Goal: Task Accomplishment & Management: Complete application form

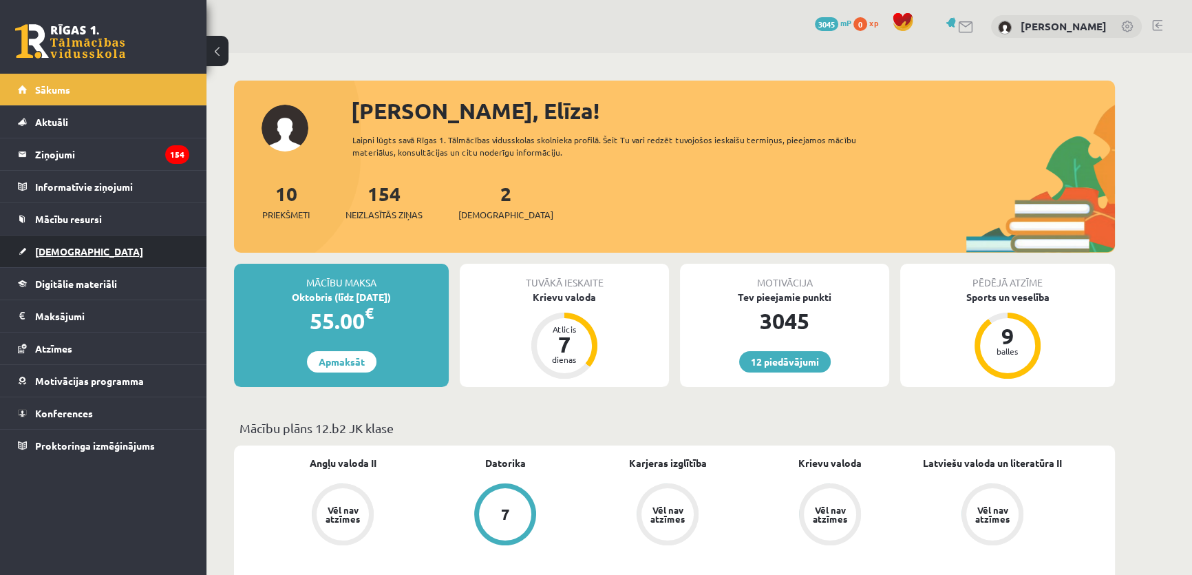
click at [64, 254] on span "[DEMOGRAPHIC_DATA]" at bounding box center [89, 251] width 108 height 12
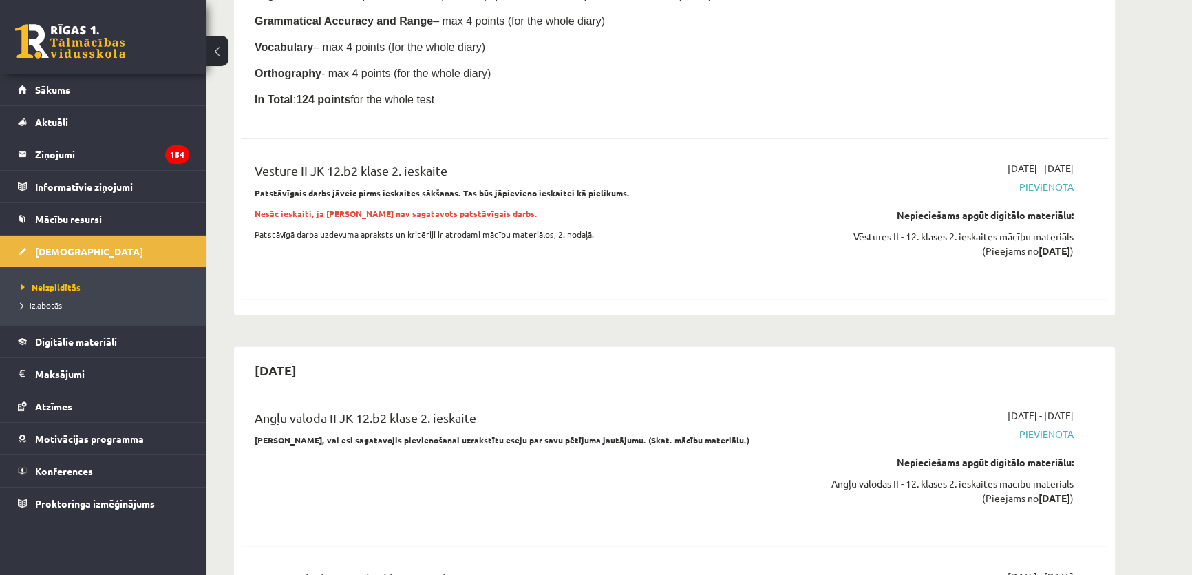
scroll to position [4073, 0]
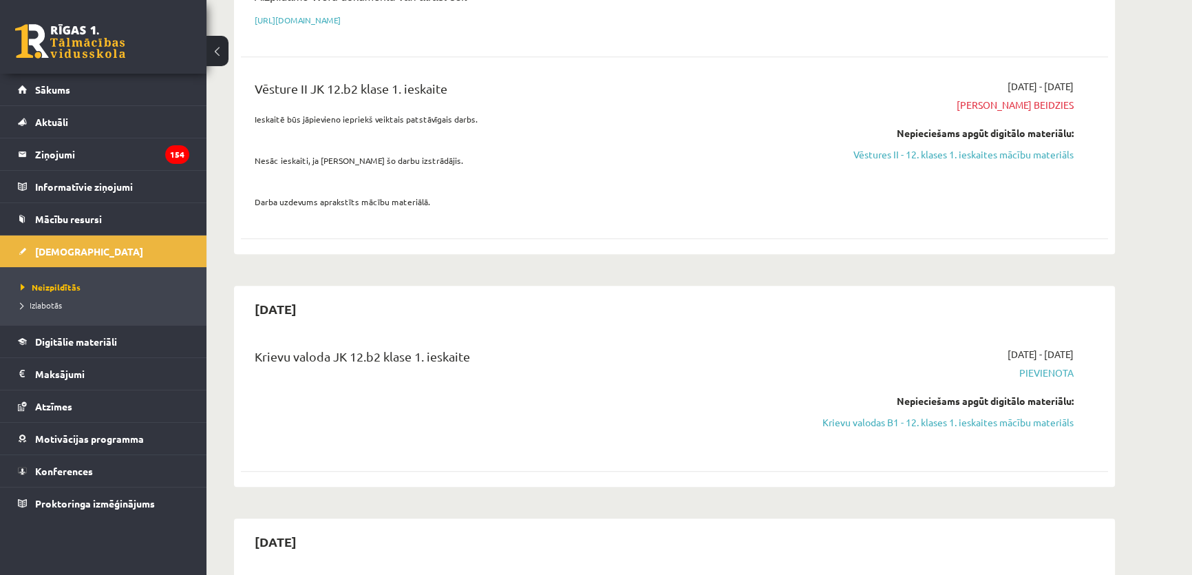
scroll to position [916, 0]
click at [1016, 414] on link "Krievu valodas B1 - 12. klases 1. ieskaites mācību materiāls" at bounding box center [943, 421] width 259 height 14
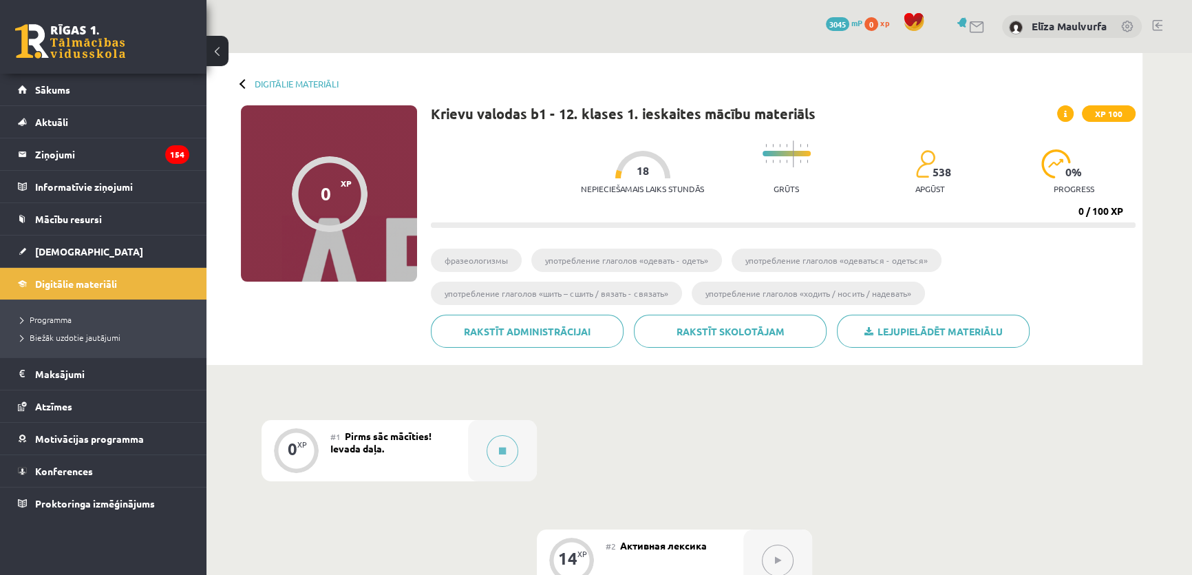
click at [418, 456] on div "#1 Pirms sāc mācīties! Ievada daļa." at bounding box center [399, 450] width 138 height 61
click at [487, 453] on button at bounding box center [502, 451] width 32 height 32
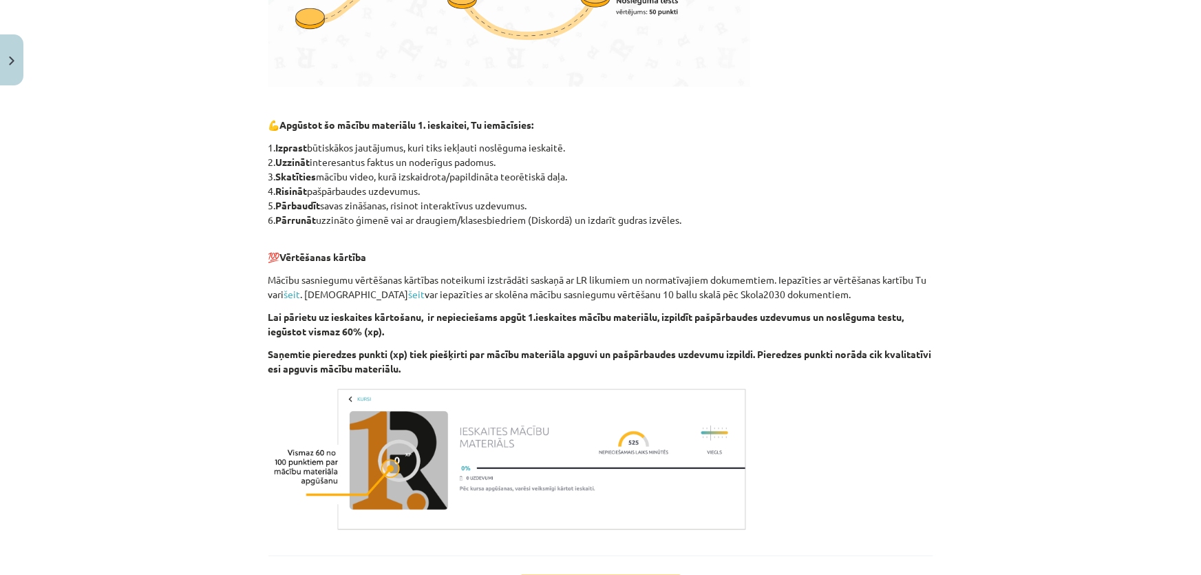
scroll to position [738, 0]
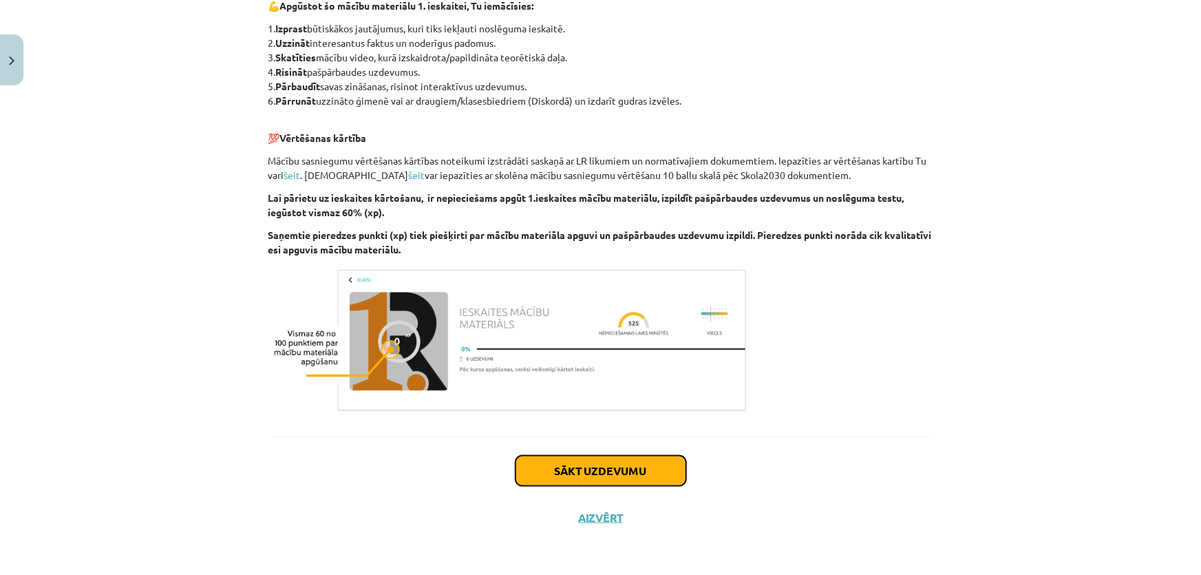
click at [638, 460] on button "Sākt uzdevumu" at bounding box center [600, 470] width 171 height 30
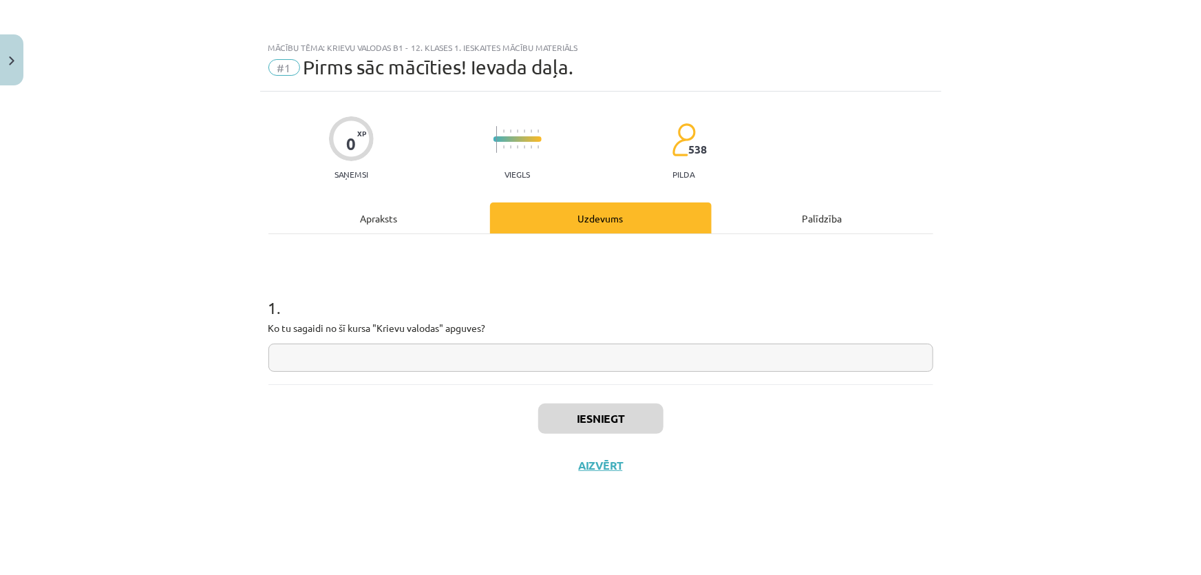
scroll to position [0, 0]
click at [585, 363] on input "text" at bounding box center [600, 357] width 665 height 28
type input "*"
click at [616, 425] on button "Iesniegt" at bounding box center [600, 418] width 125 height 30
click at [647, 472] on button "Nākamā nodarbība" at bounding box center [600, 474] width 135 height 32
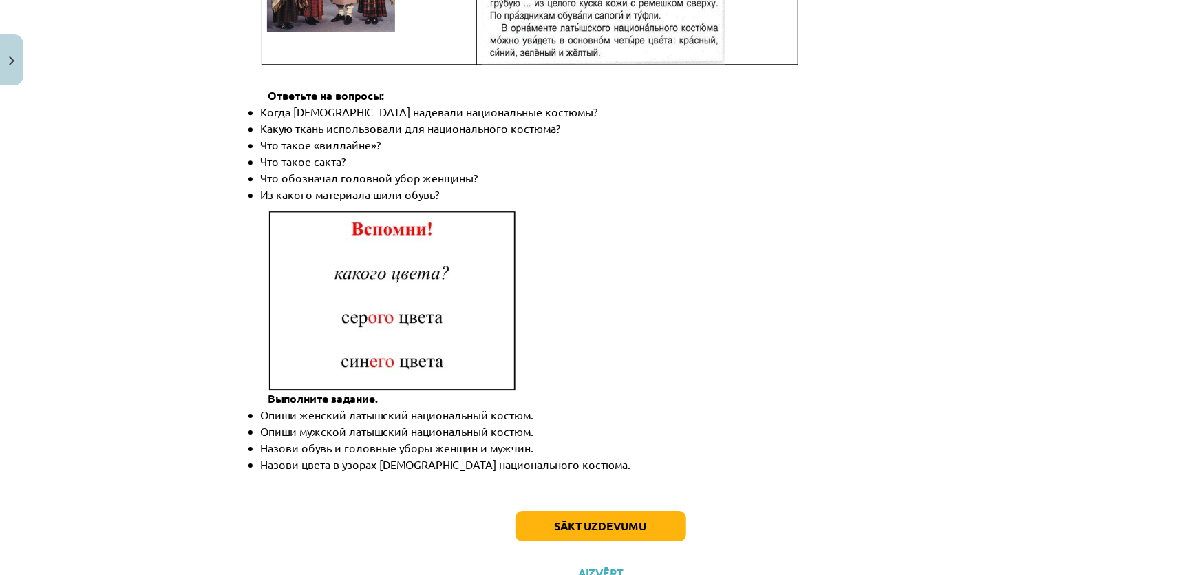
scroll to position [1929, 0]
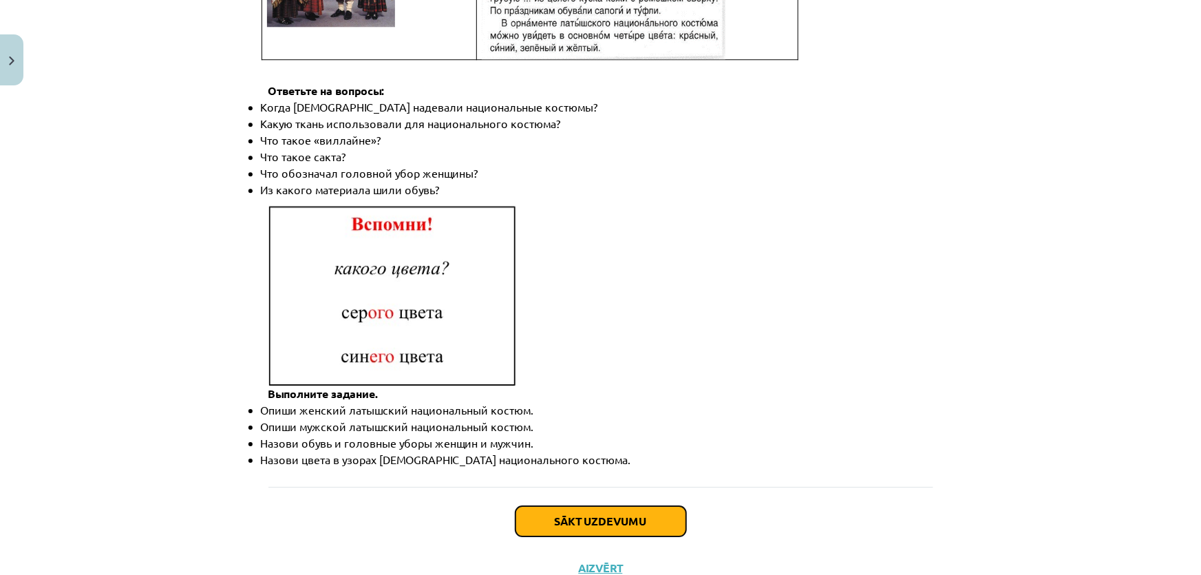
click at [621, 506] on button "Sākt uzdevumu" at bounding box center [600, 521] width 171 height 30
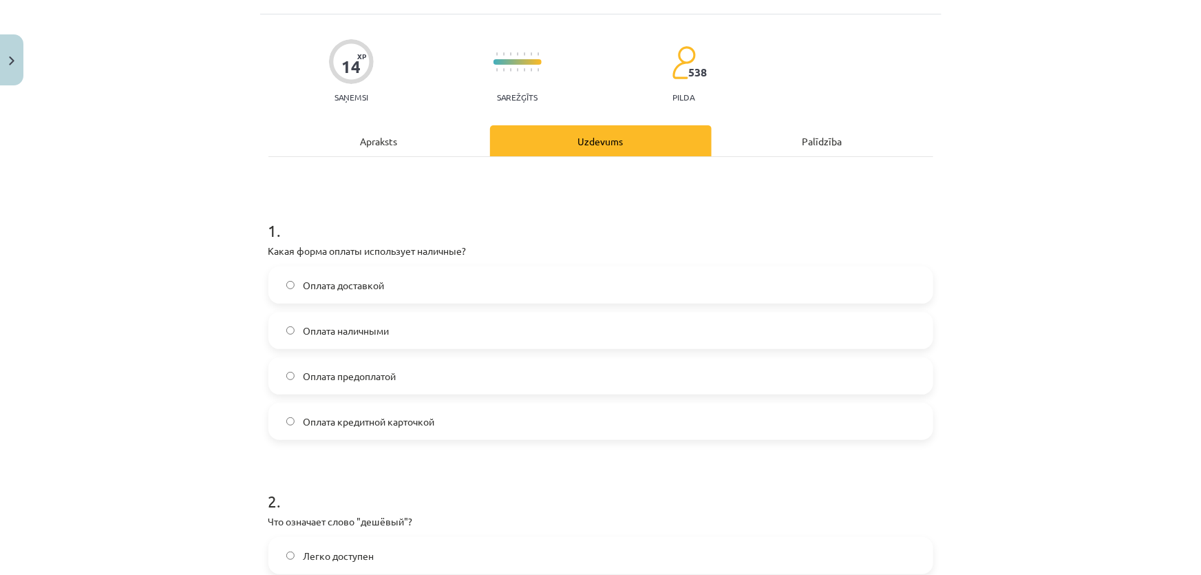
scroll to position [34, 0]
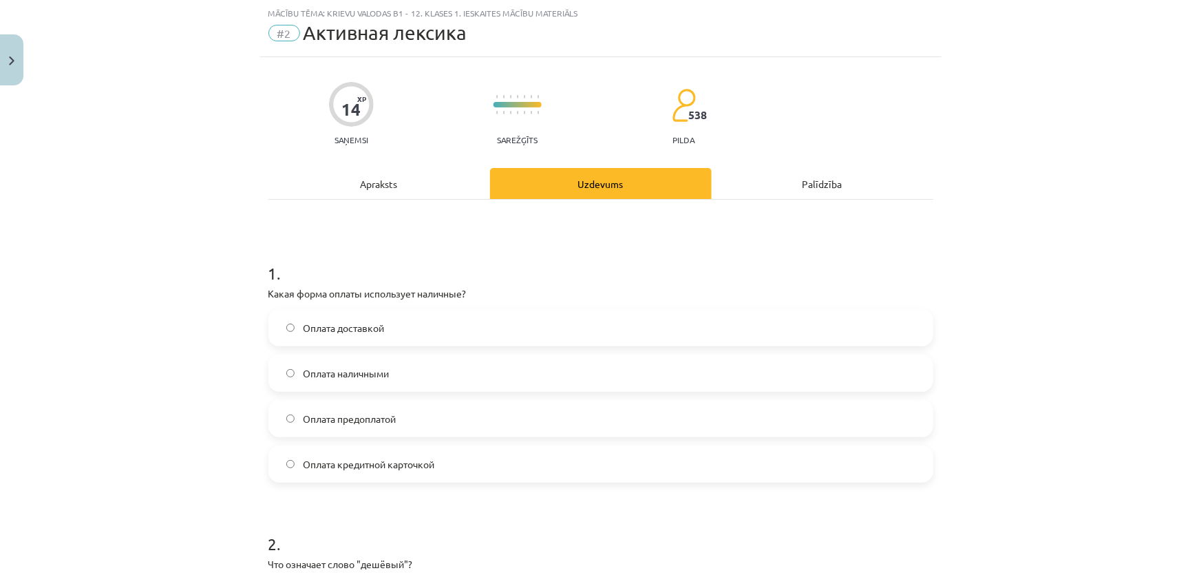
click at [521, 376] on label "Оплата наличными" at bounding box center [601, 373] width 662 height 34
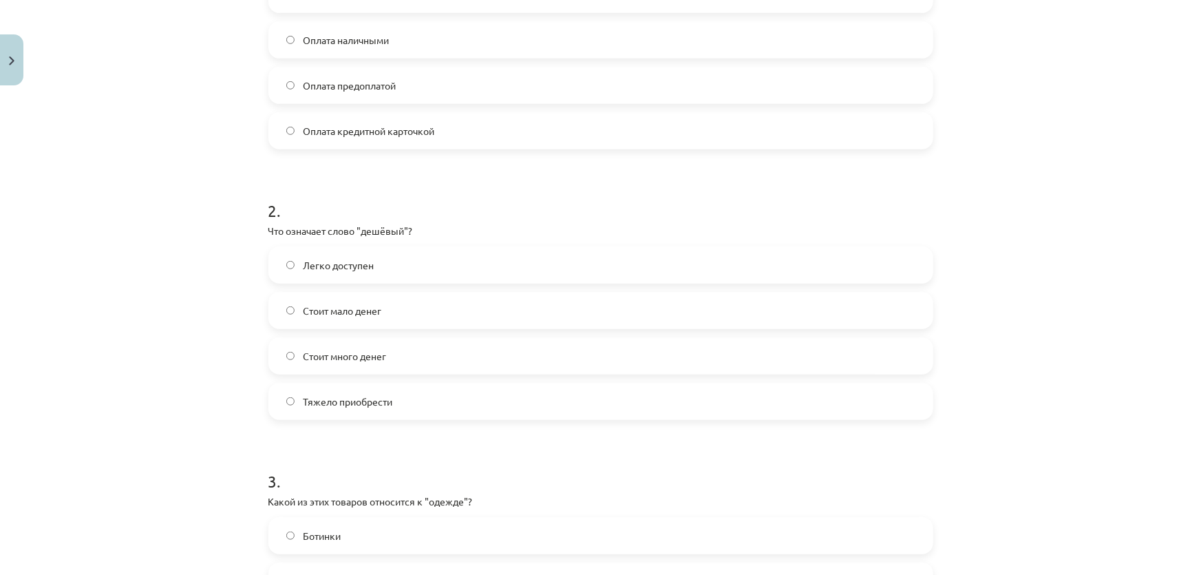
scroll to position [370, 0]
click at [407, 317] on label "Стоит мало денег" at bounding box center [601, 307] width 662 height 34
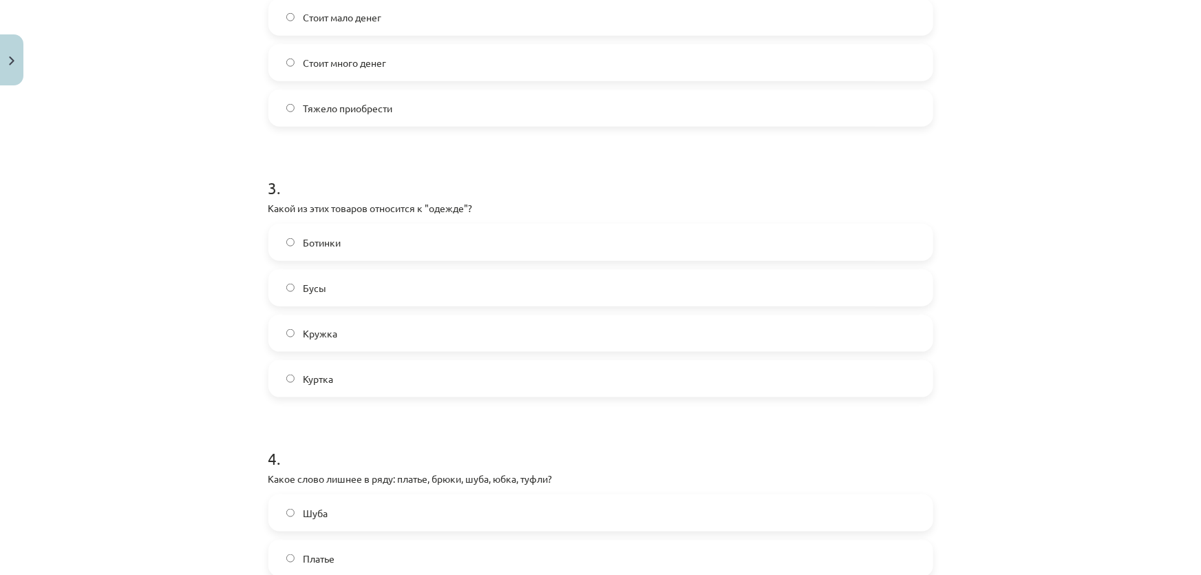
scroll to position [661, 0]
drag, startPoint x: 316, startPoint y: 373, endPoint x: 197, endPoint y: 369, distance: 118.4
click at [197, 369] on div "Mācību tēma: Krievu valodas b1 - 12. klases 1. ieskaites mācību materiāls #2 Ак…" at bounding box center [600, 287] width 1201 height 575
drag, startPoint x: 197, startPoint y: 369, endPoint x: 405, endPoint y: 380, distance: 207.4
click at [405, 380] on label "Куртка" at bounding box center [601, 378] width 662 height 34
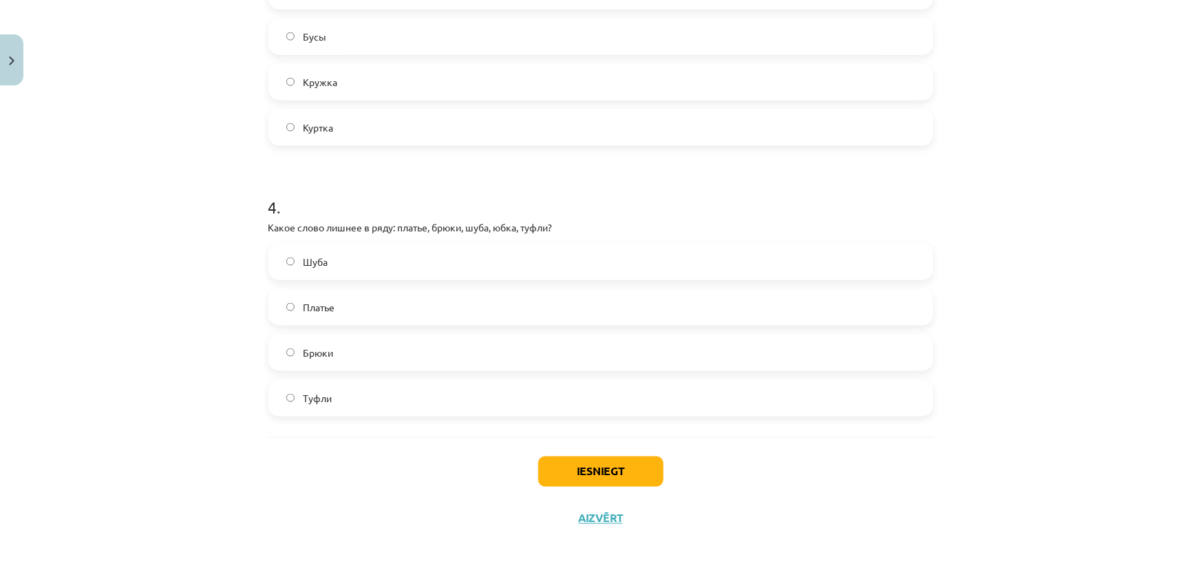
scroll to position [910, 0]
click at [339, 403] on label "Туфли" at bounding box center [601, 399] width 662 height 34
click at [584, 470] on button "Iesniegt" at bounding box center [600, 473] width 125 height 30
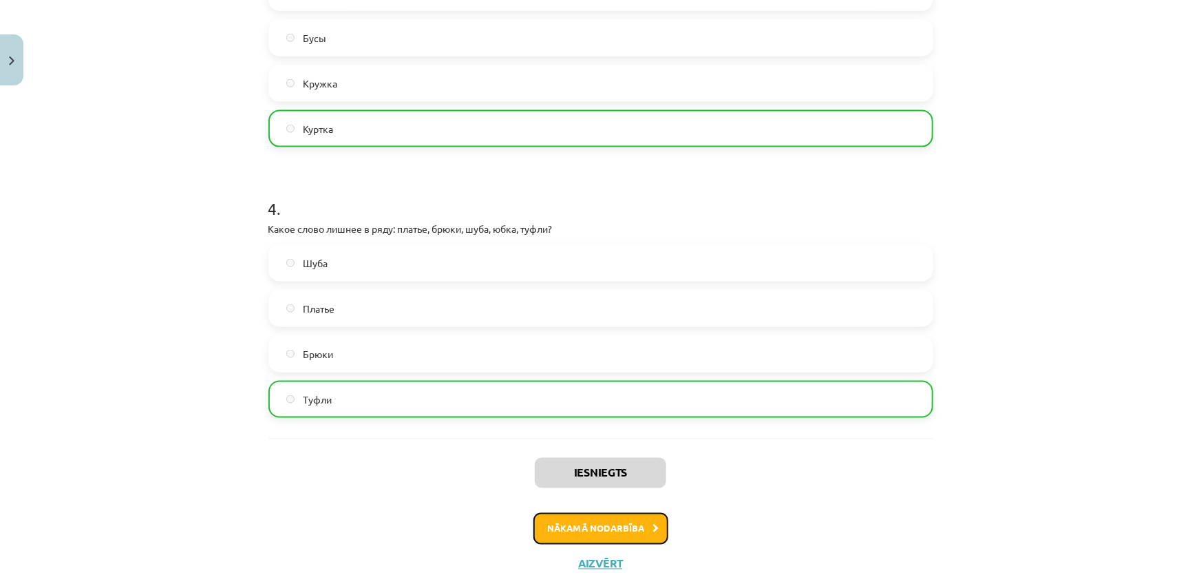
click at [605, 530] on button "Nākamā nodarbība" at bounding box center [600, 529] width 135 height 32
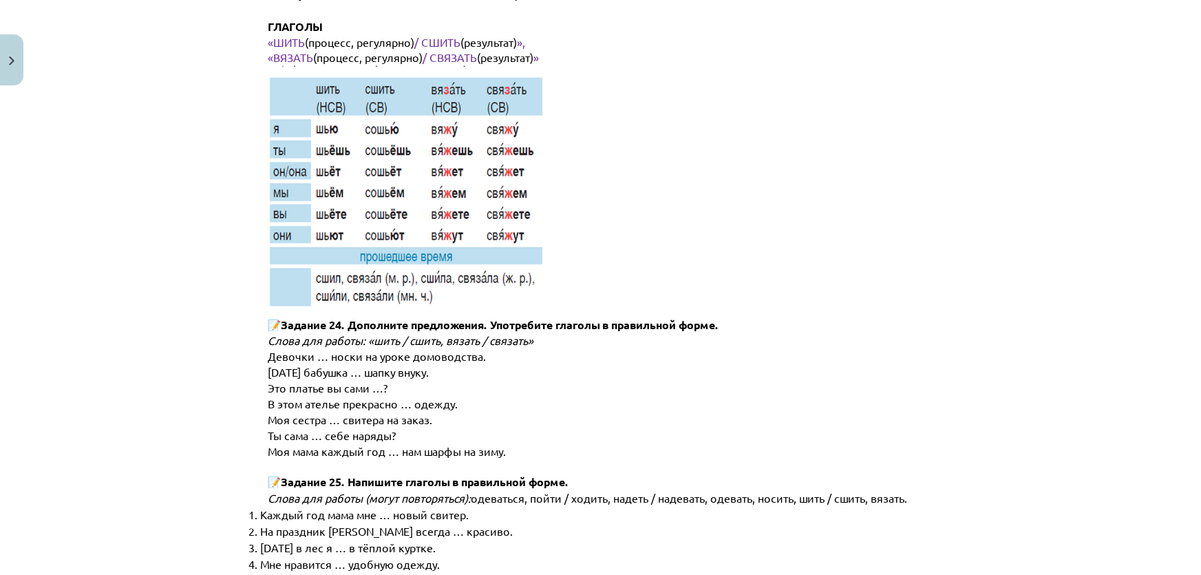
scroll to position [6867, 0]
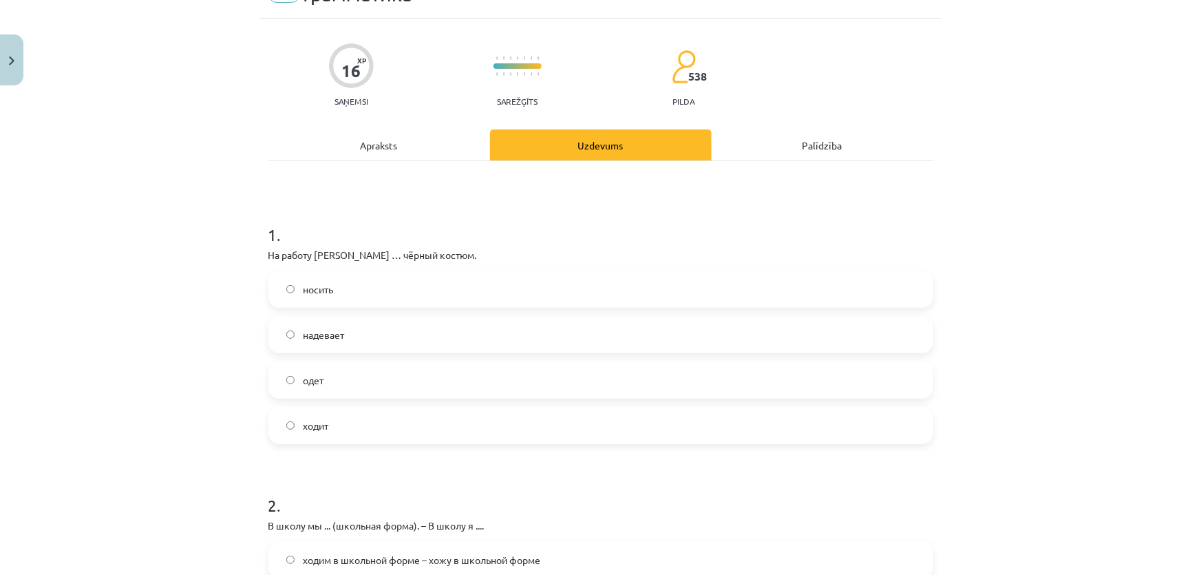
scroll to position [34, 0]
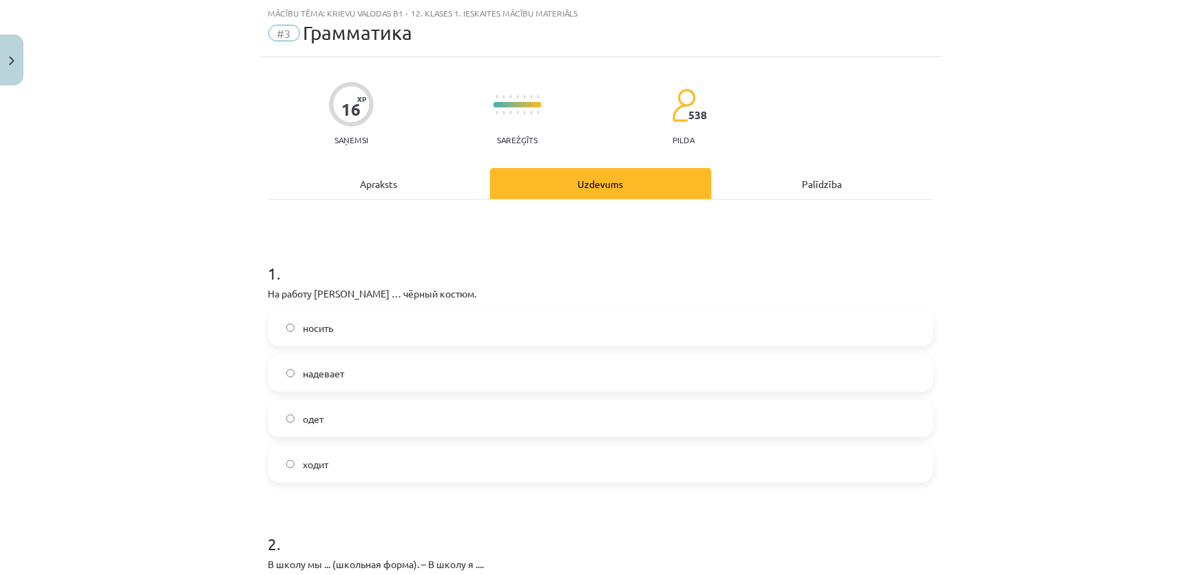
click at [357, 373] on label "надевает" at bounding box center [601, 373] width 662 height 34
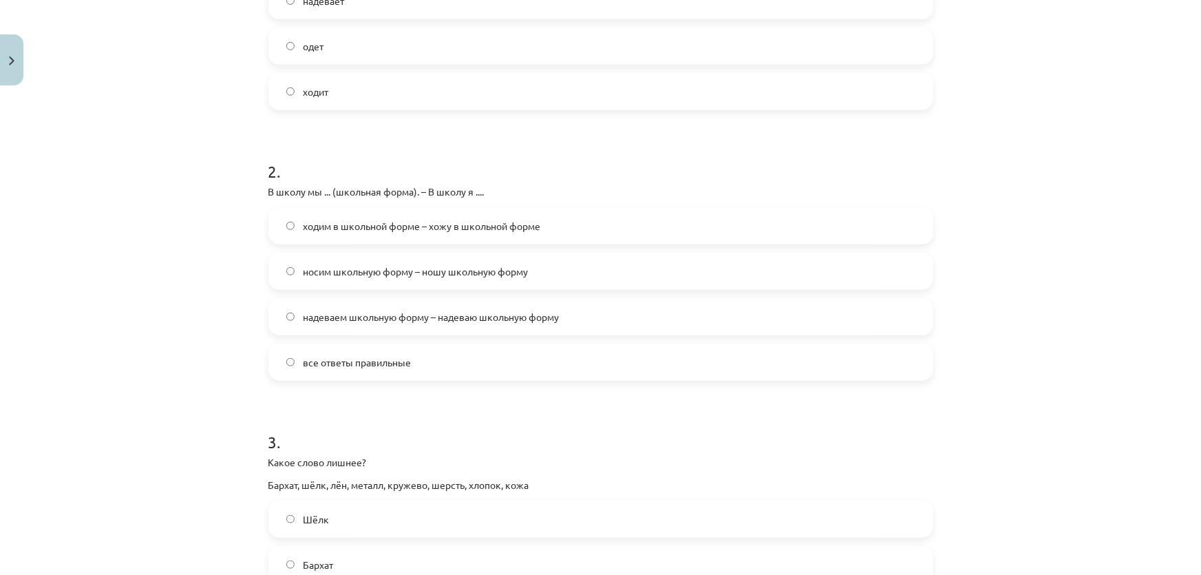
scroll to position [407, 0]
click at [412, 230] on span "ходим в школьной форме – хожу в школьной форме" at bounding box center [421, 225] width 237 height 14
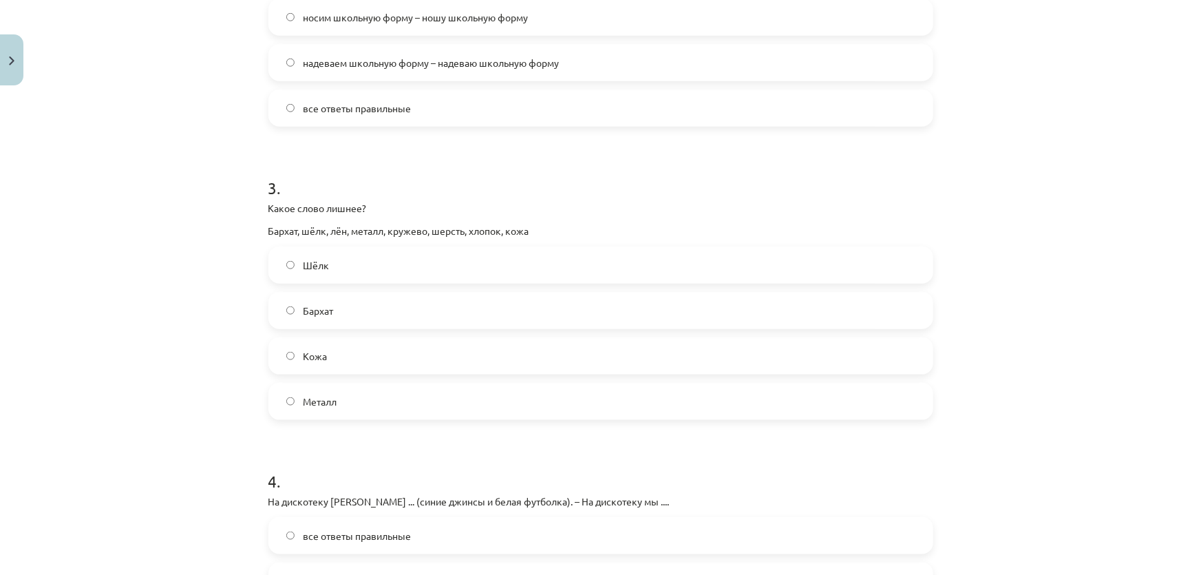
scroll to position [661, 0]
click at [350, 405] on label "Металл" at bounding box center [601, 400] width 662 height 34
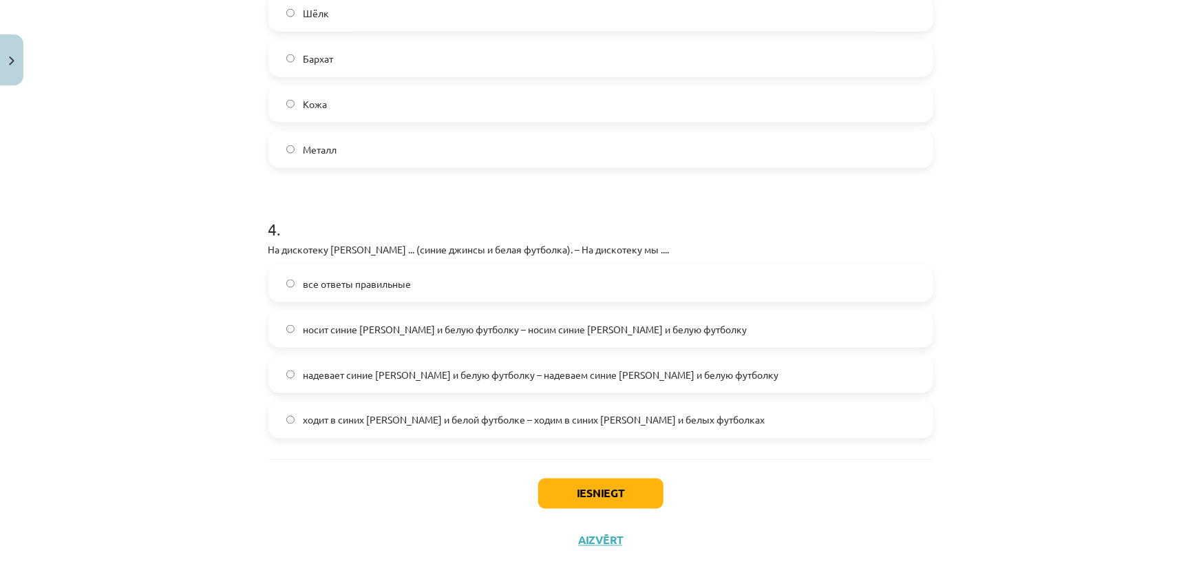
scroll to position [913, 0]
click at [358, 374] on span "надевает синие джинсы и белую футболку – надеваем синие джинсы и белую футболку" at bounding box center [540, 374] width 475 height 14
click at [630, 491] on button "Iesniegt" at bounding box center [600, 492] width 125 height 30
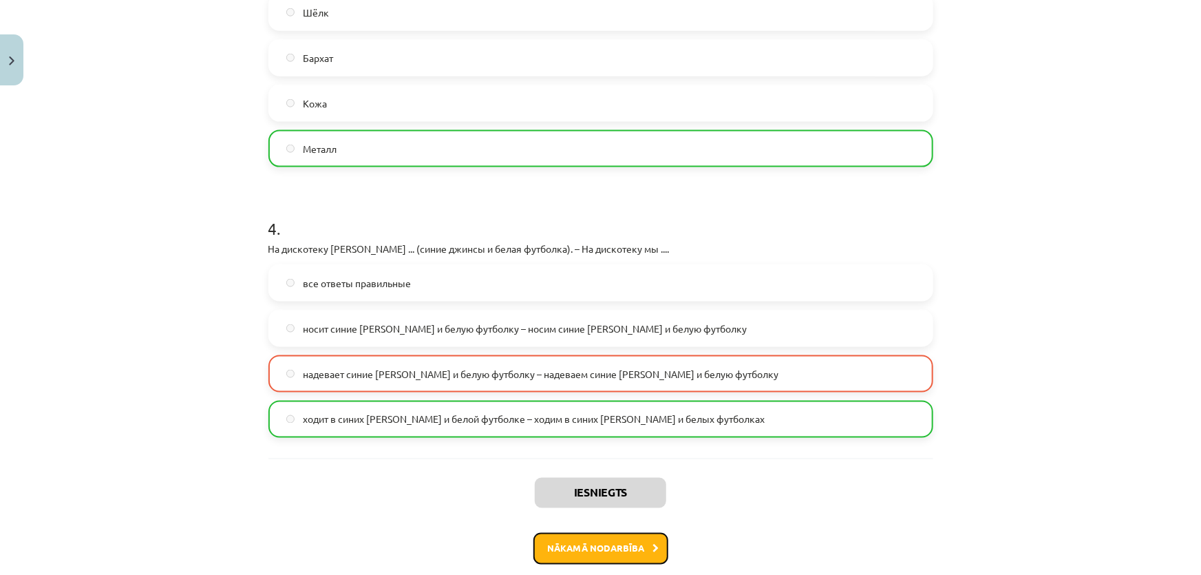
click at [625, 544] on button "Nākamā nodarbība" at bounding box center [600, 549] width 135 height 32
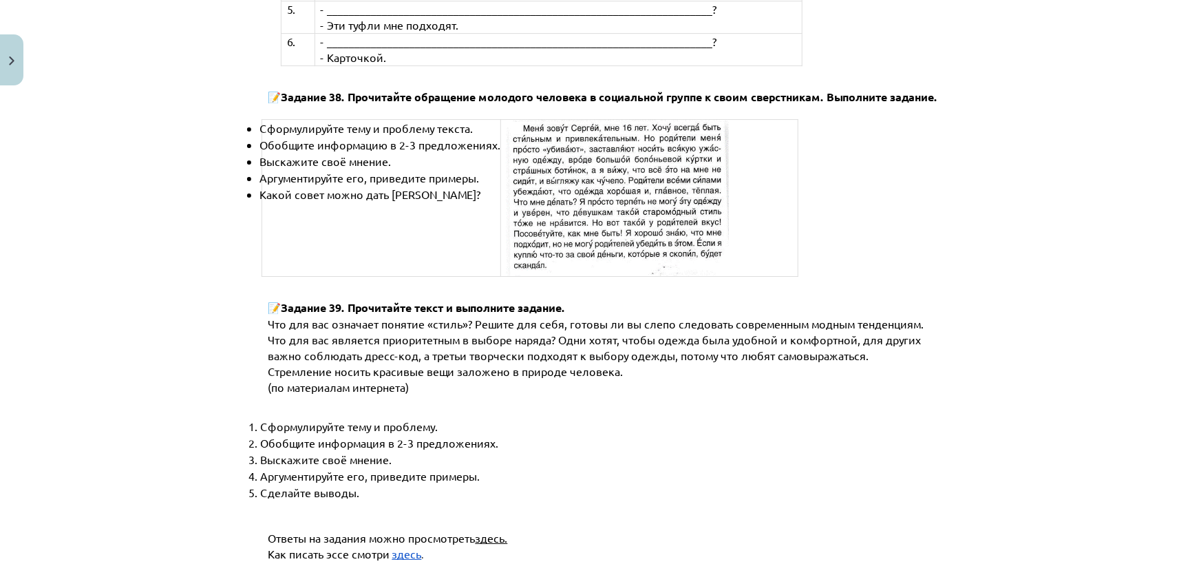
scroll to position [5160, 0]
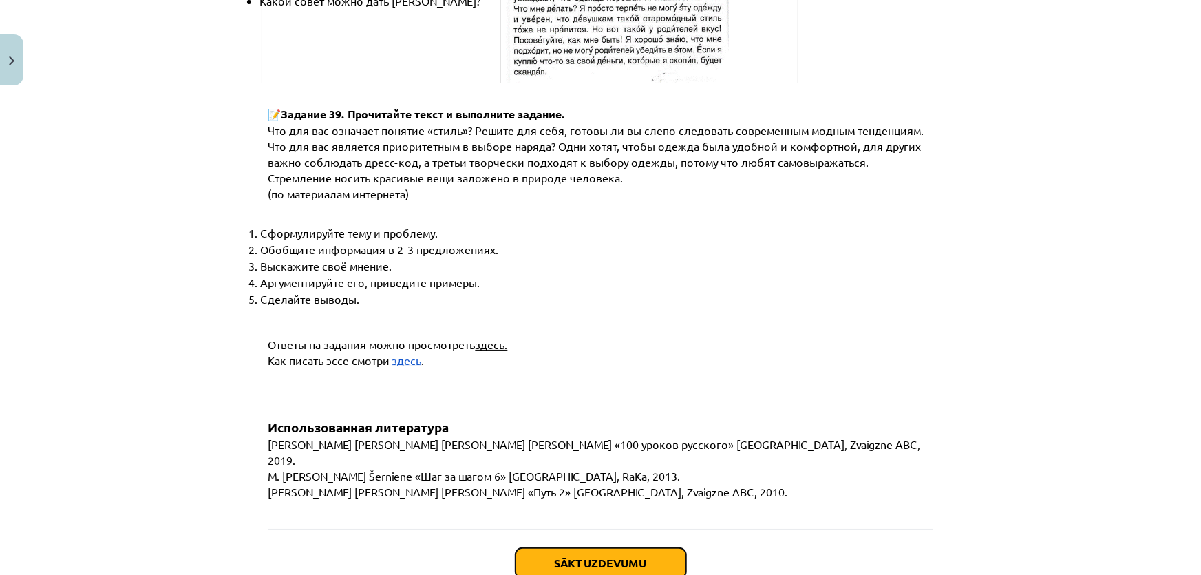
click at [646, 548] on button "Sākt uzdevumu" at bounding box center [600, 563] width 171 height 30
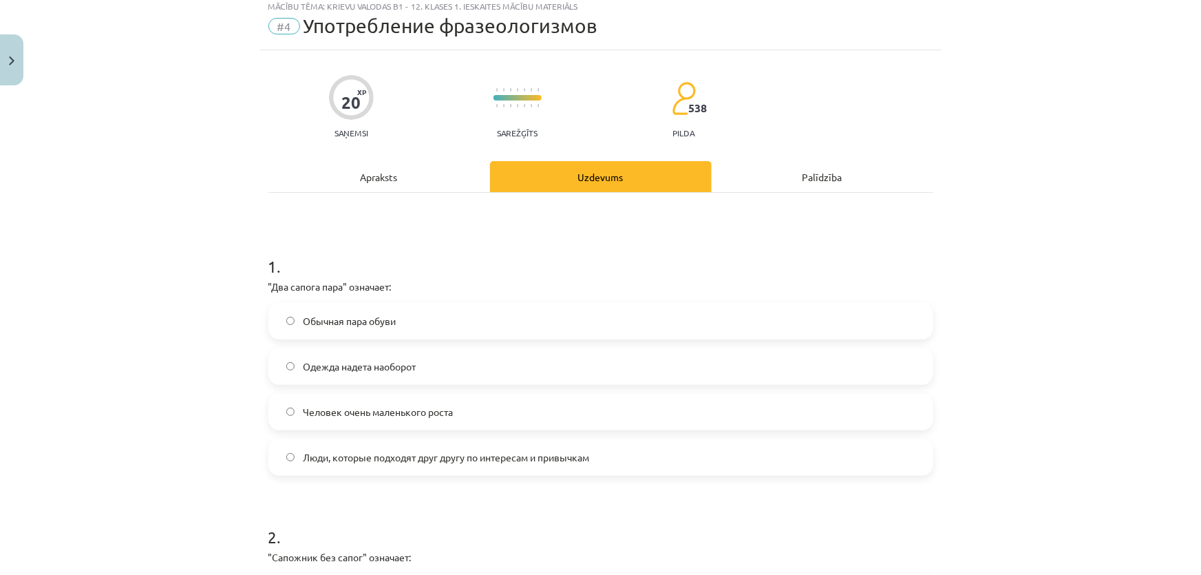
scroll to position [34, 0]
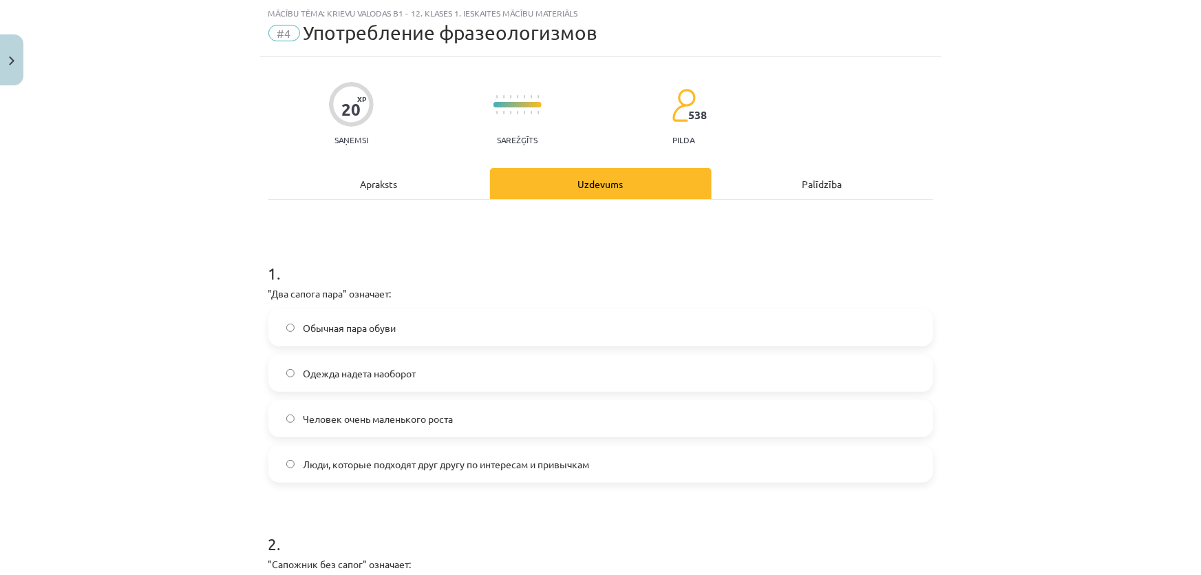
click at [444, 482] on div "Люди, которые подходят друг другу по интересам и привычкам" at bounding box center [600, 463] width 665 height 37
drag, startPoint x: 416, startPoint y: 449, endPoint x: 376, endPoint y: 458, distance: 40.2
click at [376, 458] on label "Люди, которые подходят друг другу по интересам и привычкам" at bounding box center [601, 464] width 662 height 34
click at [376, 458] on span "Люди, которые подходят друг другу по интересам и привычкам" at bounding box center [446, 464] width 286 height 14
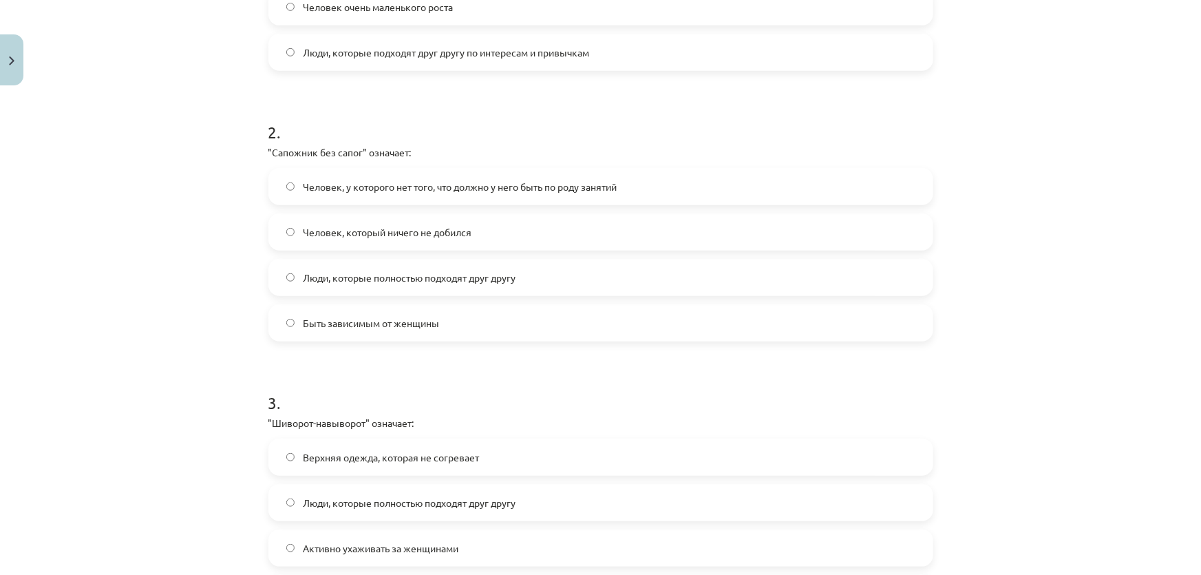
scroll to position [445, 0]
click at [427, 186] on span "Человек, у которого нет того, что должно у него быть по роду занятий" at bounding box center [460, 187] width 314 height 14
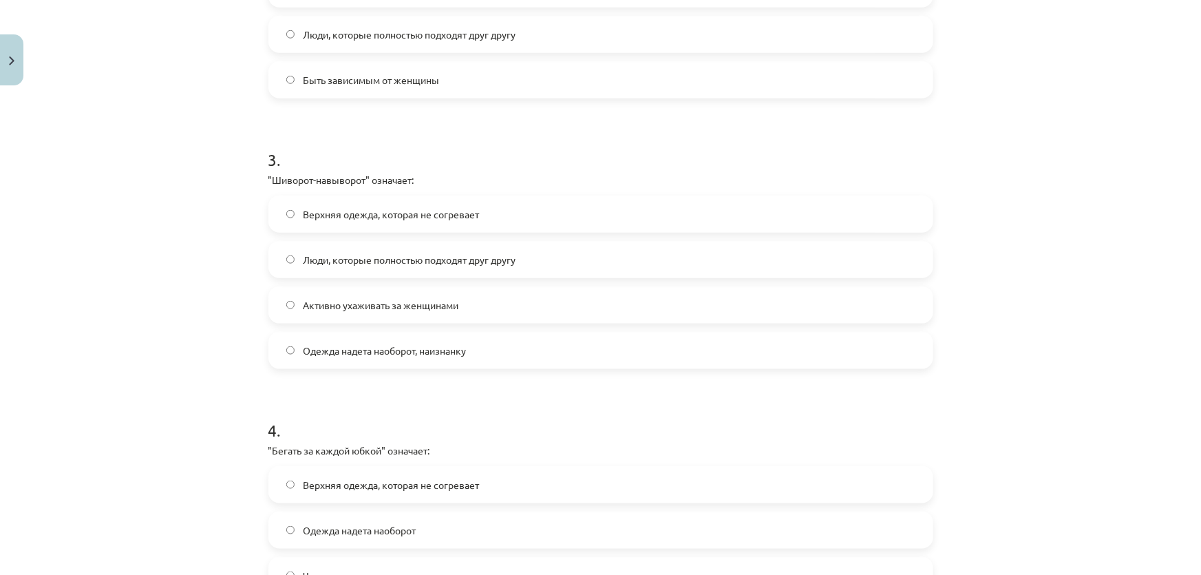
scroll to position [689, 0]
click at [467, 350] on label "Одежда надета наоборот, наизнанку" at bounding box center [601, 349] width 662 height 34
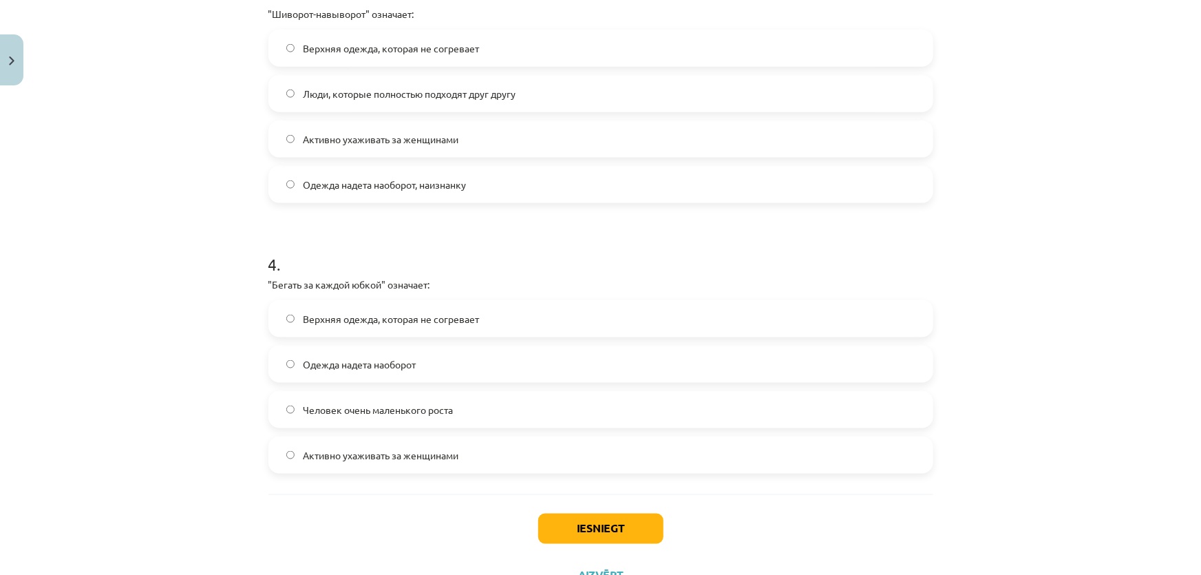
scroll to position [860, 0]
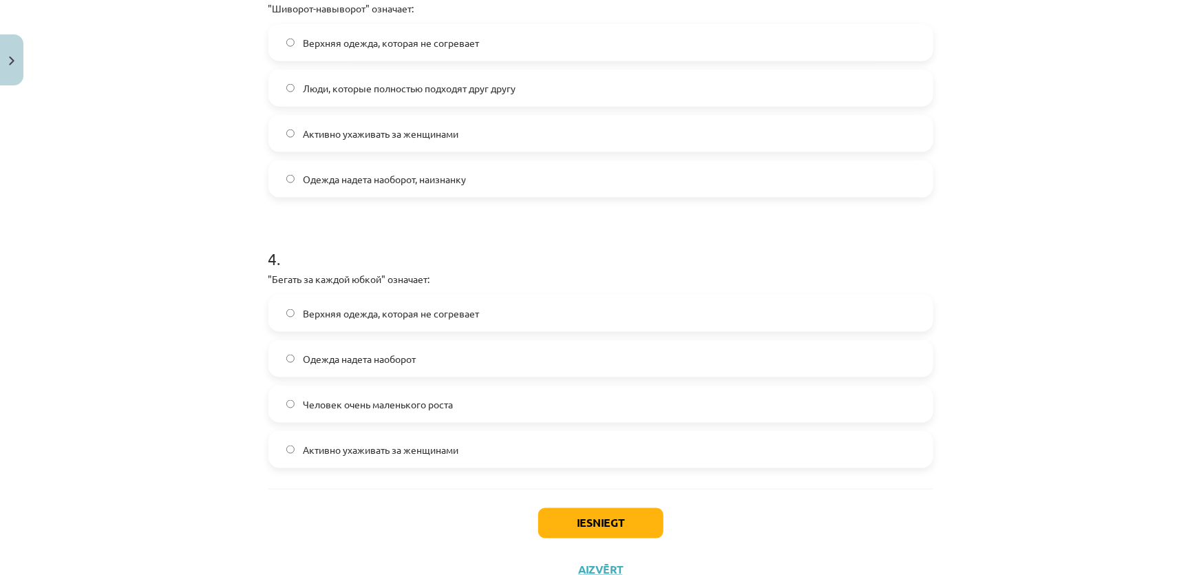
click at [398, 454] on span "Активно ухаживать за женщинами" at bounding box center [380, 449] width 155 height 14
click at [550, 514] on button "Iesniegt" at bounding box center [600, 523] width 125 height 30
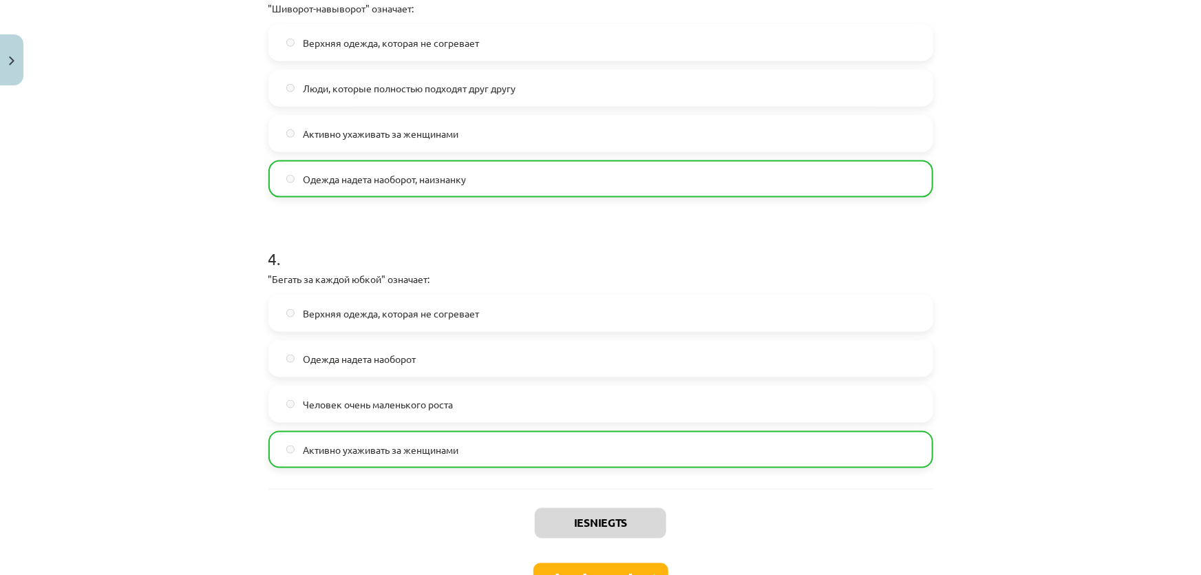
scroll to position [956, 0]
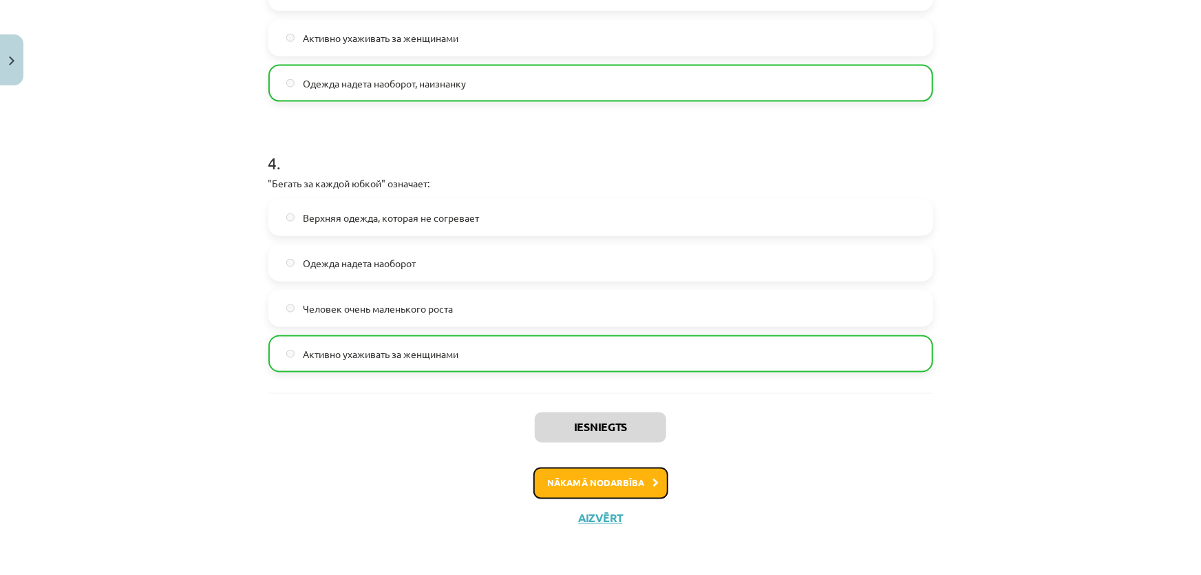
click at [610, 491] on button "Nākamā nodarbība" at bounding box center [600, 483] width 135 height 32
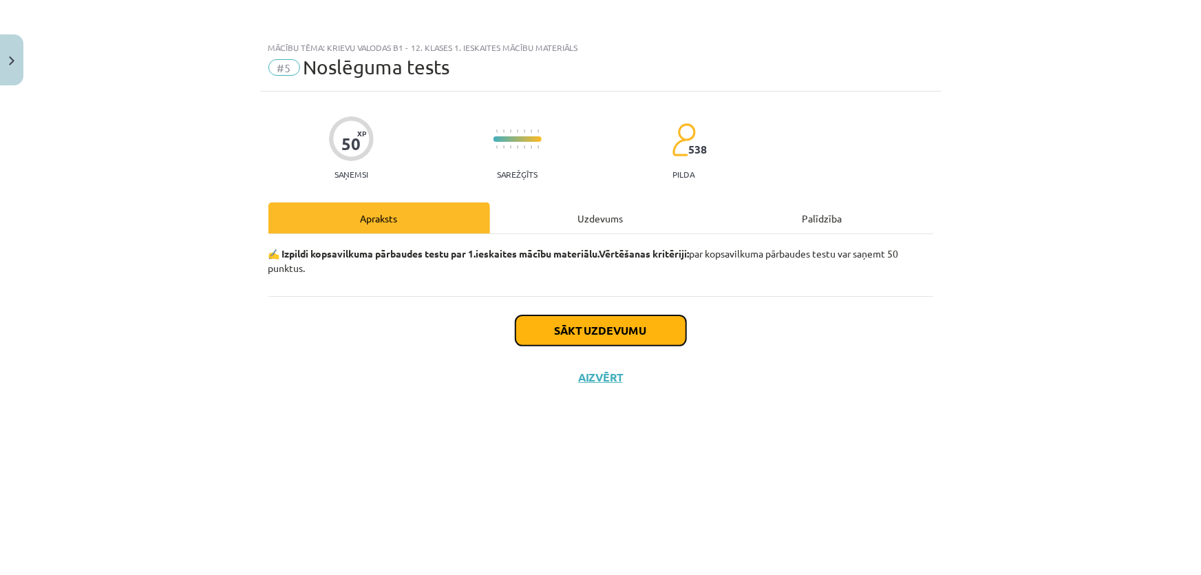
click at [605, 338] on button "Sākt uzdevumu" at bounding box center [600, 330] width 171 height 30
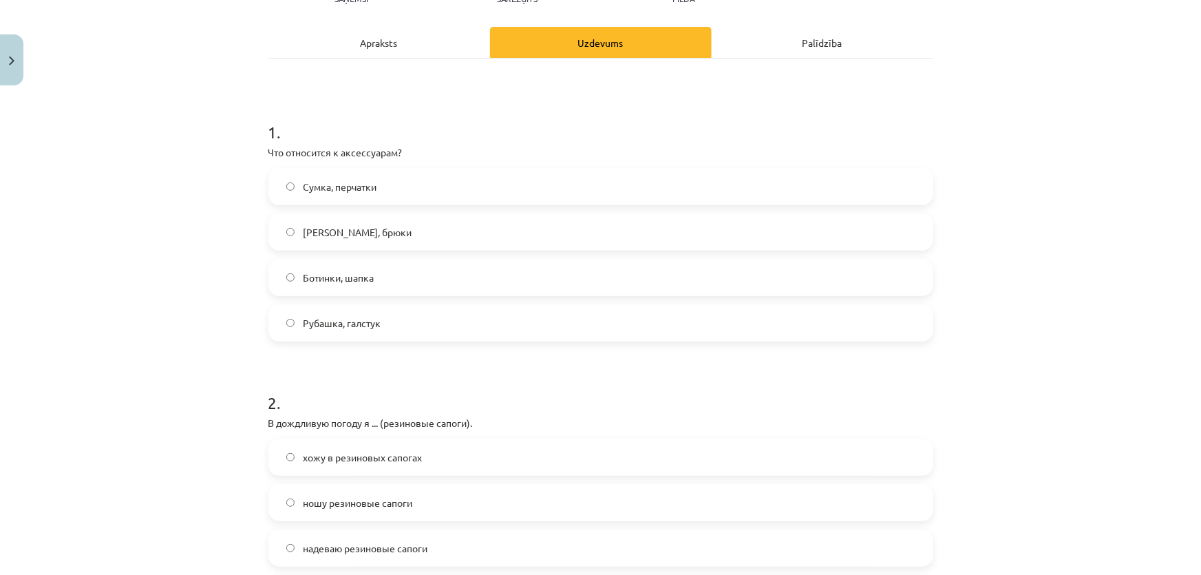
scroll to position [176, 0]
click at [368, 171] on label "Сумка, перчатки" at bounding box center [601, 186] width 662 height 34
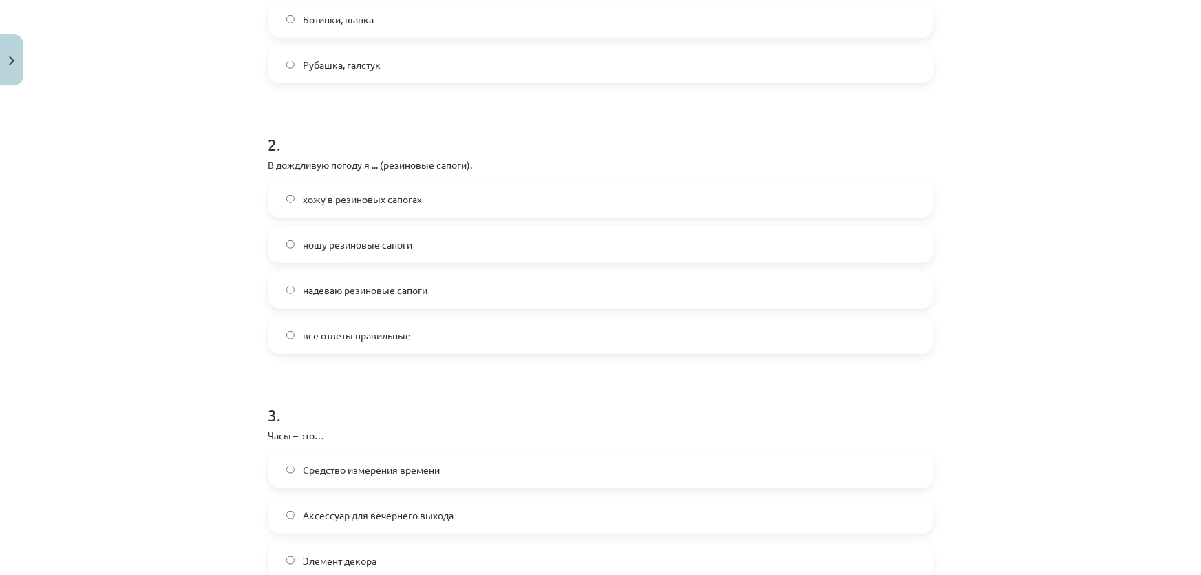
scroll to position [434, 0]
click at [383, 296] on label "надеваю резиновые сапоги" at bounding box center [601, 289] width 662 height 34
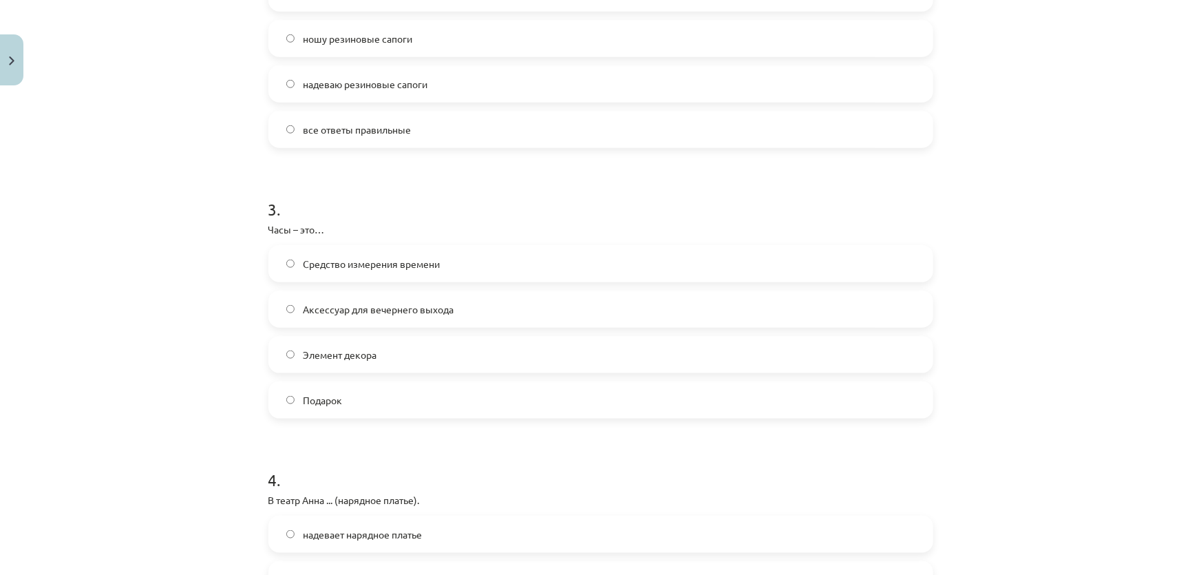
scroll to position [654, 0]
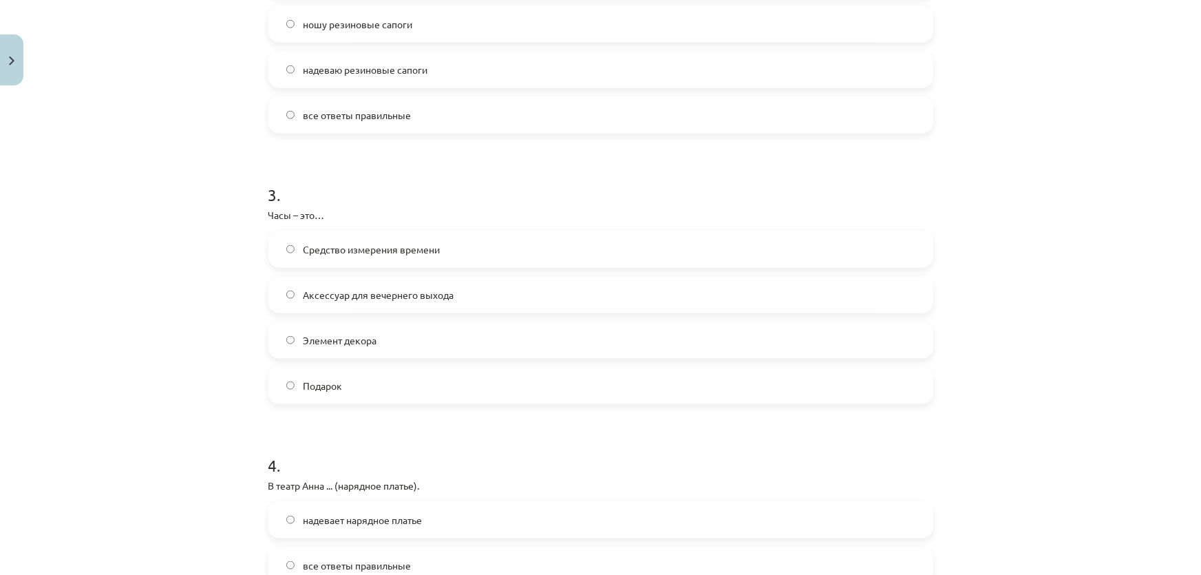
click at [410, 302] on label "Аксессуар для вечернего выхода" at bounding box center [601, 294] width 662 height 34
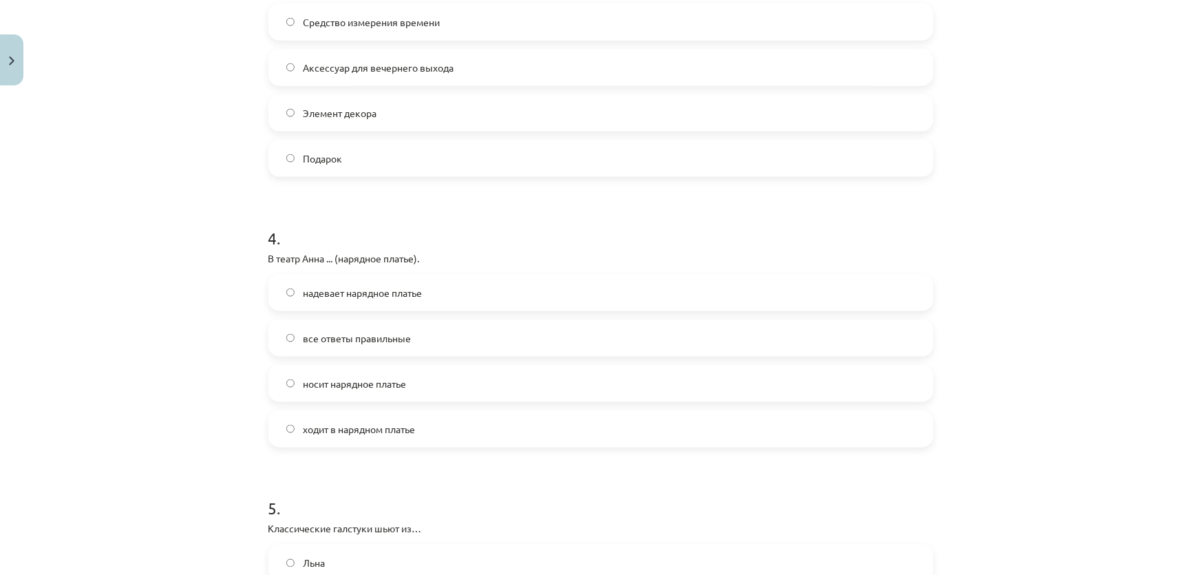
scroll to position [883, 0]
click at [380, 295] on span "надевает нарядное платье" at bounding box center [362, 290] width 119 height 14
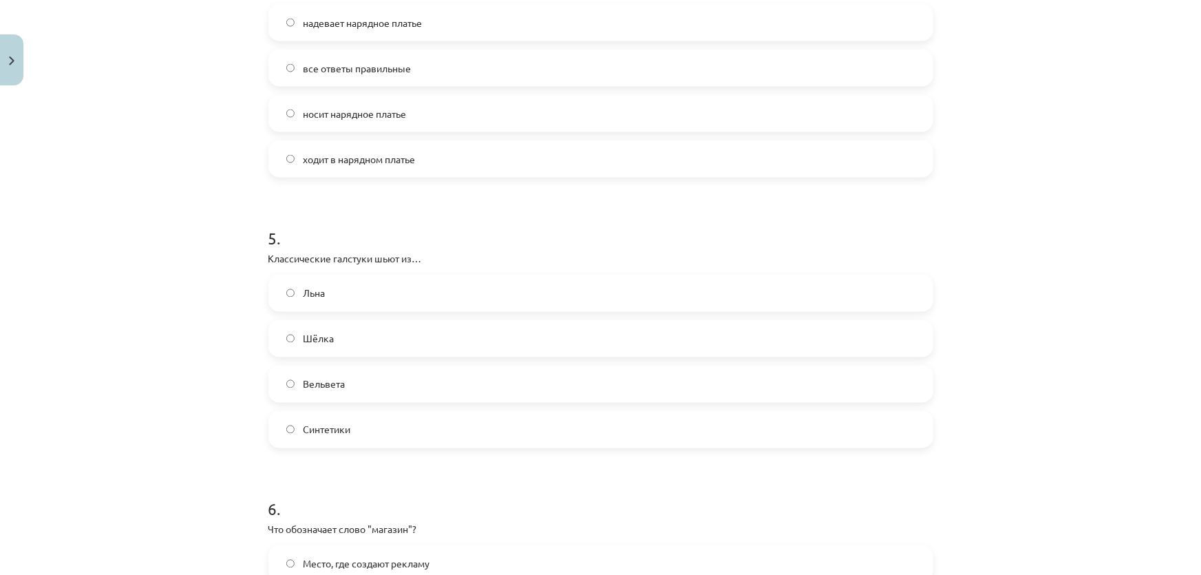
scroll to position [1159, 0]
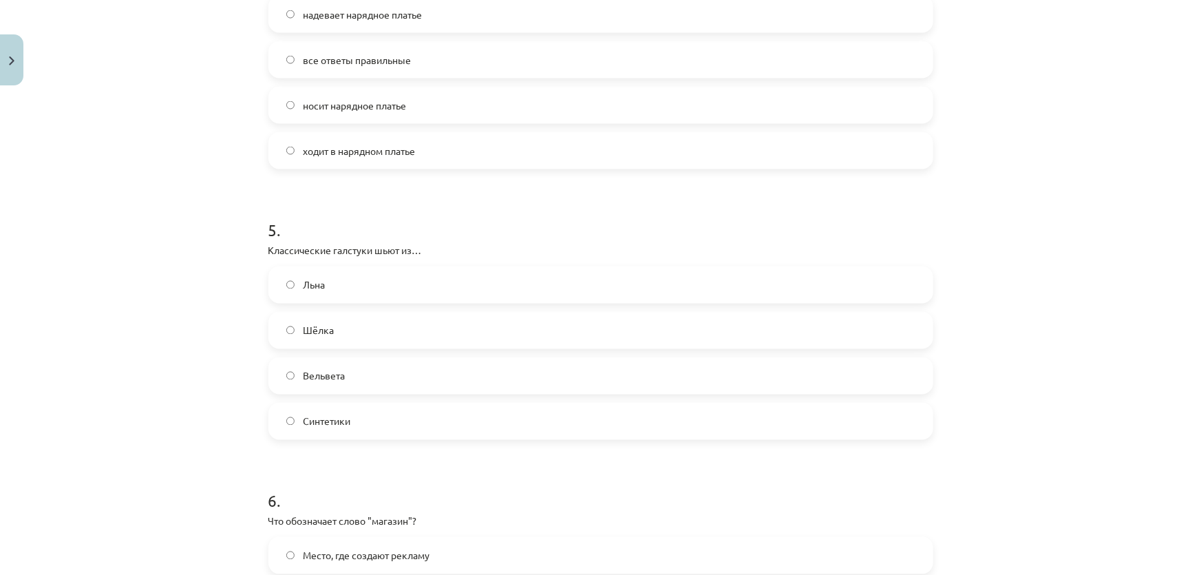
click at [402, 288] on label "Льна" at bounding box center [601, 285] width 662 height 34
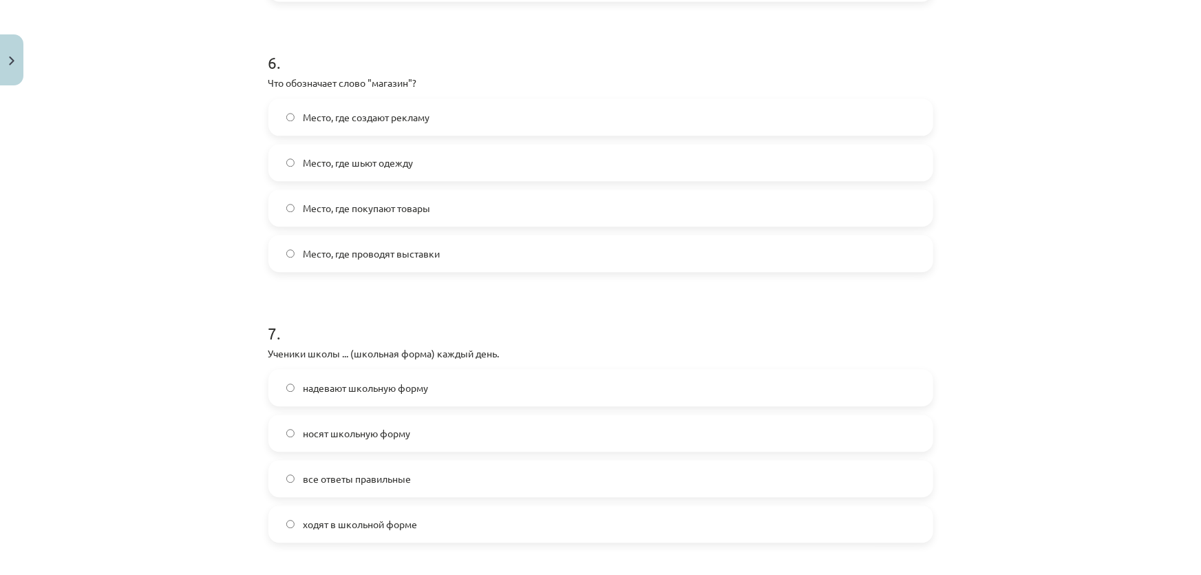
scroll to position [1593, 0]
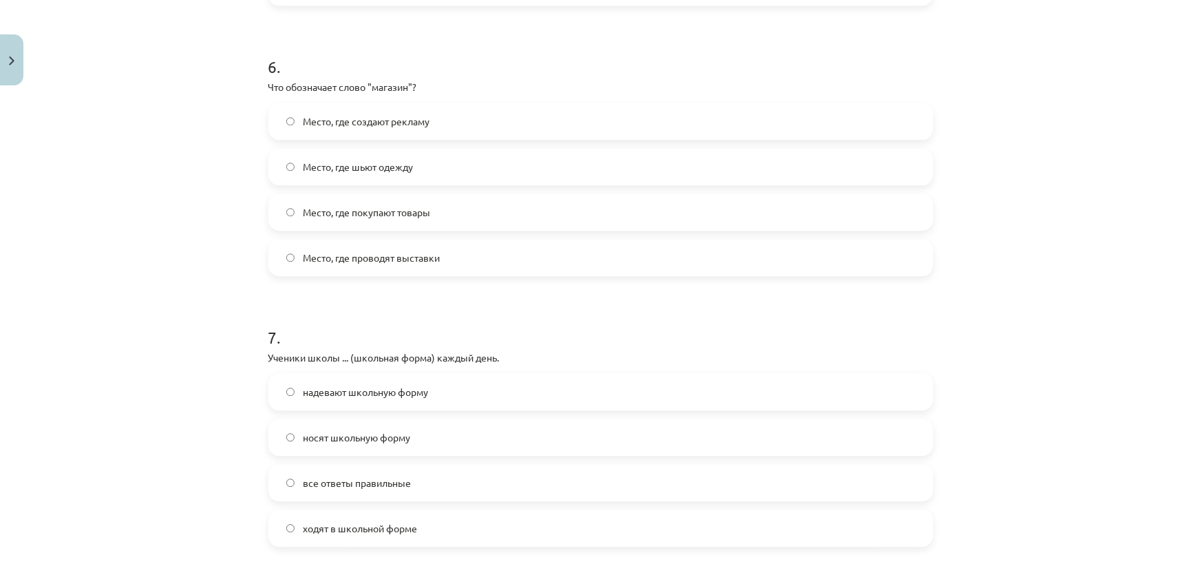
click at [431, 223] on label "Место, где покупают товары" at bounding box center [601, 212] width 662 height 34
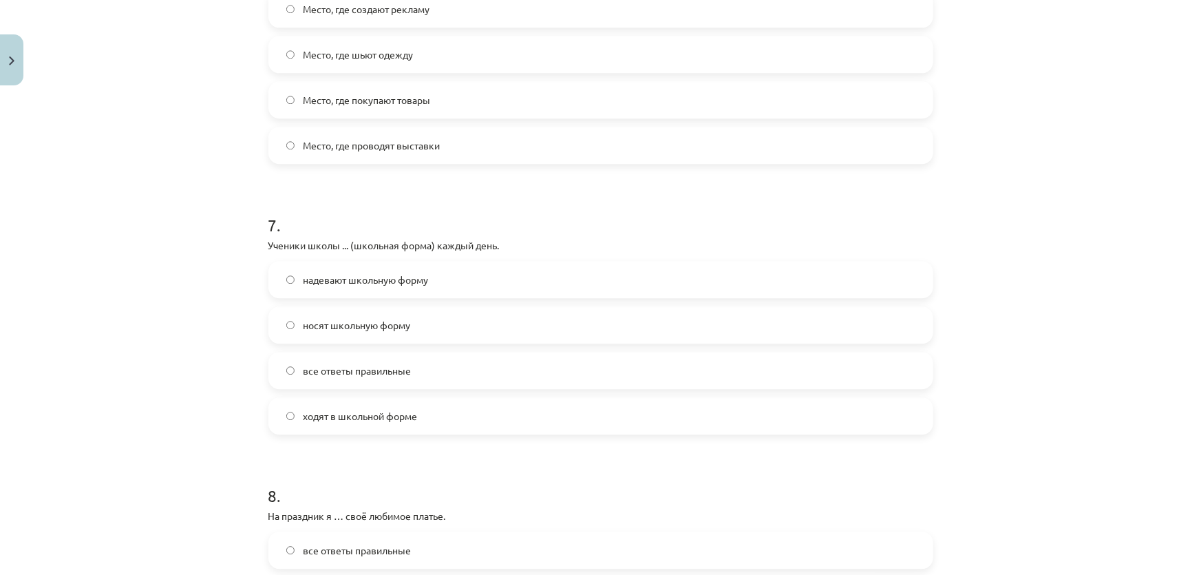
scroll to position [1741, 0]
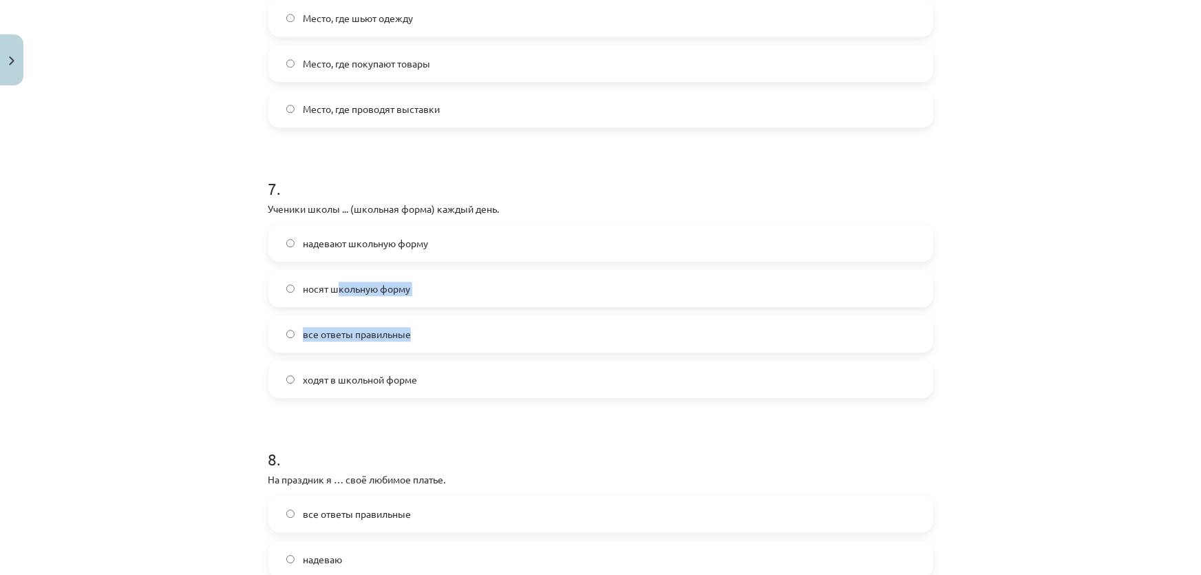
drag, startPoint x: 272, startPoint y: 378, endPoint x: 334, endPoint y: 302, distance: 97.8
click at [334, 302] on div "надевают школьную форму носят школьную форму все ответы правильные ходят в школ…" at bounding box center [600, 310] width 665 height 173
click at [334, 302] on label "носят школьную форму" at bounding box center [601, 288] width 662 height 34
click at [309, 367] on label "ходят в школьной форме" at bounding box center [601, 379] width 662 height 34
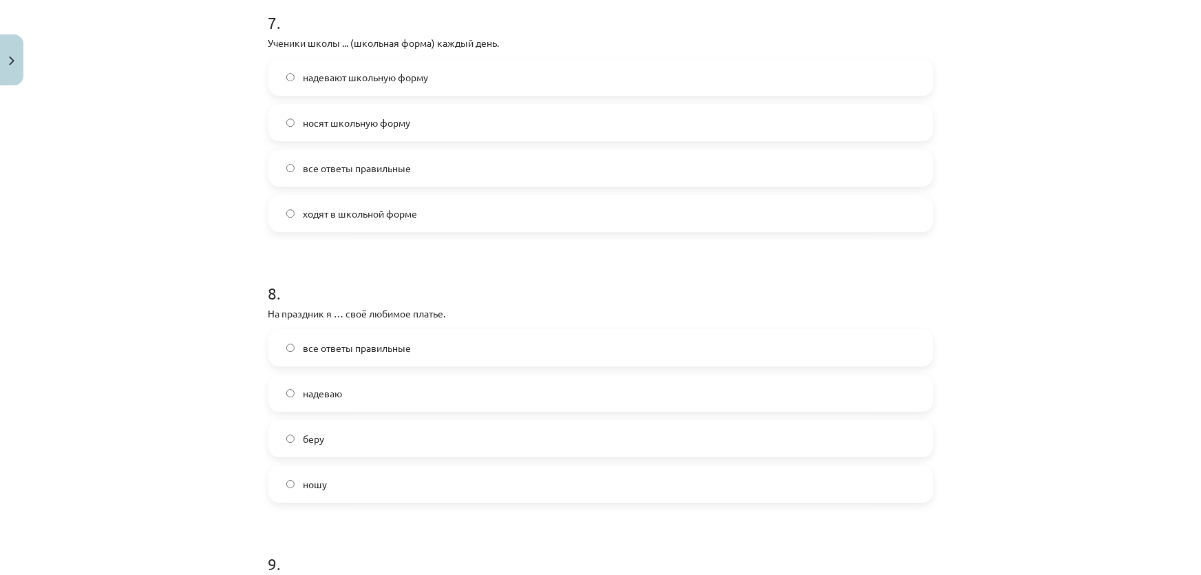
scroll to position [1902, 0]
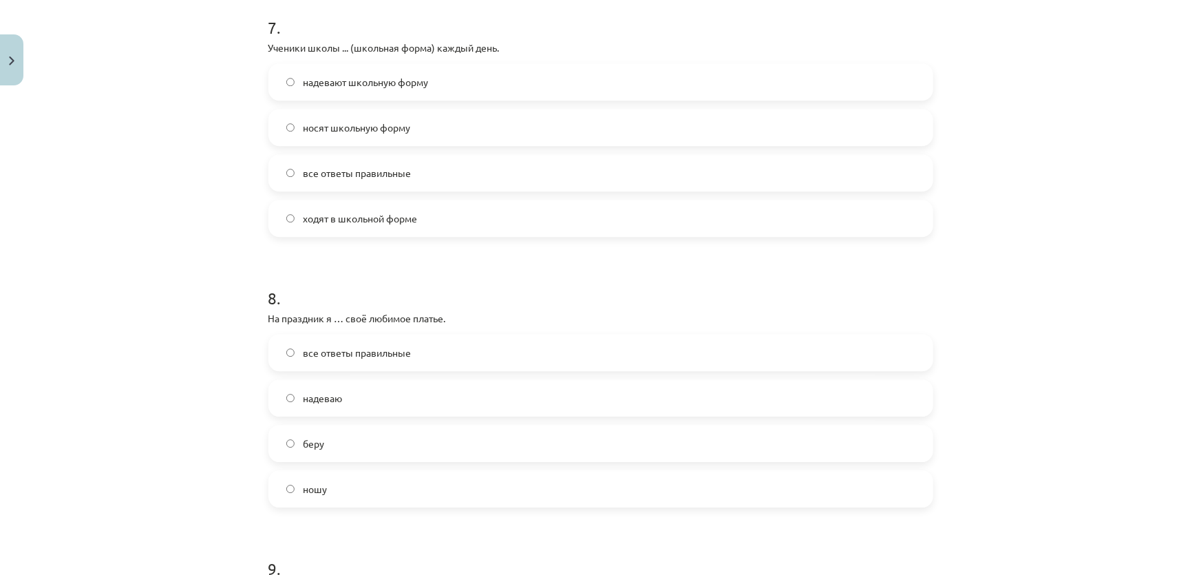
click at [343, 162] on label "все ответы правильные" at bounding box center [601, 172] width 662 height 34
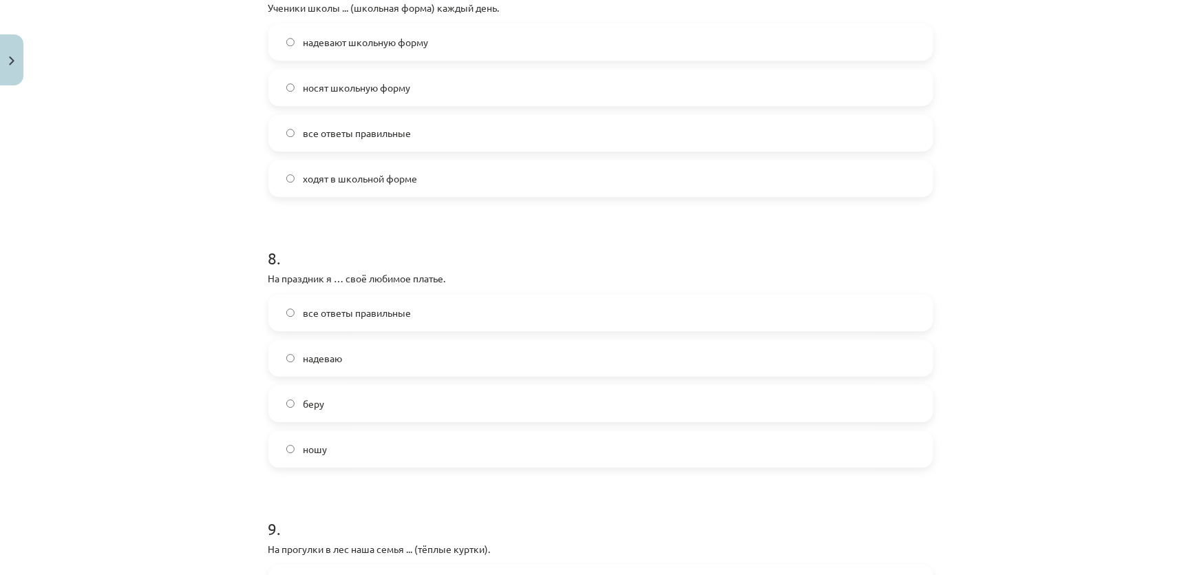
scroll to position [1943, 0]
click at [336, 179] on span "ходят в школьной форме" at bounding box center [360, 178] width 114 height 14
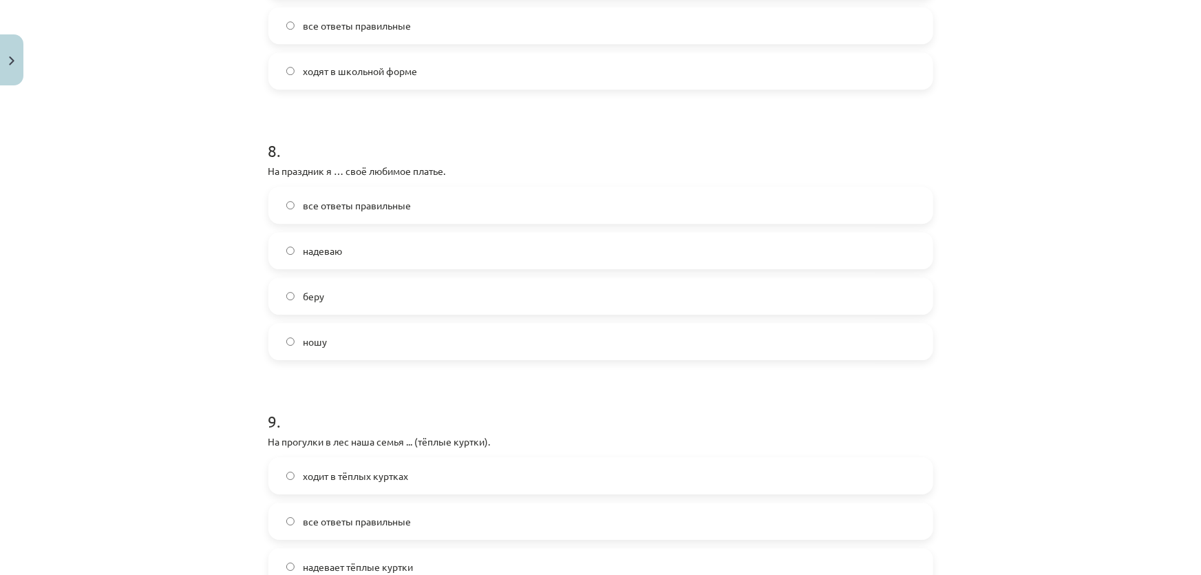
scroll to position [2050, 0]
click at [298, 238] on label "надеваю" at bounding box center [601, 250] width 662 height 34
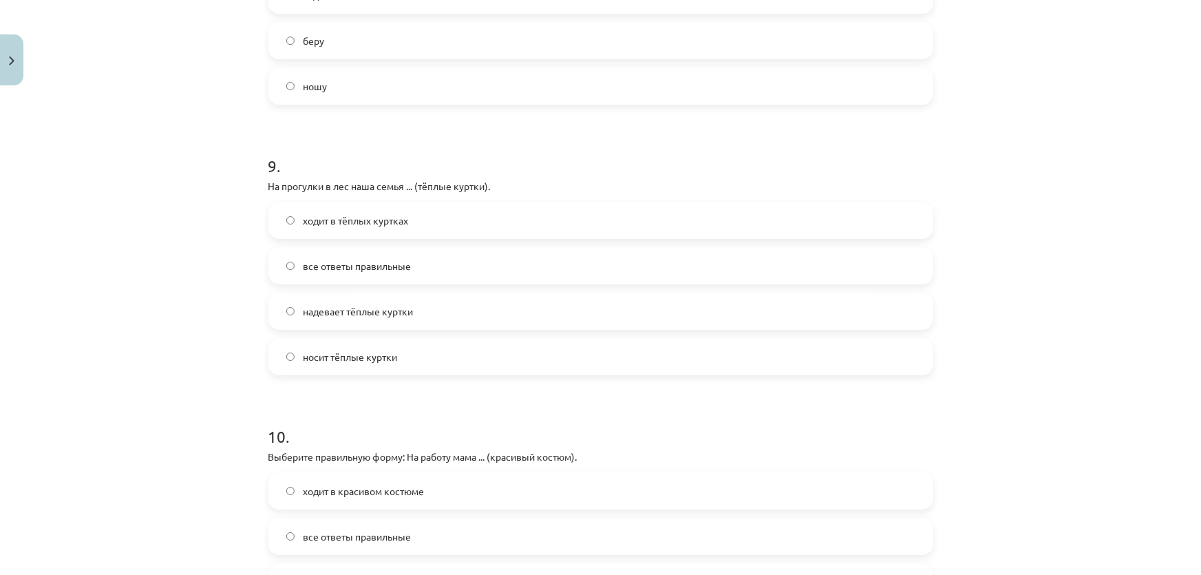
scroll to position [2306, 0]
click at [332, 313] on span "надевает тёплые куртки" at bounding box center [358, 310] width 110 height 14
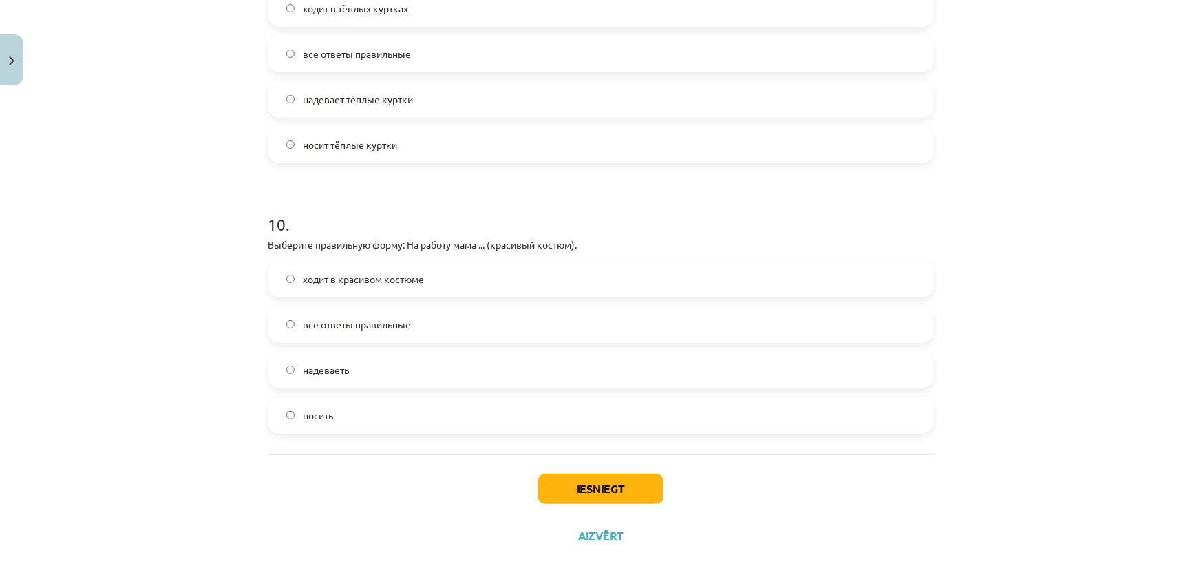
scroll to position [2534, 0]
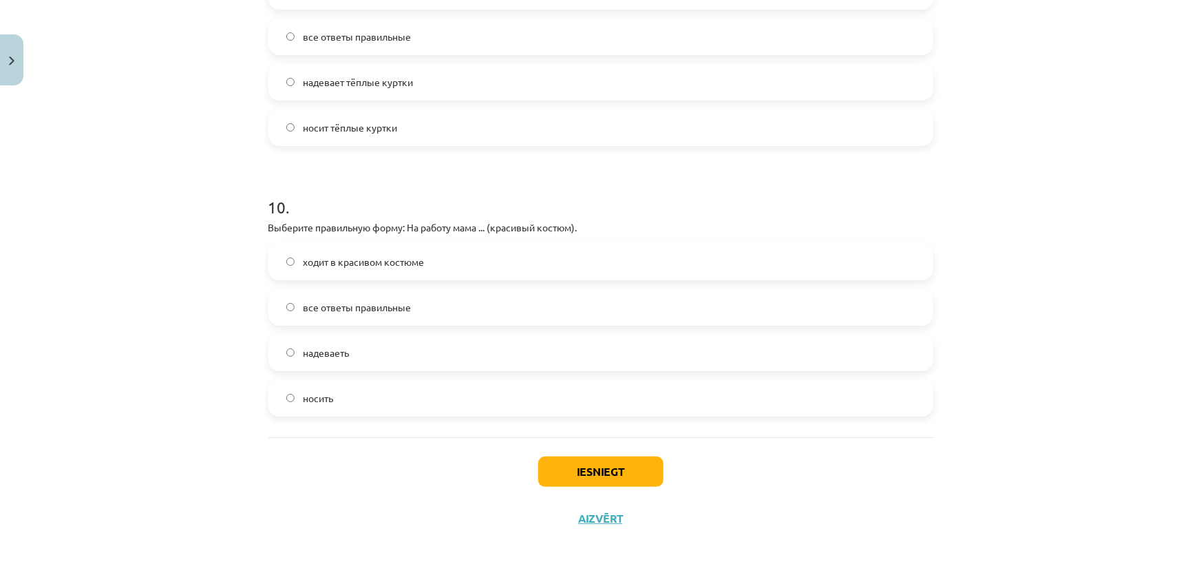
click at [365, 341] on label "надеваеть" at bounding box center [601, 352] width 662 height 34
click at [387, 275] on label "ходит в красивом костюме" at bounding box center [601, 261] width 662 height 34
click at [578, 478] on button "Iesniegt" at bounding box center [600, 471] width 125 height 30
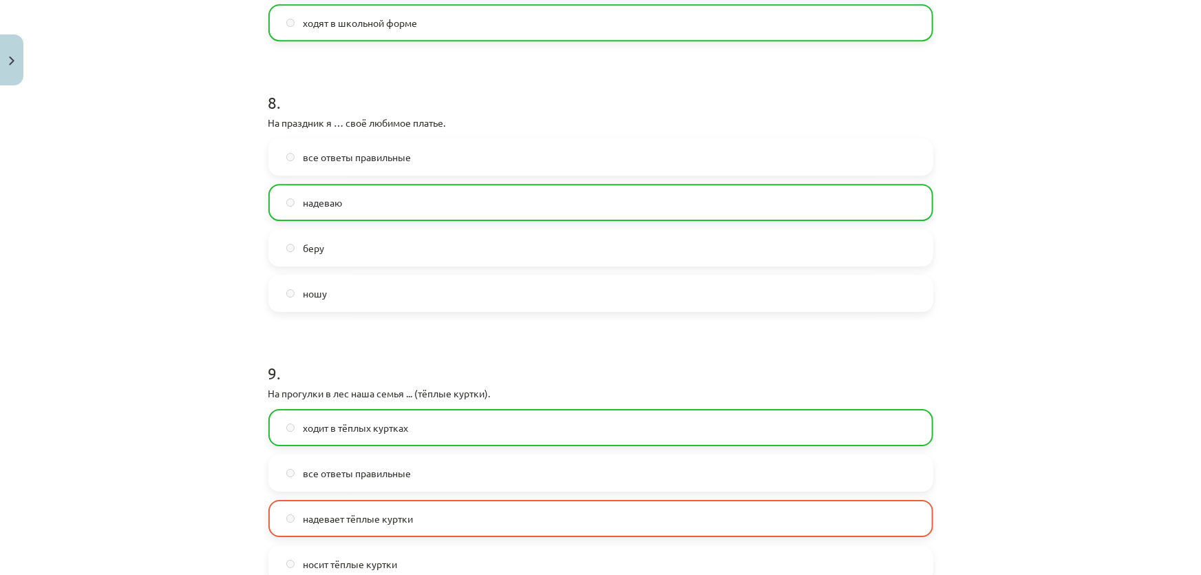
scroll to position [2577, 0]
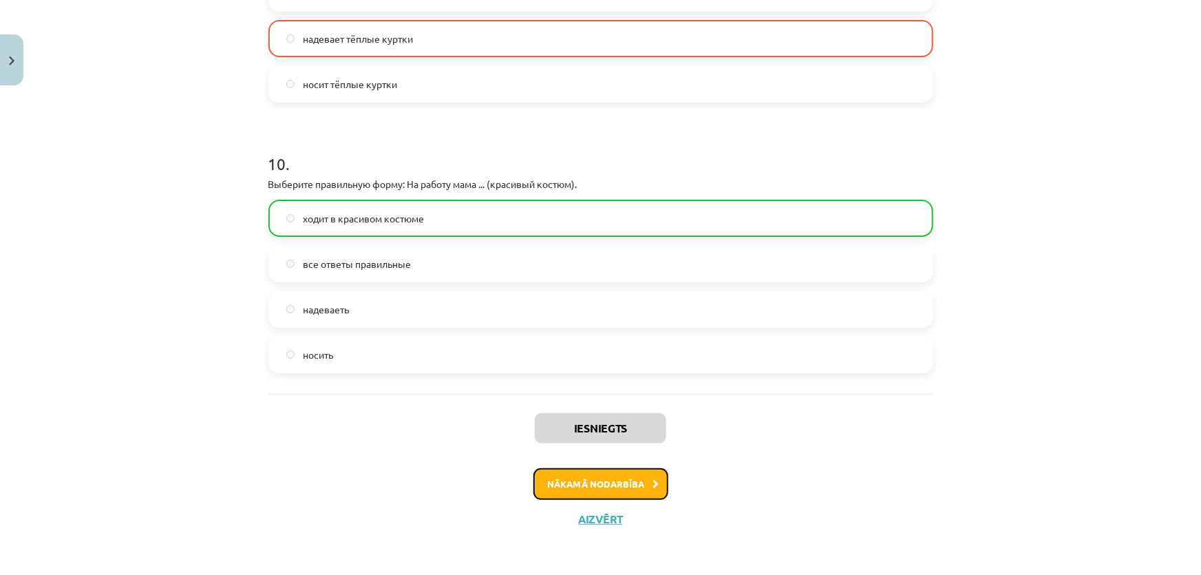
click at [572, 475] on button "Nākamā nodarbība" at bounding box center [600, 484] width 135 height 32
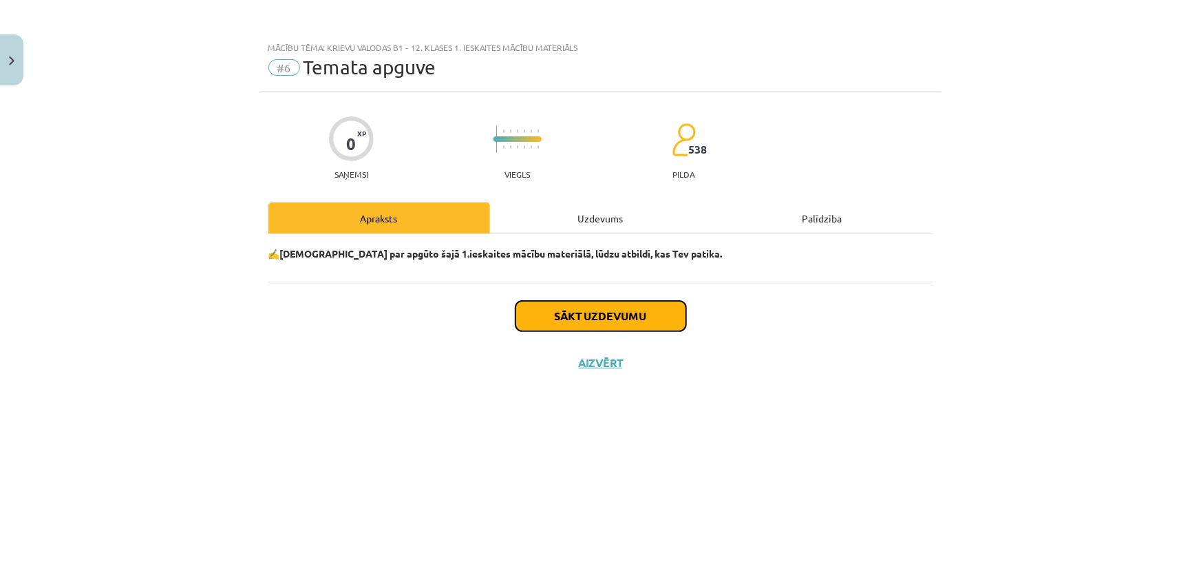
click at [578, 308] on button "Sākt uzdevumu" at bounding box center [600, 316] width 171 height 30
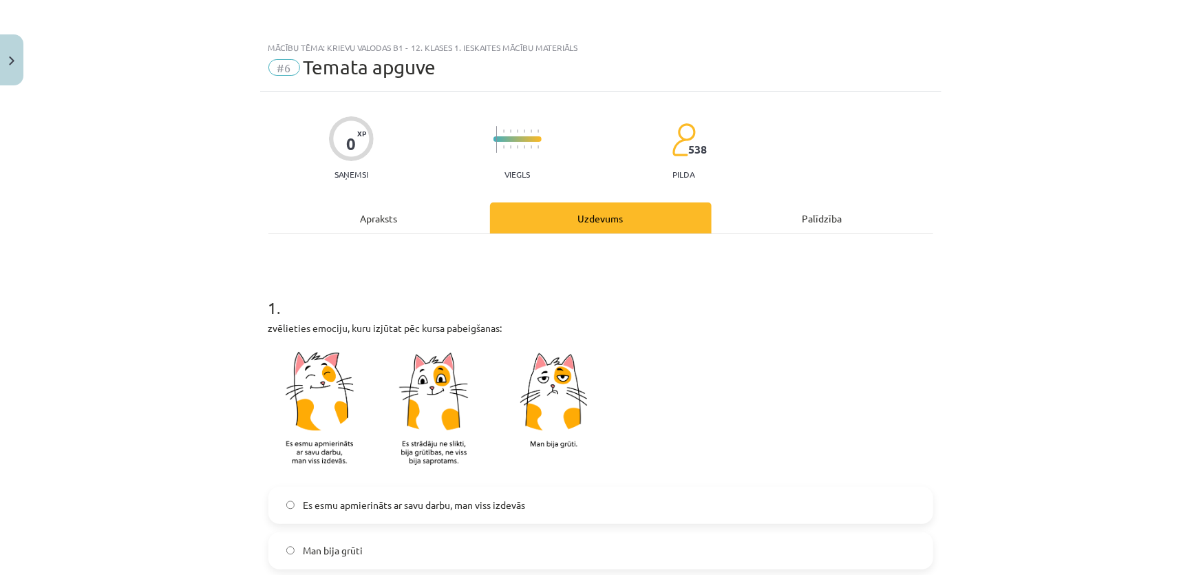
click at [578, 308] on h1 "1 ." at bounding box center [600, 295] width 665 height 43
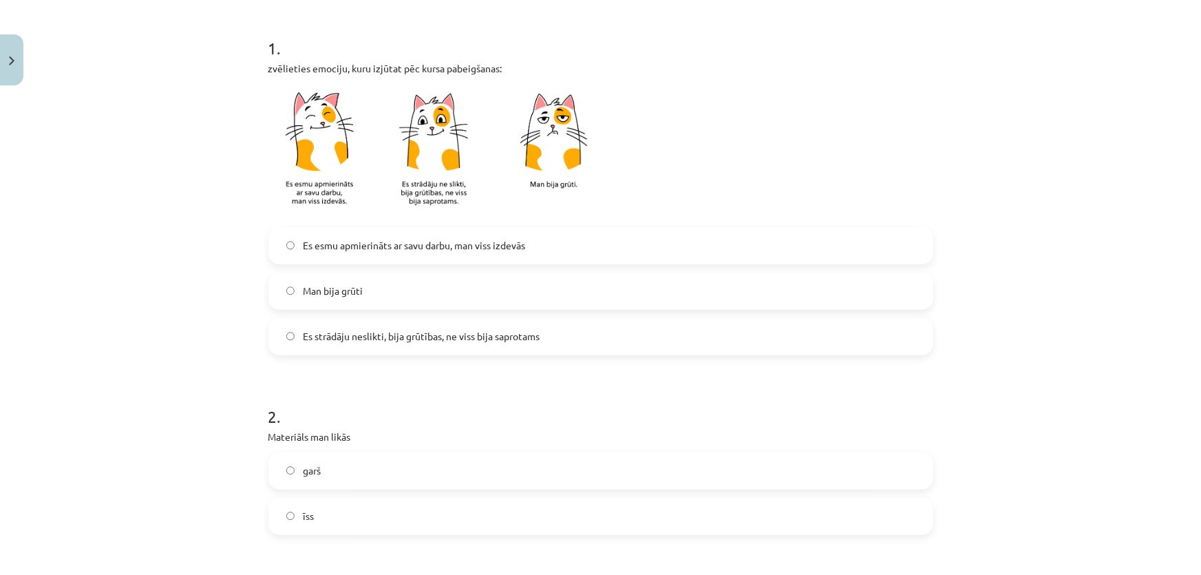
scroll to position [261, 0]
click at [380, 292] on label "Man bija grūti" at bounding box center [601, 289] width 662 height 34
click at [401, 330] on span "Es strādāju neslikti, bija grūtības, ne viss bija saprotams" at bounding box center [421, 335] width 237 height 14
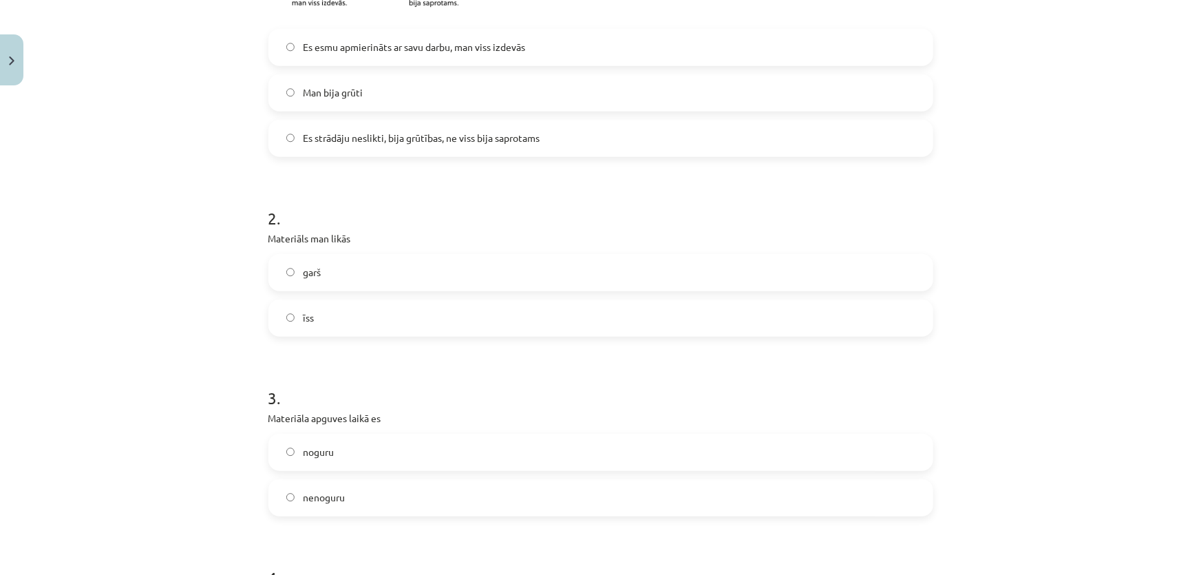
scroll to position [458, 0]
click at [419, 275] on label "garš" at bounding box center [601, 272] width 662 height 34
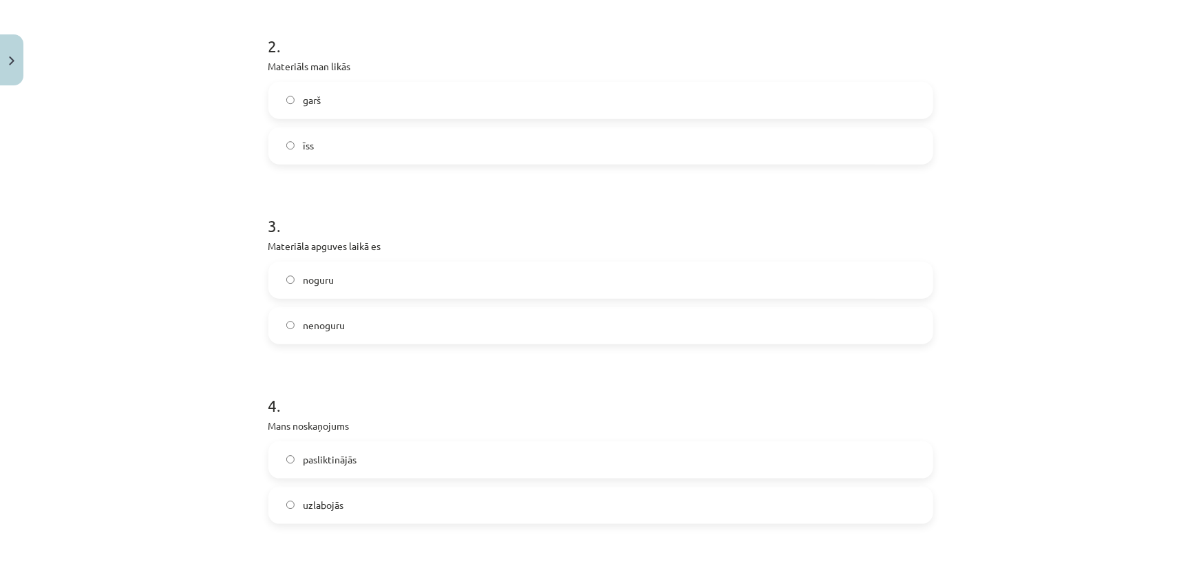
scroll to position [637, 0]
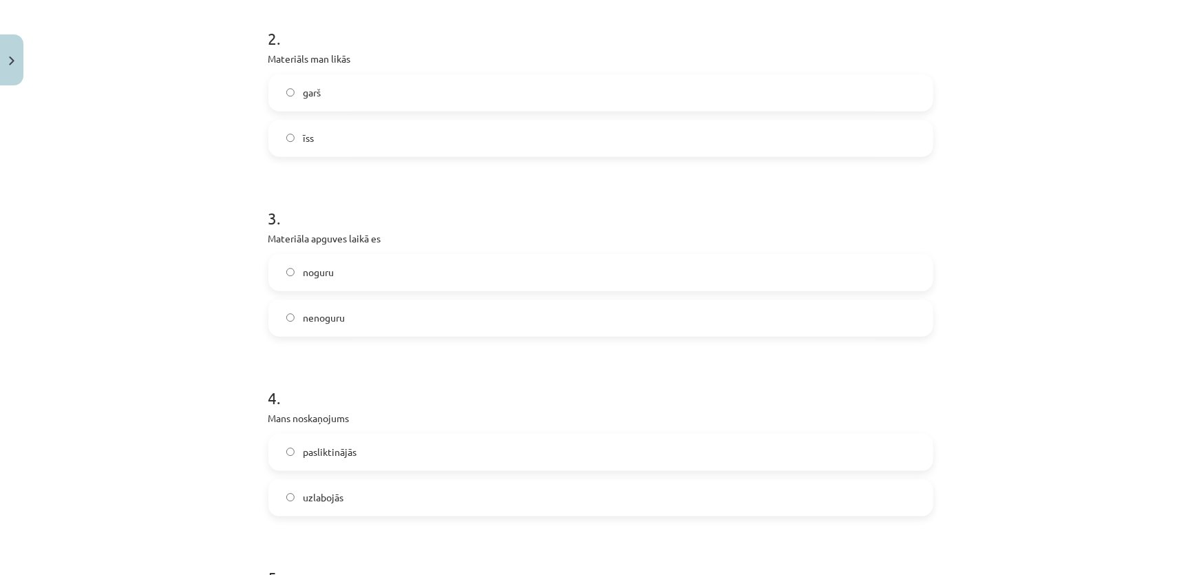
click at [303, 278] on span "noguru" at bounding box center [318, 272] width 31 height 14
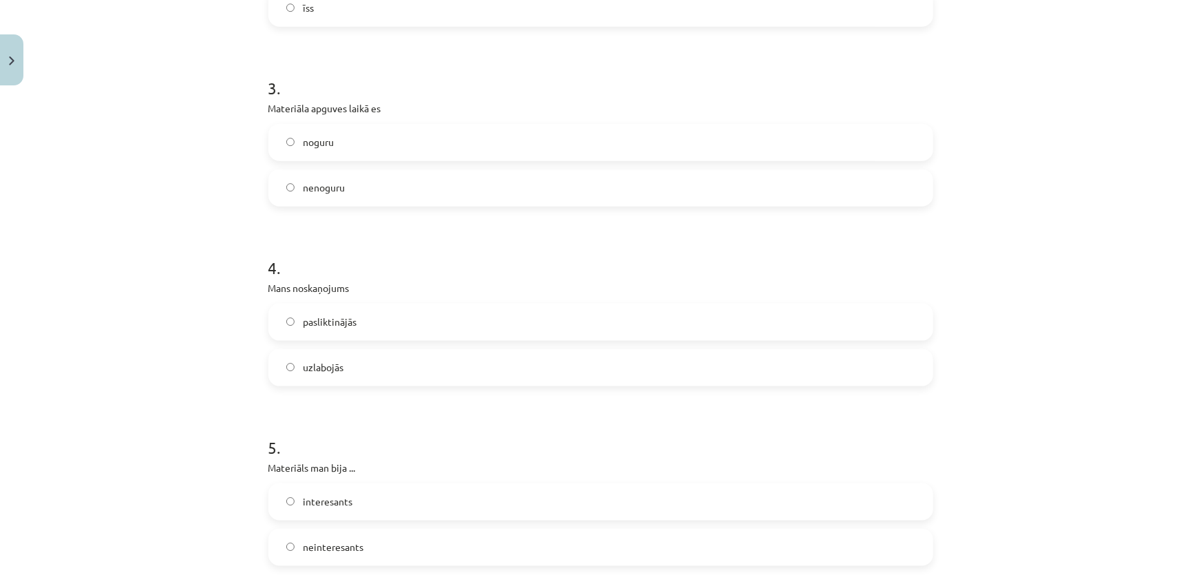
scroll to position [777, 0]
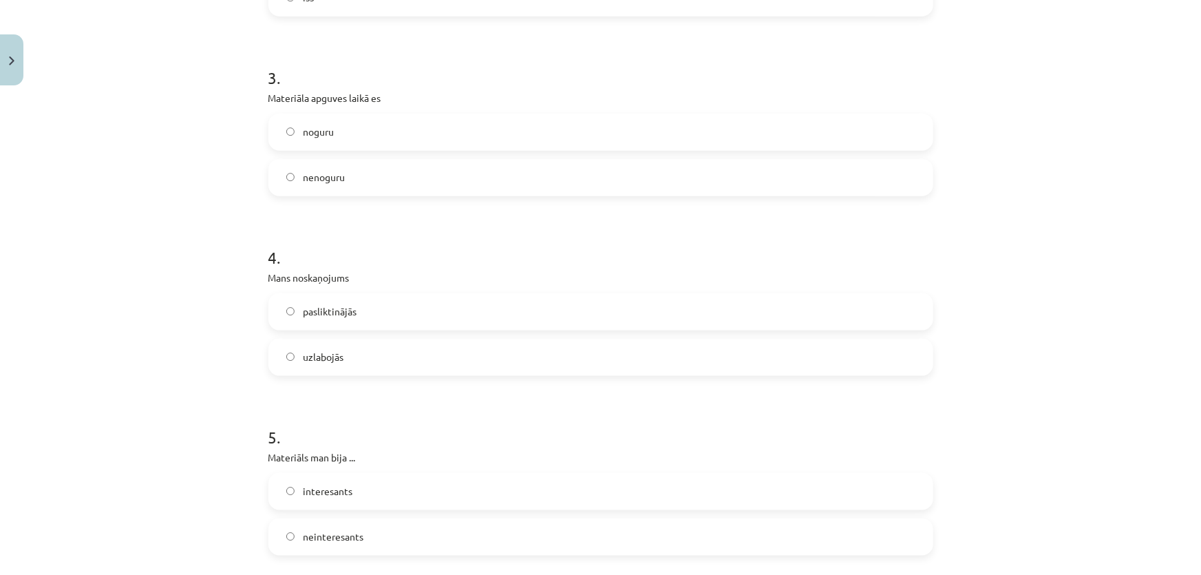
click at [332, 308] on span "pasliktinājās" at bounding box center [330, 311] width 54 height 14
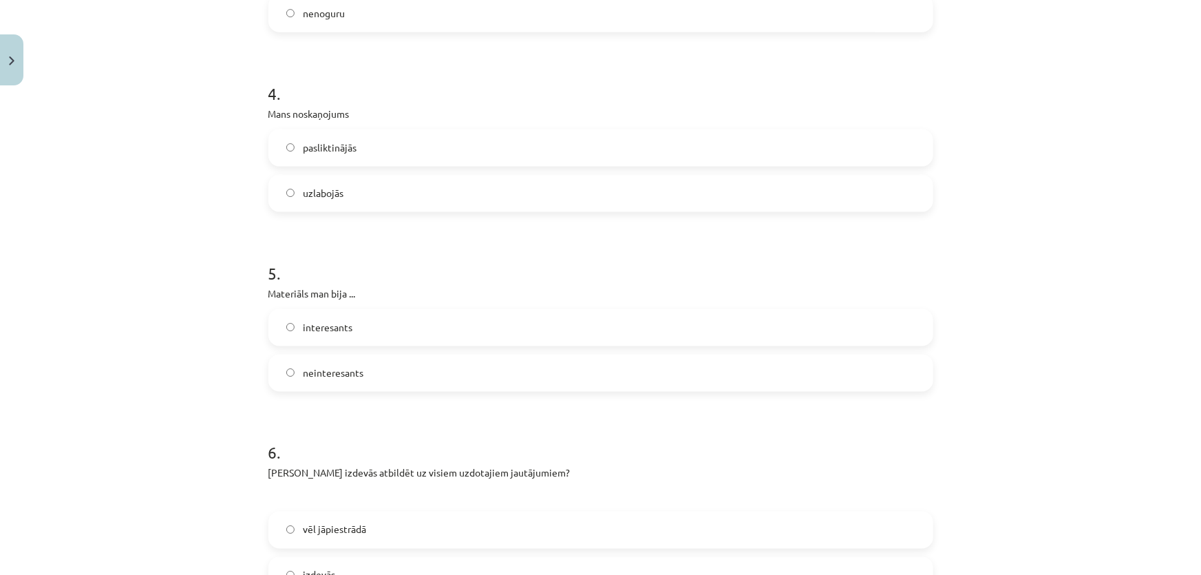
scroll to position [944, 0]
click at [356, 319] on label "interesants" at bounding box center [601, 325] width 662 height 34
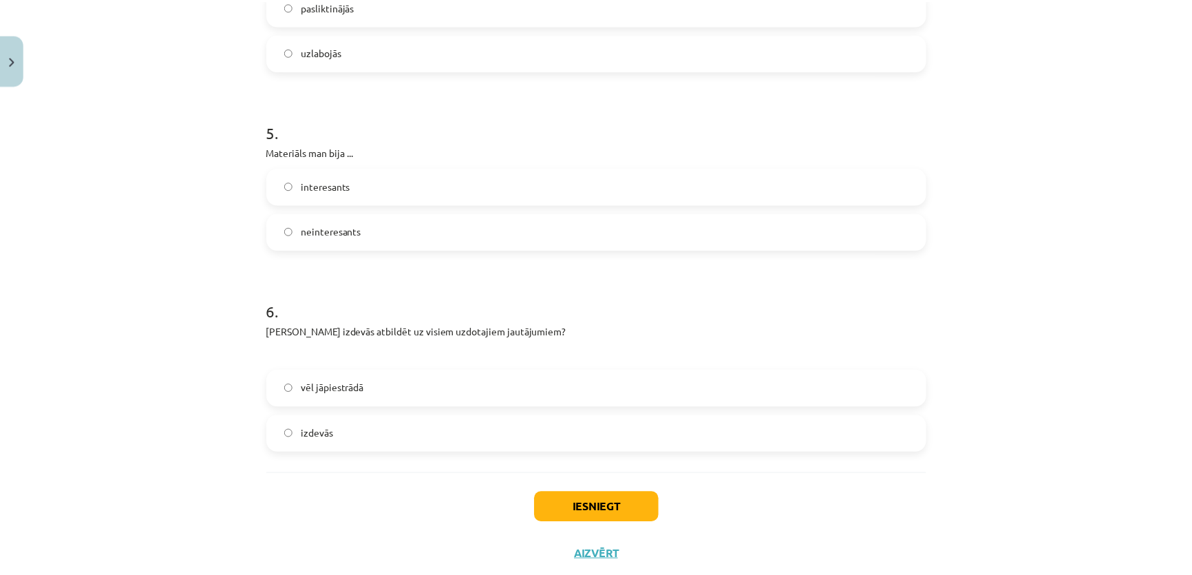
scroll to position [1119, 0]
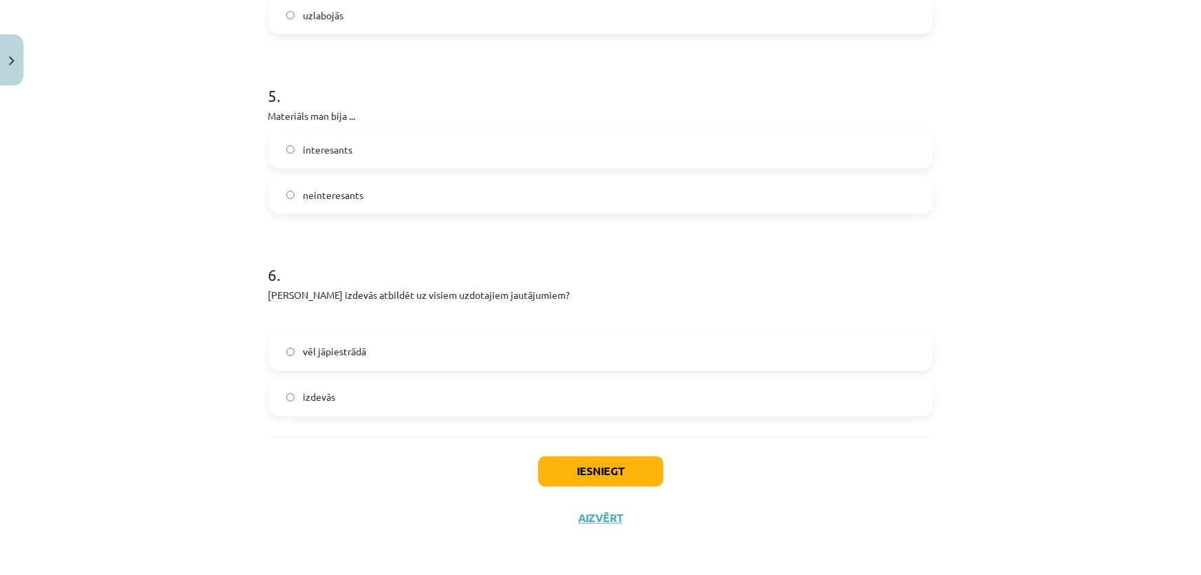
click at [449, 352] on label "vēl jāpiestrādā" at bounding box center [601, 352] width 662 height 34
click at [429, 392] on label "izdevās" at bounding box center [601, 397] width 662 height 34
click at [592, 475] on button "Iesniegt" at bounding box center [600, 471] width 125 height 30
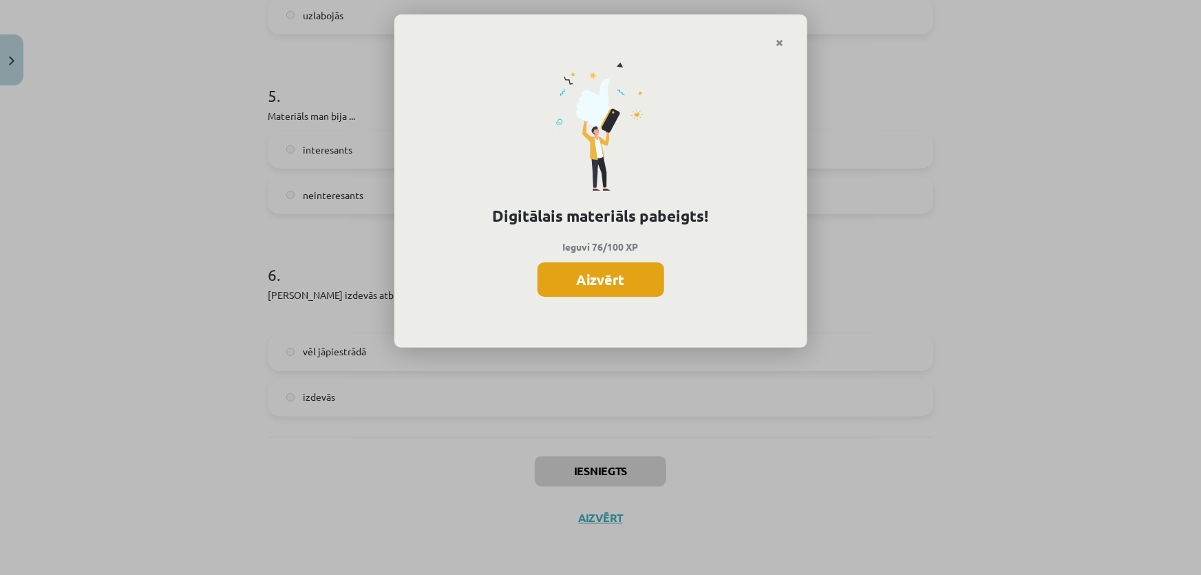
click at [631, 268] on button "Aizvērt" at bounding box center [600, 279] width 127 height 34
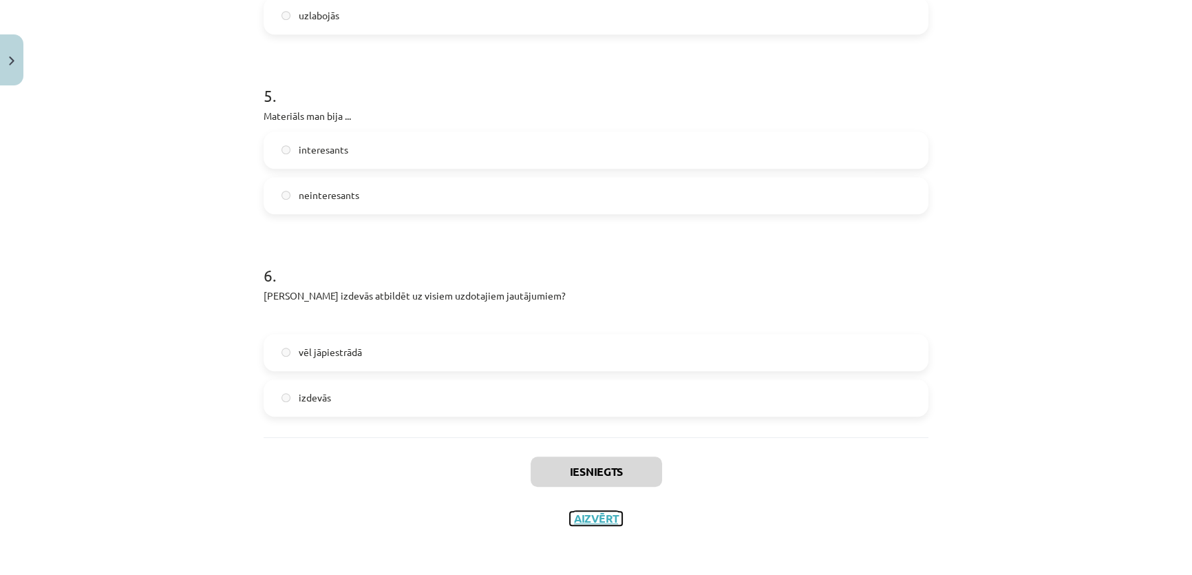
click at [581, 514] on button "Aizvērt" at bounding box center [596, 518] width 52 height 14
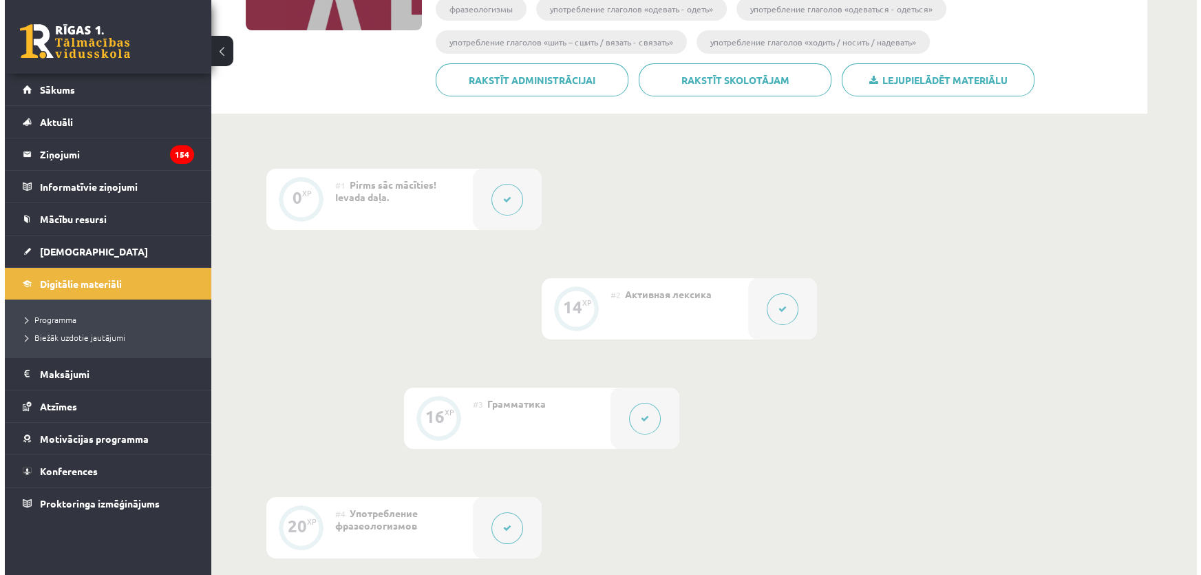
scroll to position [0, 0]
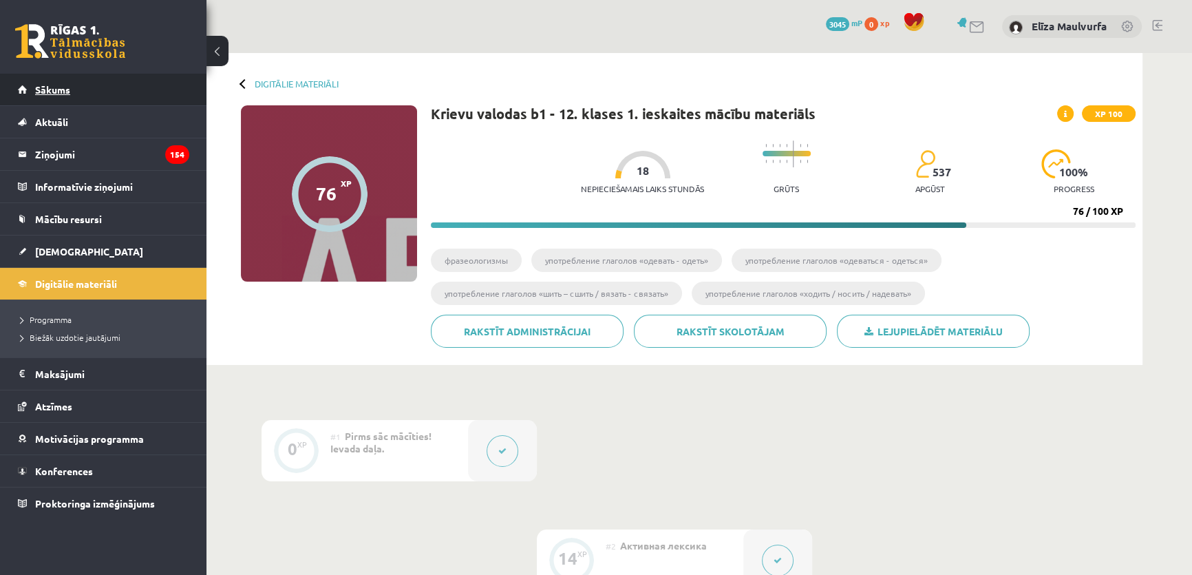
click at [45, 95] on link "Sākums" at bounding box center [103, 90] width 171 height 32
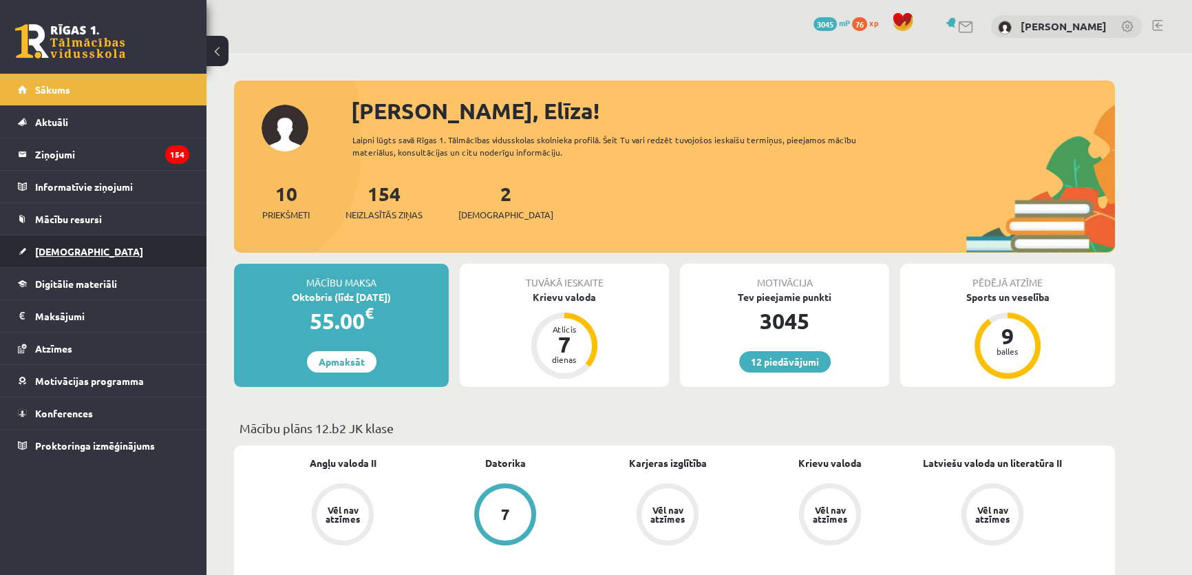
click at [69, 241] on link "[DEMOGRAPHIC_DATA]" at bounding box center [103, 251] width 171 height 32
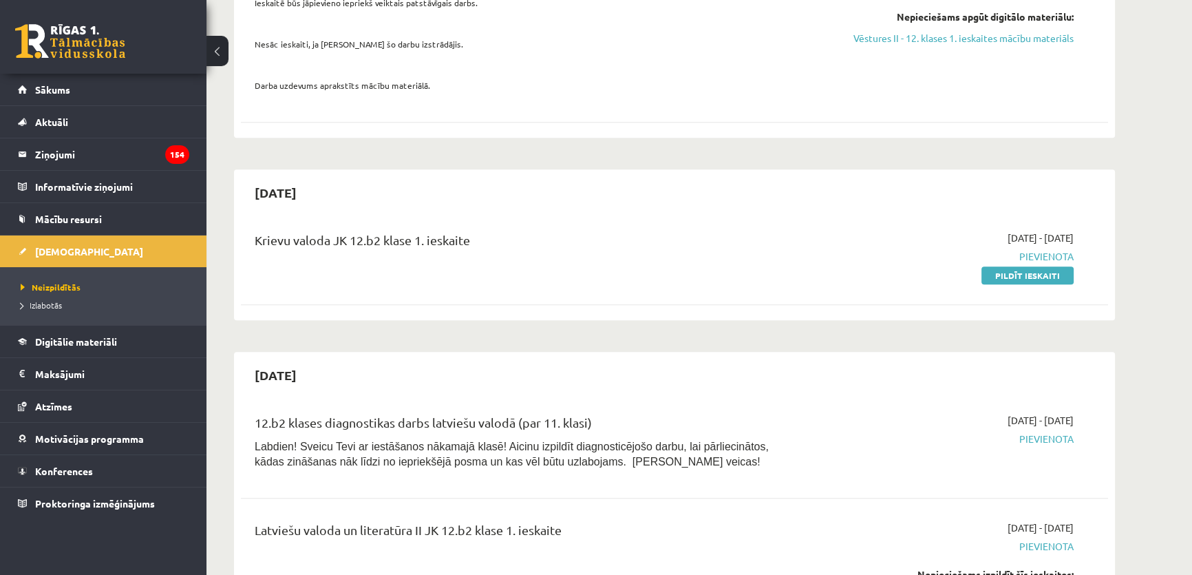
scroll to position [1039, 0]
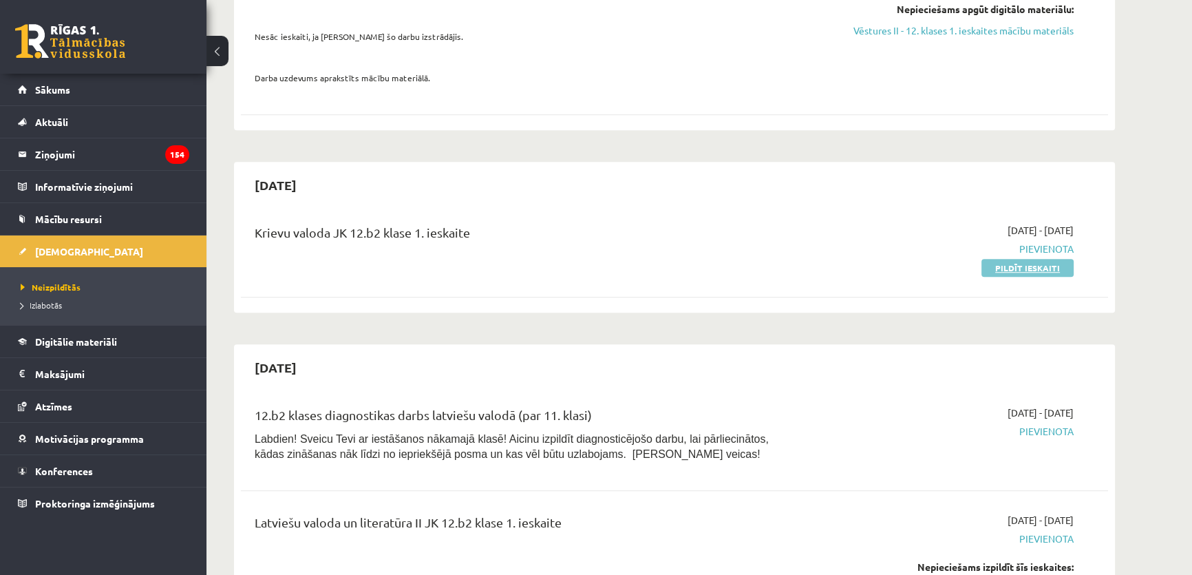
click at [1000, 259] on link "Pildīt ieskaiti" at bounding box center [1027, 268] width 92 height 18
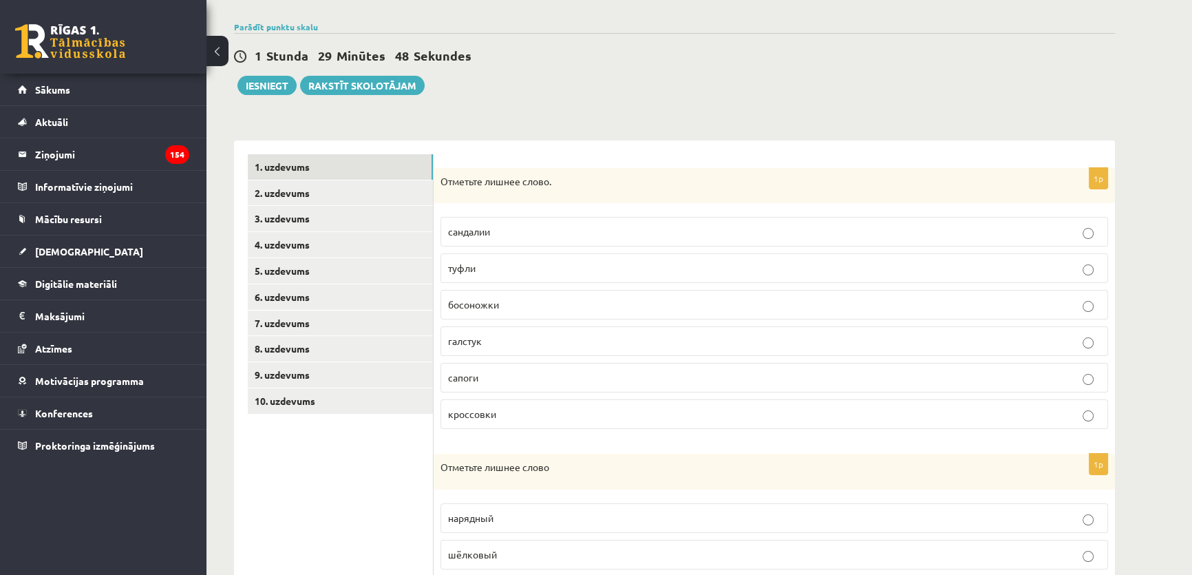
scroll to position [94, 0]
click at [613, 330] on label "галстук" at bounding box center [773, 340] width 667 height 30
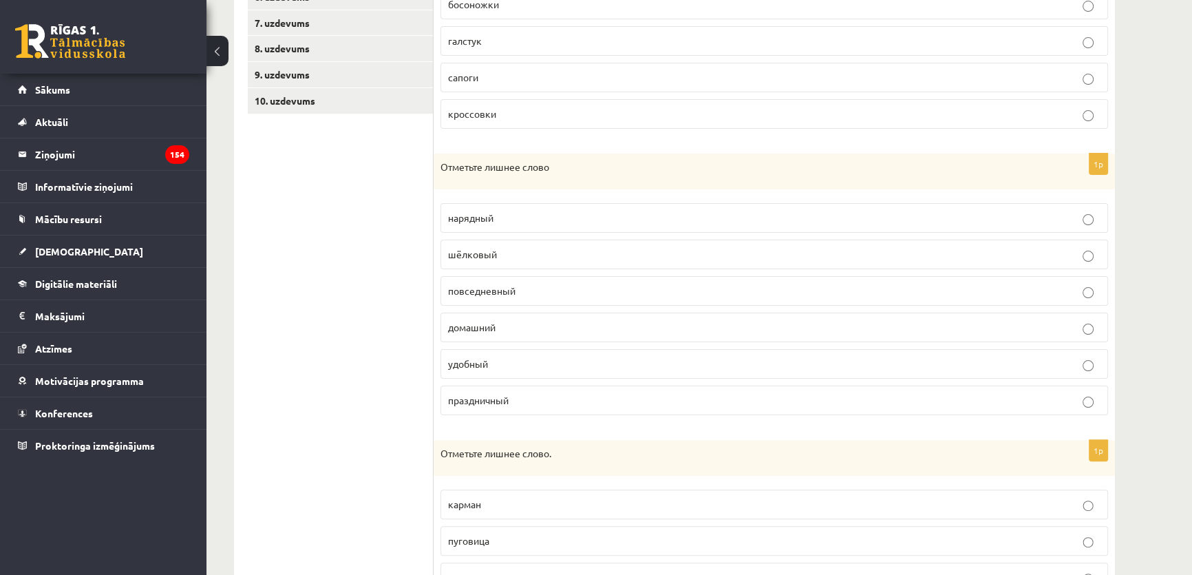
scroll to position [395, 0]
click at [625, 248] on p "шёлковый" at bounding box center [774, 252] width 652 height 14
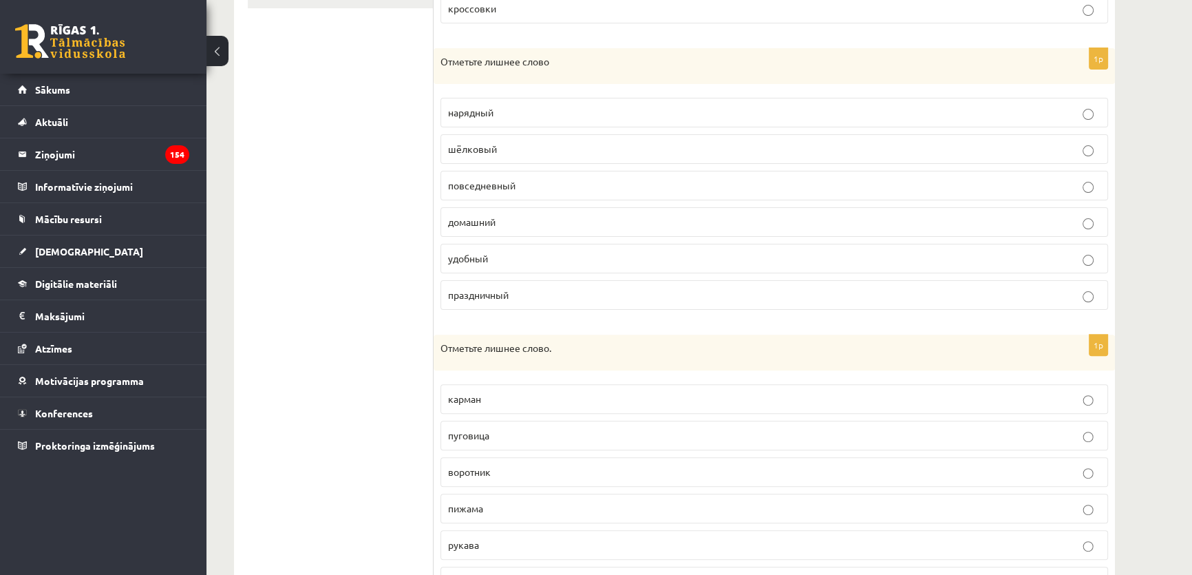
scroll to position [568, 0]
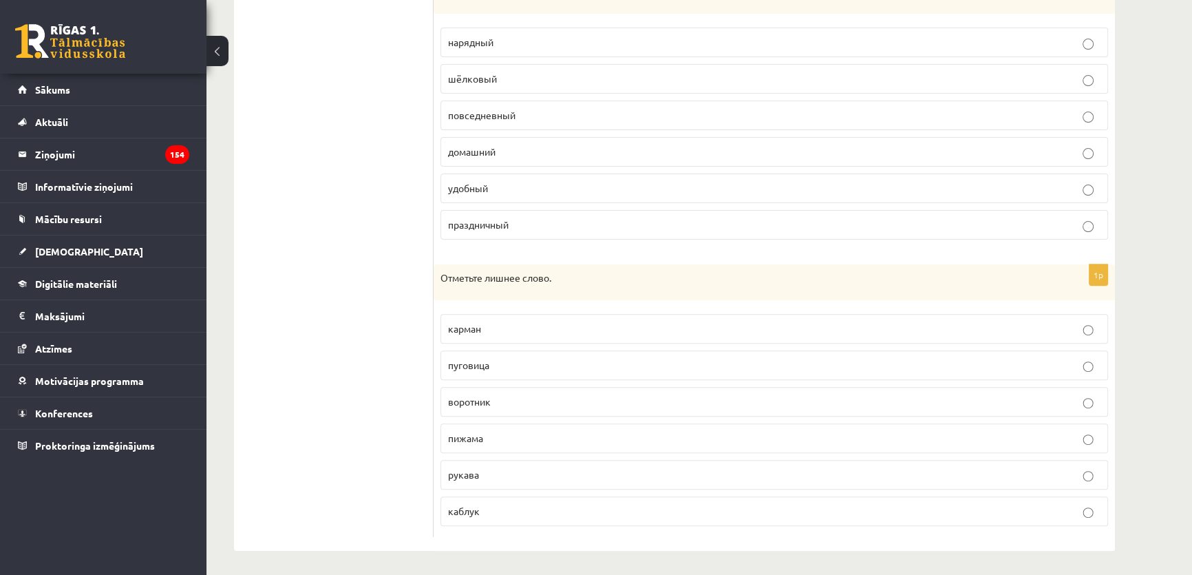
click at [491, 434] on p "пижама" at bounding box center [774, 438] width 652 height 14
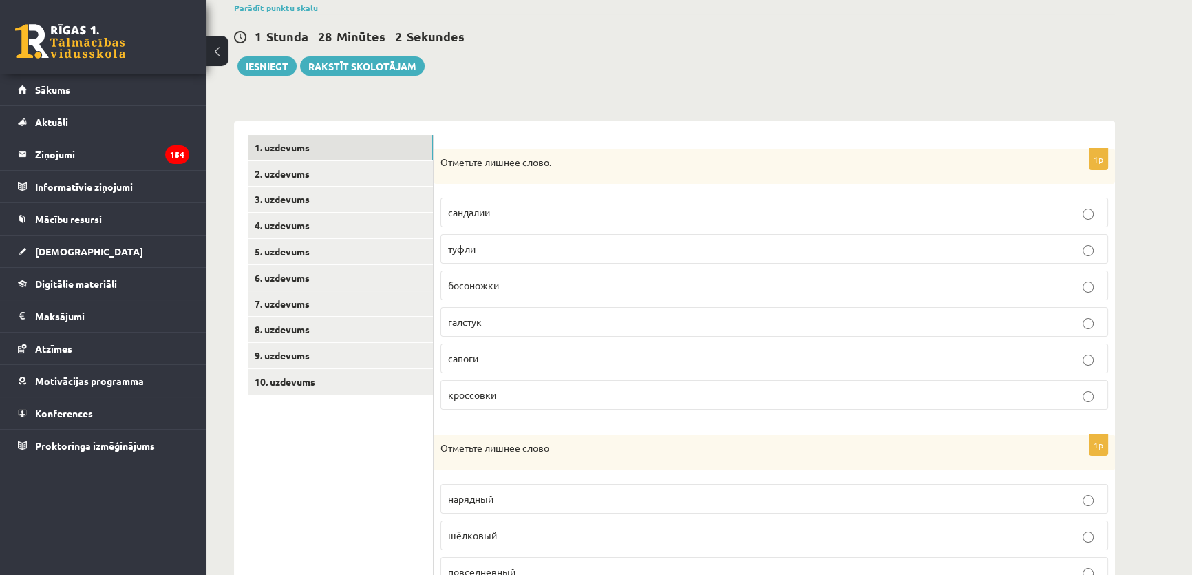
scroll to position [0, 0]
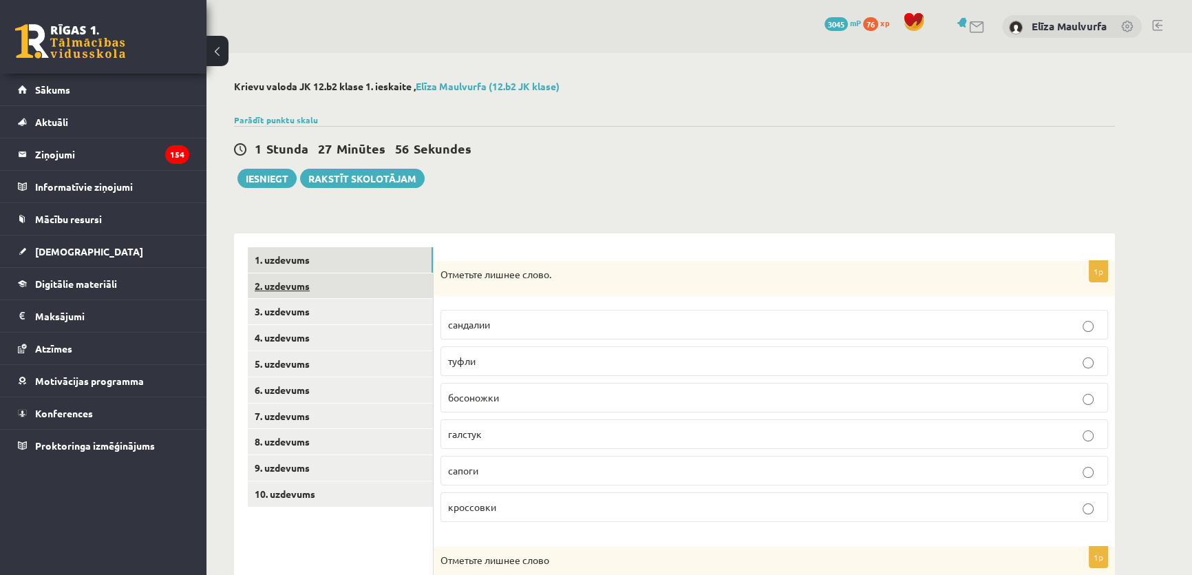
click at [289, 290] on link "2. uzdevums" at bounding box center [340, 285] width 185 height 25
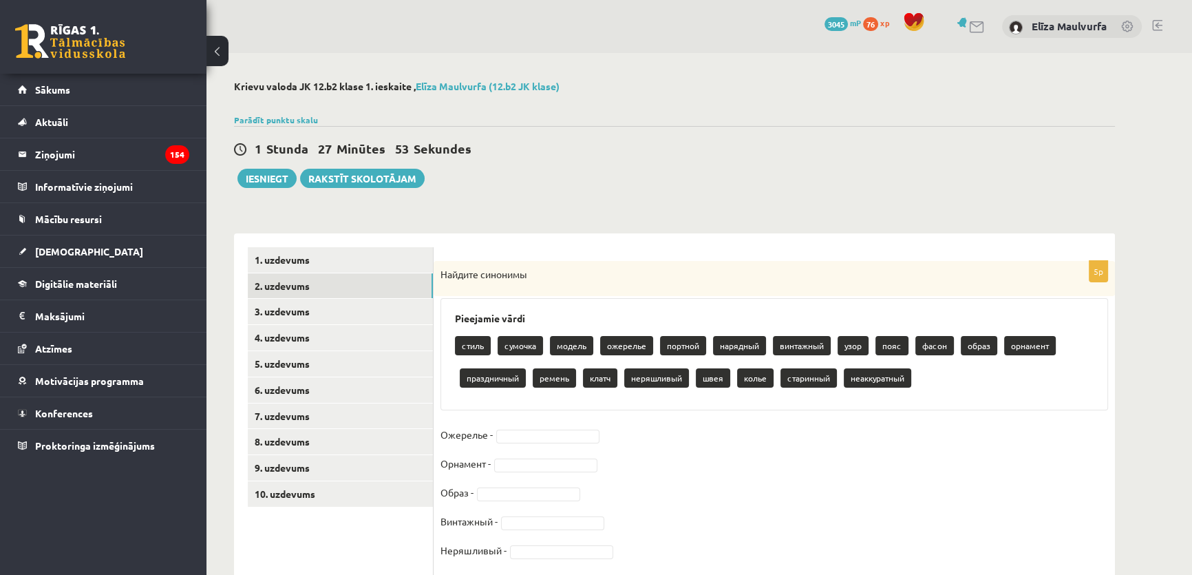
scroll to position [41, 0]
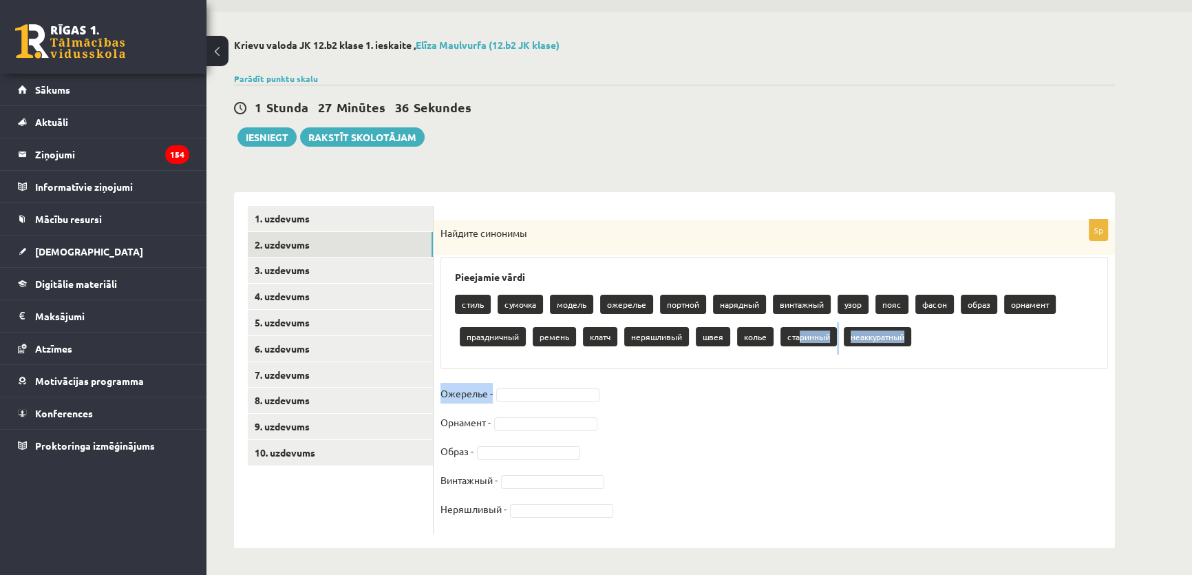
drag, startPoint x: 800, startPoint y: 332, endPoint x: 783, endPoint y: 382, distance: 52.4
click at [783, 382] on div "5p Найдите синонимы Pieejamie vārdi стиль сумочка модель ожерелье портной наряд…" at bounding box center [773, 376] width 681 height 314
click at [783, 383] on fieldset "Ожерелье - Орнамент - Образ - Винтажный - Неряшливый -" at bounding box center [773, 455] width 667 height 144
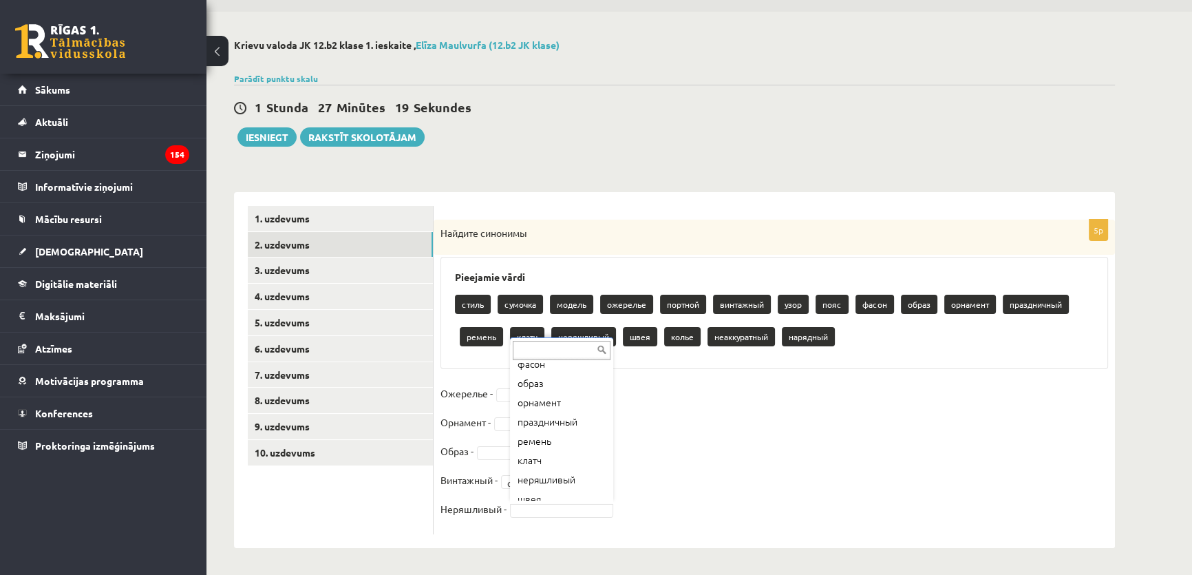
scroll to position [248, 0]
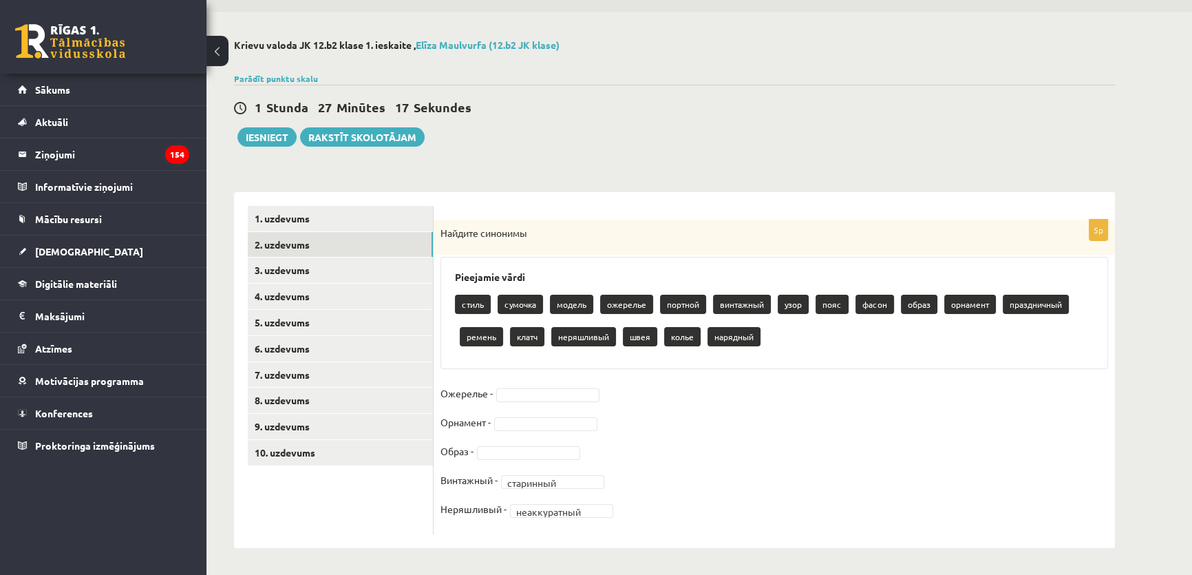
click at [733, 432] on fieldset "**********" at bounding box center [773, 455] width 667 height 144
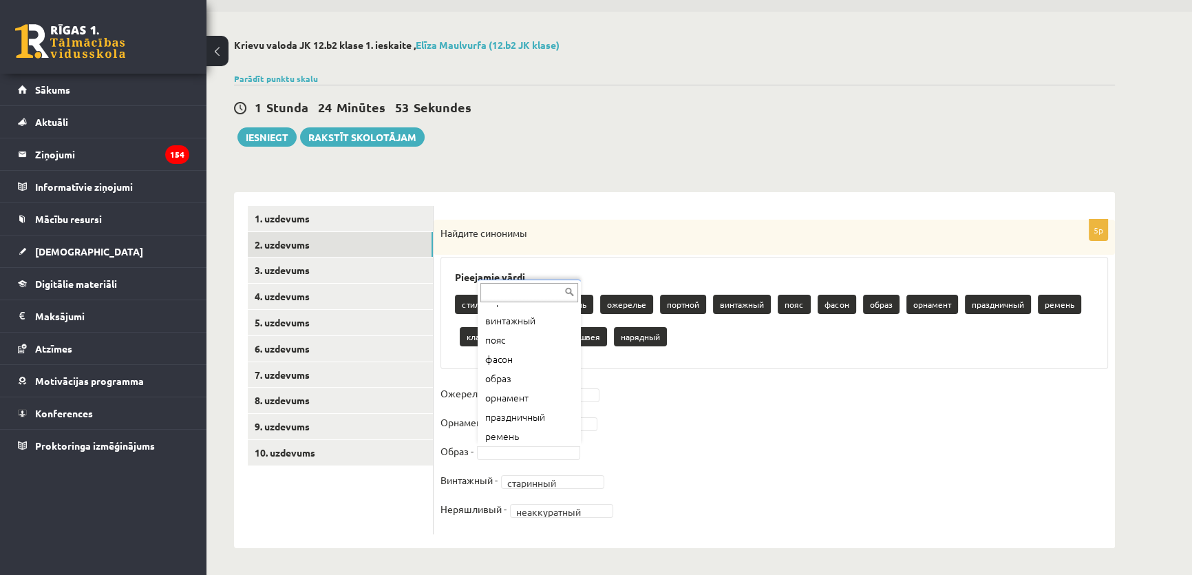
scroll to position [108, 0]
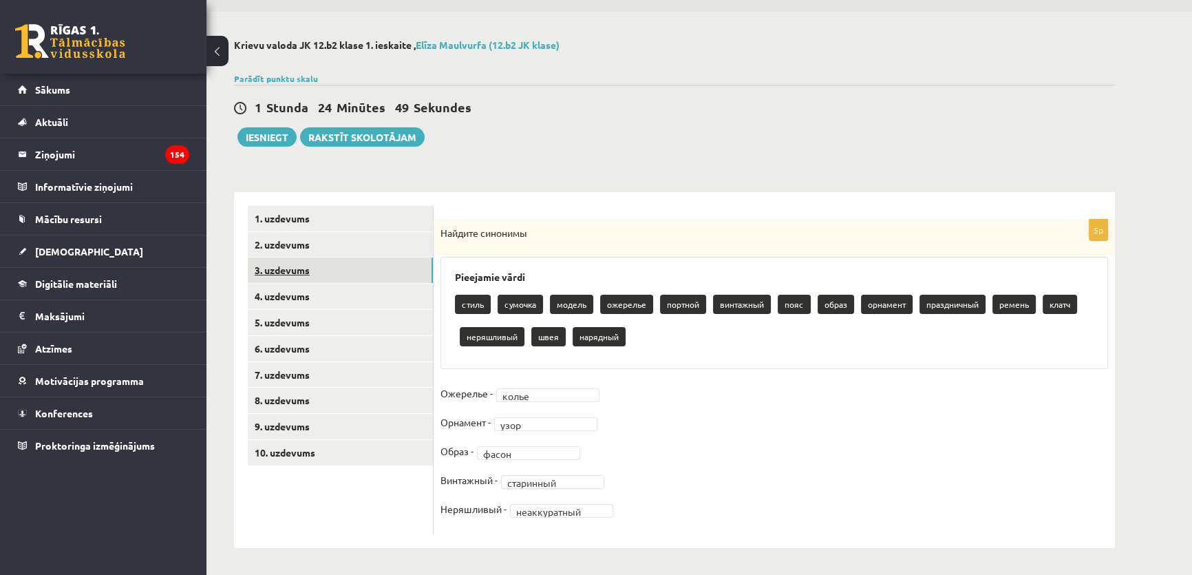
click at [378, 259] on link "3. uzdevums" at bounding box center [340, 269] width 185 height 25
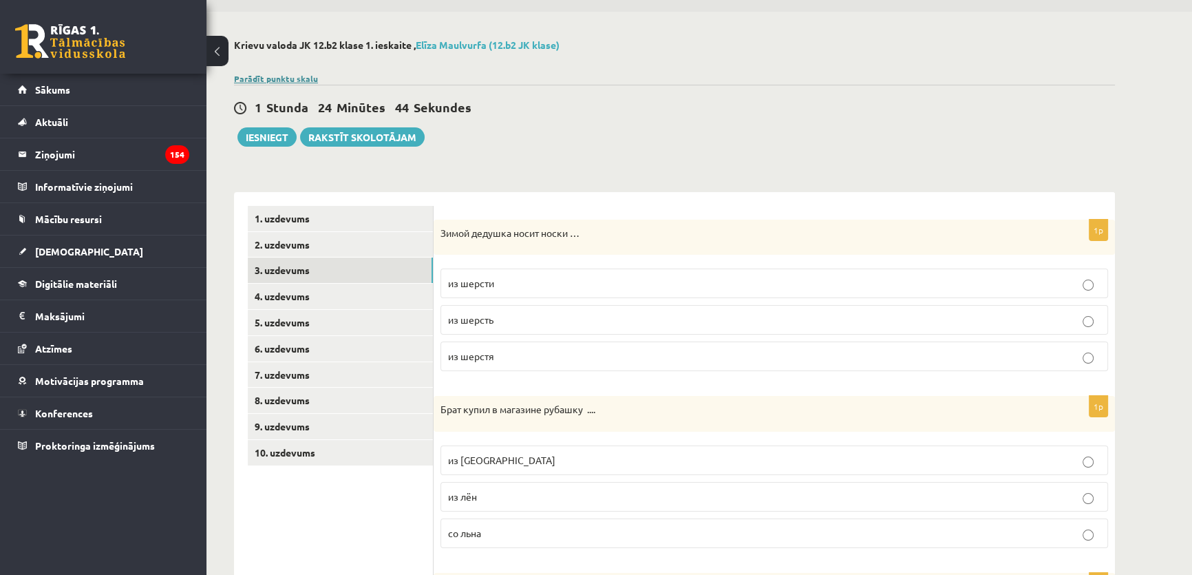
click at [268, 78] on link "Parādīt punktu skalu" at bounding box center [276, 78] width 84 height 11
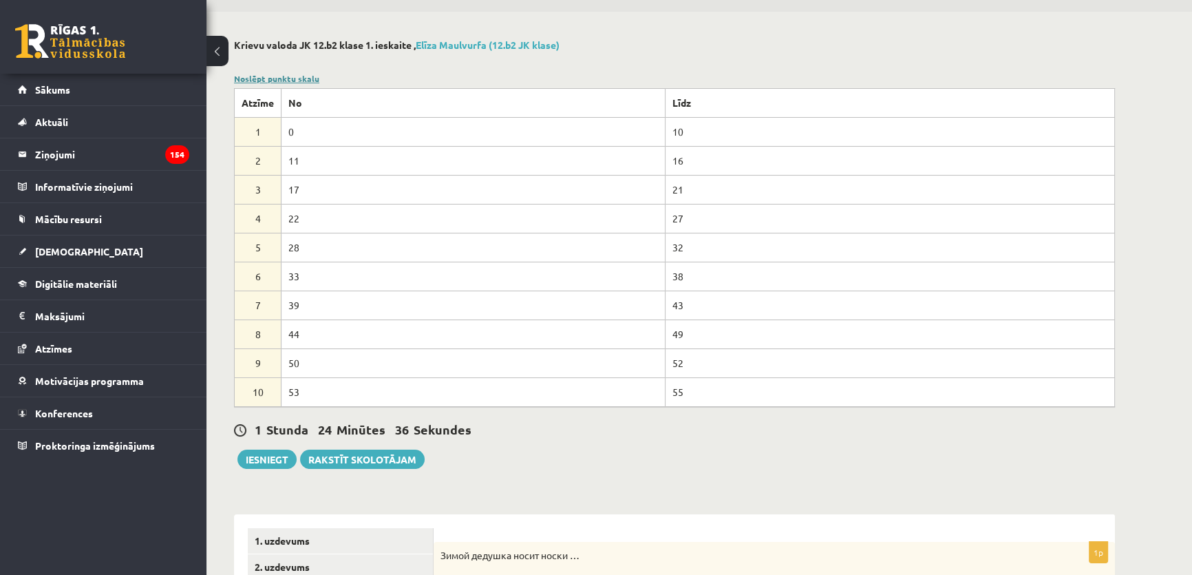
click at [305, 76] on link "Noslēpt punktu skalu" at bounding box center [276, 78] width 85 height 11
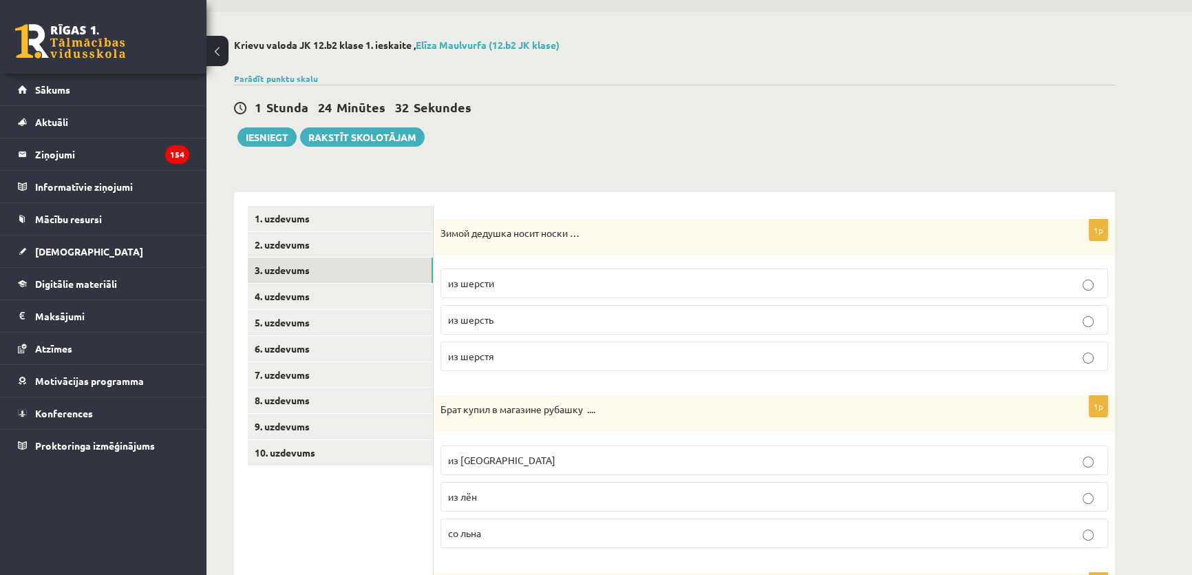
click at [526, 276] on p "из шерсти" at bounding box center [774, 283] width 652 height 14
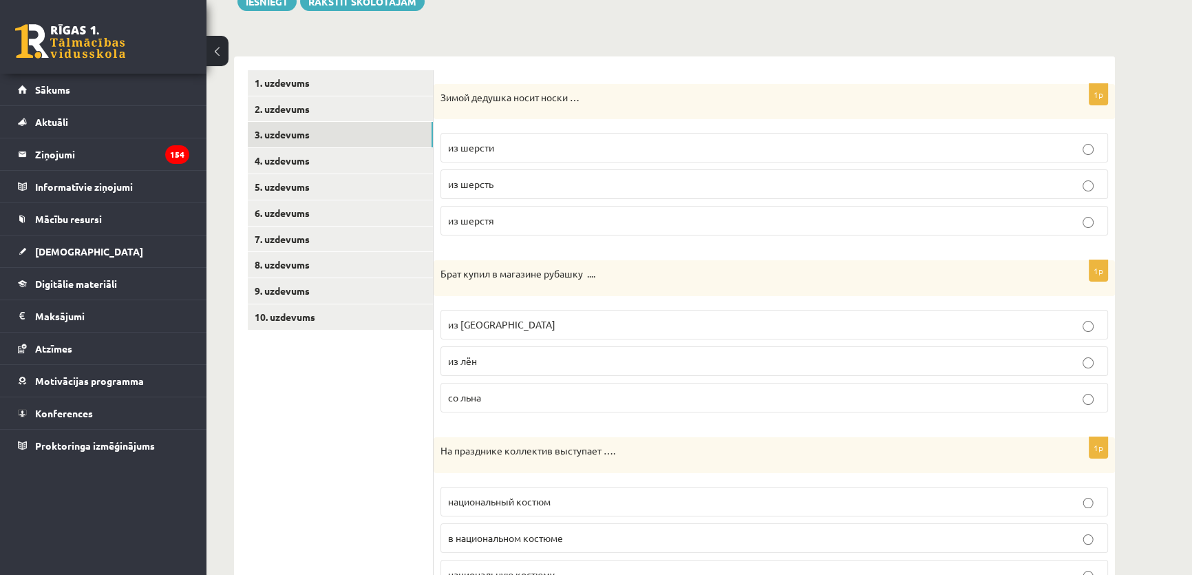
scroll to position [184, 0]
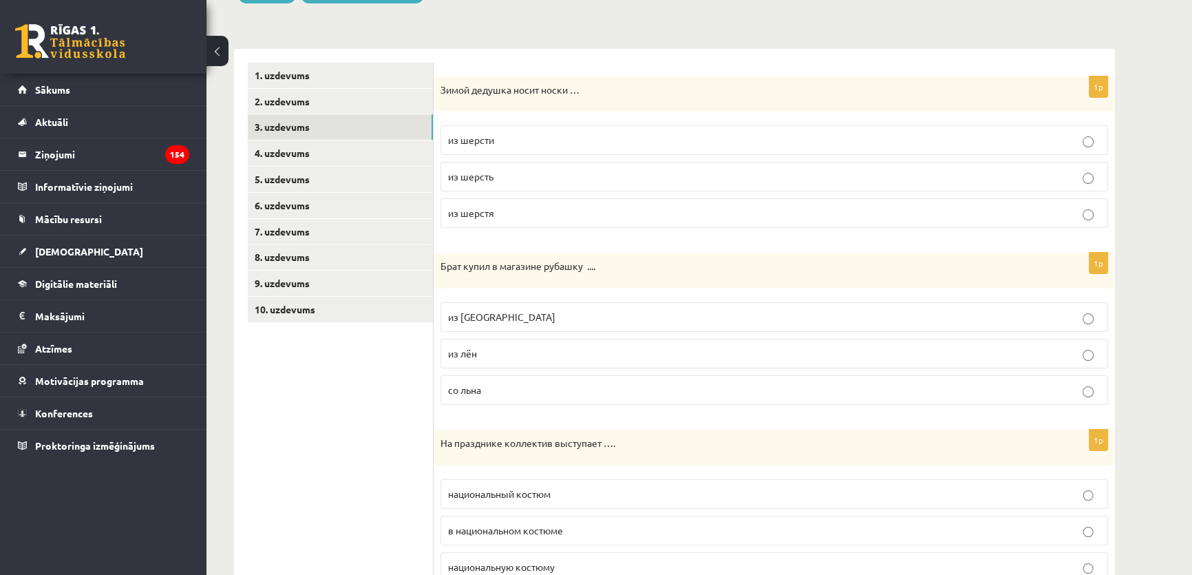
click at [759, 314] on p "из льна" at bounding box center [774, 317] width 652 height 14
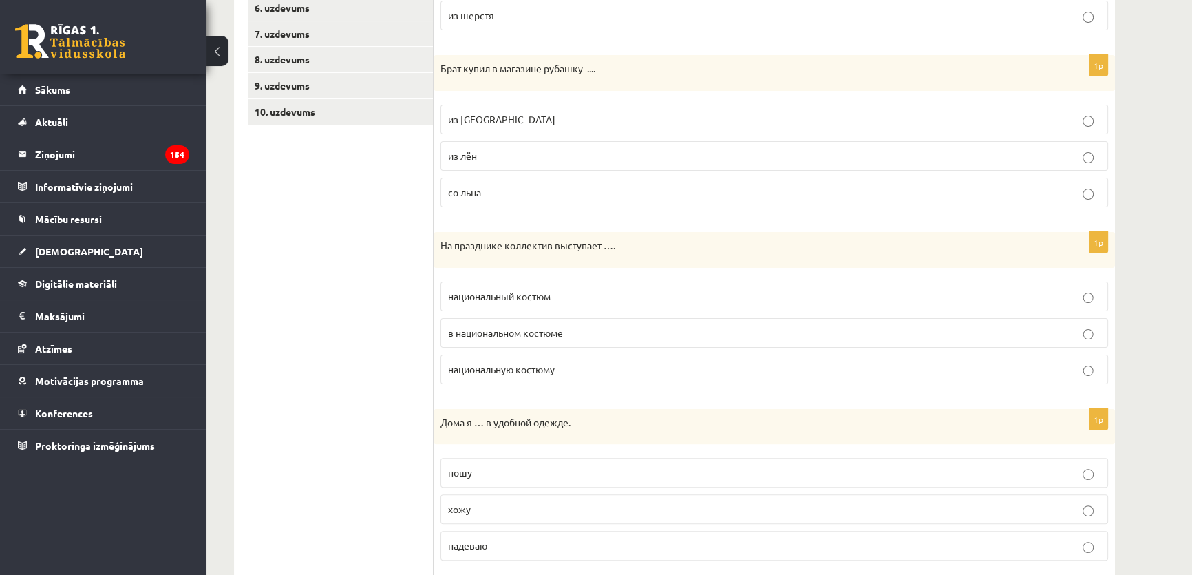
scroll to position [387, 0]
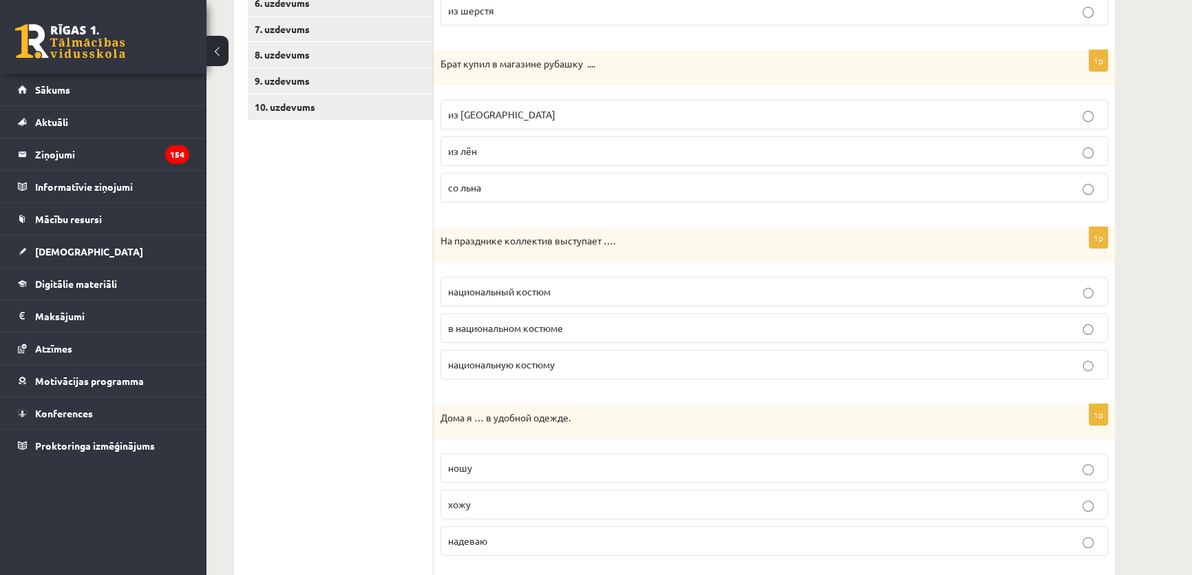
click at [824, 330] on p "в национальном костюме" at bounding box center [774, 328] width 652 height 14
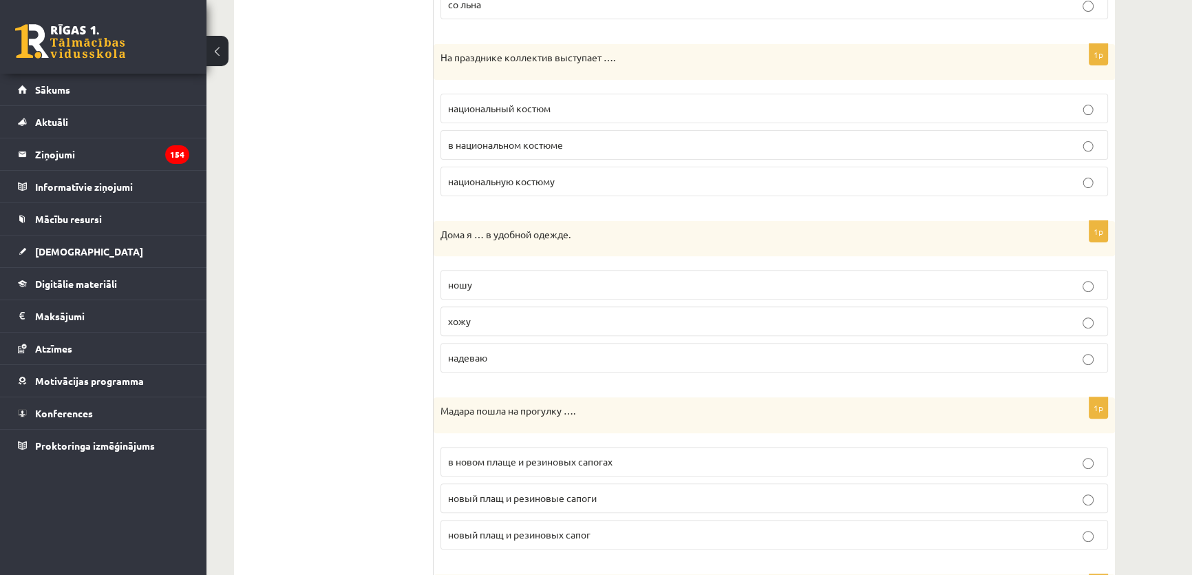
scroll to position [575, 0]
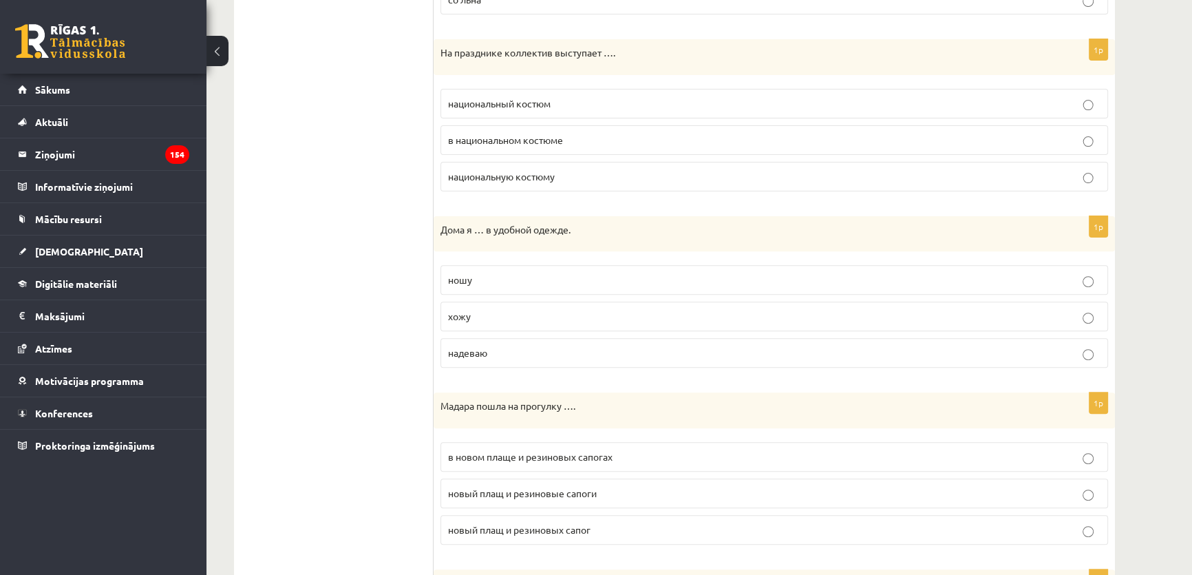
click at [910, 316] on p "хожу" at bounding box center [774, 316] width 652 height 14
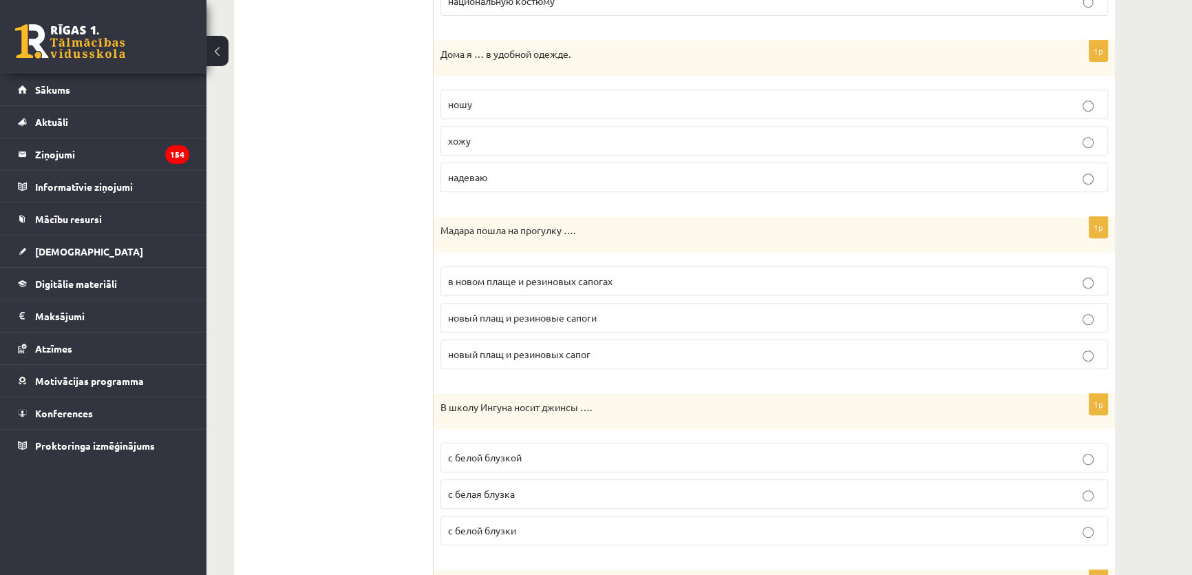
scroll to position [751, 0]
click at [905, 276] on p "в новом плаще и резиновых сапогах" at bounding box center [774, 280] width 652 height 14
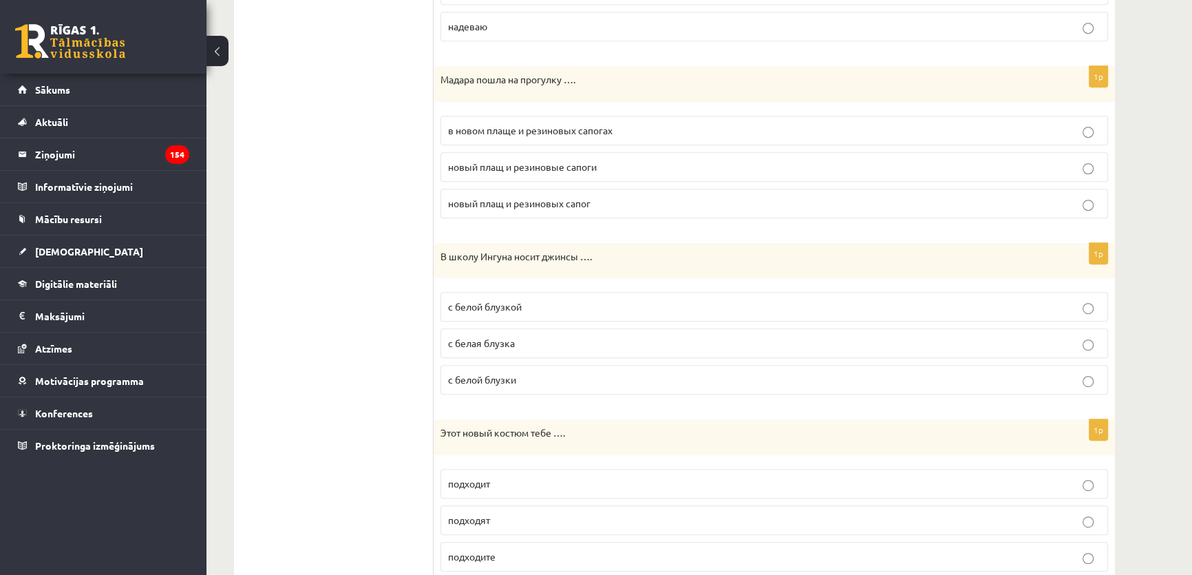
scroll to position [901, 0]
click at [909, 315] on label "с белой блузкой" at bounding box center [773, 306] width 667 height 30
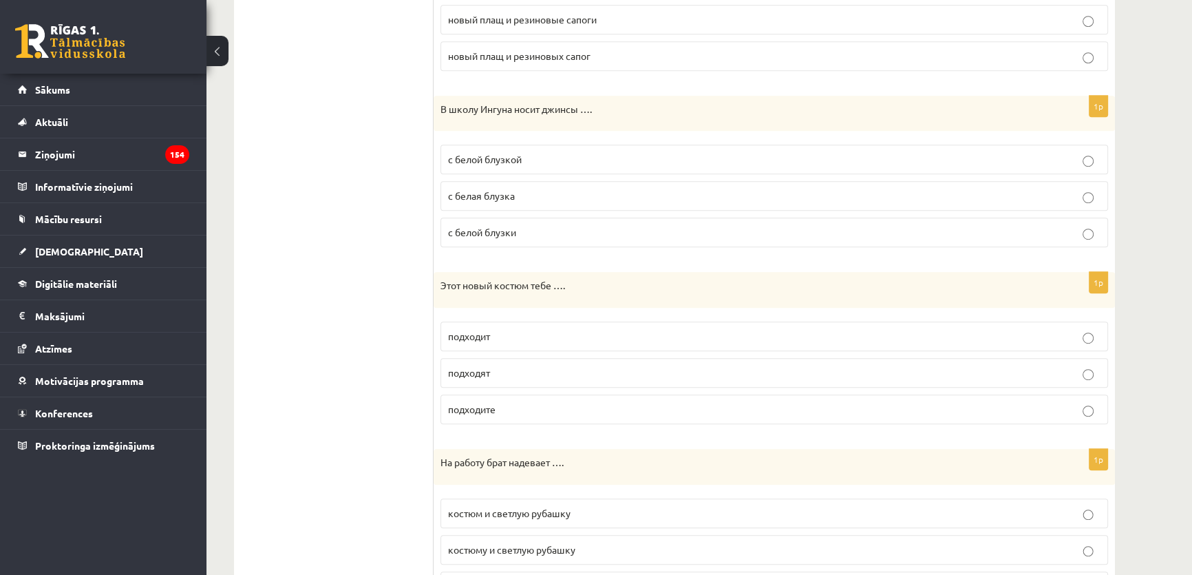
scroll to position [1049, 0]
click at [832, 333] on p "подходит" at bounding box center [774, 335] width 652 height 14
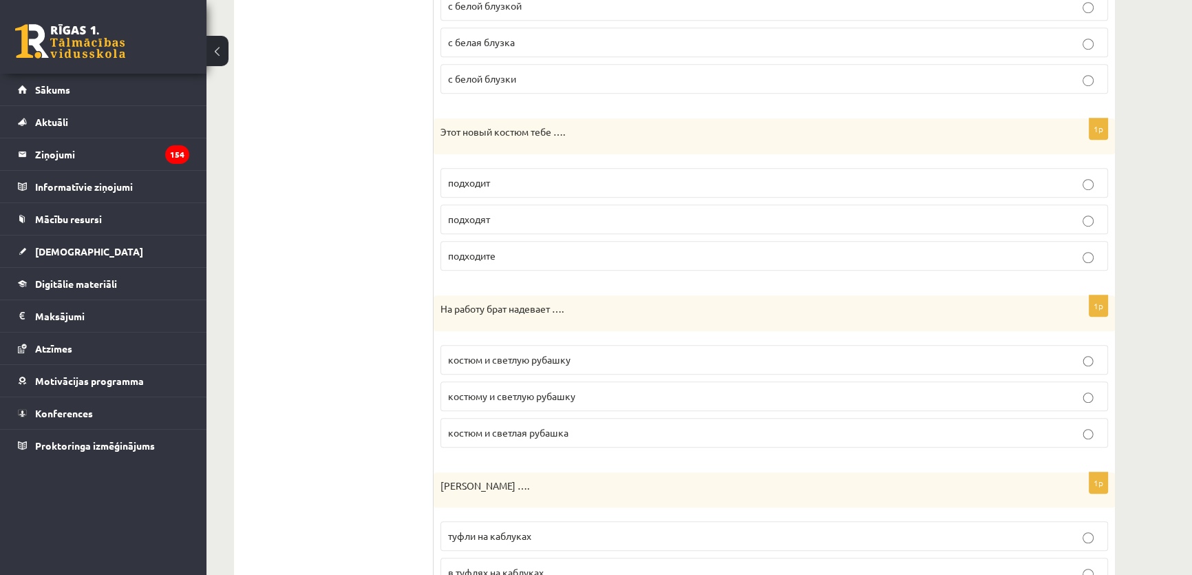
scroll to position [1202, 0]
click at [966, 352] on p "костюм и светлую рубашку" at bounding box center [774, 359] width 652 height 14
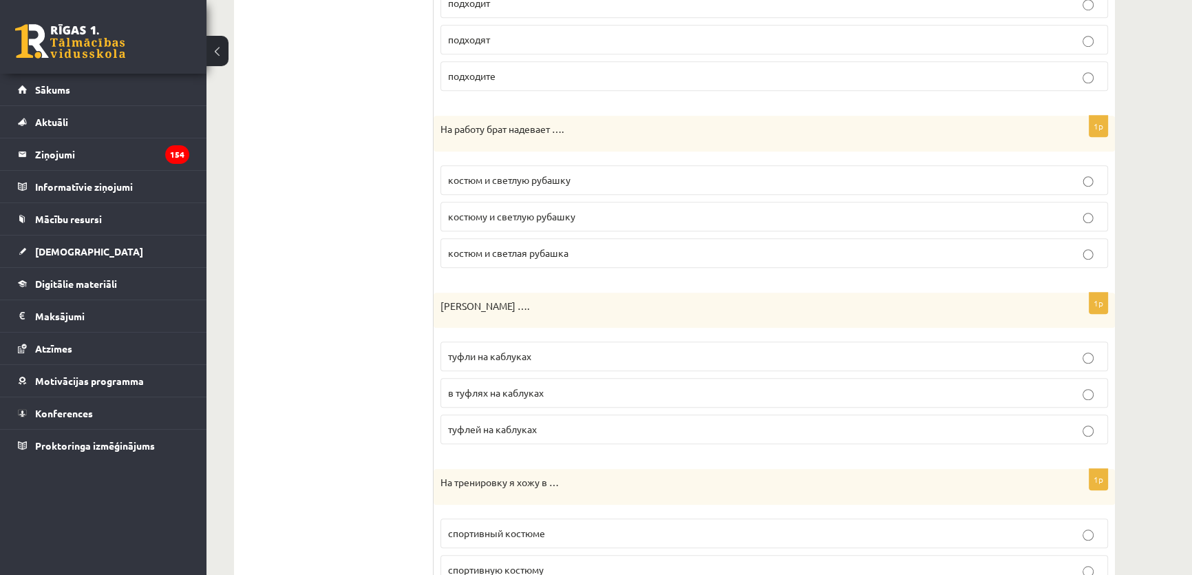
scroll to position [1382, 0]
click at [944, 352] on p "туфли на каблуках" at bounding box center [774, 354] width 652 height 14
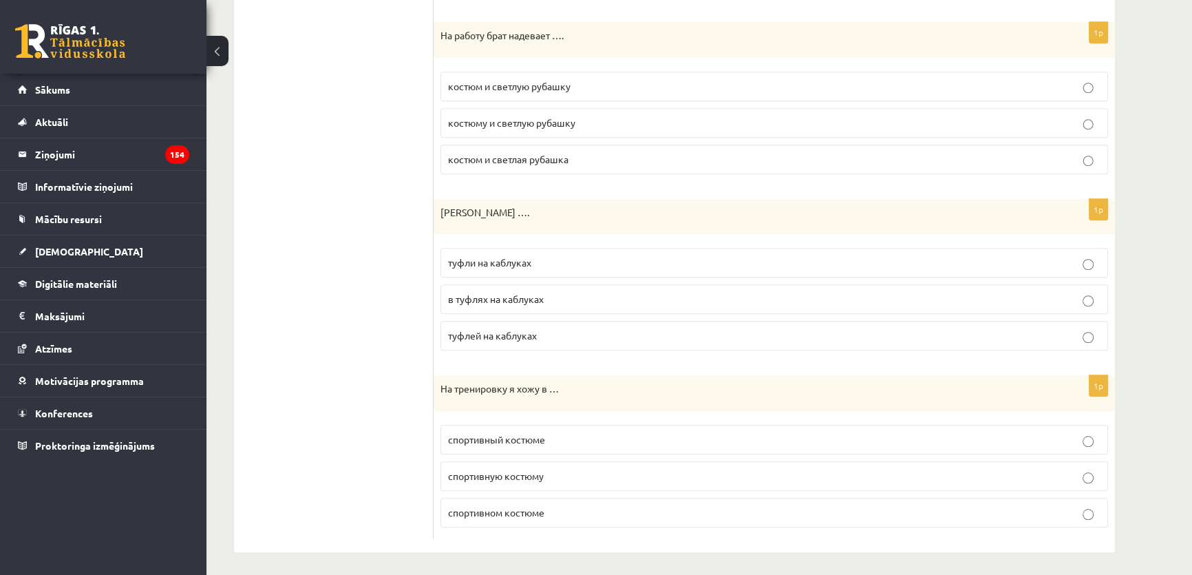
click at [760, 505] on p "спортивном костюме" at bounding box center [774, 512] width 652 height 14
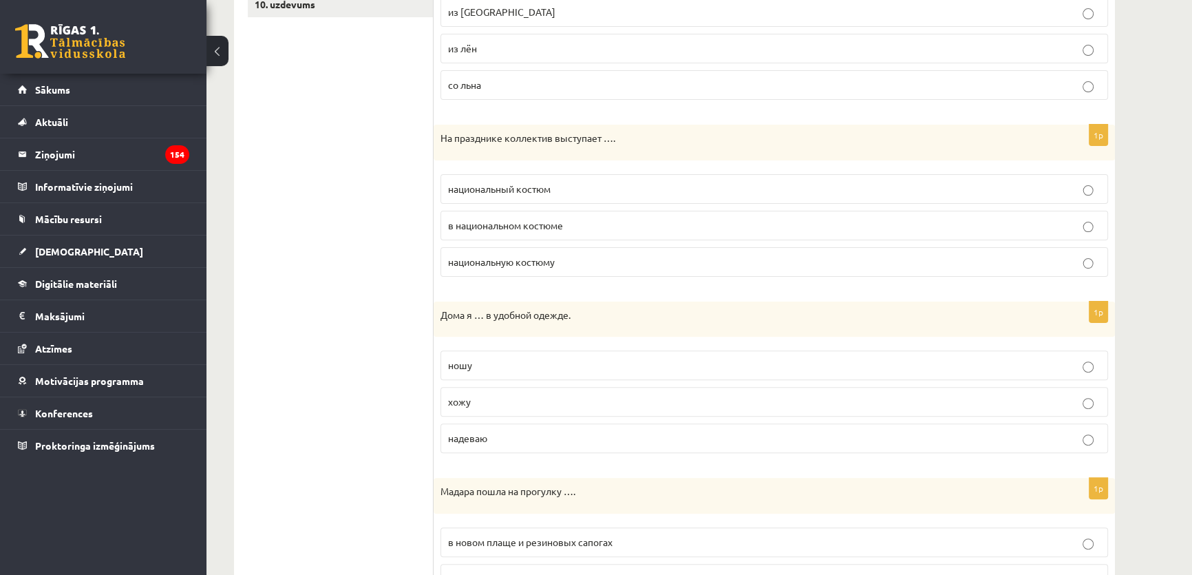
scroll to position [0, 0]
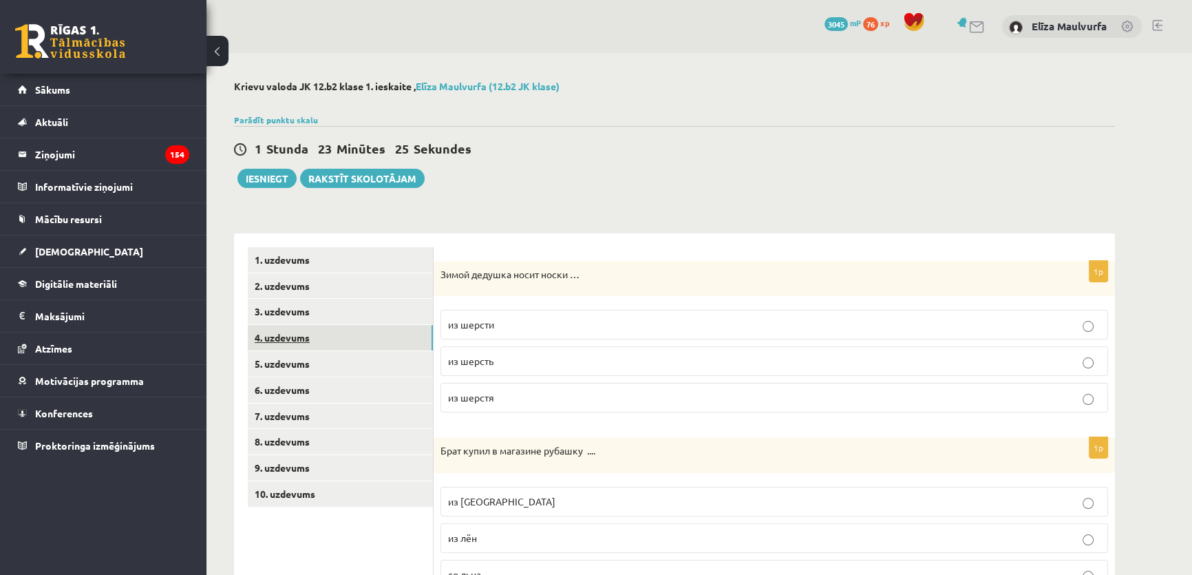
click at [289, 340] on link "4. uzdevums" at bounding box center [340, 337] width 185 height 25
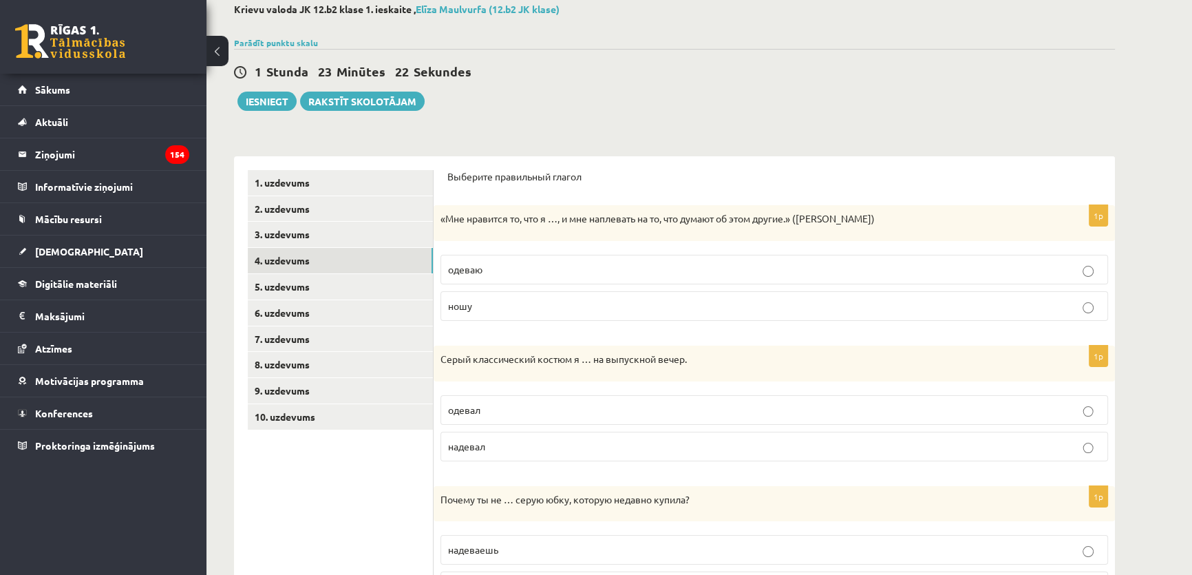
scroll to position [81, 0]
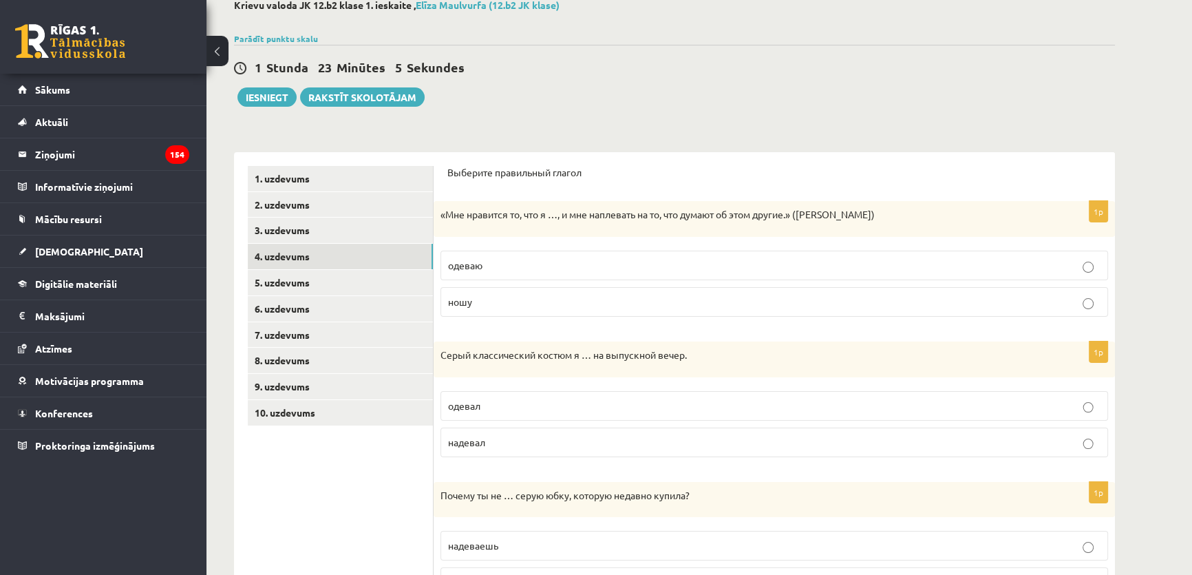
click at [784, 300] on p "ношу" at bounding box center [774, 301] width 652 height 14
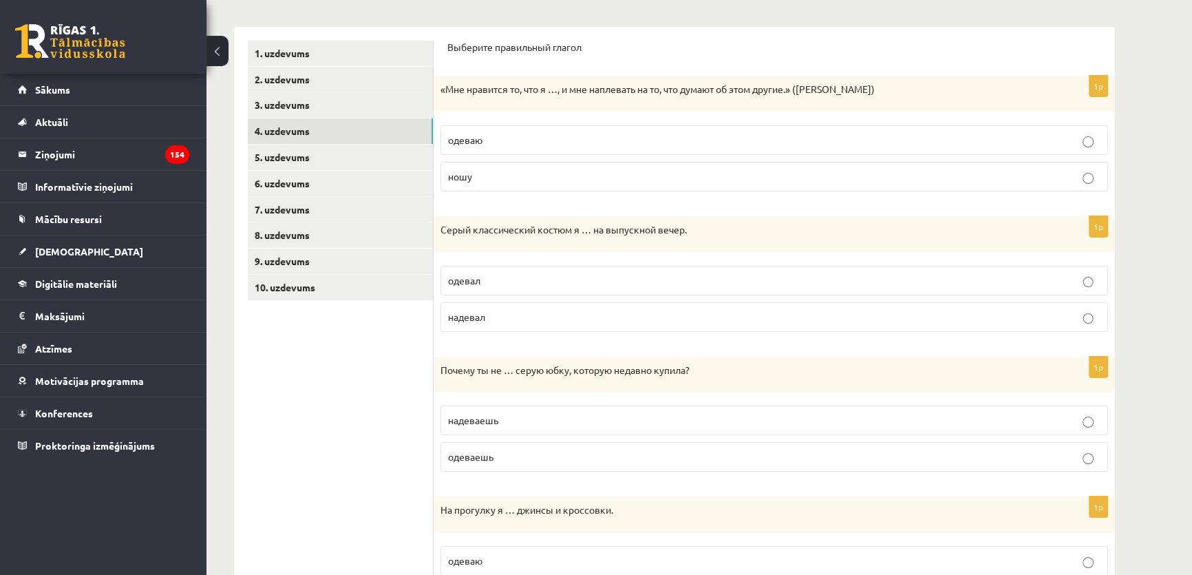
scroll to position [206, 0]
click at [1009, 315] on p "надевал" at bounding box center [774, 317] width 652 height 14
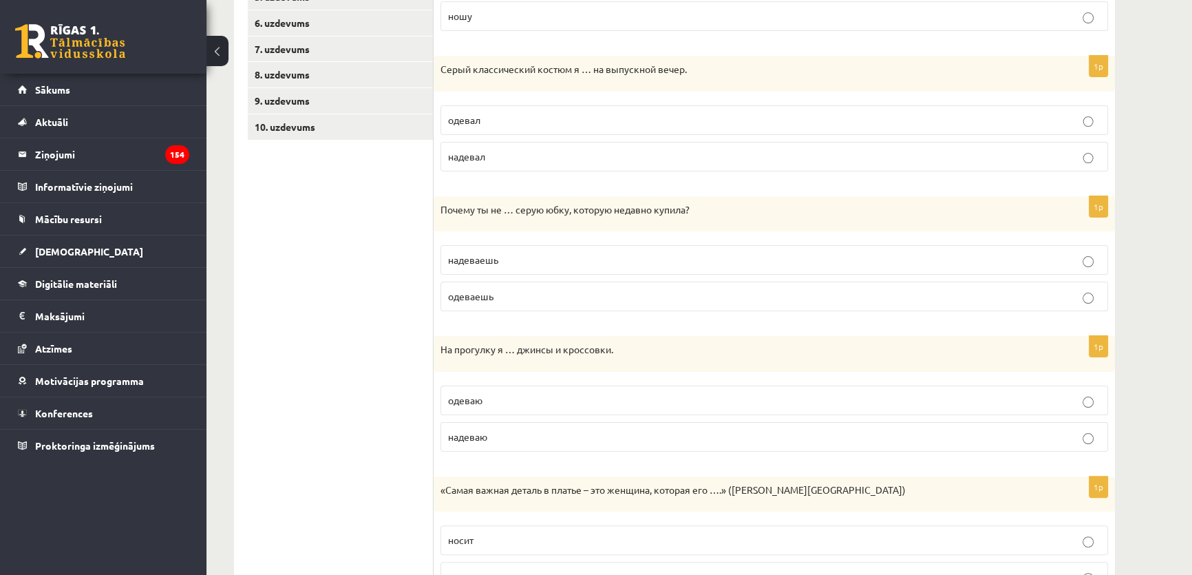
scroll to position [381, 0]
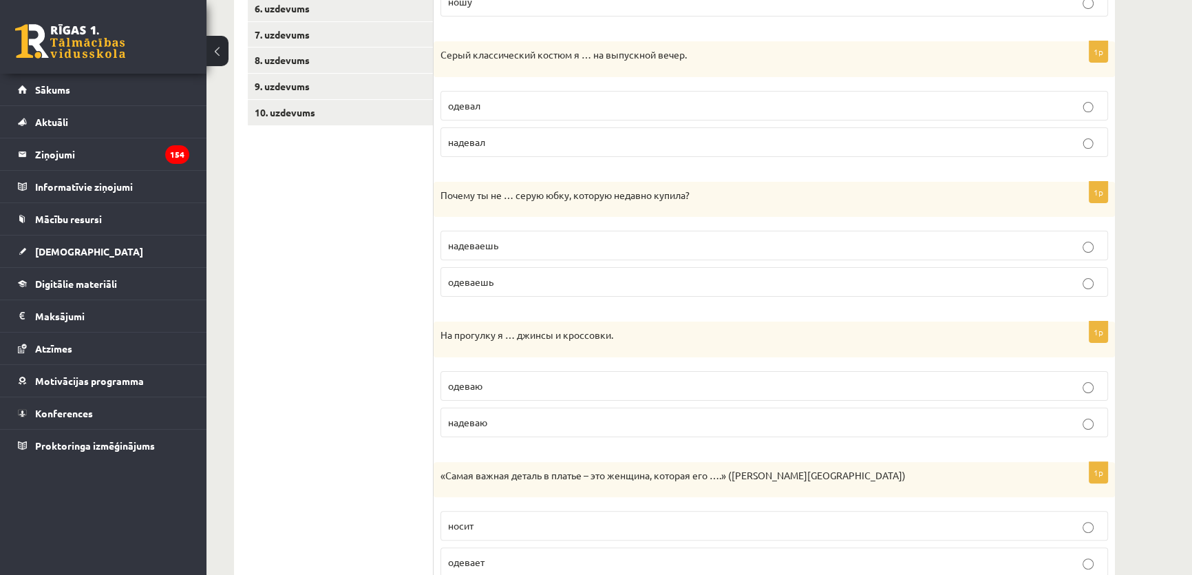
click at [1020, 248] on p "надеваешь" at bounding box center [774, 245] width 652 height 14
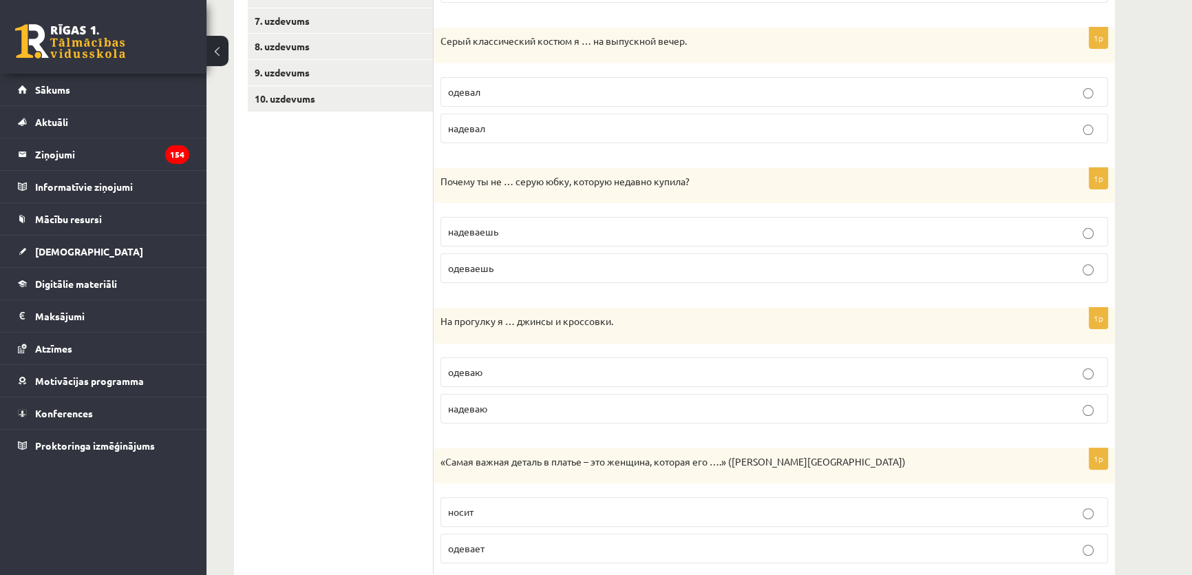
scroll to position [433, 0]
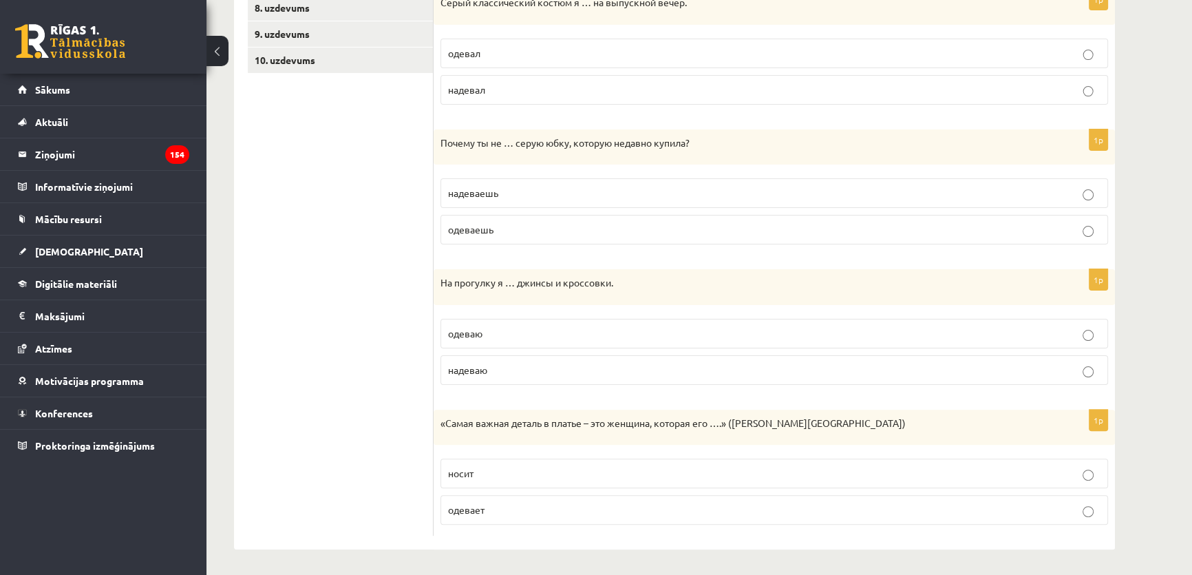
click at [729, 466] on p "носит" at bounding box center [774, 473] width 652 height 14
click at [741, 376] on label "надеваю" at bounding box center [773, 370] width 667 height 30
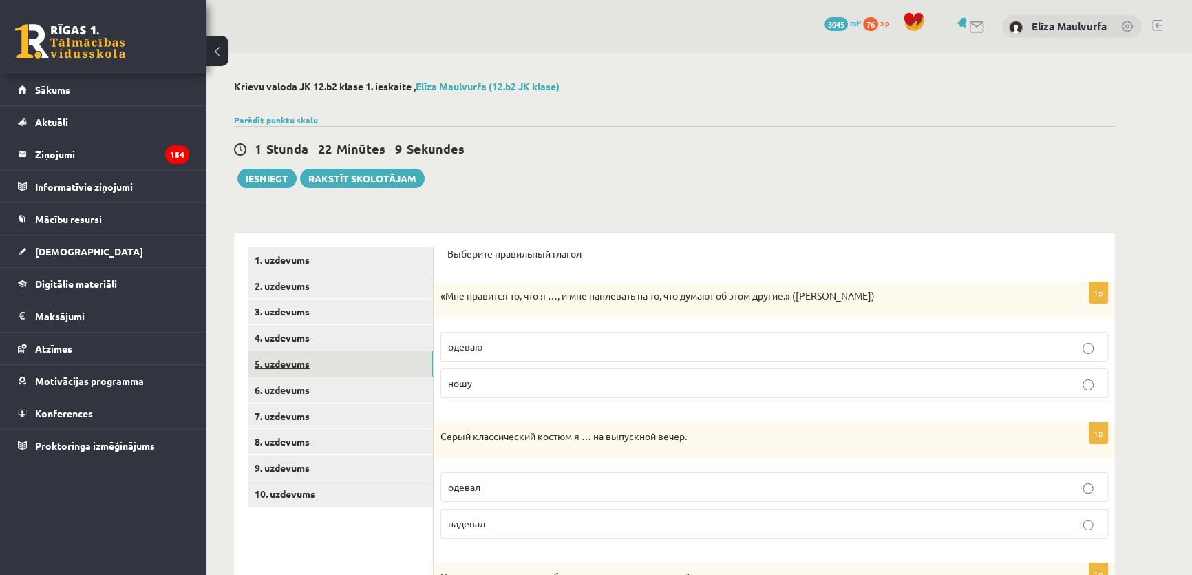
click at [361, 365] on link "5. uzdevums" at bounding box center [340, 363] width 185 height 25
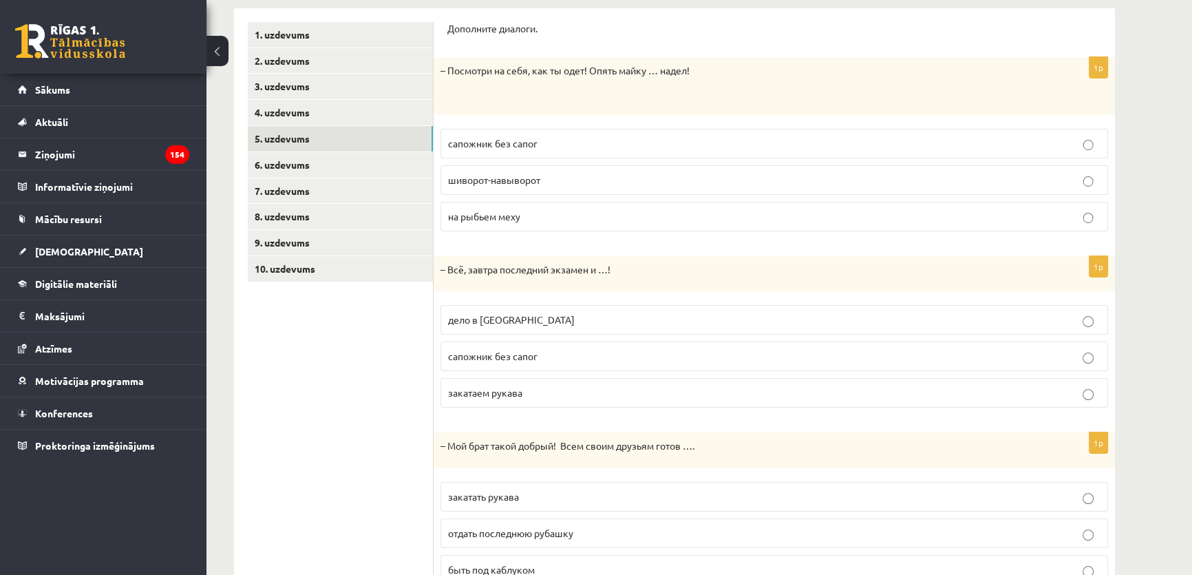
scroll to position [226, 0]
click at [698, 184] on p "шиворот-навыворот" at bounding box center [774, 179] width 652 height 14
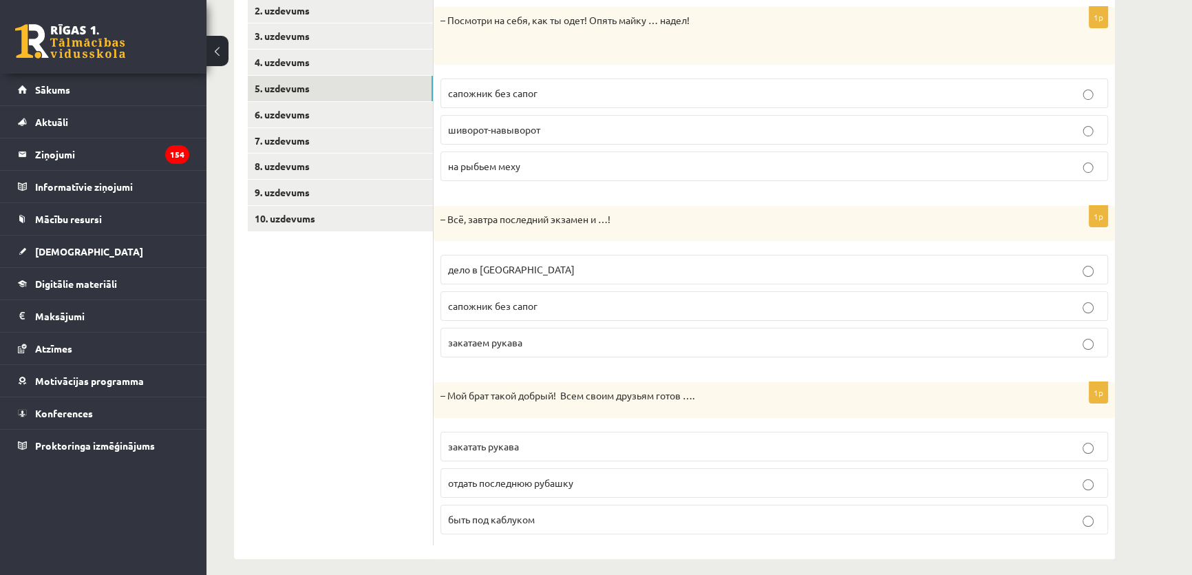
scroll to position [285, 0]
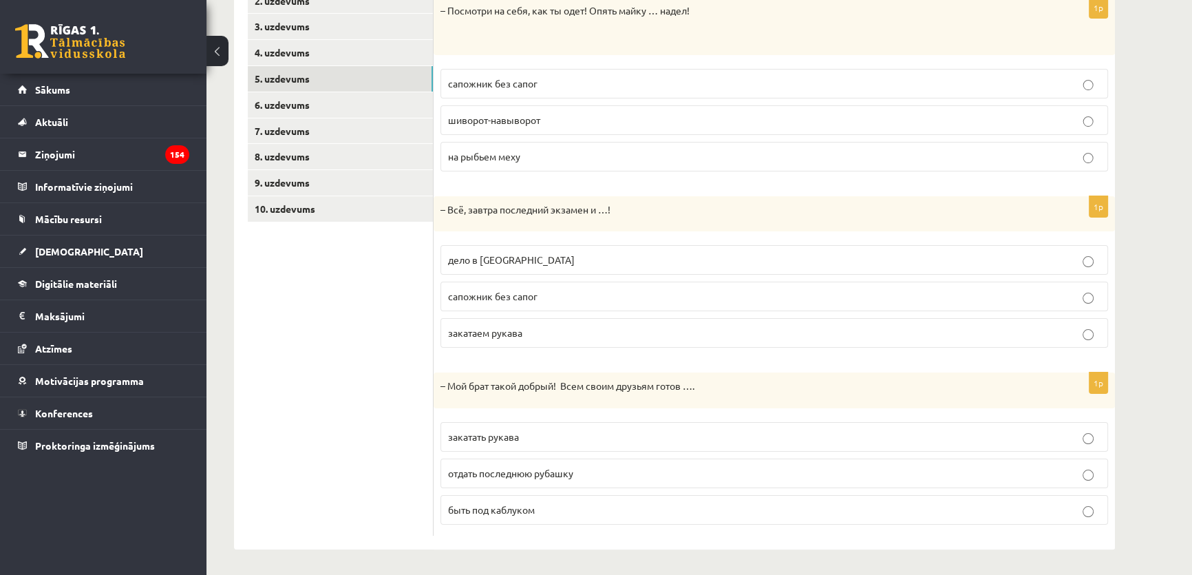
click at [1010, 267] on label "дело в шляпе" at bounding box center [773, 260] width 667 height 30
click at [575, 466] on p "отдать последнюю рубашку" at bounding box center [774, 473] width 652 height 14
click at [1027, 325] on p "закатаем рукава" at bounding box center [774, 332] width 652 height 14
click at [295, 99] on link "6. uzdevums" at bounding box center [340, 104] width 185 height 25
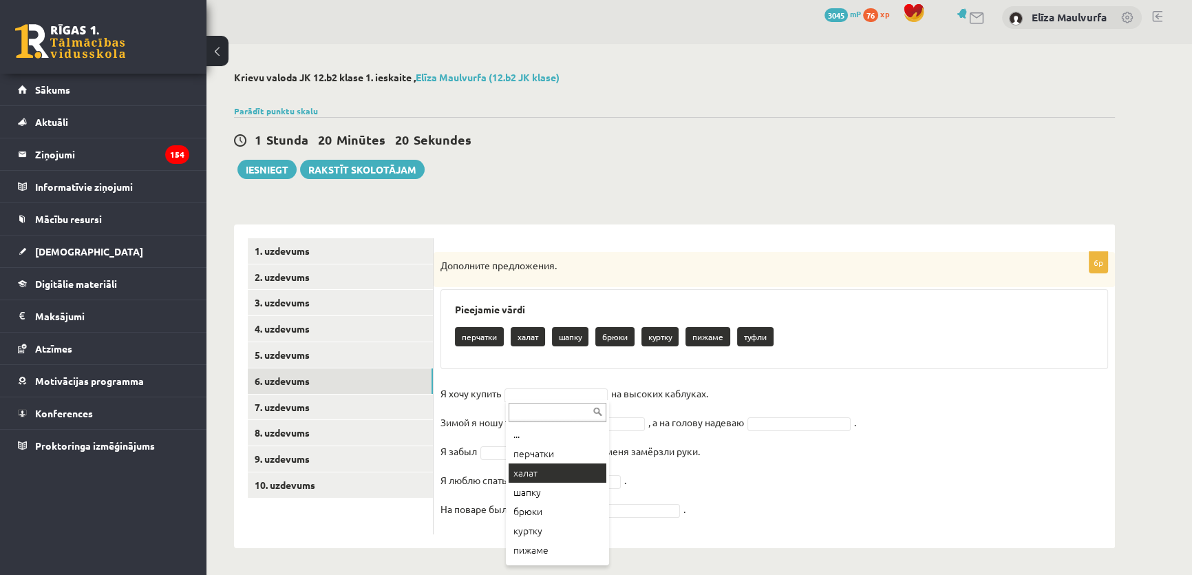
scroll to position [16, 0]
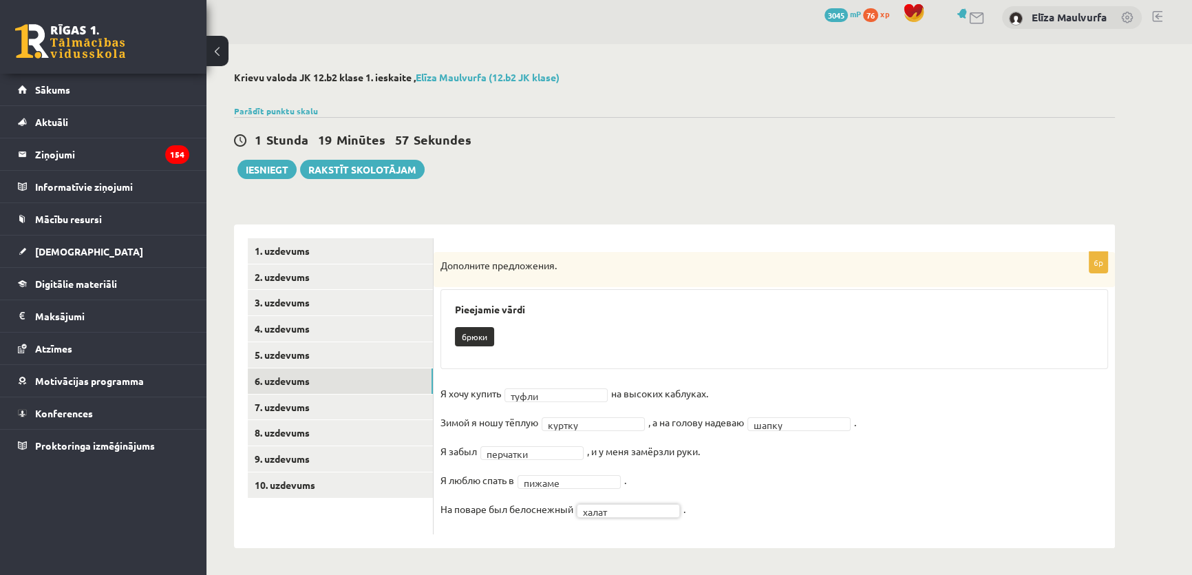
click at [773, 462] on fieldset "Я хочу купить туфли ***** на высоких каблуках. Зимой я ношу тёплую куртку *****…" at bounding box center [773, 455] width 667 height 144
click at [361, 412] on link "7. uzdevums" at bounding box center [340, 406] width 185 height 25
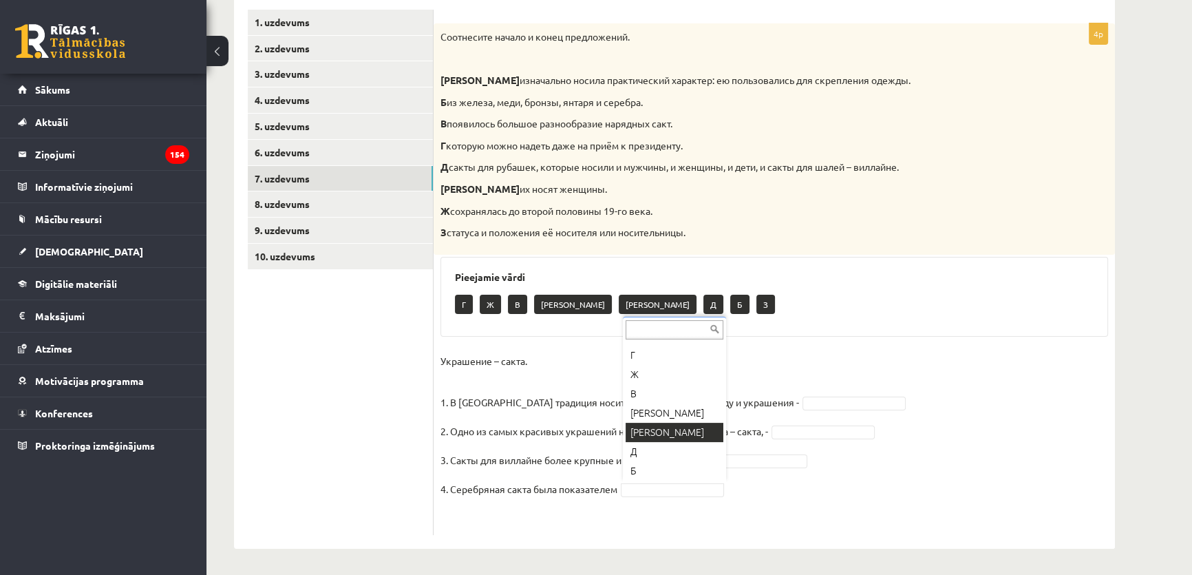
scroll to position [35, 0]
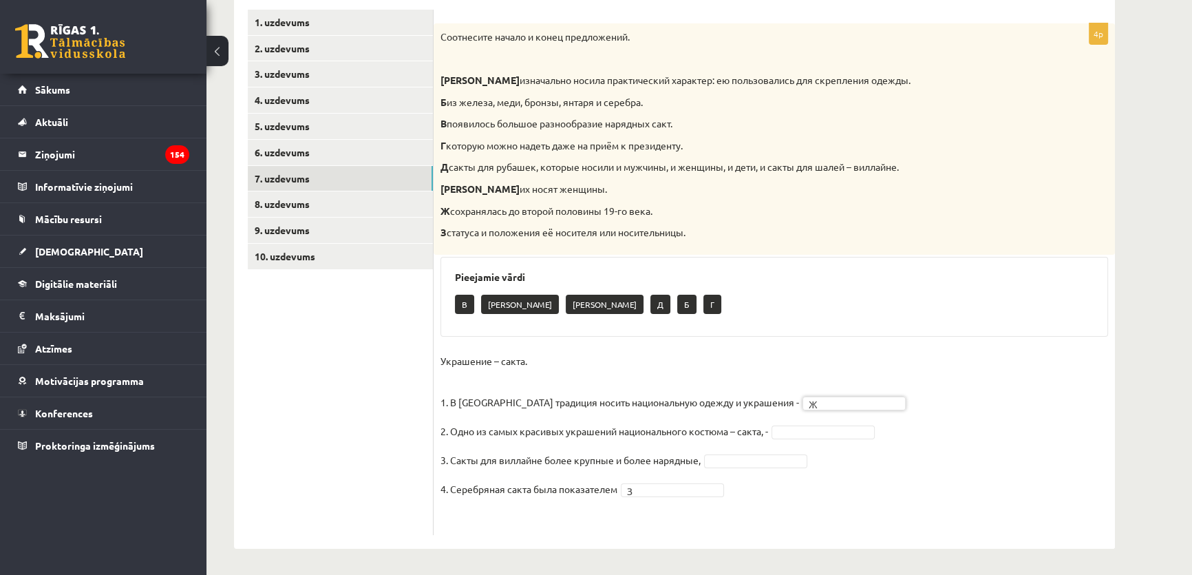
click at [804, 490] on fieldset "Украшение – сакта. 1. В Латвии традиция носить национальную одежду и украшения …" at bounding box center [773, 439] width 667 height 178
drag, startPoint x: 764, startPoint y: 471, endPoint x: 764, endPoint y: 462, distance: 8.3
click at [764, 462] on fieldset "Украшение – сакта. 1. В Латвии традиция носить национальную одежду и украшения …" at bounding box center [773, 439] width 667 height 178
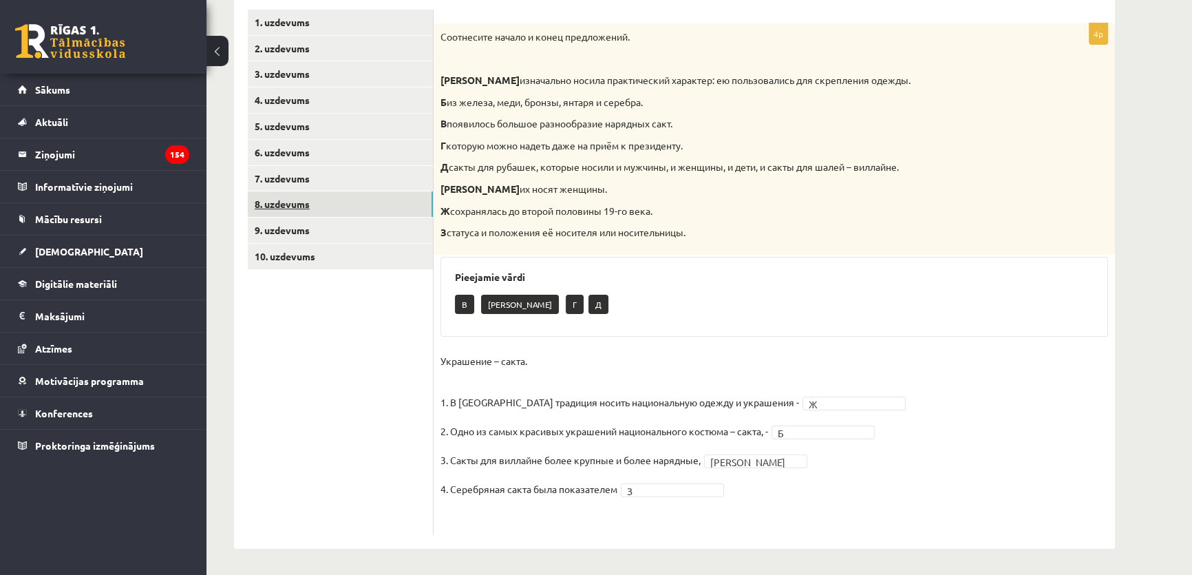
click at [350, 197] on link "8. uzdevums" at bounding box center [340, 203] width 185 height 25
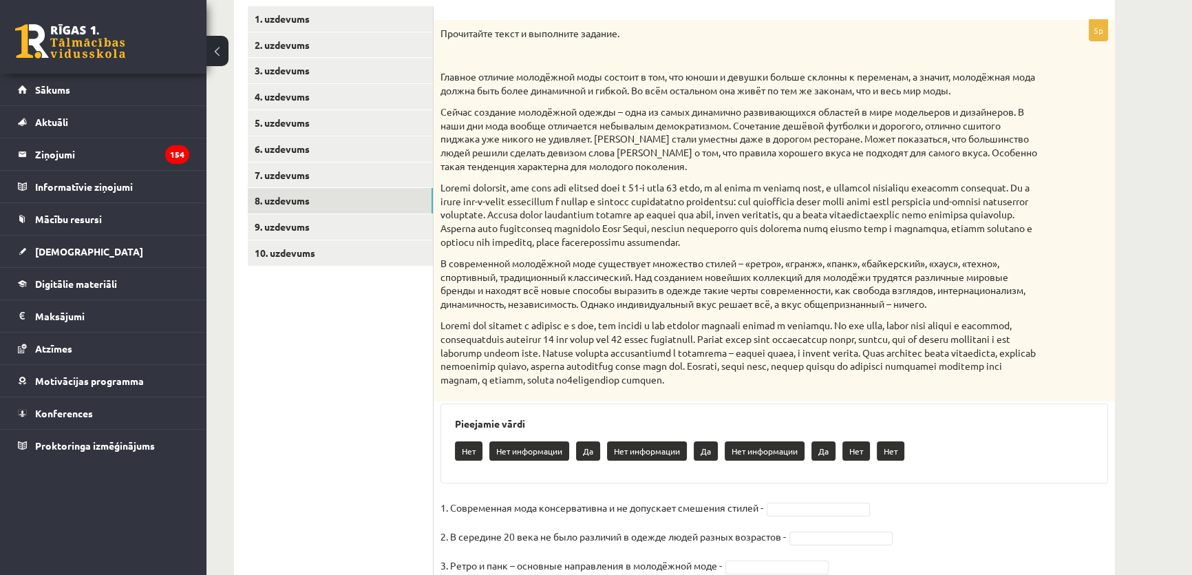
scroll to position [355, 0]
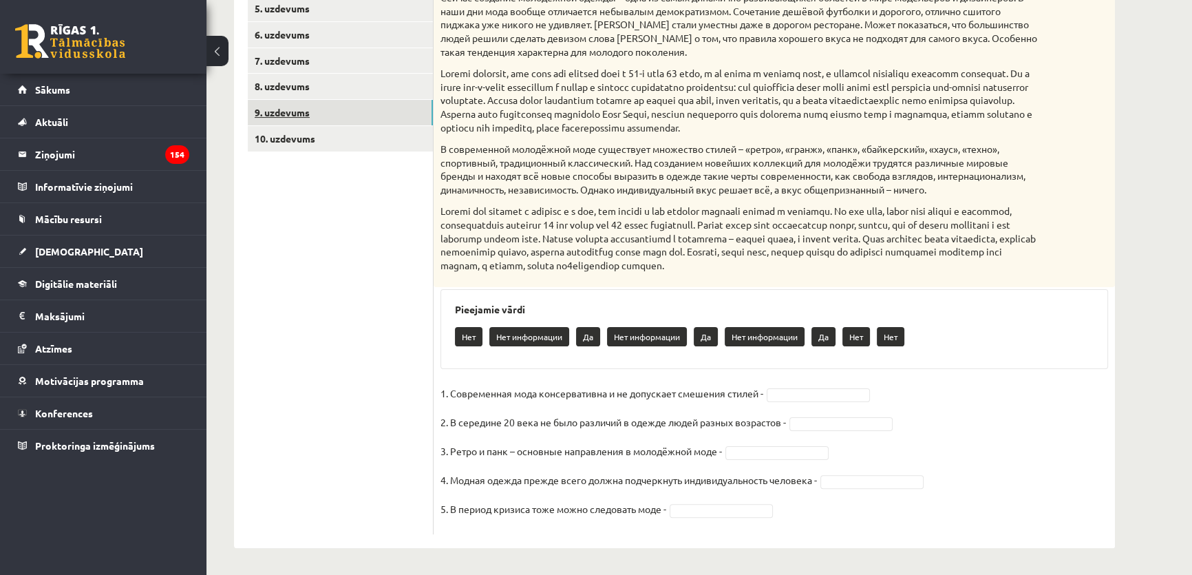
click at [334, 103] on link "9. uzdevums" at bounding box center [340, 112] width 185 height 25
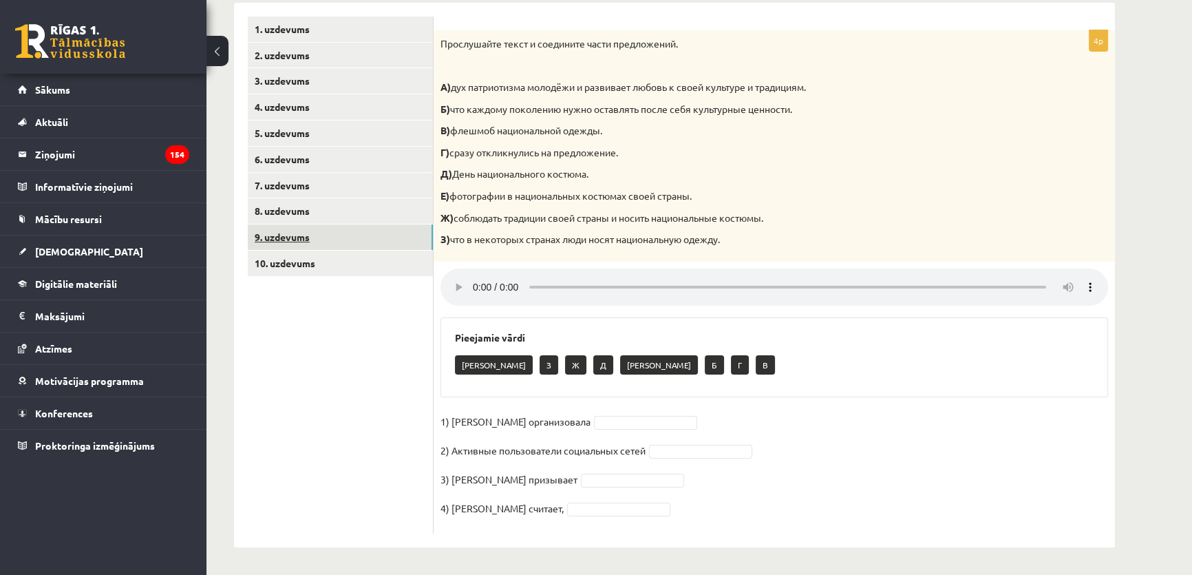
scroll to position [230, 0]
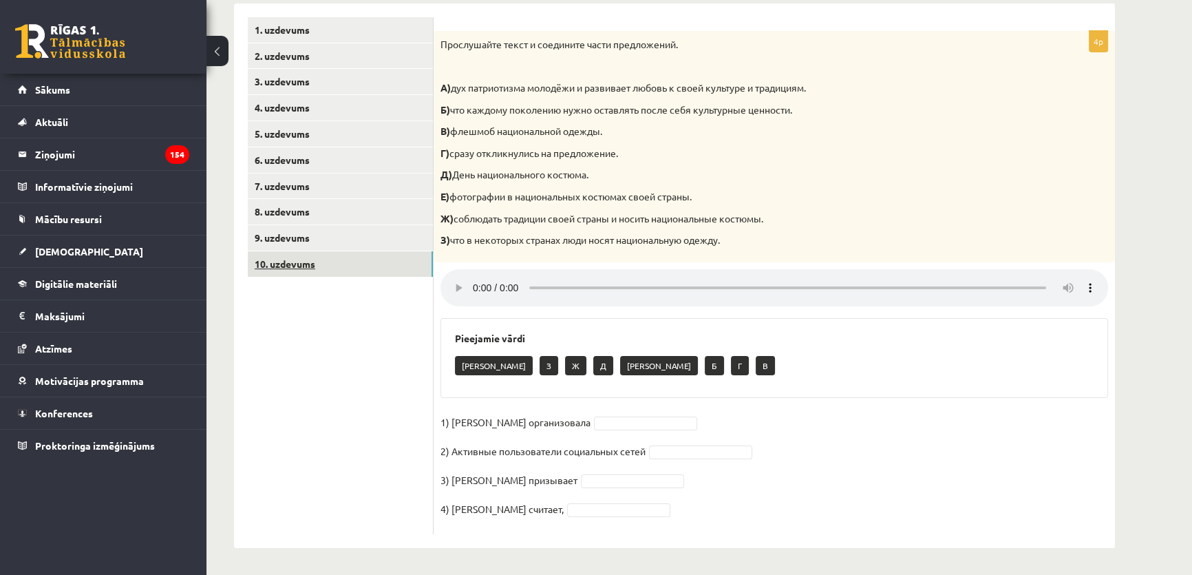
click at [321, 266] on link "10. uzdevums" at bounding box center [340, 263] width 185 height 25
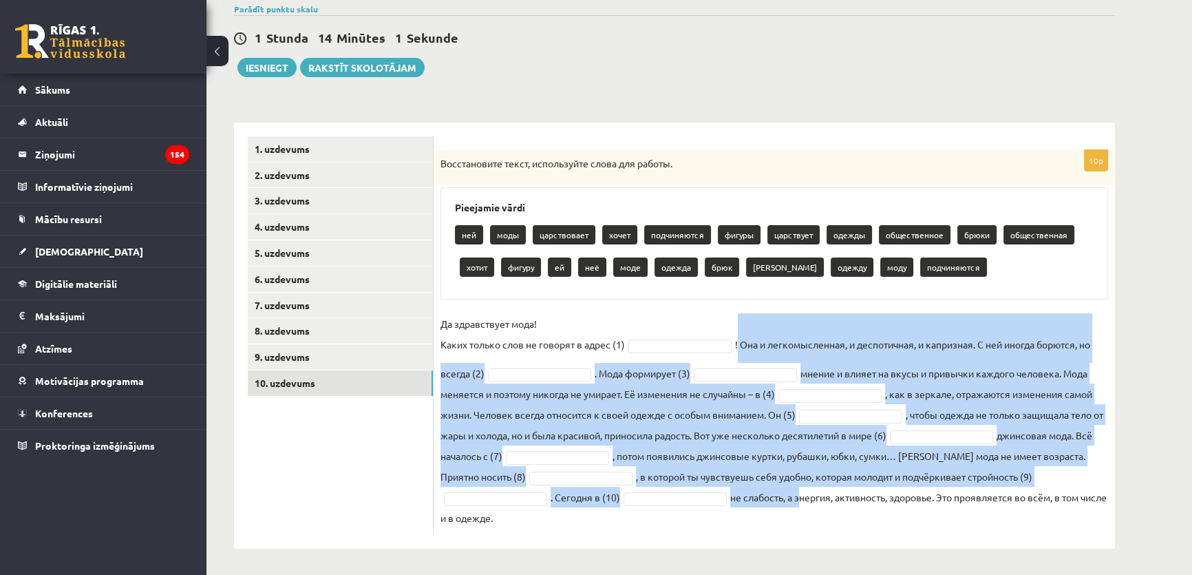
drag, startPoint x: 739, startPoint y: 340, endPoint x: 802, endPoint y: 491, distance: 163.4
click at [802, 491] on fieldset "Да здравствует мода! Каких только слов не говорят в адрес (1) ! Она и легкомысл…" at bounding box center [773, 420] width 667 height 215
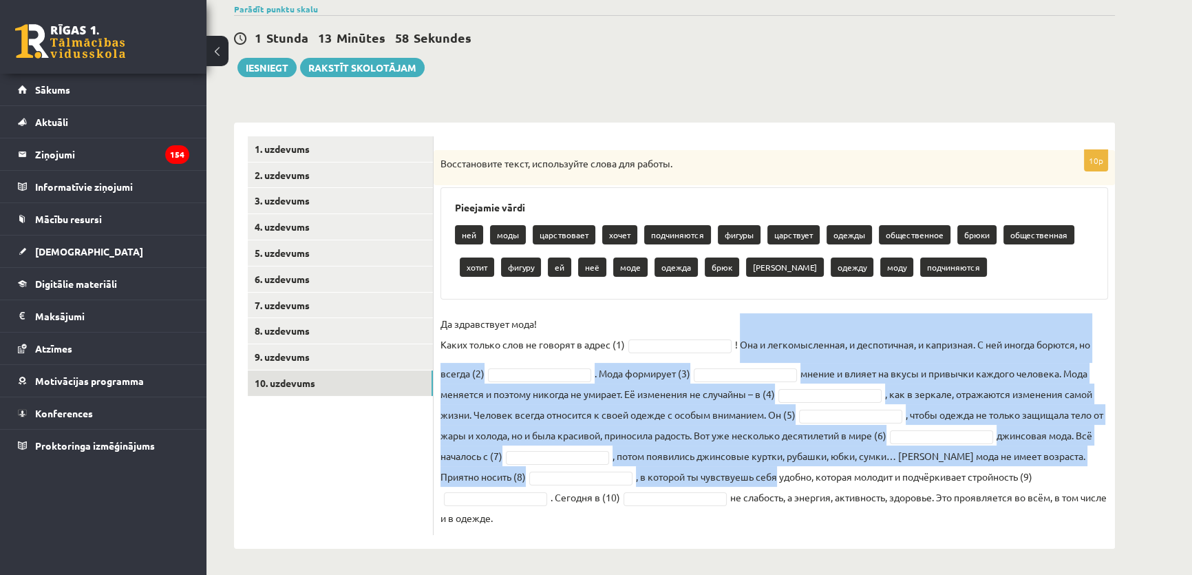
drag, startPoint x: 742, startPoint y: 339, endPoint x: 779, endPoint y: 482, distance: 147.0
click at [779, 482] on fieldset "Да здравствует мода! Каких только слов не говорят в адрес (1) ! Она и легкомысл…" at bounding box center [773, 420] width 667 height 215
click at [849, 347] on fieldset "Да здравствует мода! Каких только слов не говорят в адрес (1) ! Она и легкомысл…" at bounding box center [773, 420] width 667 height 215
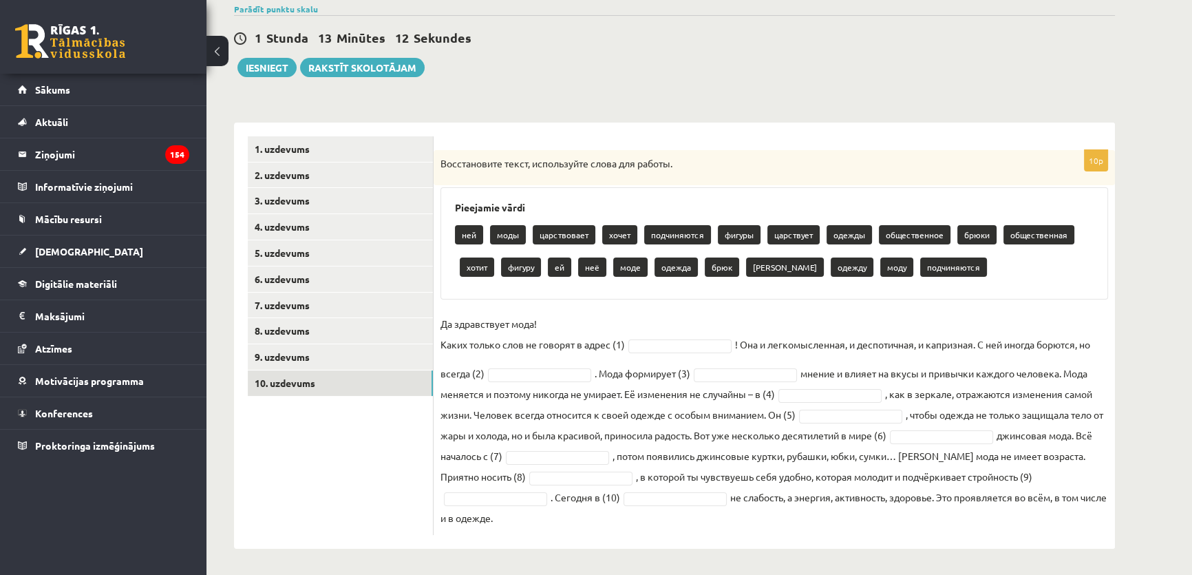
click at [659, 336] on fieldset "Да здравствует мода! Каких только слов не говорят в адрес (1) ! Она и легкомысл…" at bounding box center [773, 420] width 667 height 215
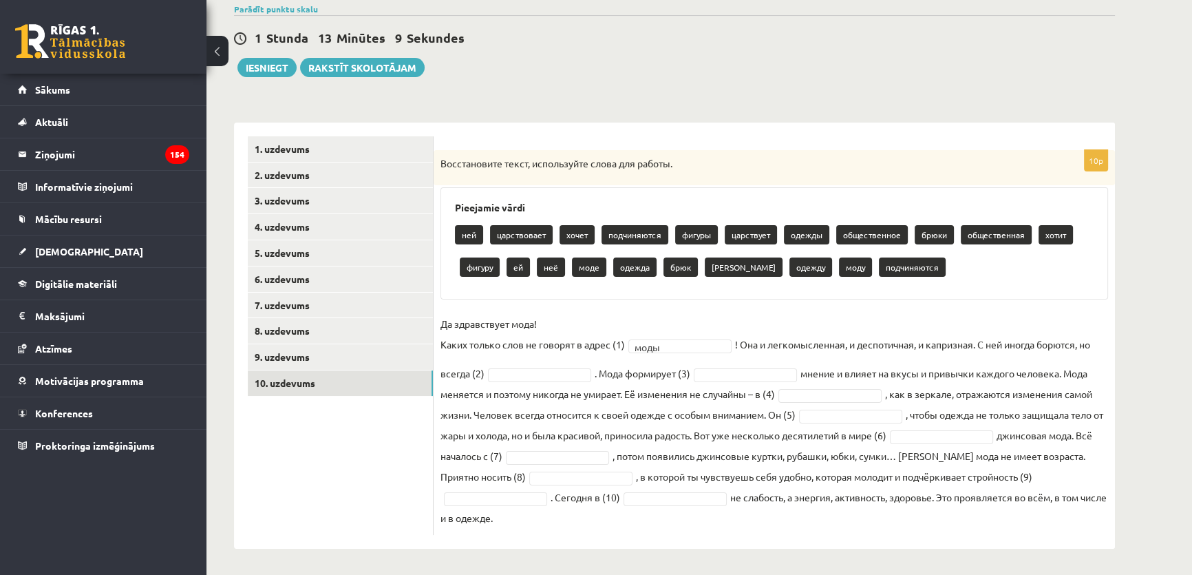
click at [722, 427] on fieldset "Да здравствует мода! Каких только слов не говорят в адрес (1) моды **** ! Она и…" at bounding box center [773, 420] width 667 height 215
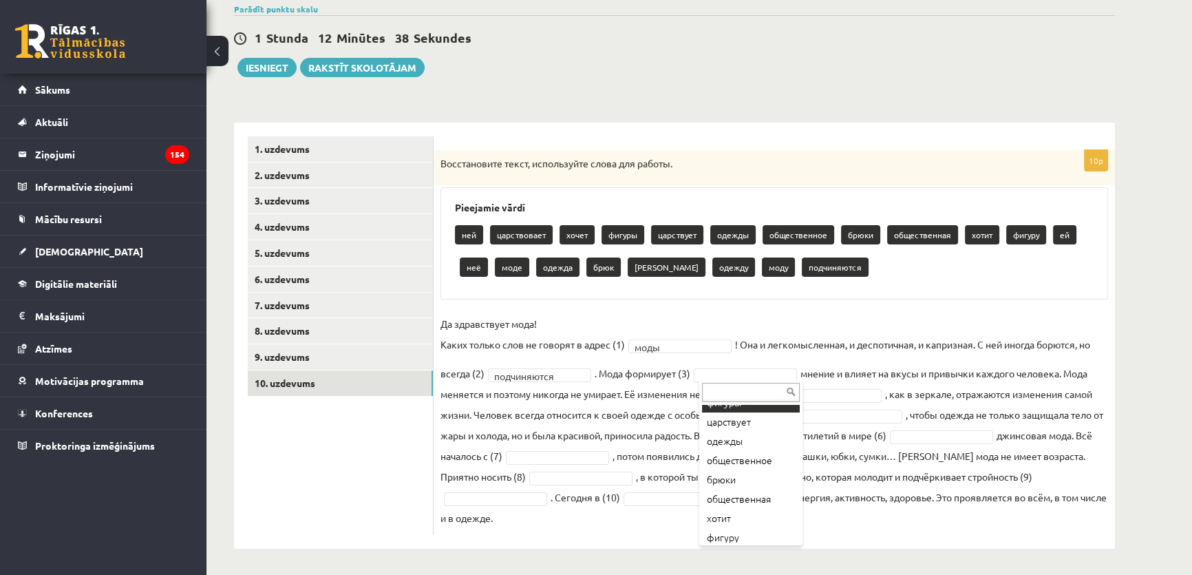
scroll to position [89, 0]
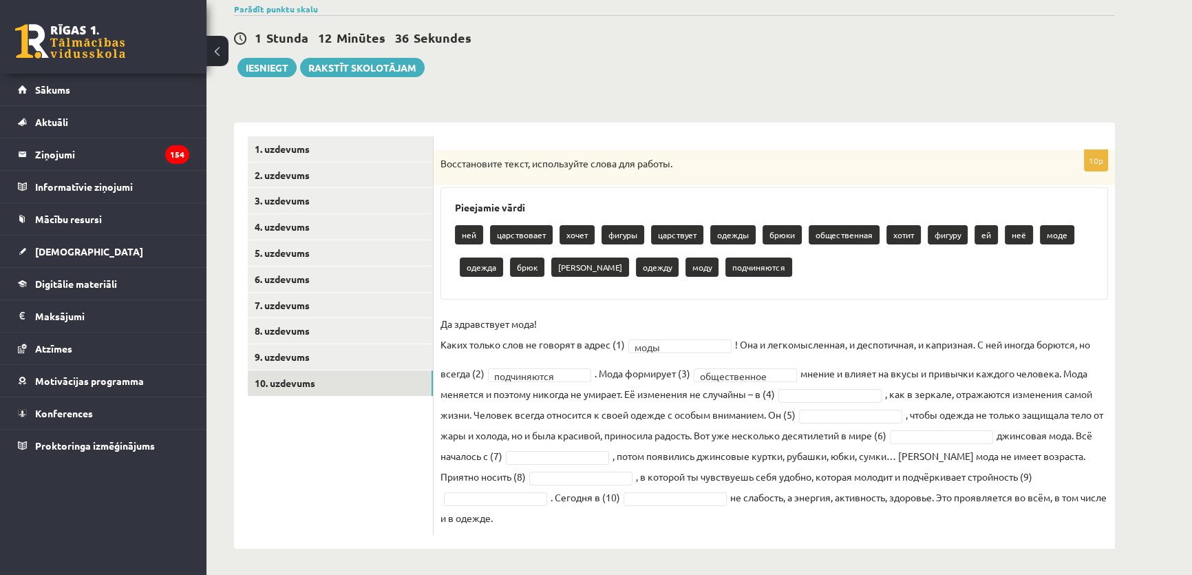
click at [739, 427] on fieldset "**********" at bounding box center [773, 420] width 667 height 215
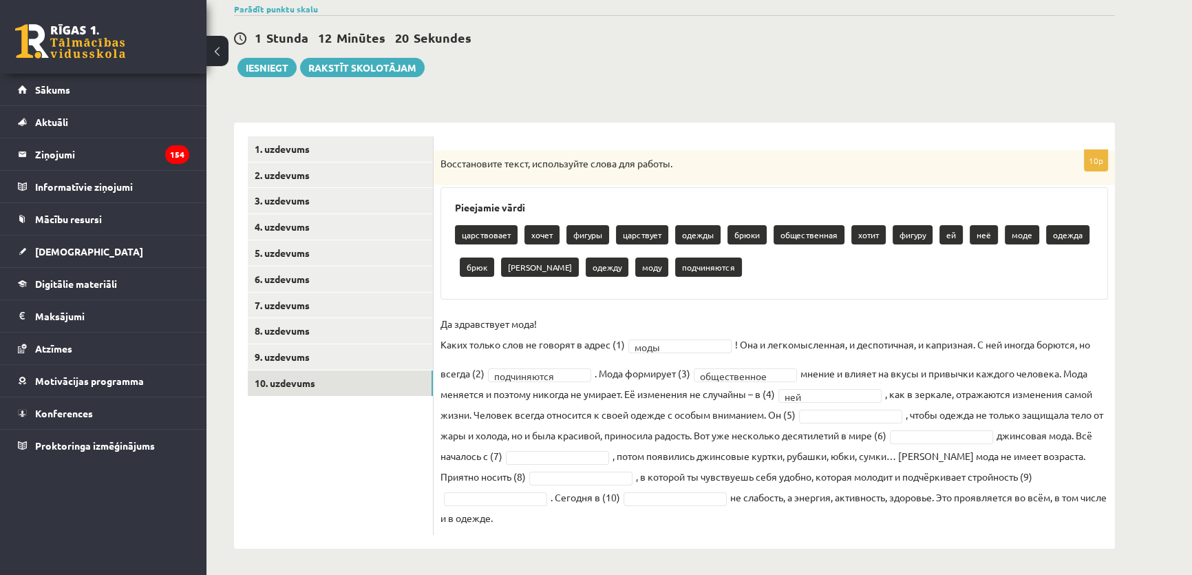
click at [729, 405] on fieldset "**********" at bounding box center [773, 420] width 667 height 215
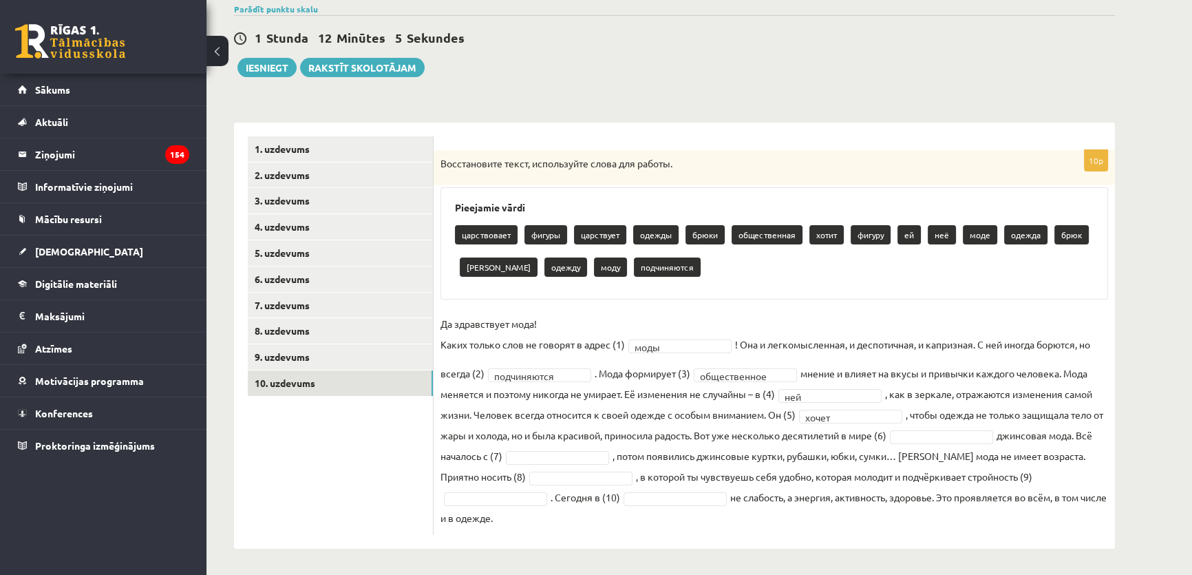
click at [930, 383] on fieldset "**********" at bounding box center [773, 420] width 667 height 215
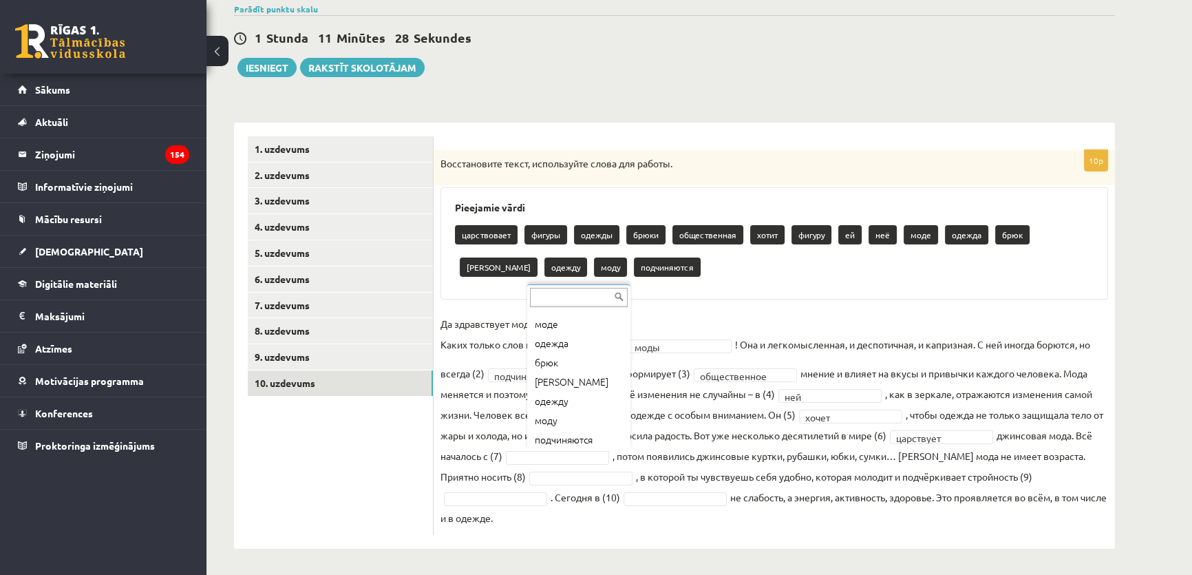
scroll to position [189, 0]
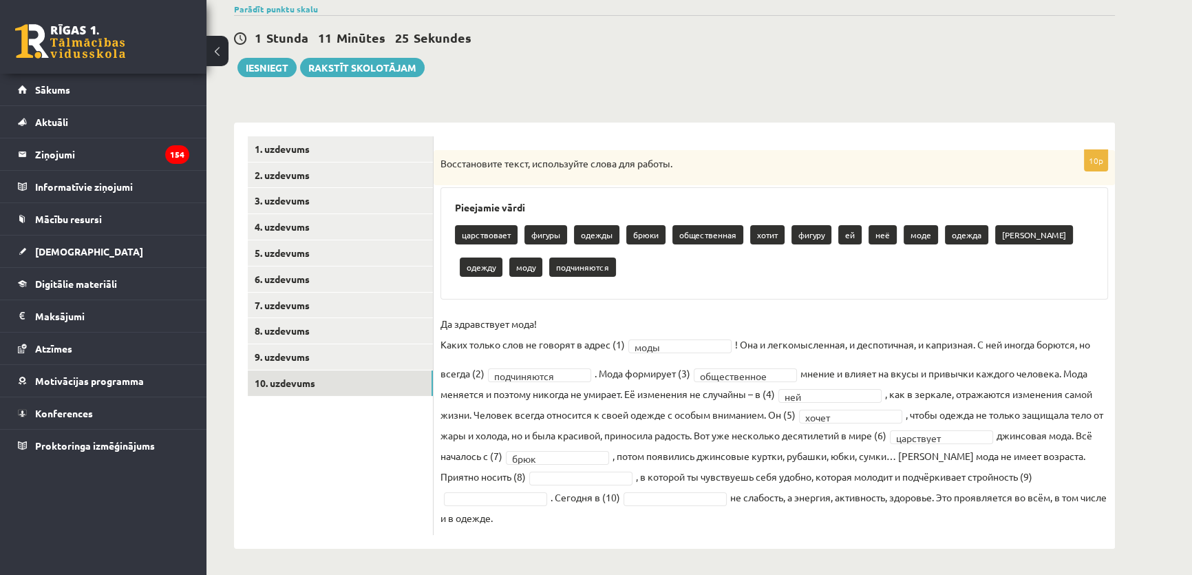
click at [730, 453] on fieldset "**********" at bounding box center [773, 420] width 667 height 215
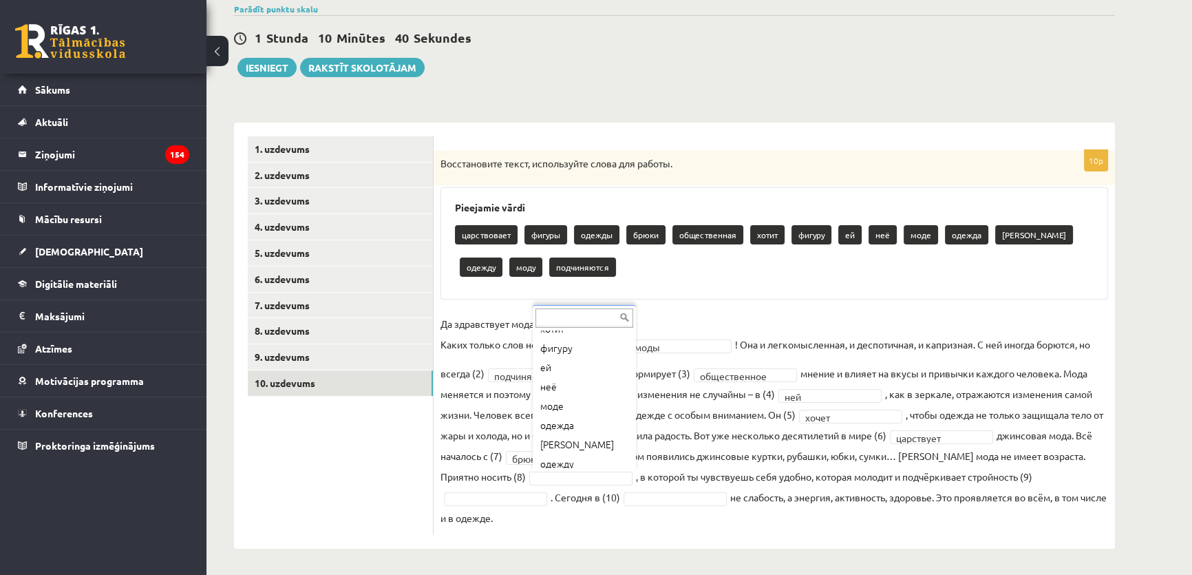
scroll to position [131, 0]
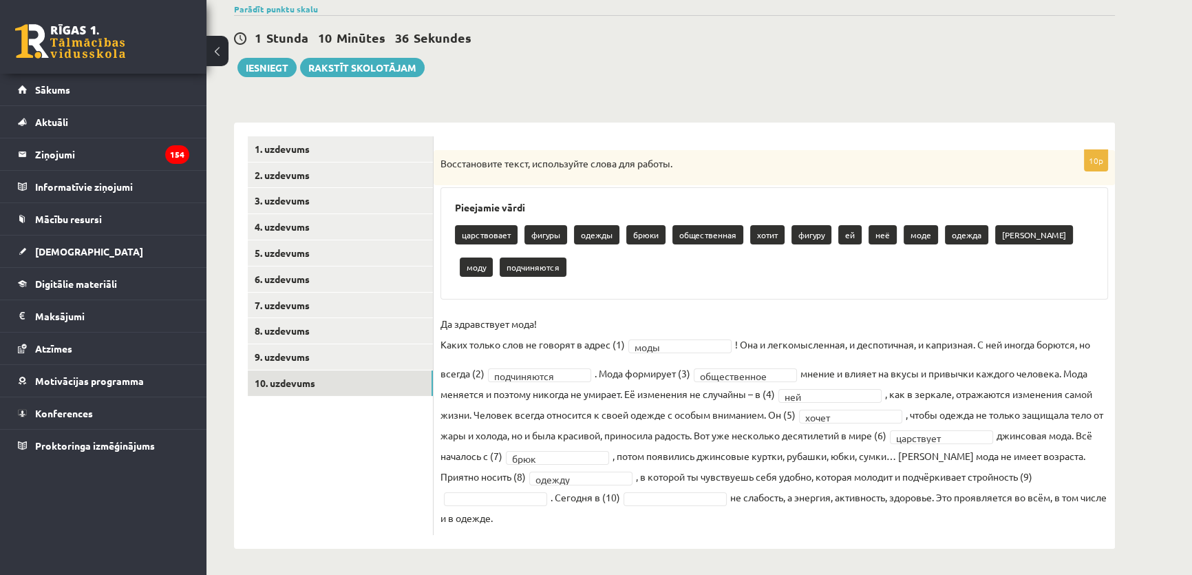
click at [822, 482] on fieldset "**********" at bounding box center [773, 420] width 667 height 215
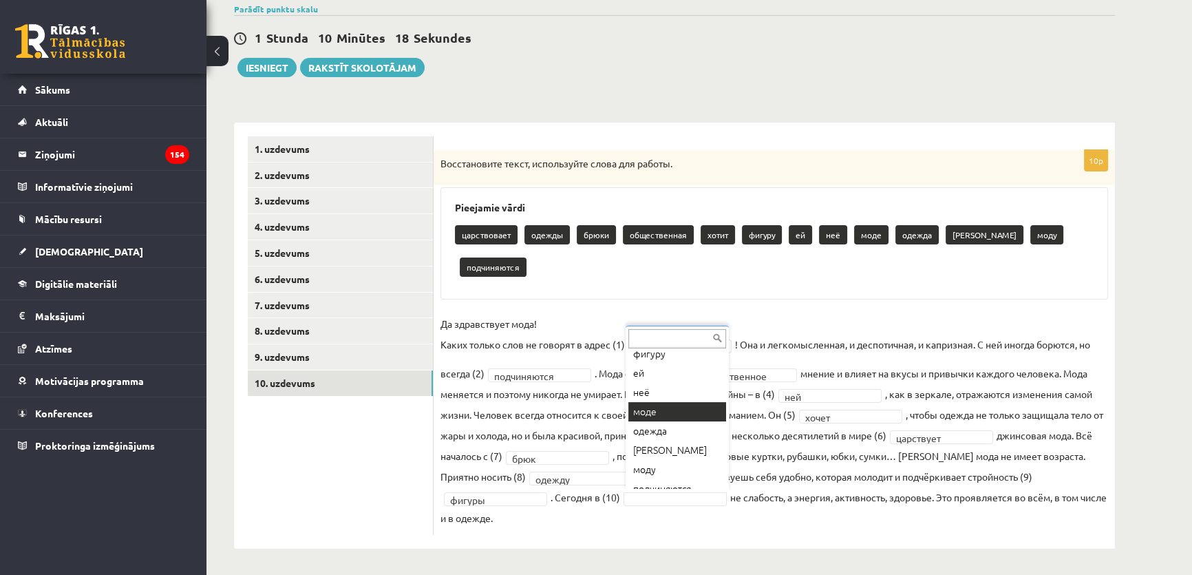
scroll to position [79, 0]
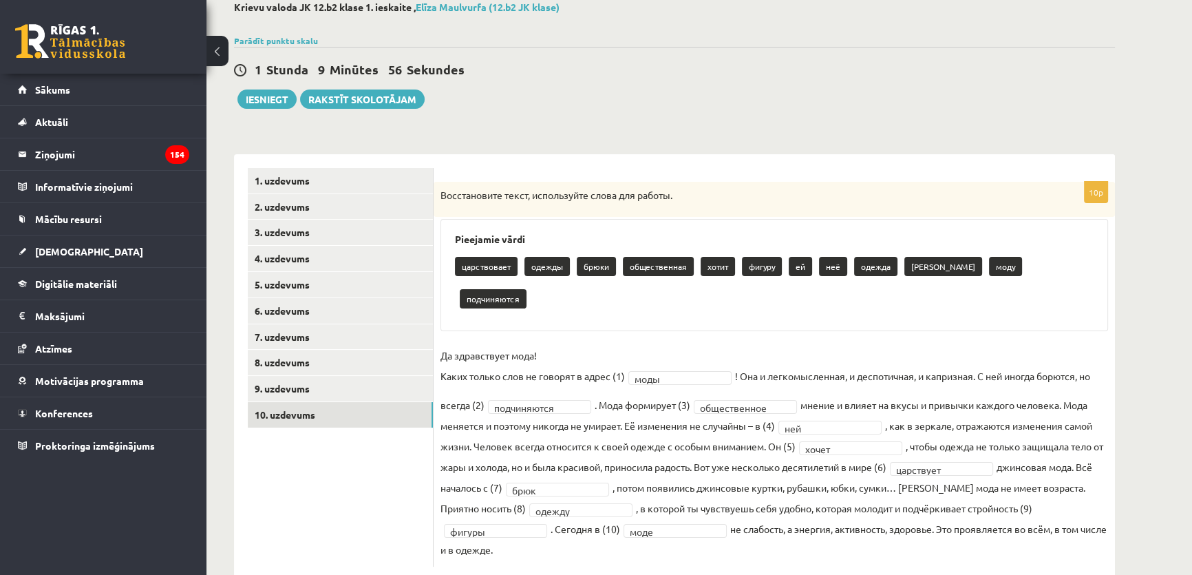
drag, startPoint x: 433, startPoint y: 450, endPoint x: 575, endPoint y: 453, distance: 142.4
click at [575, 453] on div "**********" at bounding box center [674, 367] width 881 height 426
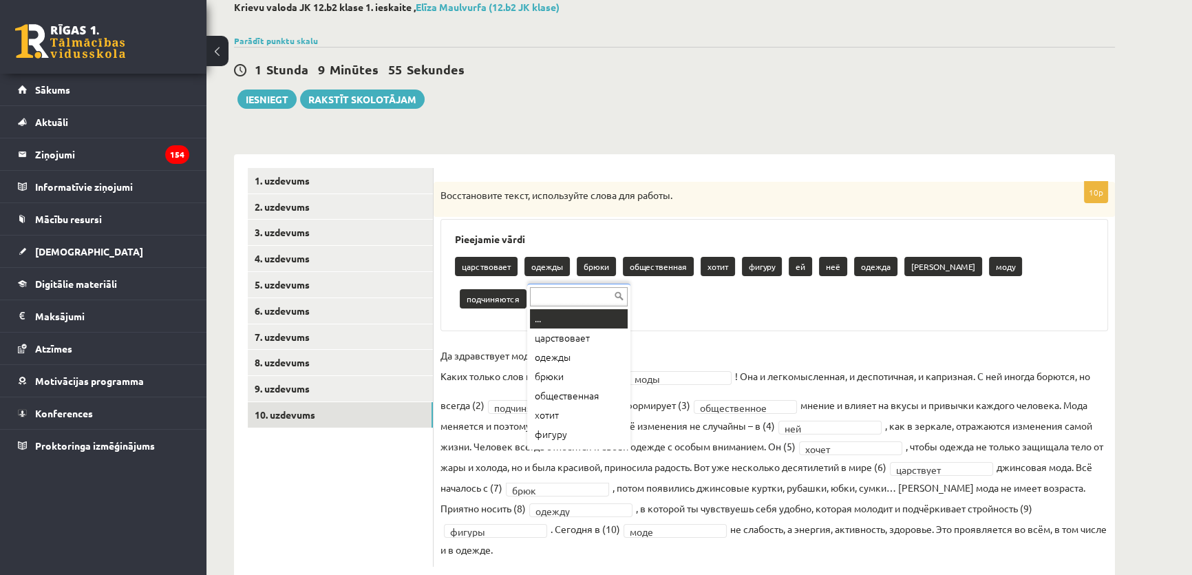
scroll to position [16, 0]
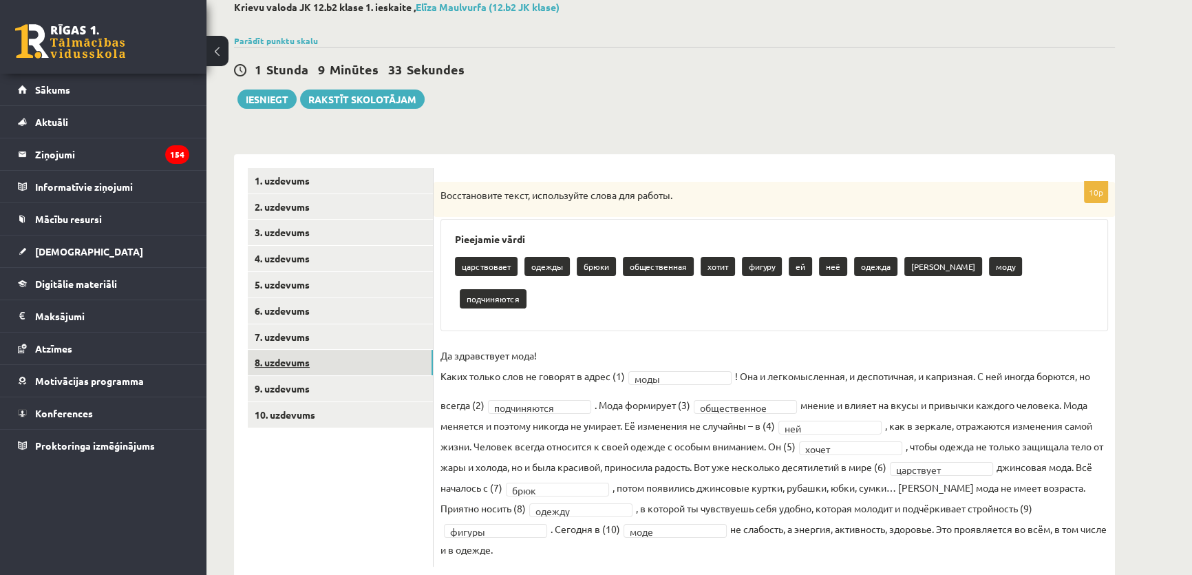
click at [319, 358] on link "8. uzdevums" at bounding box center [340, 362] width 185 height 25
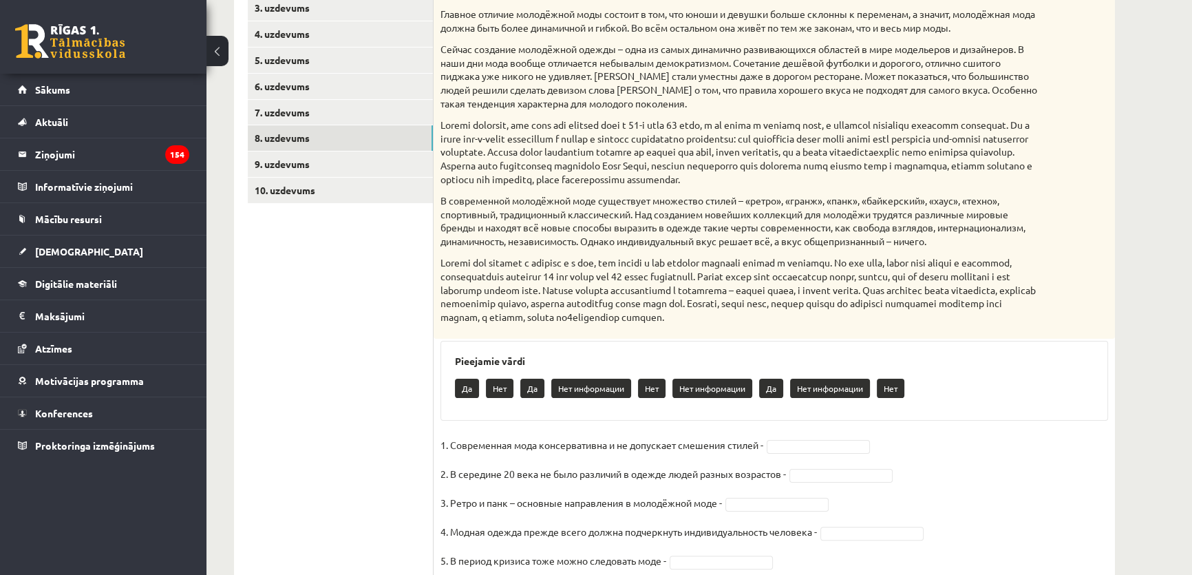
scroll to position [355, 0]
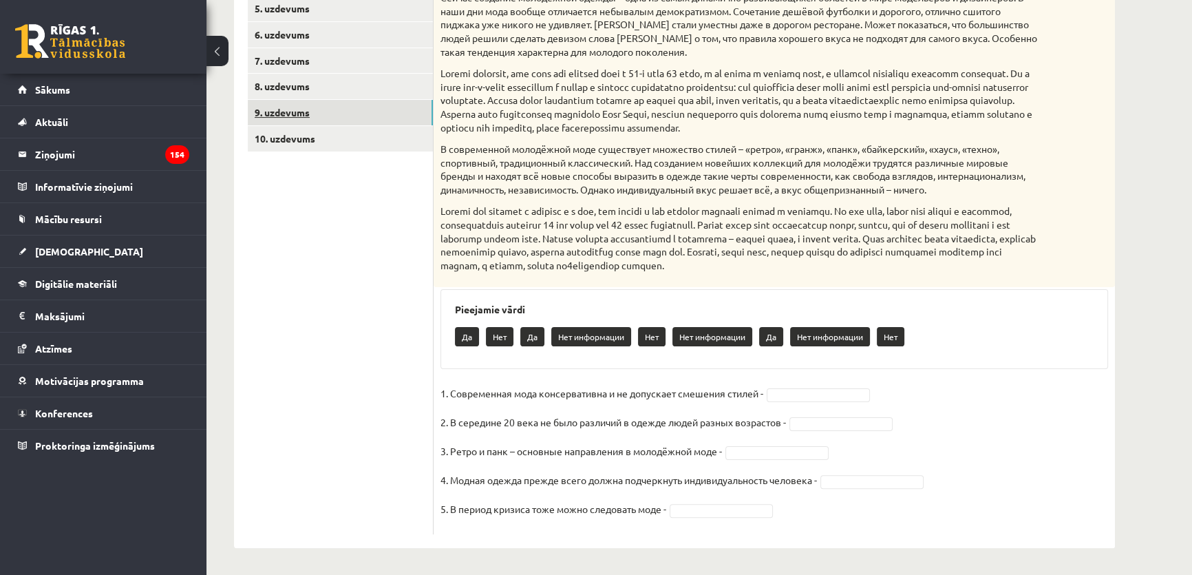
click at [274, 113] on link "9. uzdevums" at bounding box center [340, 112] width 185 height 25
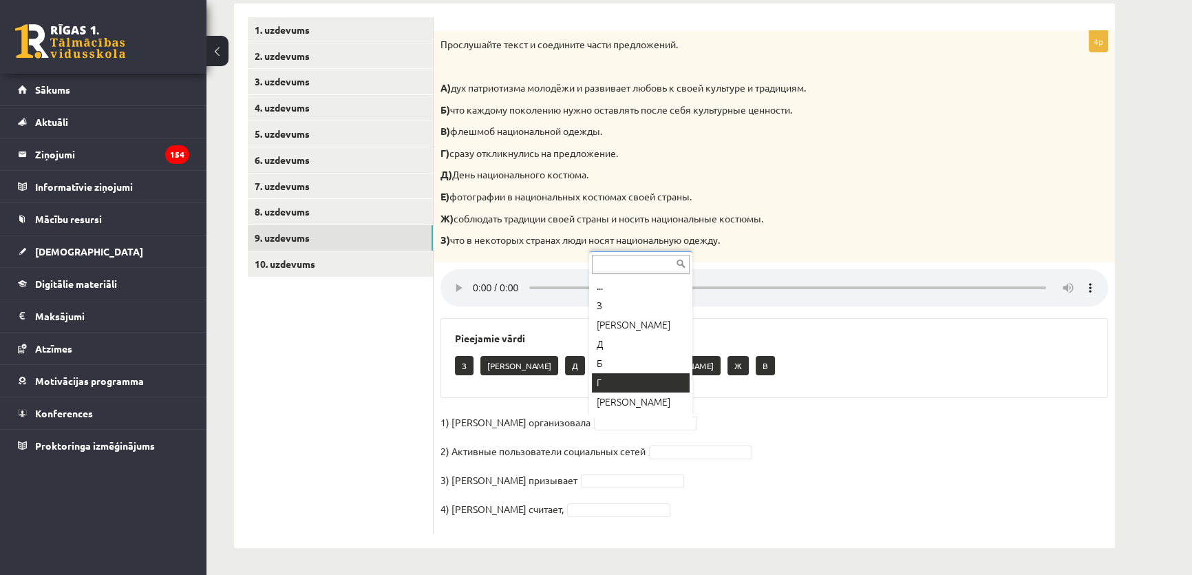
scroll to position [35, 0]
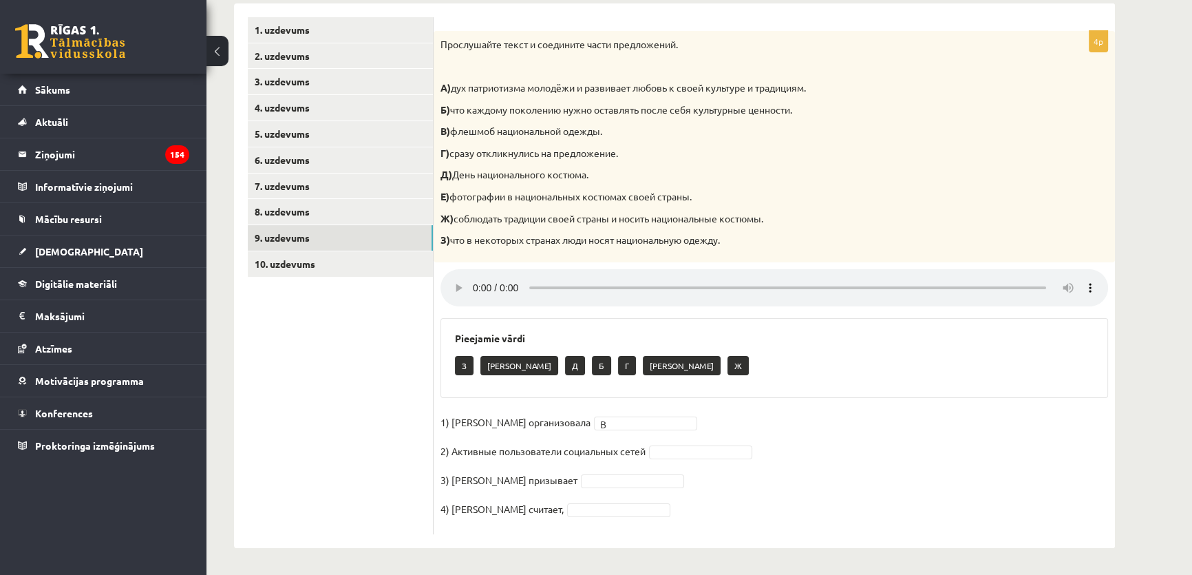
click at [833, 343] on h3 "Pieejamie vārdi" at bounding box center [774, 338] width 638 height 12
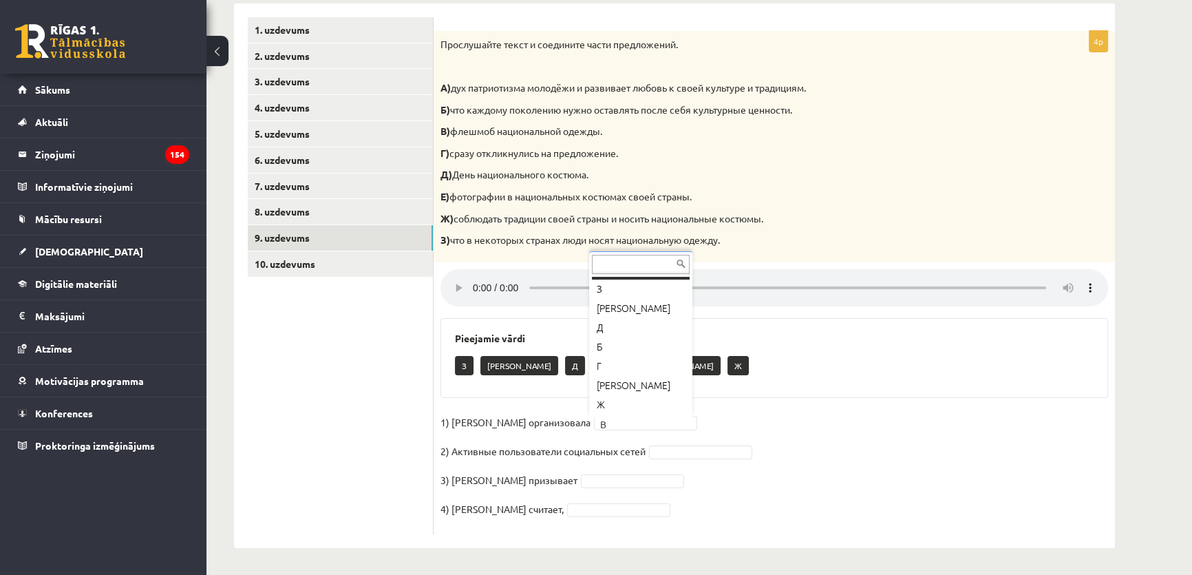
scroll to position [16, 0]
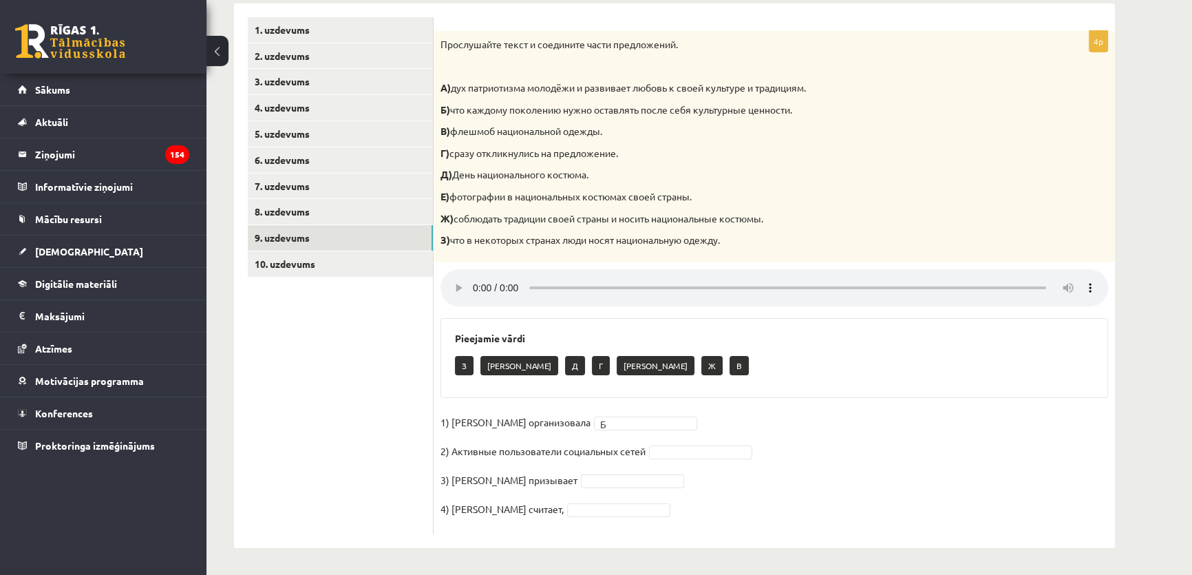
click at [813, 352] on div "З Е Д Г А Ж В" at bounding box center [774, 367] width 638 height 32
click at [784, 483] on fieldset "1) Мухаббат Саби организовала В * 2) Активные пользователи социальных сетей 3) …" at bounding box center [773, 469] width 667 height 116
click at [819, 414] on fieldset "1) Мухаббат Саби организовала В * 2) Активные пользователи социальных сетей Г *…" at bounding box center [773, 469] width 667 height 116
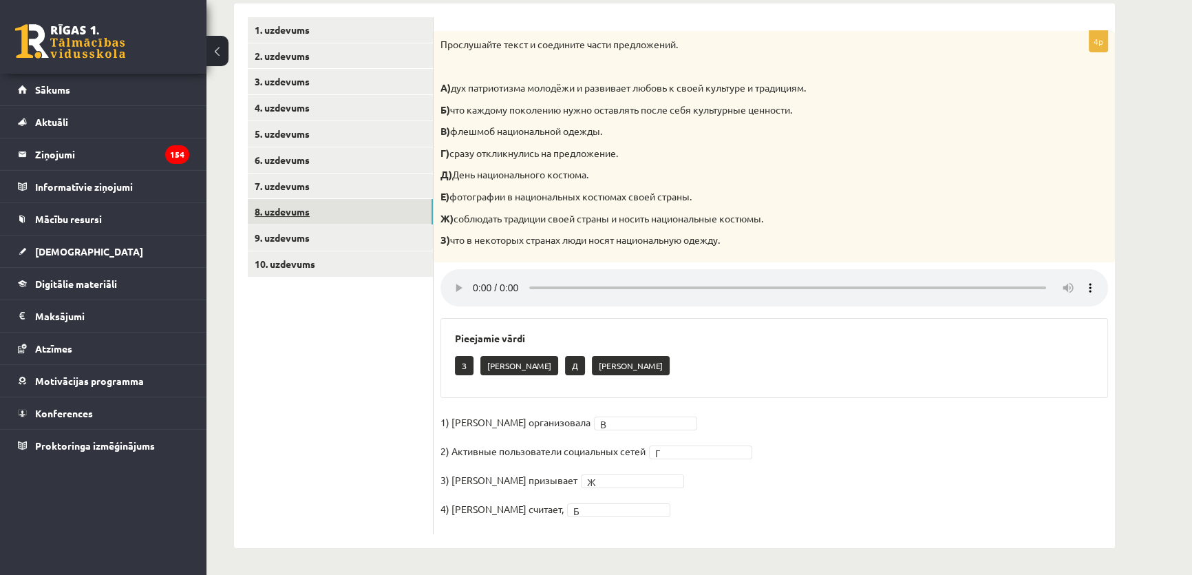
click at [336, 215] on link "8. uzdevums" at bounding box center [340, 211] width 185 height 25
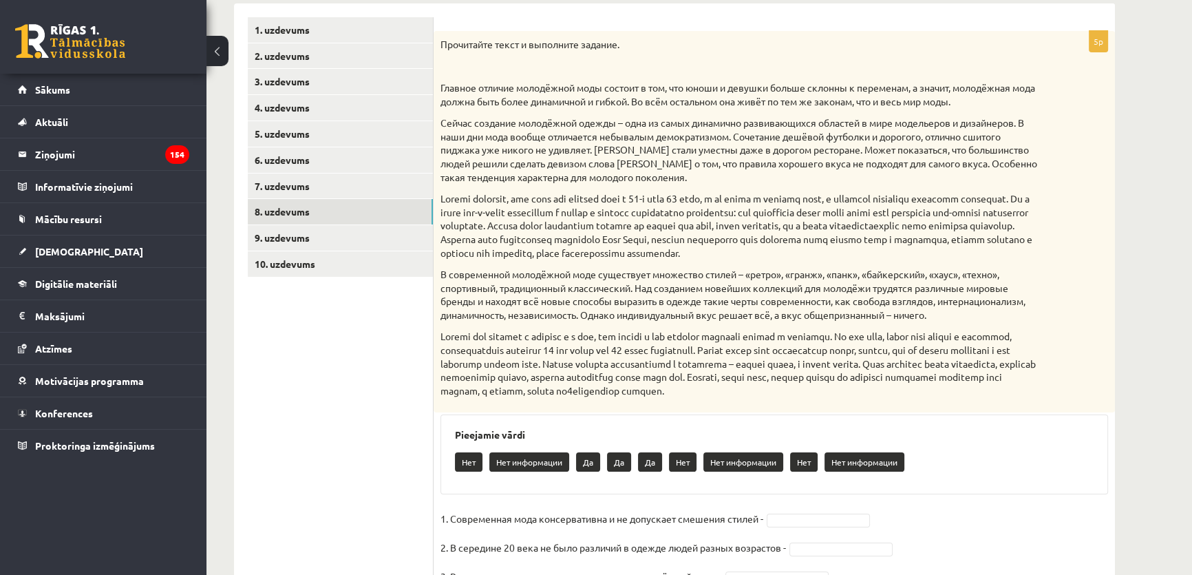
drag, startPoint x: 440, startPoint y: 45, endPoint x: 1029, endPoint y: 402, distance: 688.2
click at [1029, 402] on div "Прочитайте текст и выполните задание. Главное отличие молодёжной моды состоит в…" at bounding box center [773, 222] width 681 height 382
copy div "Прочитайте текст и выполните задание. Главное отличие молодёжной моды состоит в…"
click at [1029, 402] on div "Прочитайте текст и выполните задание. Главное отличие молодёжной моды состоит в…" at bounding box center [773, 222] width 681 height 382
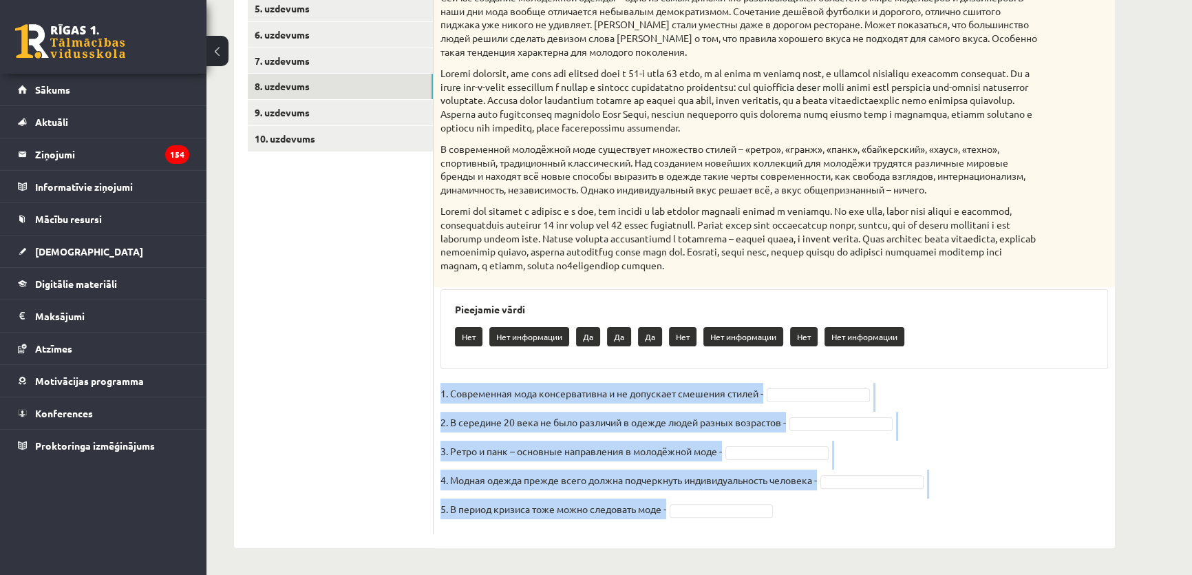
drag, startPoint x: 438, startPoint y: 391, endPoint x: 689, endPoint y: 504, distance: 275.6
click at [689, 504] on div "5p Прочитайте текст и выполните задание. Главное отличие молодёжной моды состои…" at bounding box center [773, 220] width 681 height 628
copy fieldset "1. Современная мода консервативна и не допускает смешения стилей - 2. В середин…"
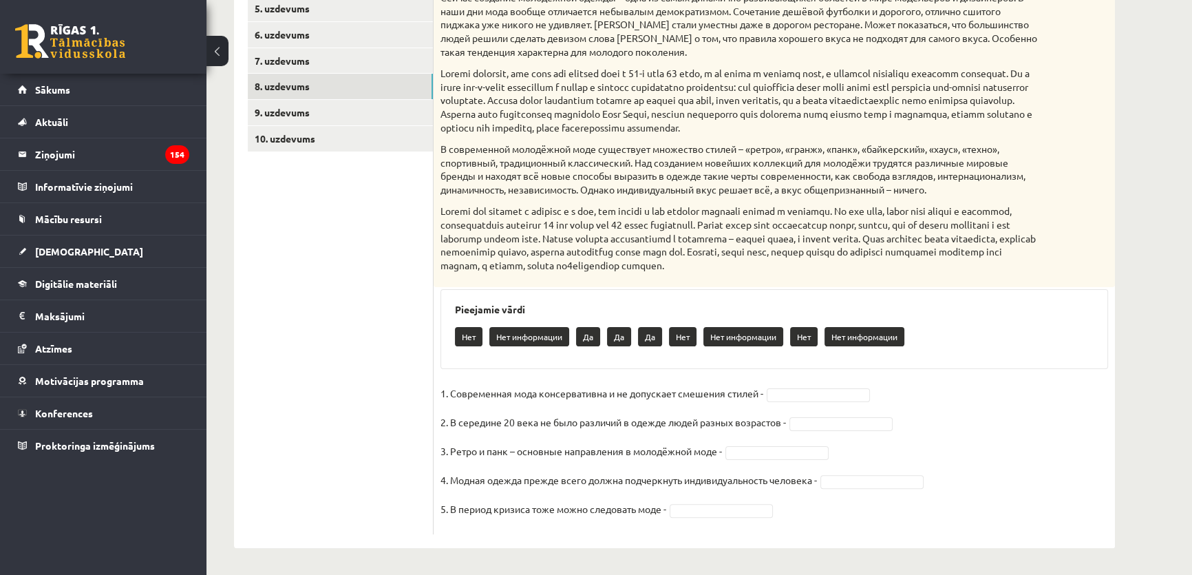
click at [514, 305] on h3 "Pieejamie vārdi" at bounding box center [774, 309] width 638 height 12
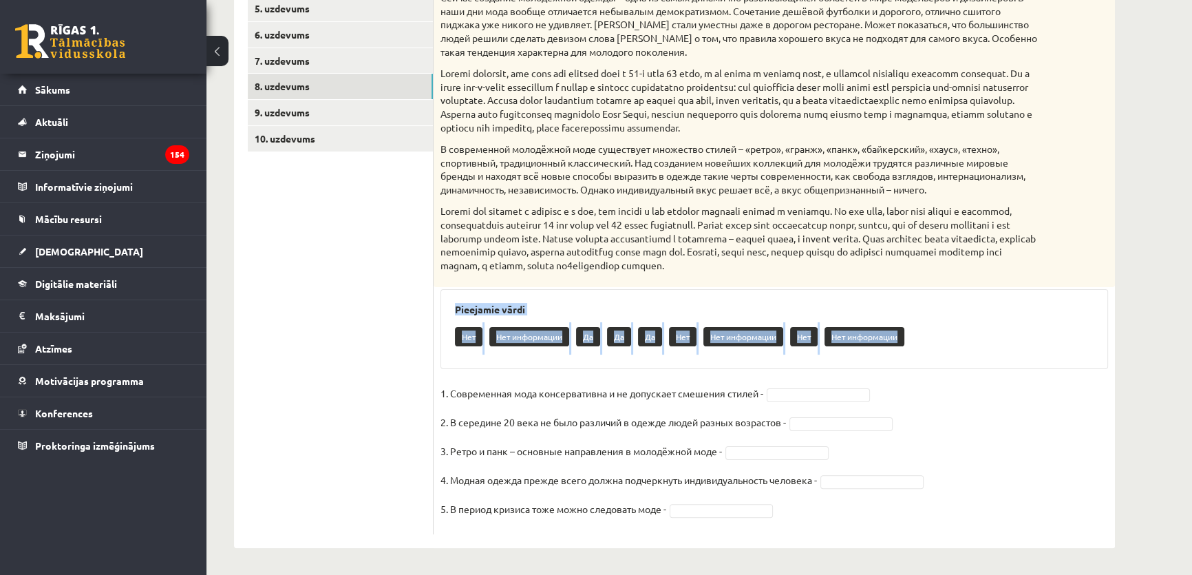
drag, startPoint x: 454, startPoint y: 303, endPoint x: 910, endPoint y: 334, distance: 457.2
click at [910, 334] on div "Pieejamie vārdi Нет Нет информации Да Да Да Нет Нет информации Нет Нет информац…" at bounding box center [773, 329] width 667 height 80
copy div "Pieejamie vārdi Нет Нет информации Да Да Да Нет Нет информации Нет Нет информац…"
click at [892, 290] on div "Pieejamie vārdi Нет Нет информации Да Да Да Нет Нет информации Нет Нет информац…" at bounding box center [773, 329] width 667 height 80
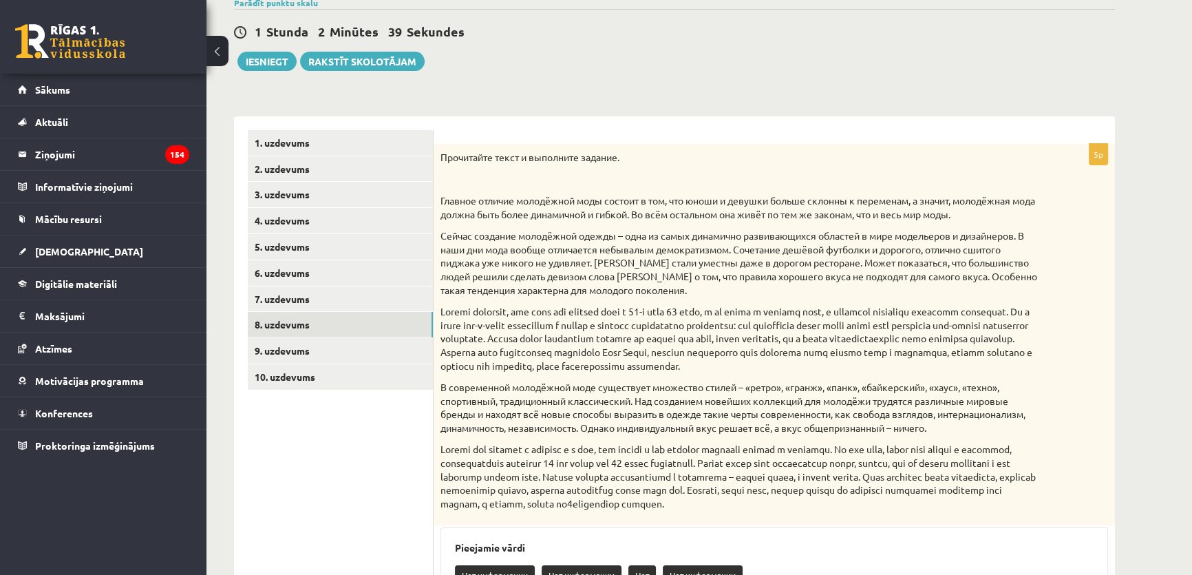
scroll to position [116, 0]
click at [289, 230] on link "4. uzdevums" at bounding box center [340, 220] width 185 height 25
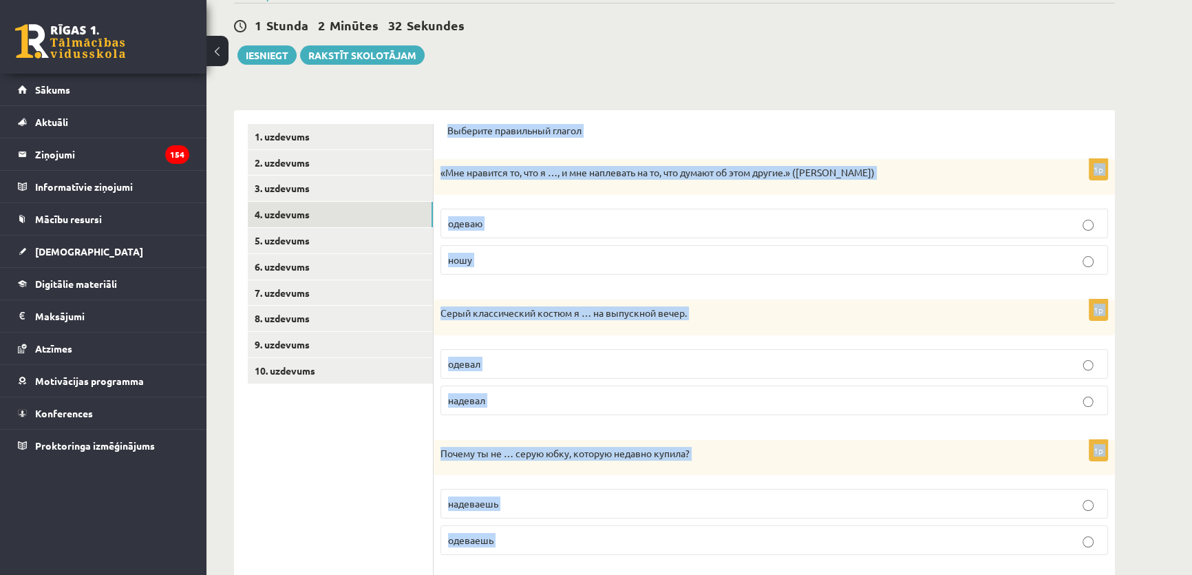
scroll to position [433, 0]
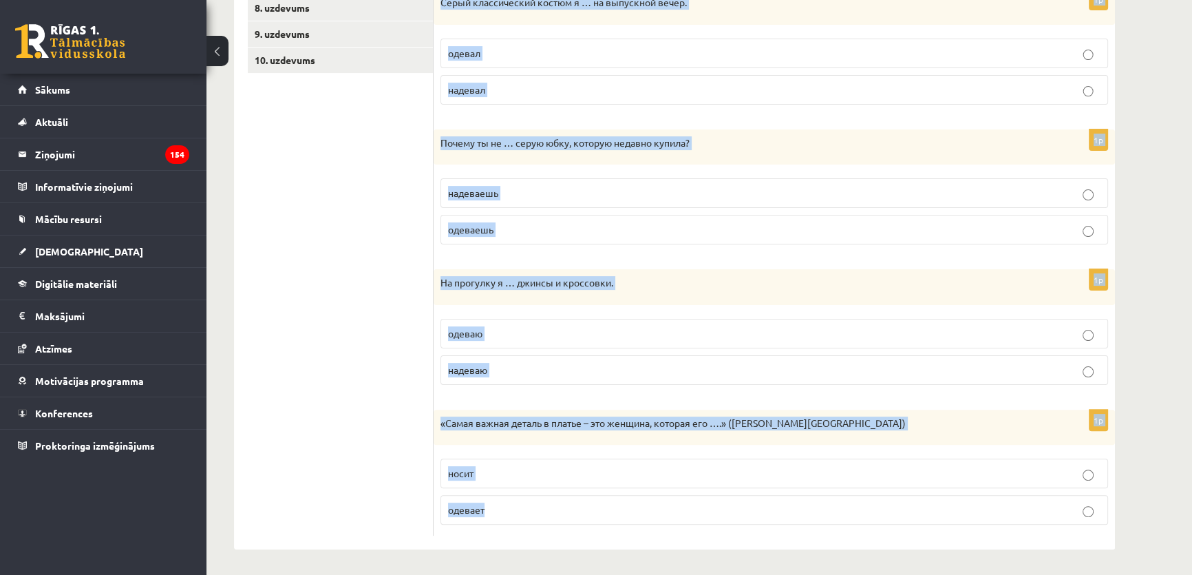
drag, startPoint x: 447, startPoint y: 132, endPoint x: 709, endPoint y: 510, distance: 459.8
click at [709, 510] on div "Выберите правильный глагол 1p «Мне нравится то, что я …, и мне наплевать на то,…" at bounding box center [773, 175] width 681 height 750
copy form "Выберите правильный глагол 1p «Мне нравится то, что я …, и мне наплевать на то,…"
click at [1133, 449] on div "**********" at bounding box center [674, 98] width 936 height 957
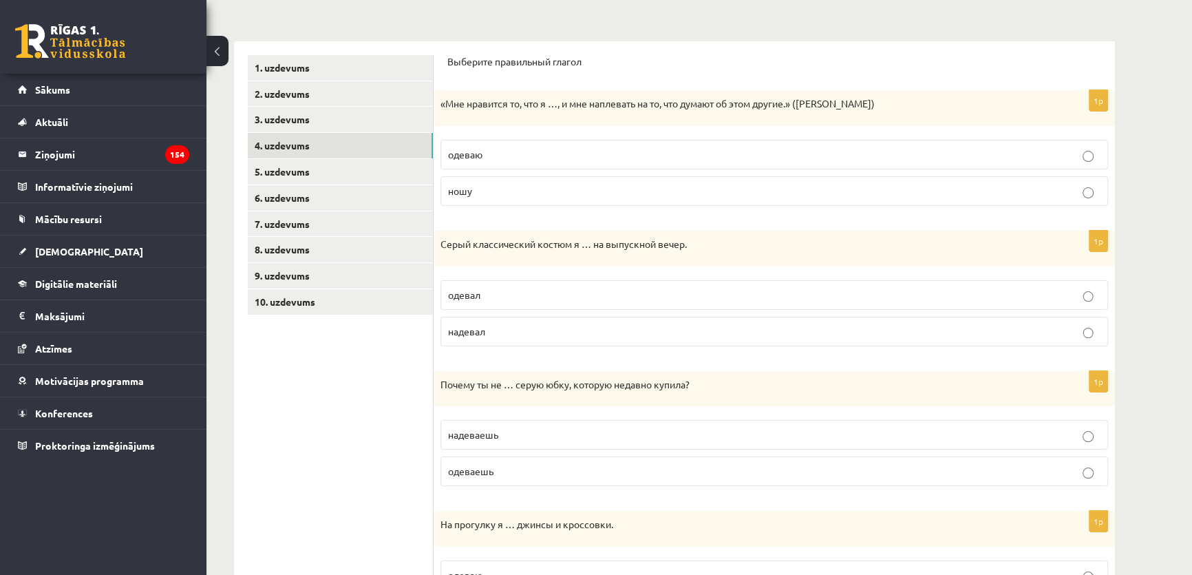
scroll to position [186, 0]
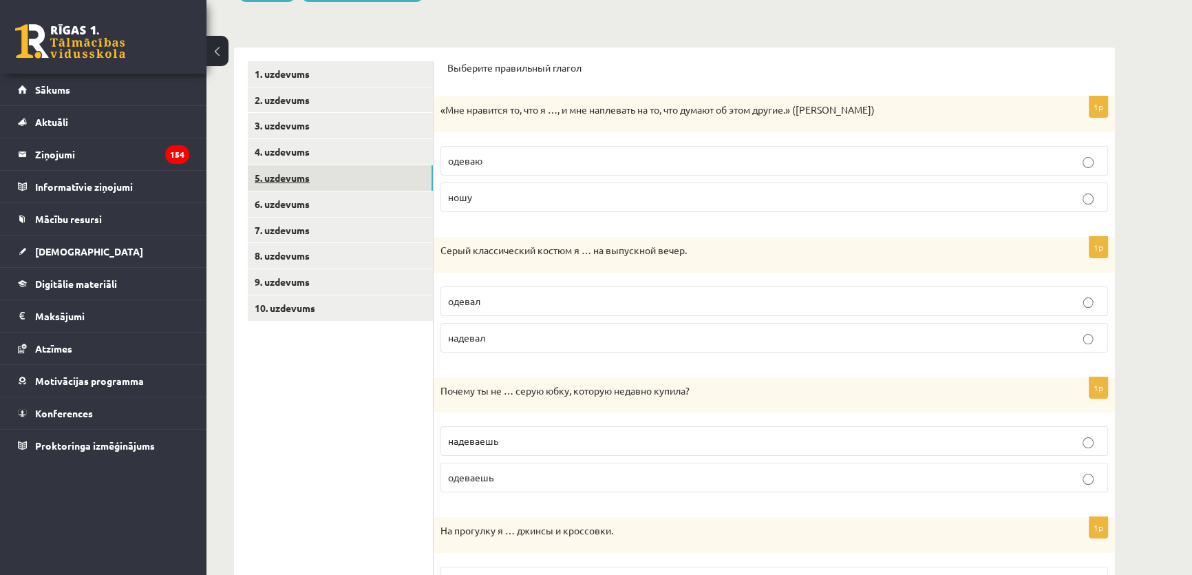
click at [328, 173] on link "5. uzdevums" at bounding box center [340, 177] width 185 height 25
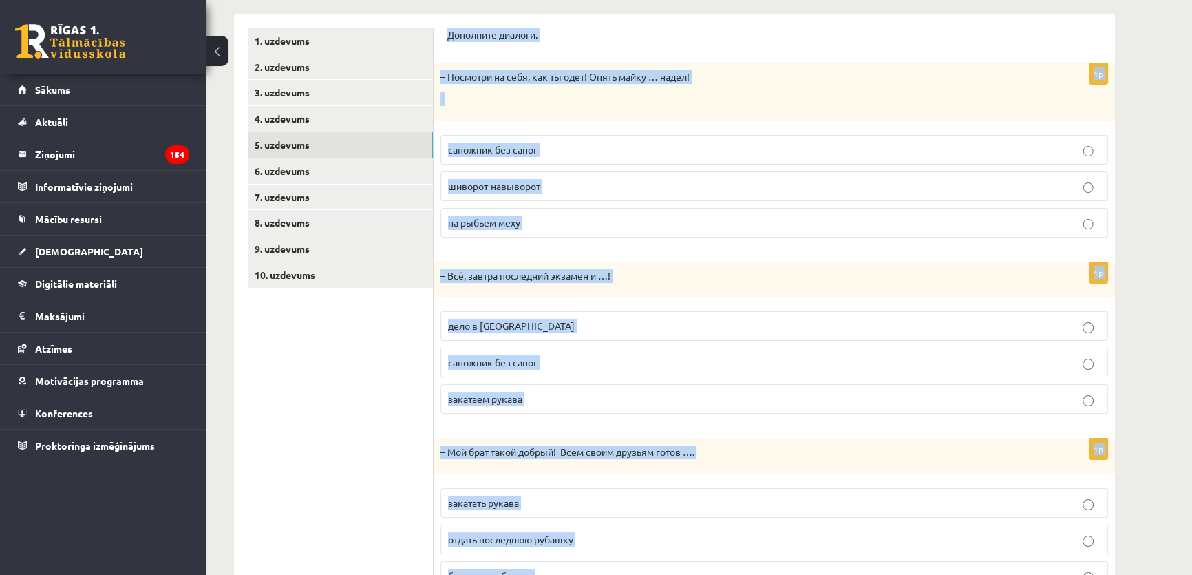
scroll to position [285, 0]
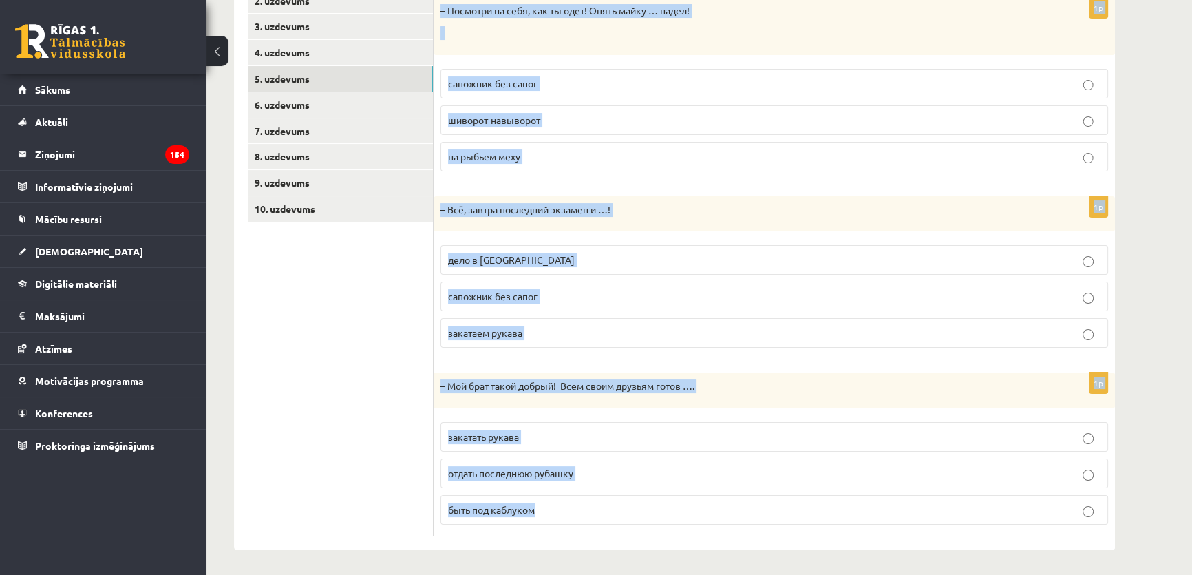
drag, startPoint x: 446, startPoint y: 34, endPoint x: 621, endPoint y: 516, distance: 512.3
click at [621, 516] on div "Дополните диалоги. 1p – Посмотри на себя, как ты одет! Опять майку … надел! сап…" at bounding box center [773, 248] width 681 height 601
copy form "Дополните диалоги. 1p – Посмотри на себя, как ты одет! Опять майку … надел! сап…"
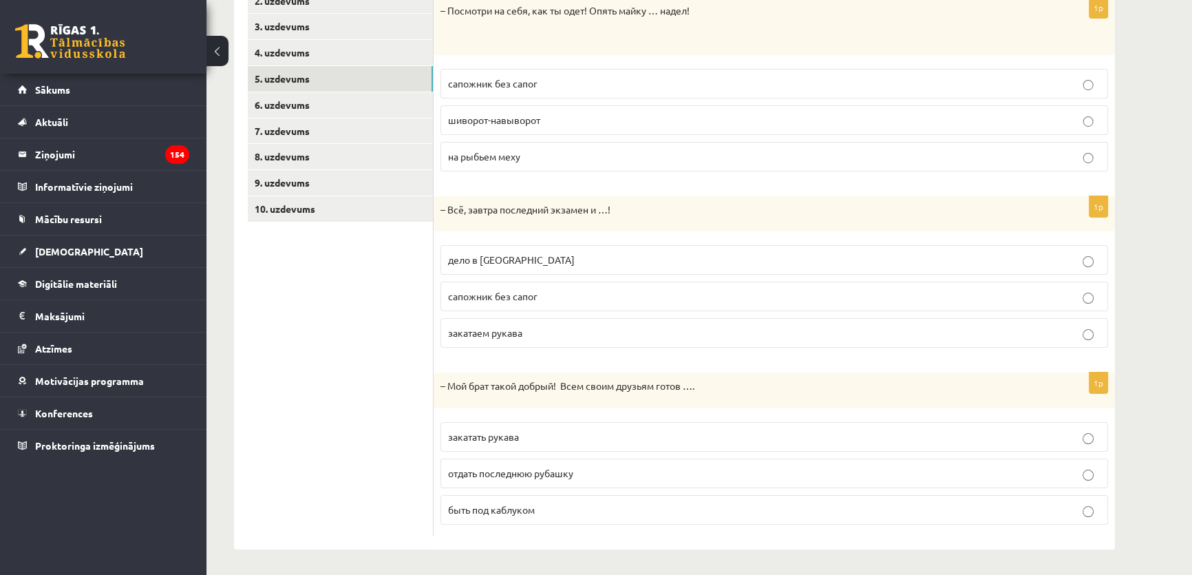
click at [339, 399] on ul "1. uzdevums 2. uzdevums 3. uzdevums 4. uzdevums 5. uzdevums 6. uzdevums 7. uzde…" at bounding box center [341, 248] width 186 height 573
click at [566, 261] on p "дело в шляпе" at bounding box center [774, 260] width 652 height 14
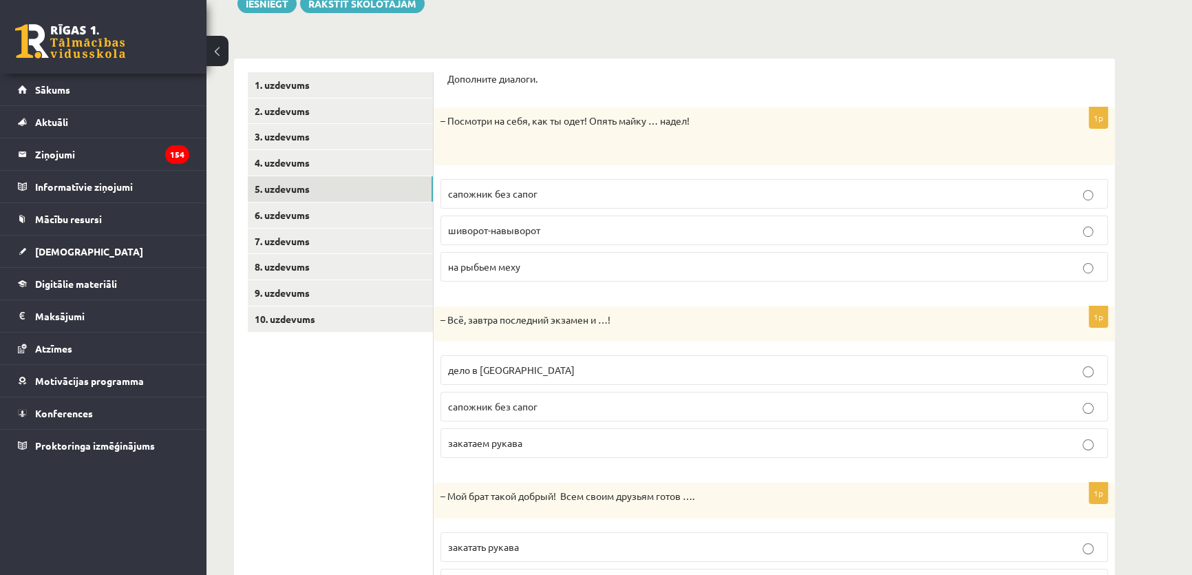
scroll to position [173, 0]
click at [314, 289] on link "9. uzdevums" at bounding box center [340, 294] width 185 height 25
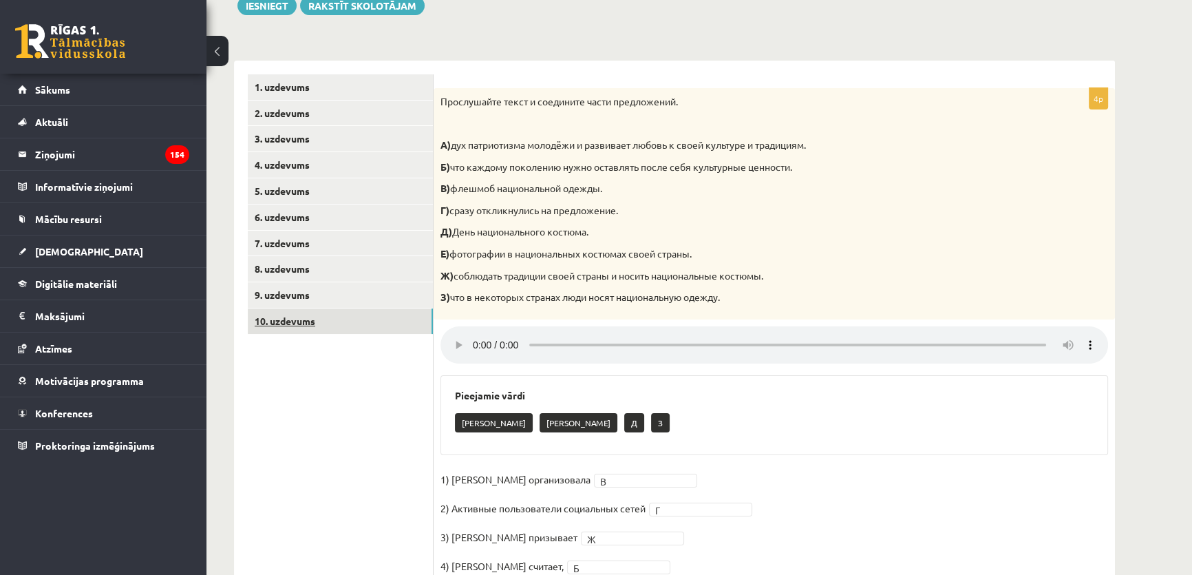
click at [319, 316] on link "10. uzdevums" at bounding box center [340, 320] width 185 height 25
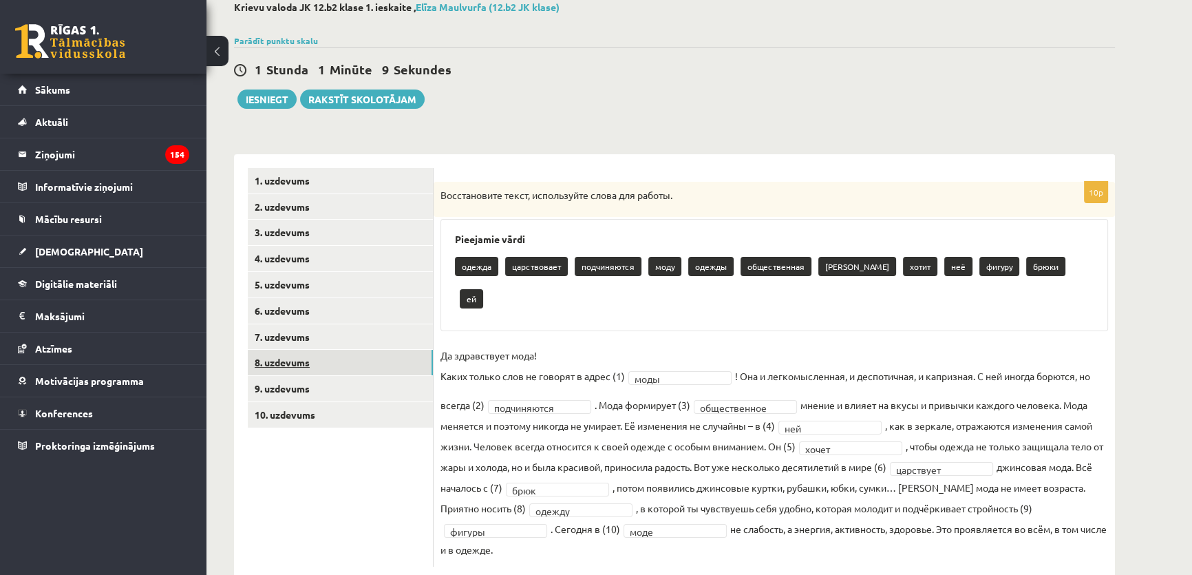
click at [312, 369] on link "8. uzdevums" at bounding box center [340, 362] width 185 height 25
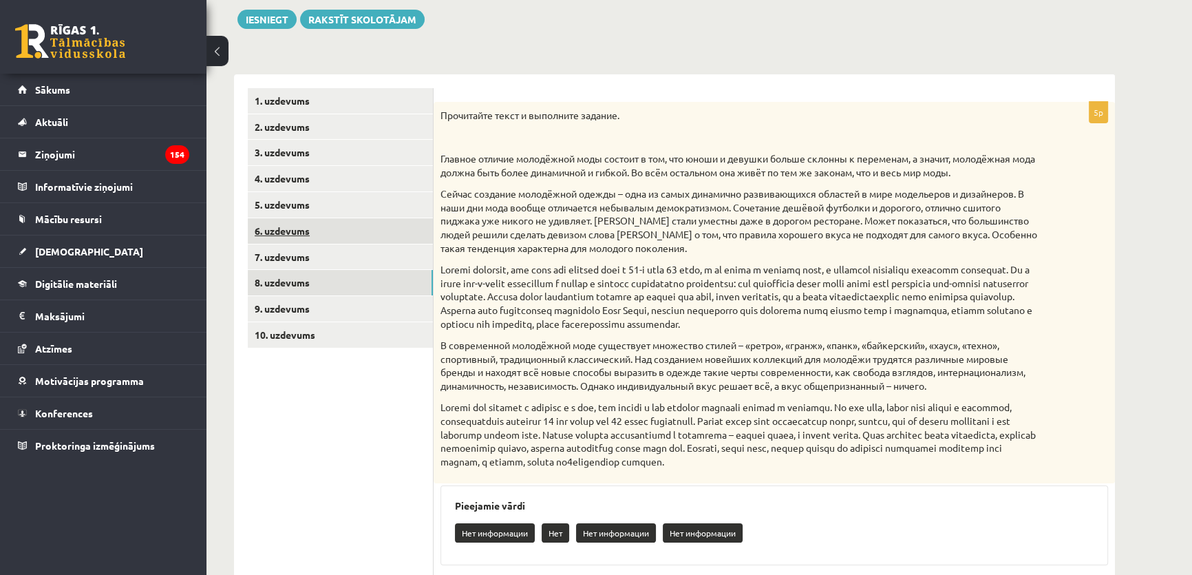
scroll to position [158, 0]
click at [297, 207] on link "5. uzdevums" at bounding box center [340, 205] width 185 height 25
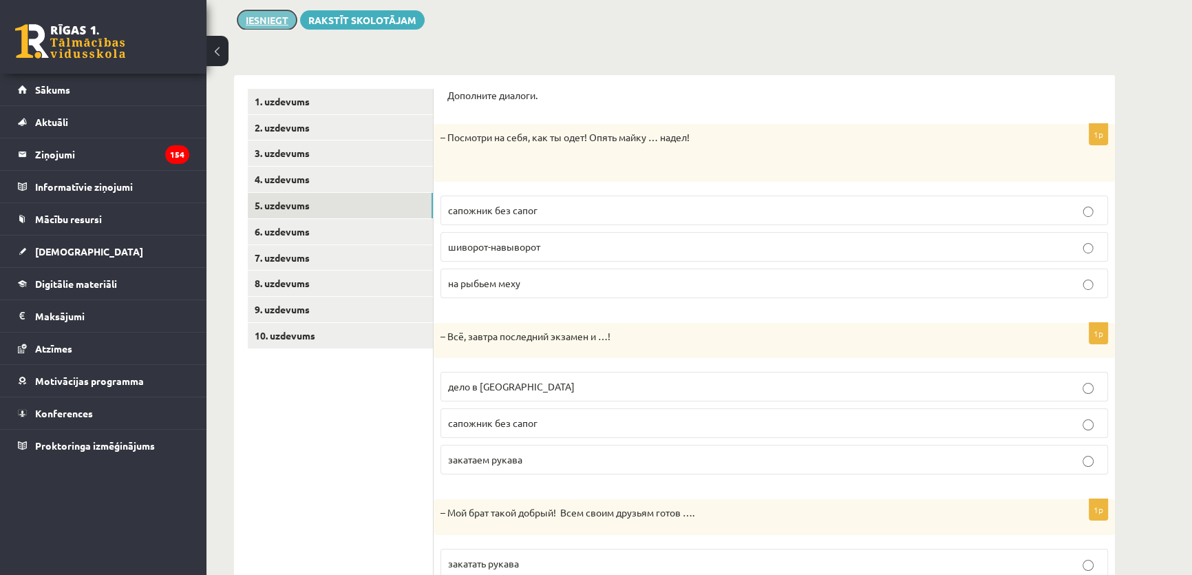
click at [275, 20] on button "Iesniegt" at bounding box center [266, 19] width 59 height 19
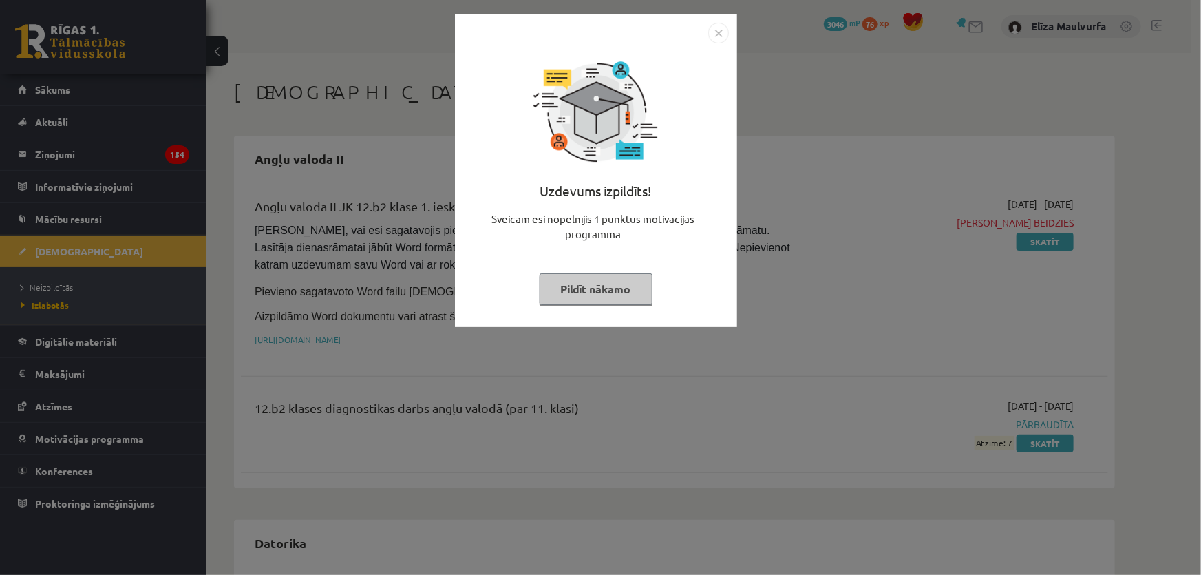
click at [603, 279] on button "Pildīt nākamo" at bounding box center [595, 289] width 113 height 32
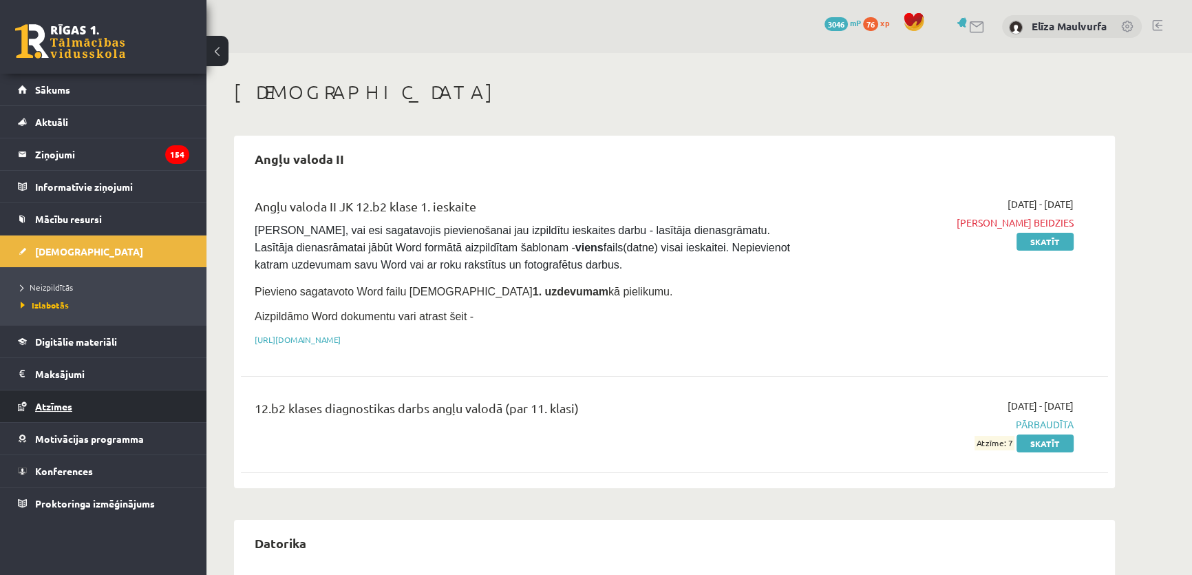
click at [80, 399] on link "Atzīmes" at bounding box center [103, 406] width 171 height 32
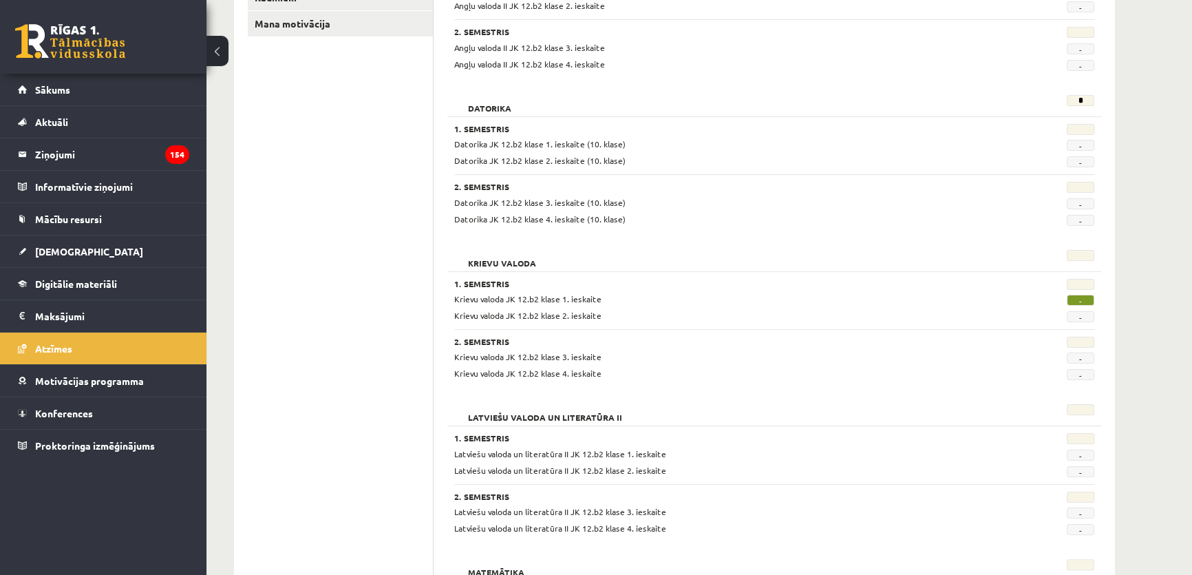
scroll to position [286, 0]
click at [82, 85] on link "Sākums" at bounding box center [103, 90] width 171 height 32
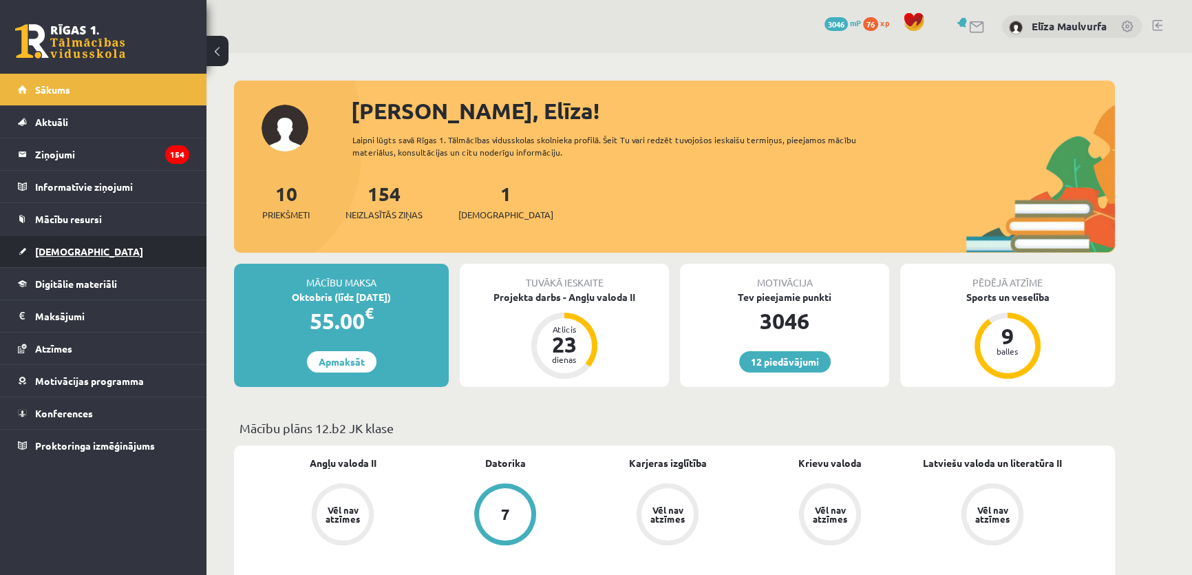
click at [86, 241] on link "[DEMOGRAPHIC_DATA]" at bounding box center [103, 251] width 171 height 32
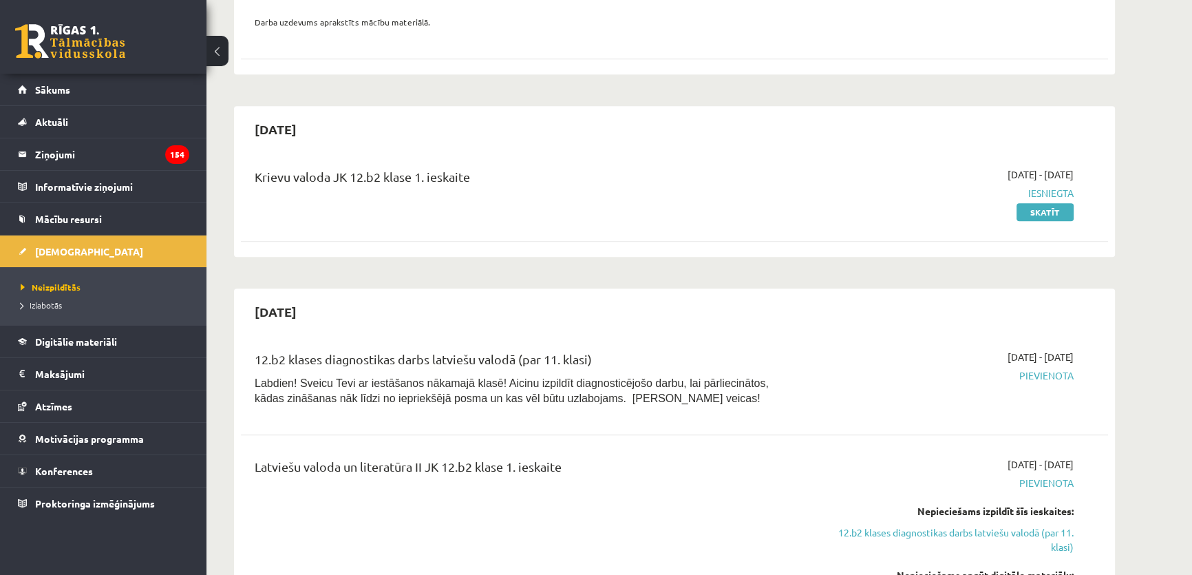
scroll to position [1094, 0]
click at [1047, 204] on link "Skatīt" at bounding box center [1044, 213] width 57 height 18
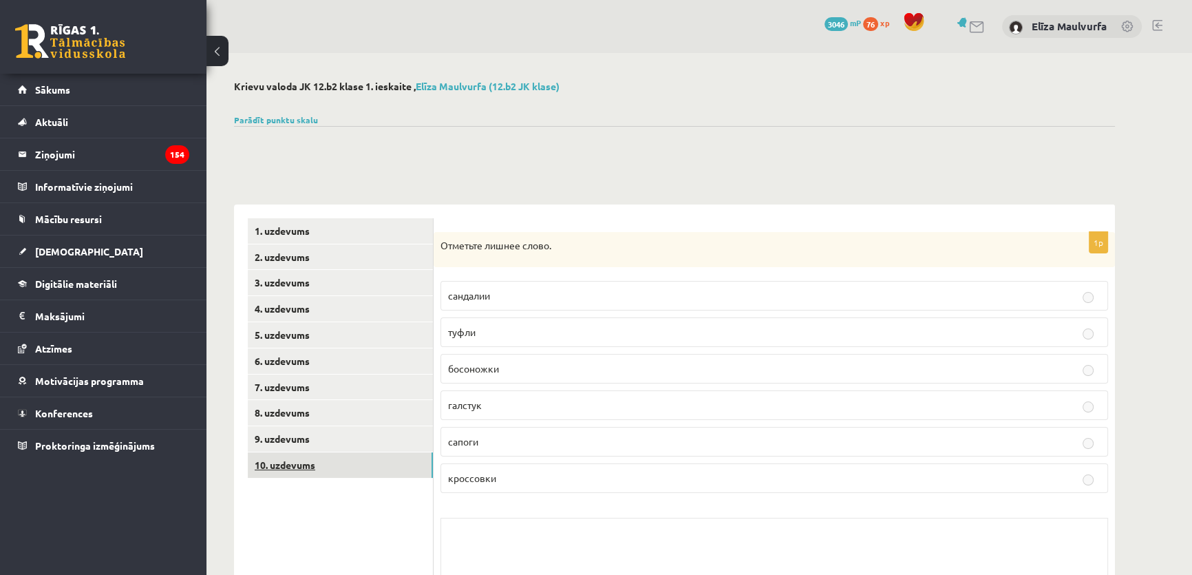
click at [312, 466] on link "10. uzdevums" at bounding box center [340, 464] width 185 height 25
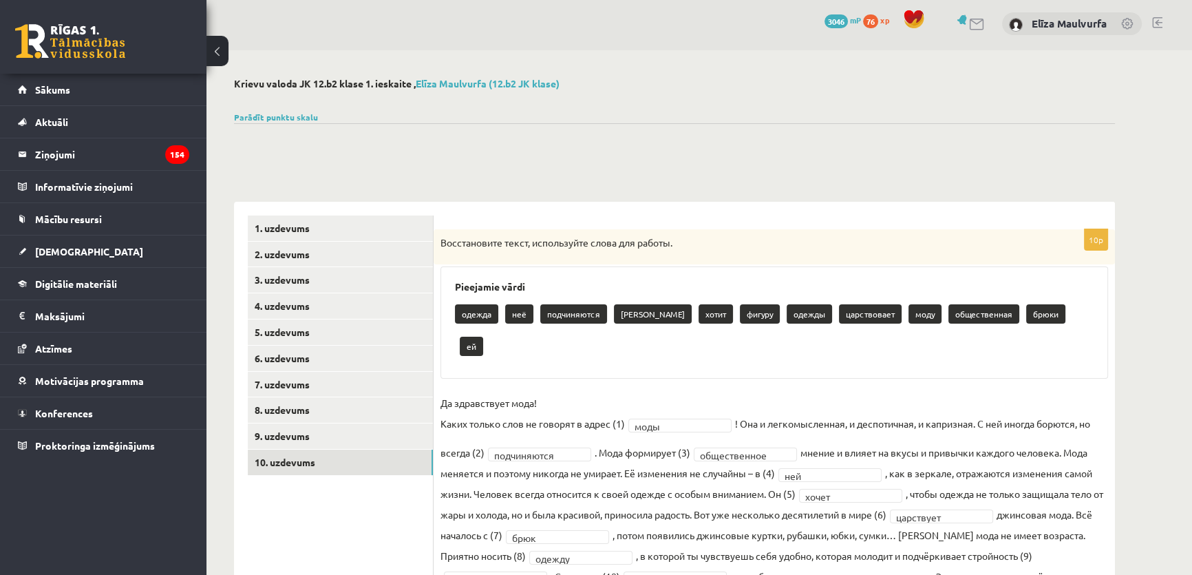
scroll to position [2, 0]
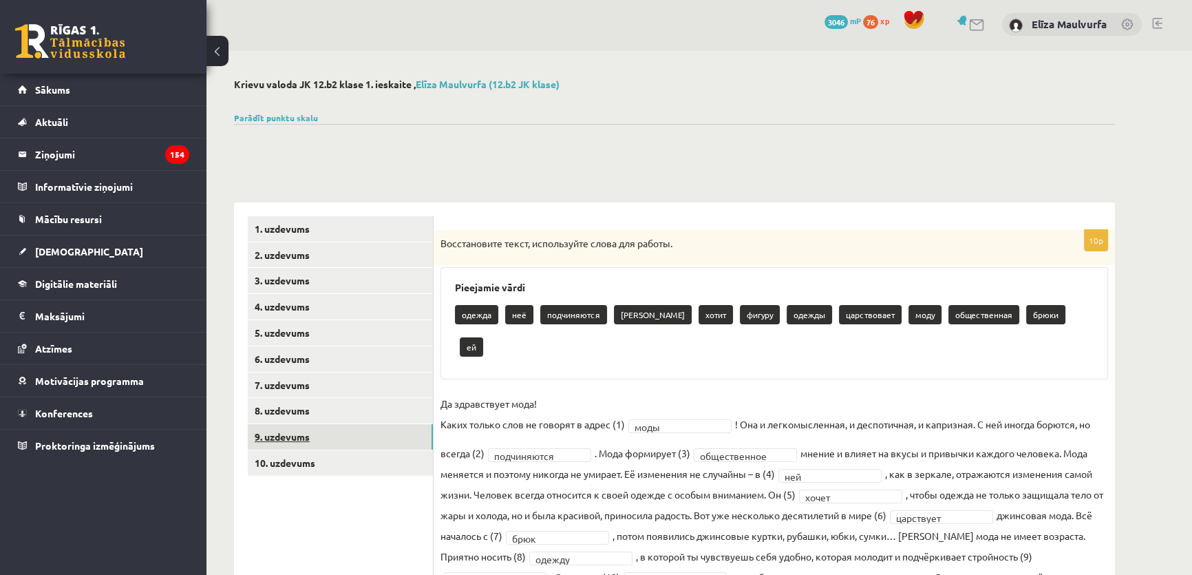
click at [323, 433] on link "9. uzdevums" at bounding box center [340, 436] width 185 height 25
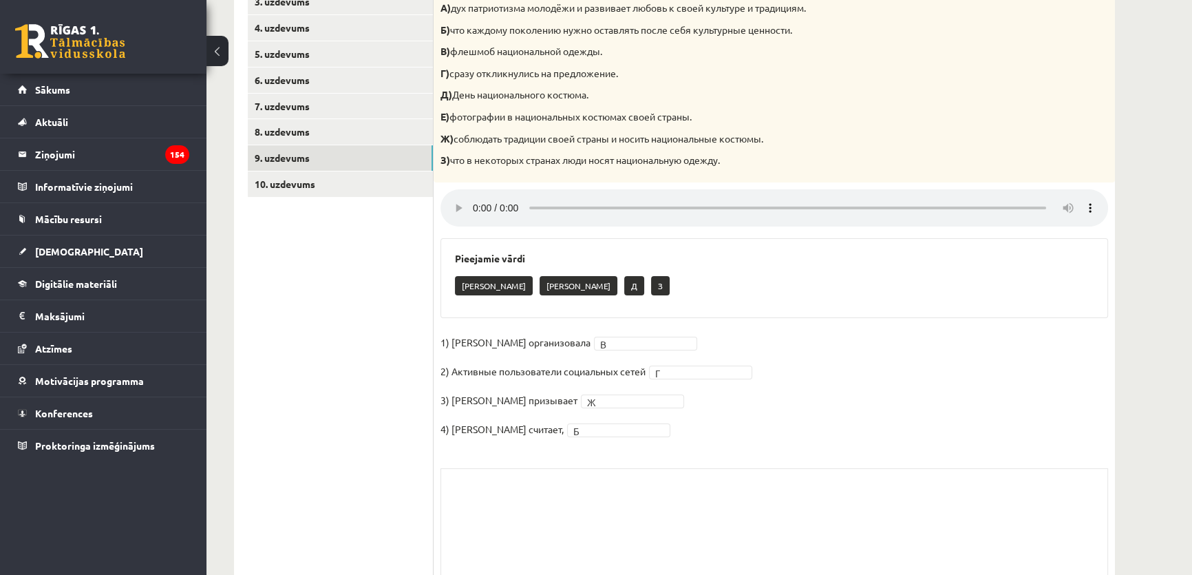
scroll to position [0, 0]
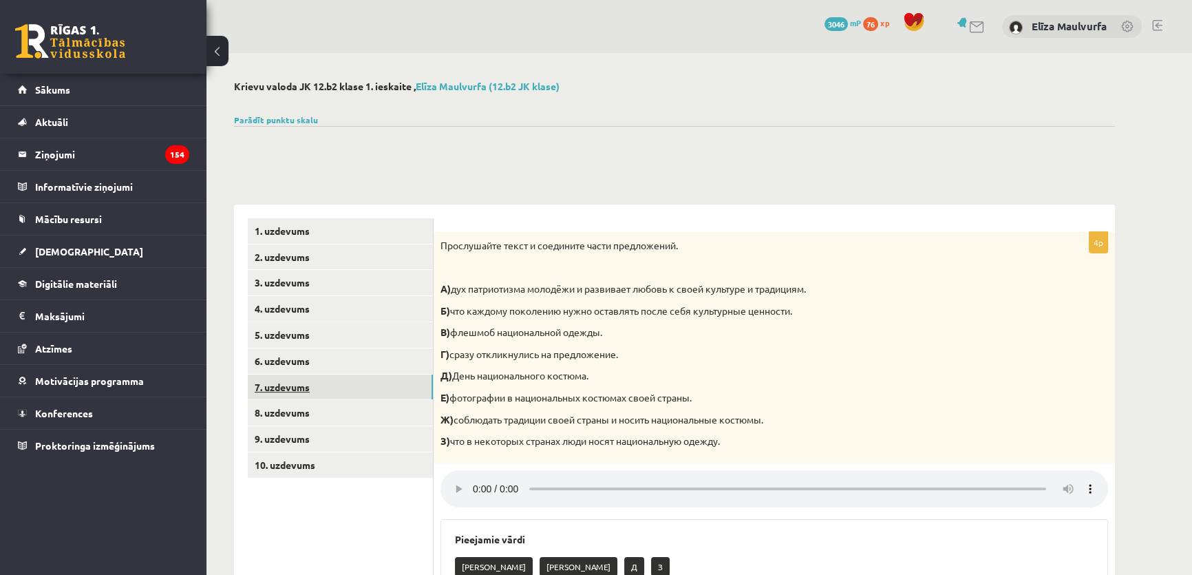
click at [328, 388] on link "7. uzdevums" at bounding box center [340, 386] width 185 height 25
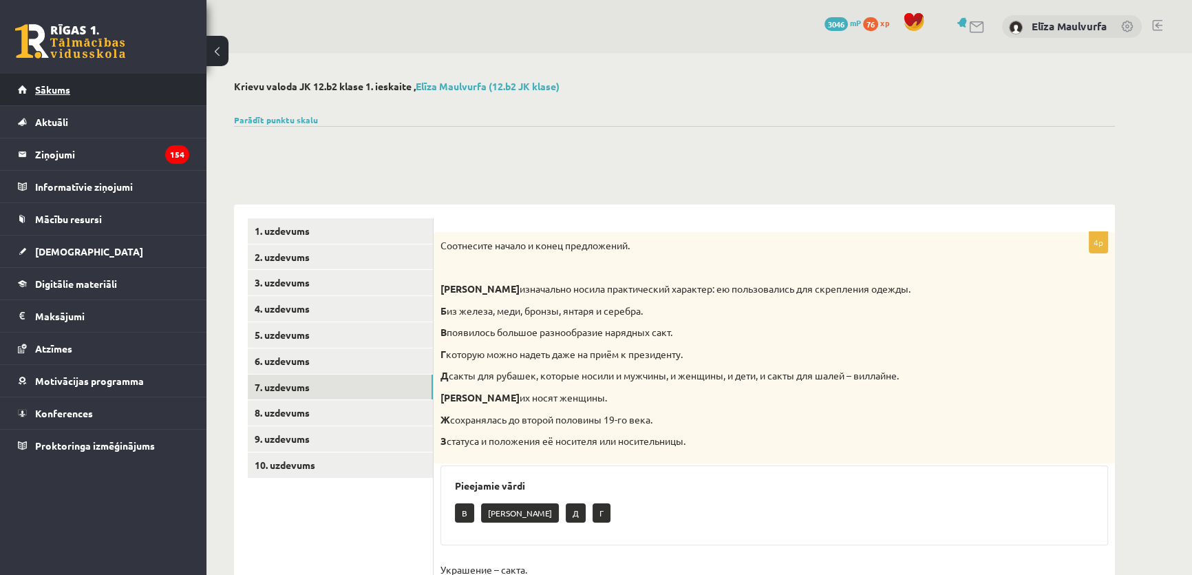
click at [144, 96] on link "Sākums" at bounding box center [103, 90] width 171 height 32
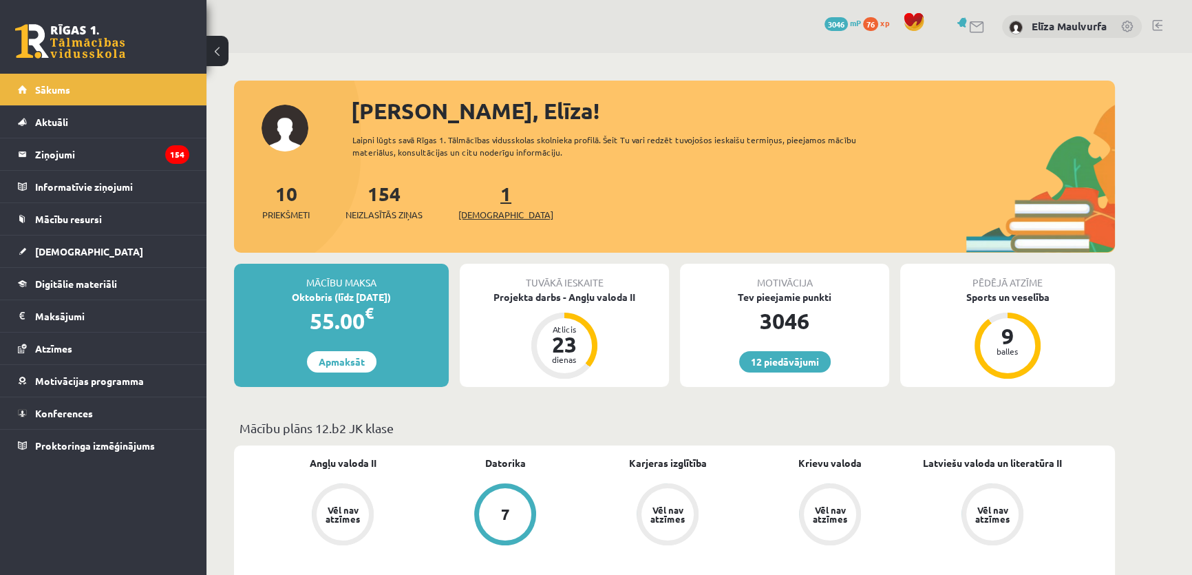
click at [484, 198] on link "1 Ieskaites" at bounding box center [505, 201] width 95 height 41
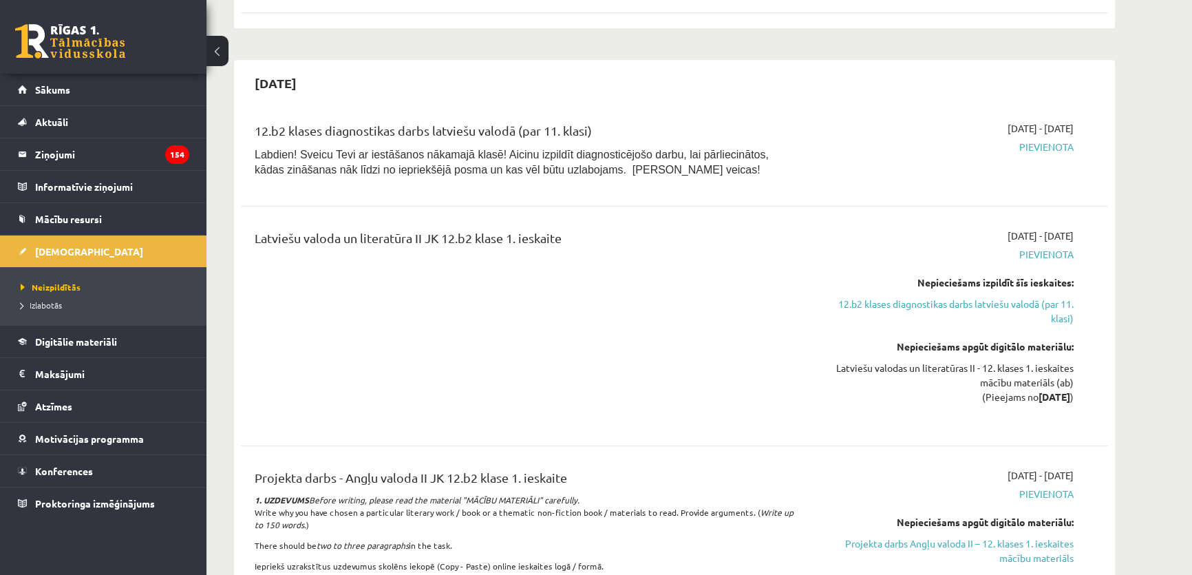
scroll to position [1324, 0]
click at [1019, 296] on link "12.b2 klases diagnostikas darbs latviešu valodā (par 11. klasi)" at bounding box center [943, 310] width 259 height 29
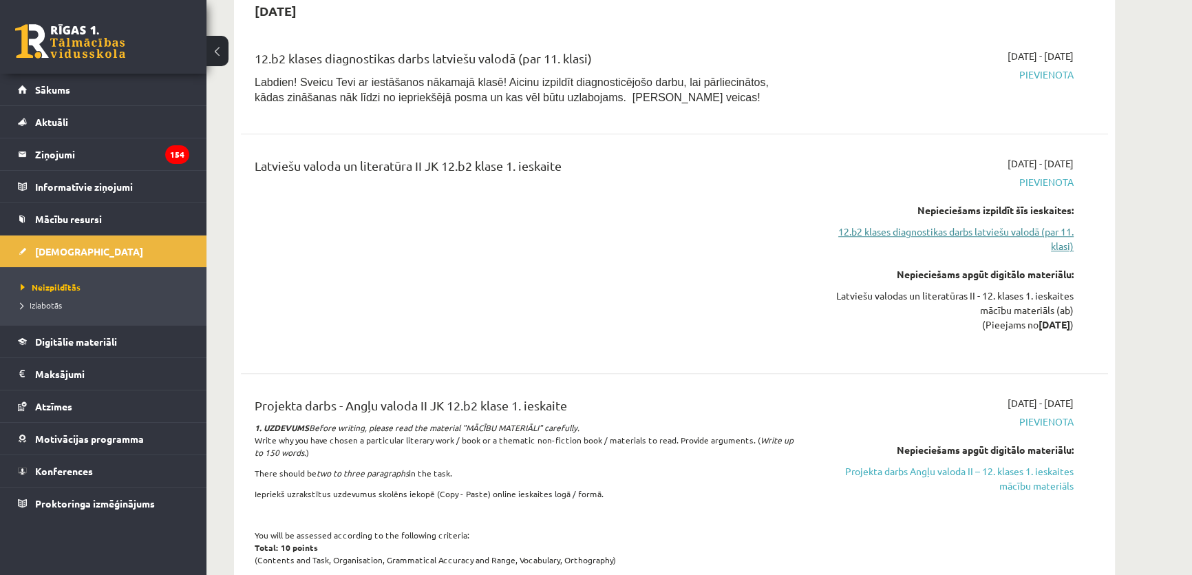
click at [1038, 224] on link "12.b2 klases diagnostikas darbs latviešu valodā (par 11. klasi)" at bounding box center [943, 238] width 259 height 29
click at [1040, 224] on link "12.b2 klases diagnostikas darbs latviešu valodā (par 11. klasi)" at bounding box center [943, 238] width 259 height 29
click at [1046, 224] on link "12.b2 klases diagnostikas darbs latviešu valodā (par 11. klasi)" at bounding box center [943, 238] width 259 height 29
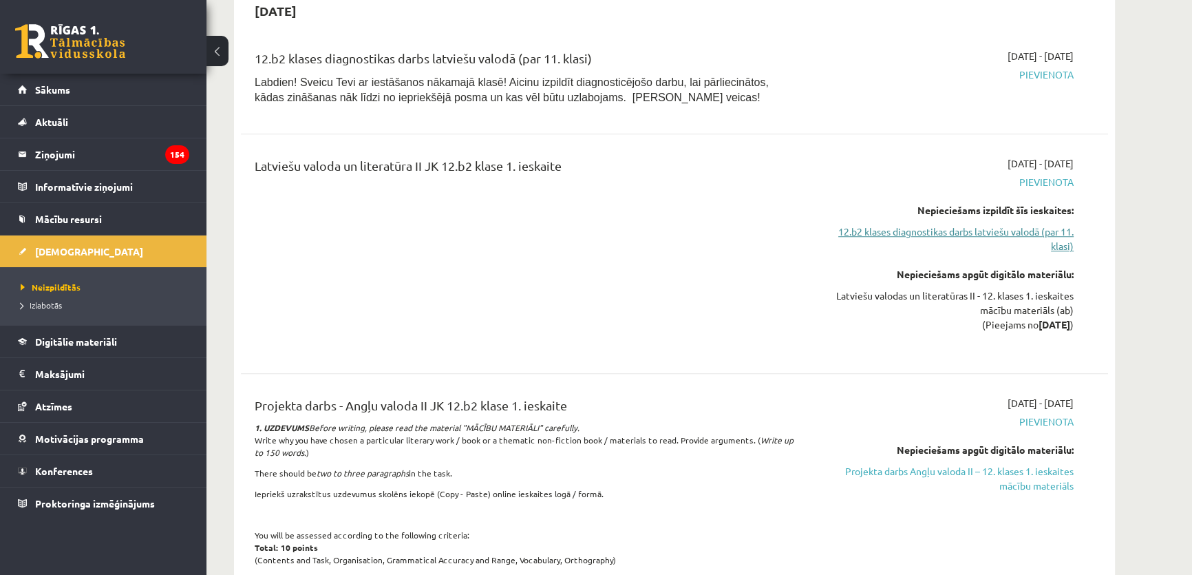
click at [1046, 224] on link "12.b2 klases diagnostikas darbs latviešu valodā (par 11. klasi)" at bounding box center [943, 238] width 259 height 29
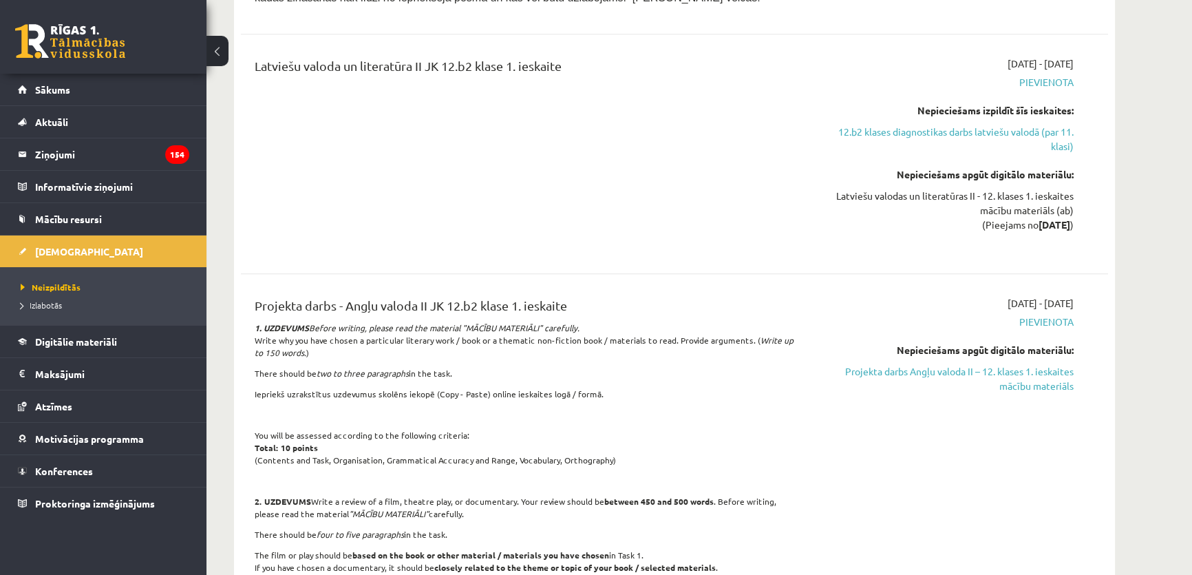
scroll to position [1498, 0]
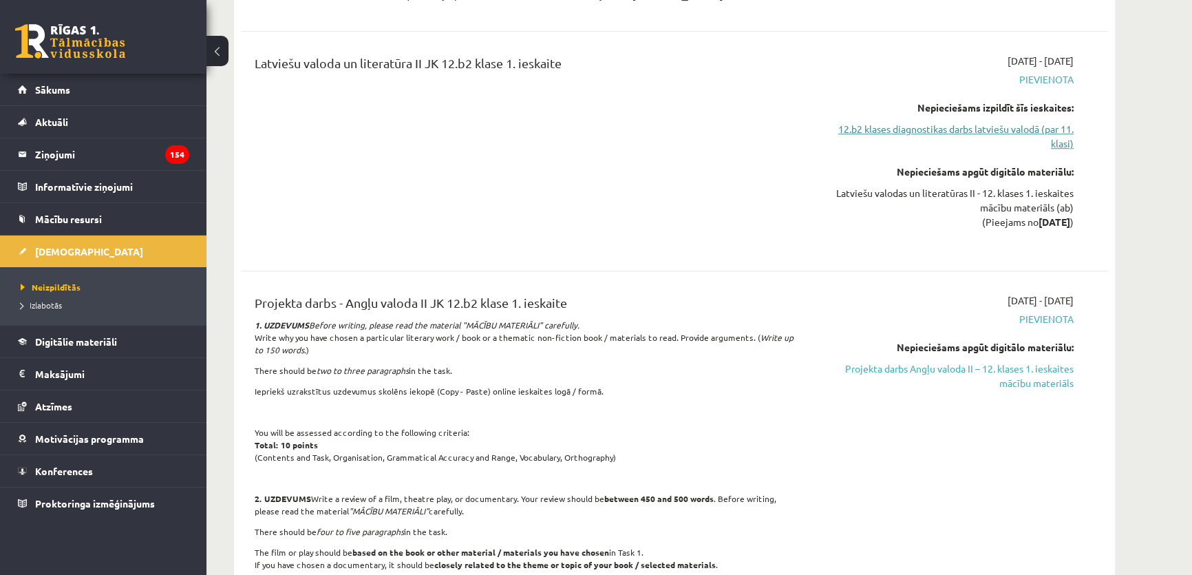
click at [988, 122] on link "12.b2 klases diagnostikas darbs latviešu valodā (par 11. klasi)" at bounding box center [943, 136] width 259 height 29
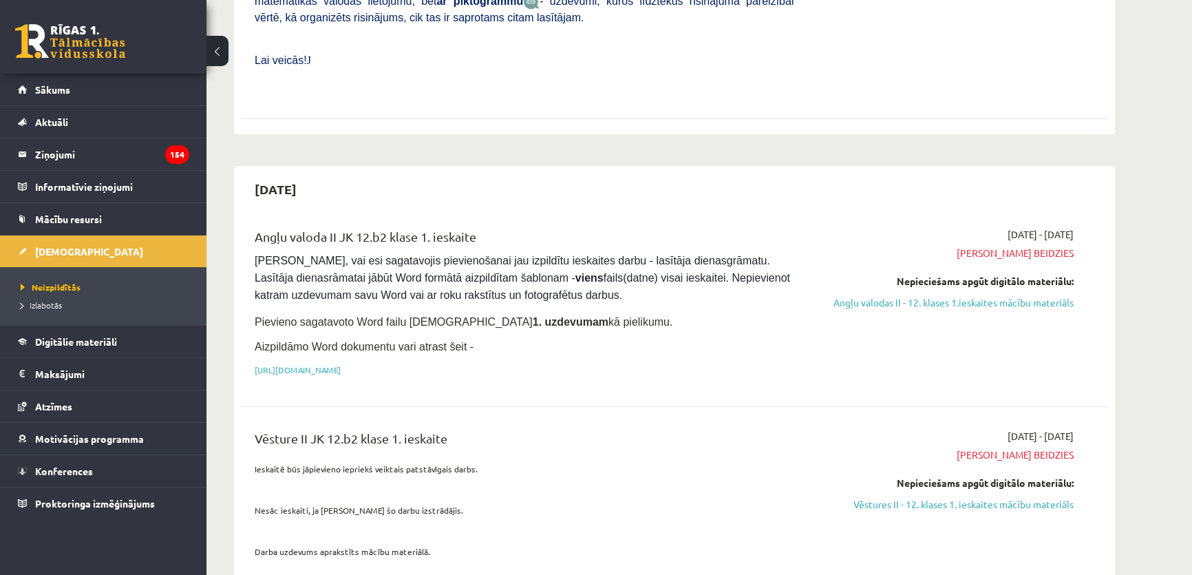
scroll to position [565, 0]
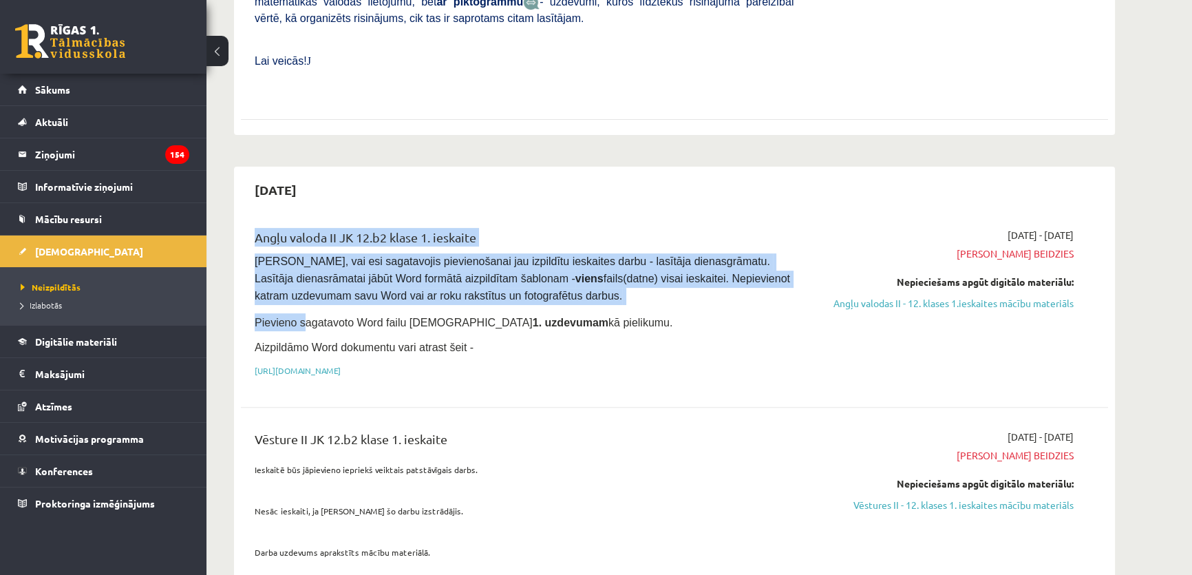
drag, startPoint x: 301, startPoint y: 287, endPoint x: 427, endPoint y: 135, distance: 197.4
click at [427, 167] on div "2025-09-30 Angļu valoda II JK 12.b2 klase 1. ieskaite Pārliecinies, vai esi sag…" at bounding box center [674, 386] width 881 height 438
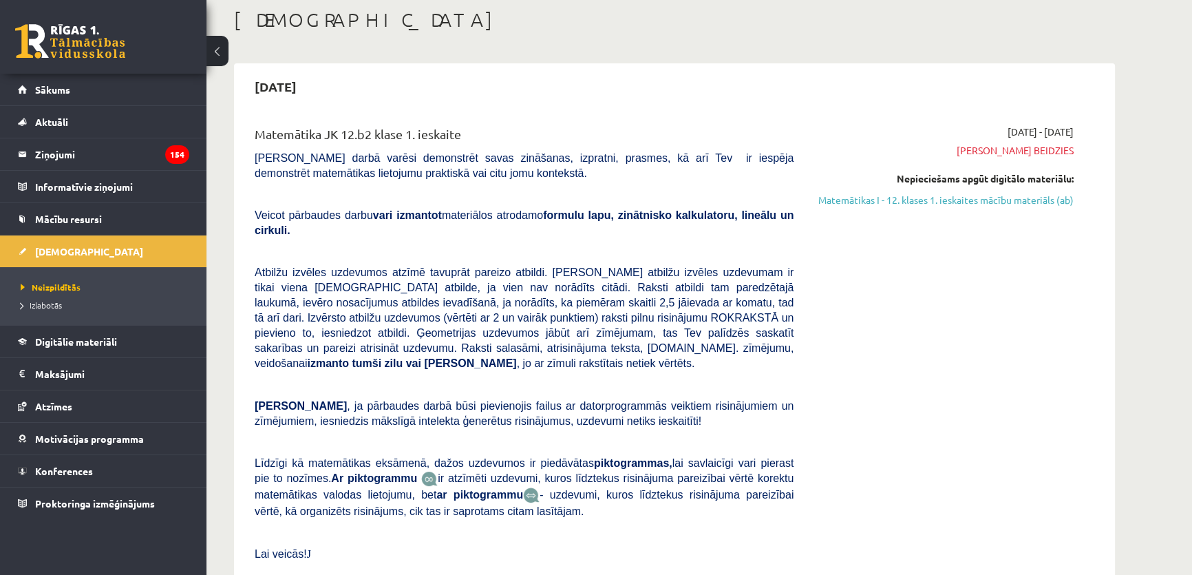
scroll to position [78, 0]
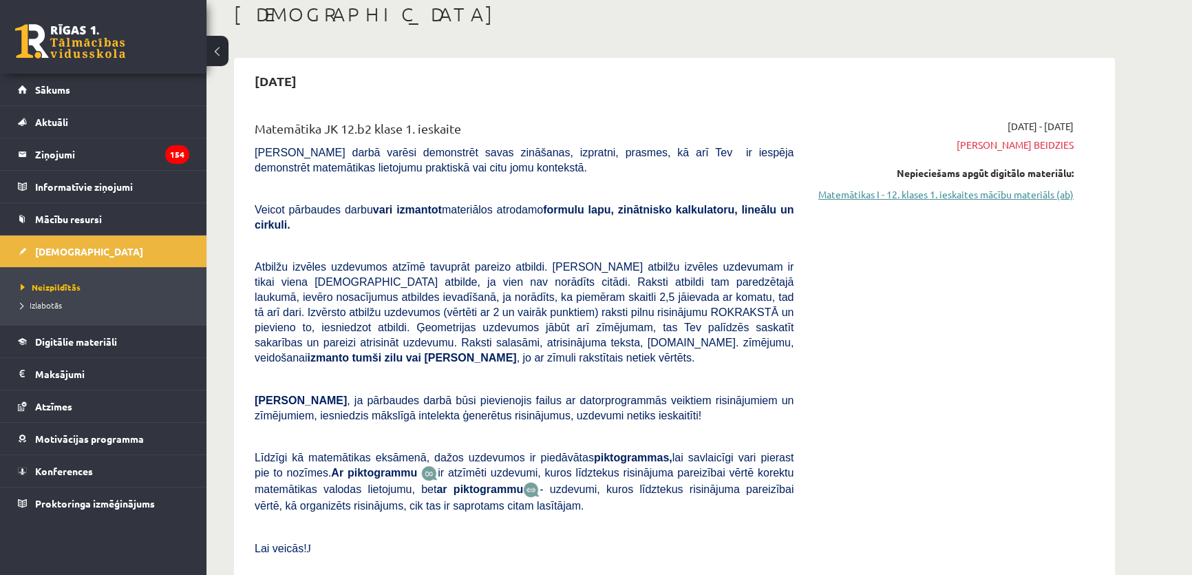
click at [936, 197] on link "Matemātikas I - 12. klases 1. ieskaites mācību materiāls (ab)" at bounding box center [943, 194] width 259 height 14
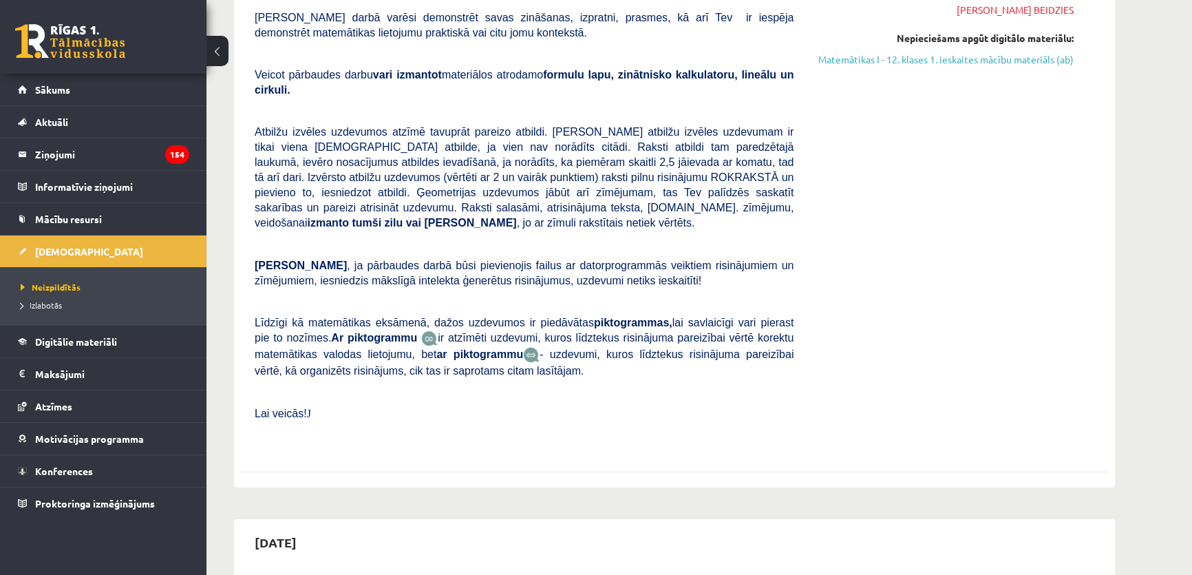
scroll to position [213, 0]
click at [110, 402] on link "Atzīmes" at bounding box center [103, 406] width 171 height 32
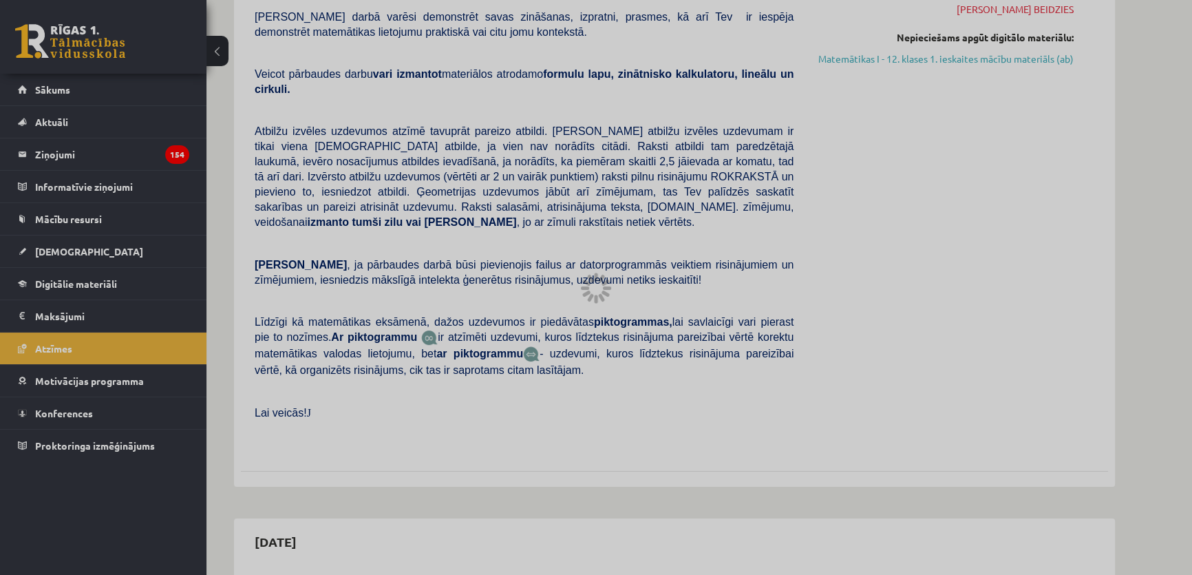
click at [65, 94] on div at bounding box center [596, 287] width 1192 height 575
click at [133, 303] on div at bounding box center [596, 287] width 1192 height 575
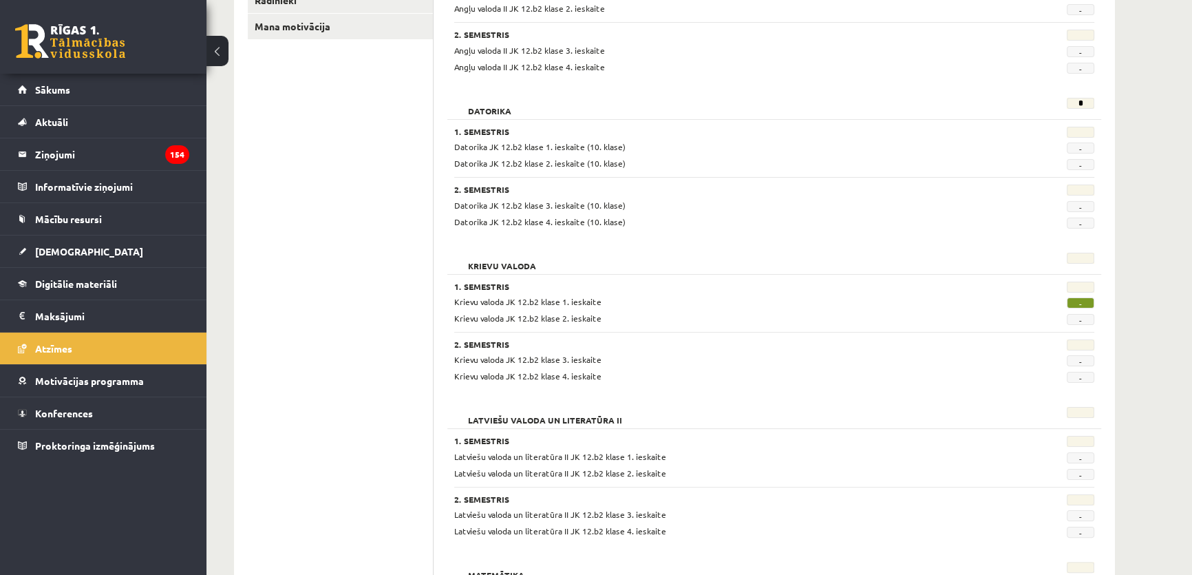
scroll to position [284, 0]
click at [1088, 302] on span "-" at bounding box center [1080, 302] width 28 height 11
click at [1080, 303] on span "-" at bounding box center [1080, 302] width 28 height 11
click at [589, 298] on span "Krievu valoda JK 12.b2 klase 1. ieskaite" at bounding box center [527, 300] width 147 height 11
click at [69, 280] on span "Digitālie materiāli" at bounding box center [76, 283] width 82 height 12
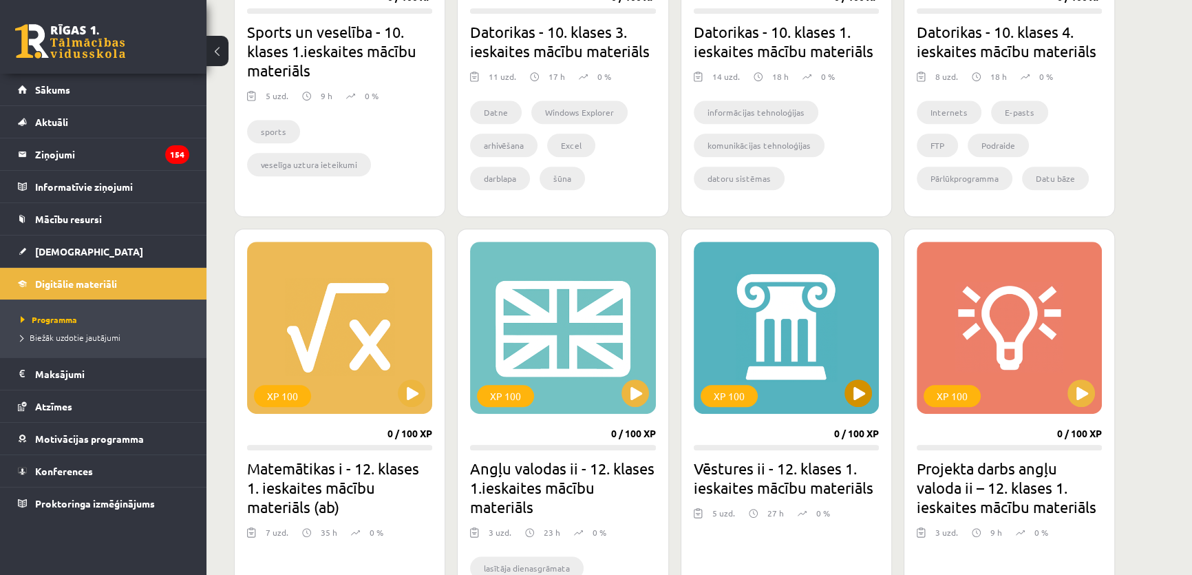
scroll to position [1038, 0]
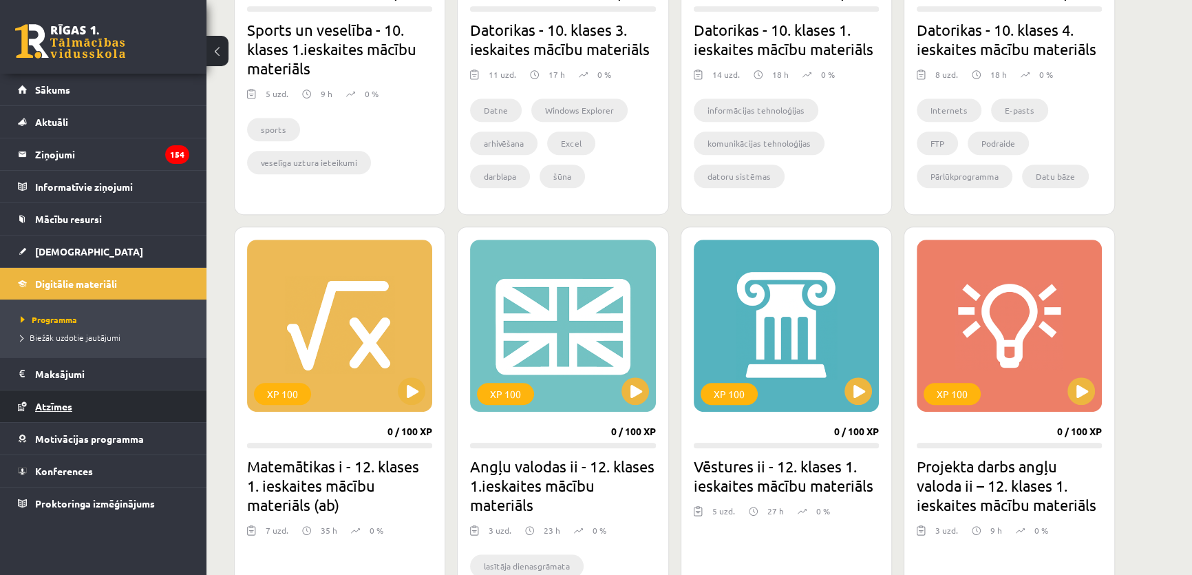
click at [82, 409] on link "Atzīmes" at bounding box center [103, 406] width 171 height 32
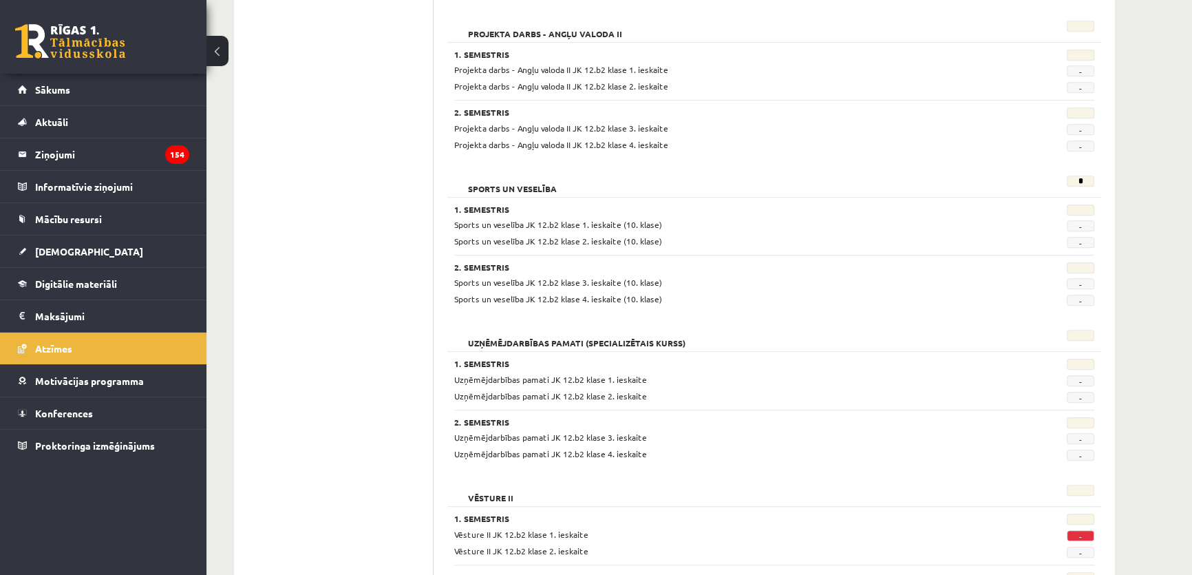
scroll to position [1076, 0]
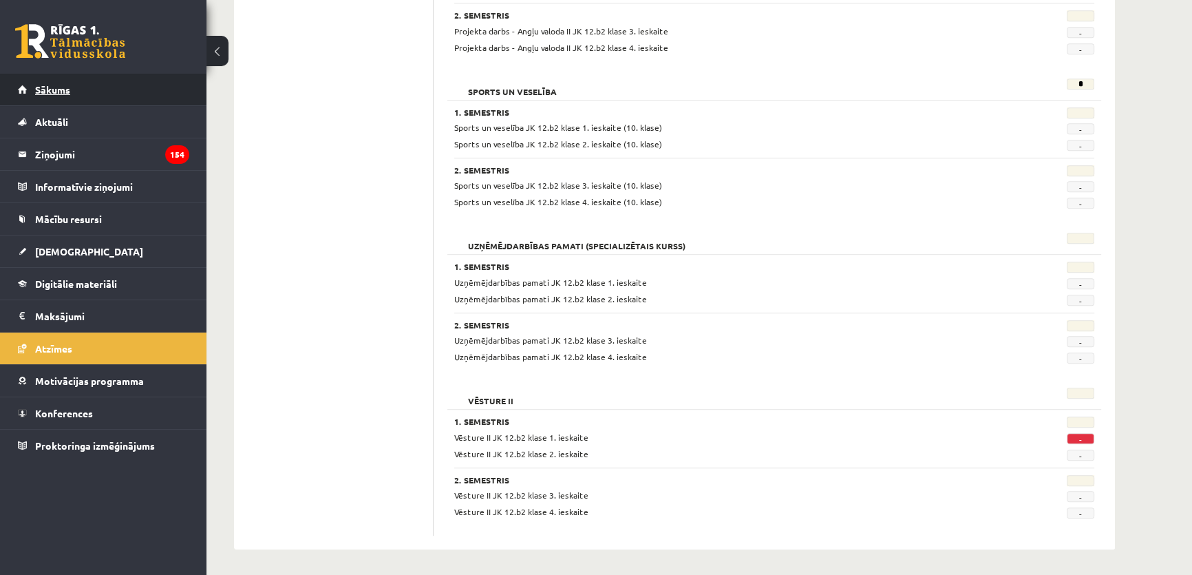
click at [33, 83] on link "Sākums" at bounding box center [103, 90] width 171 height 32
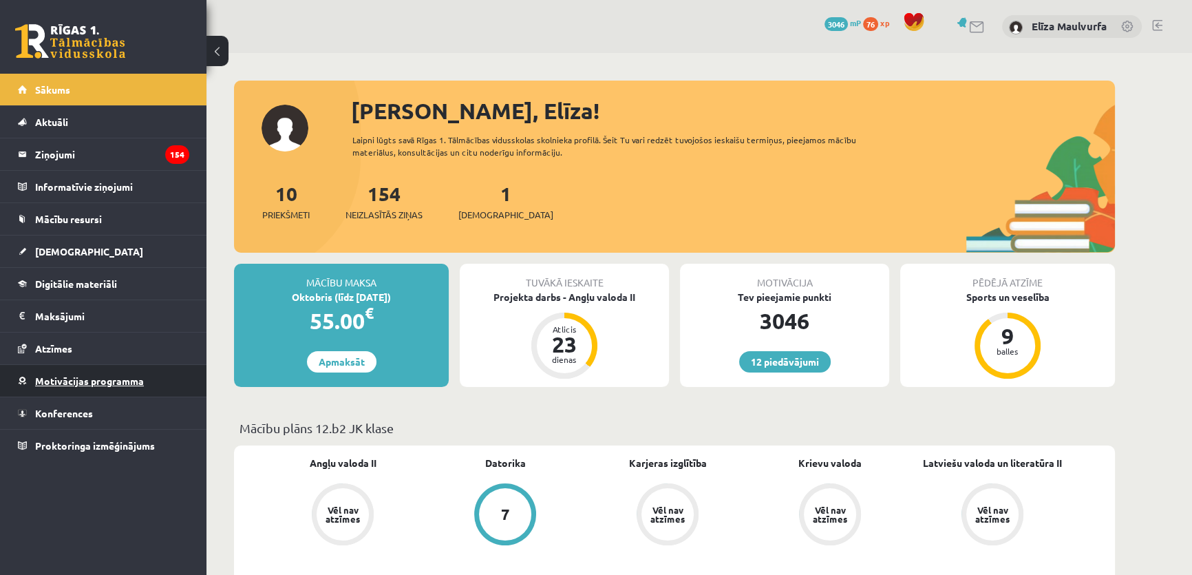
click at [128, 380] on span "Motivācijas programma" at bounding box center [89, 380] width 109 height 12
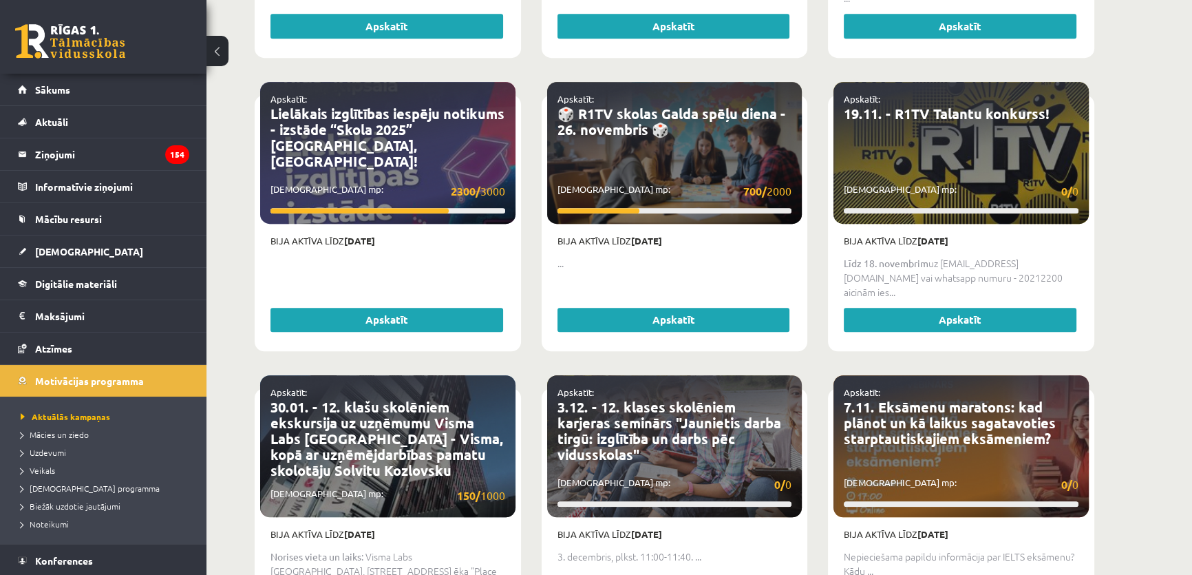
scroll to position [1166, 0]
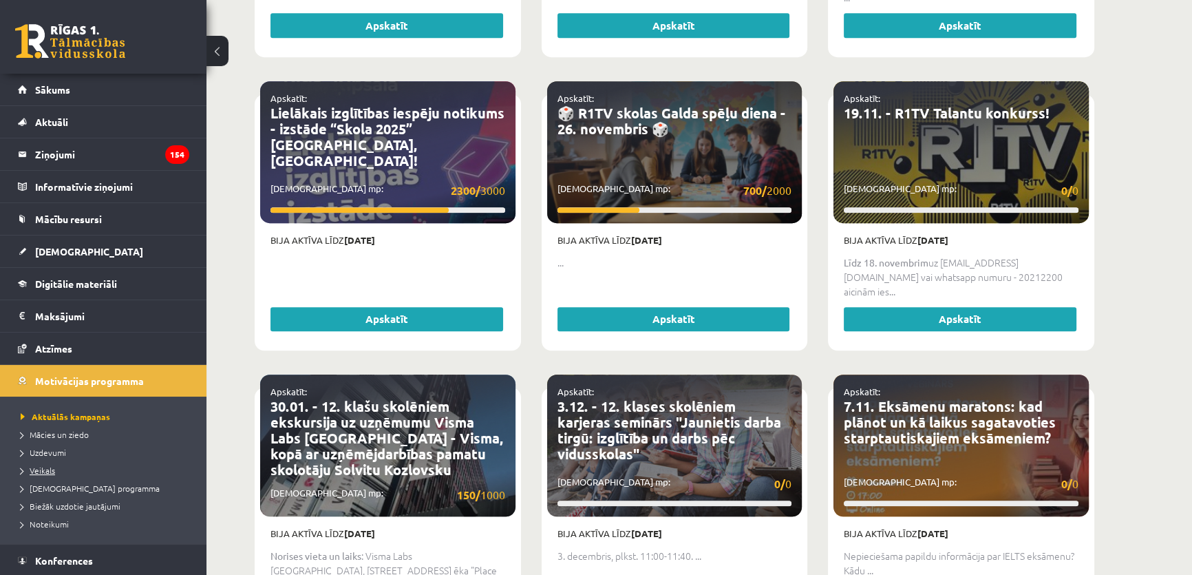
click at [41, 468] on span "Veikals" at bounding box center [38, 469] width 34 height 11
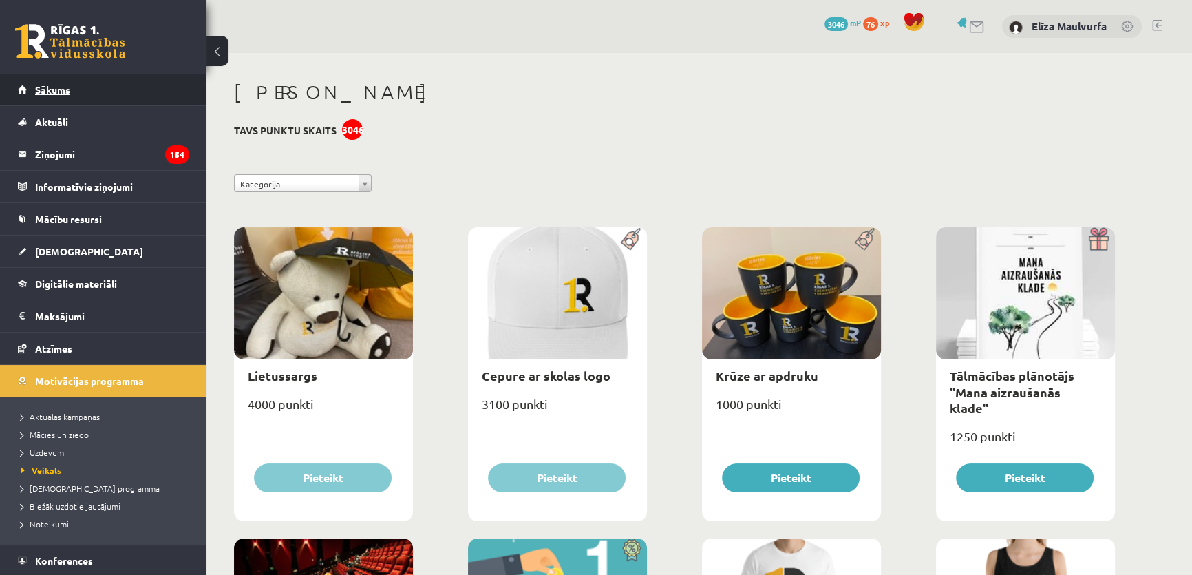
click at [124, 103] on link "Sākums" at bounding box center [103, 90] width 171 height 32
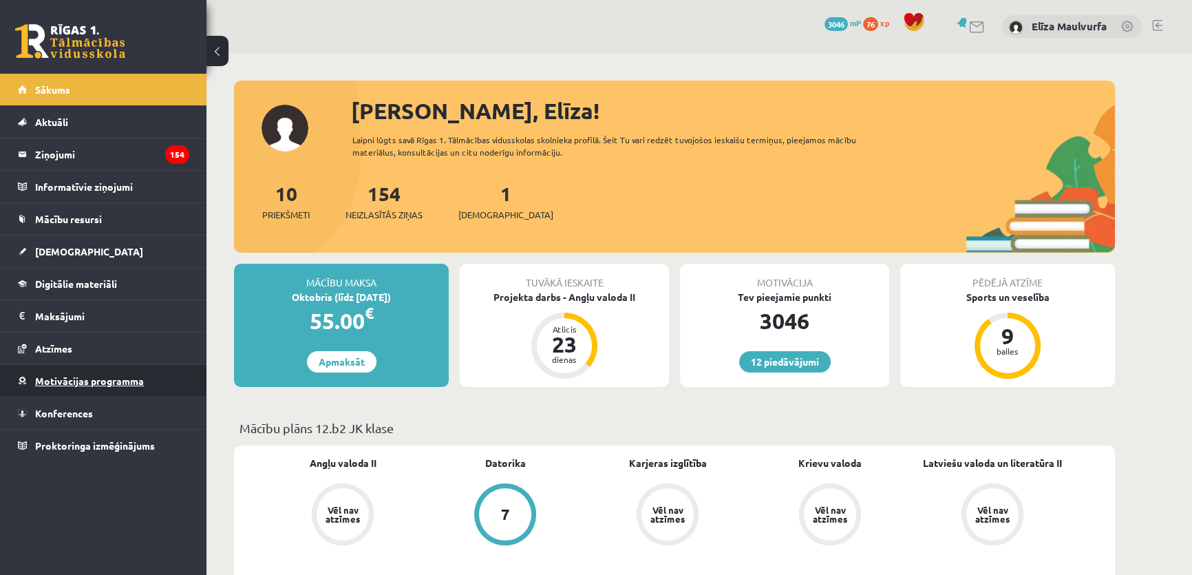
click at [113, 376] on span "Motivācijas programma" at bounding box center [89, 380] width 109 height 12
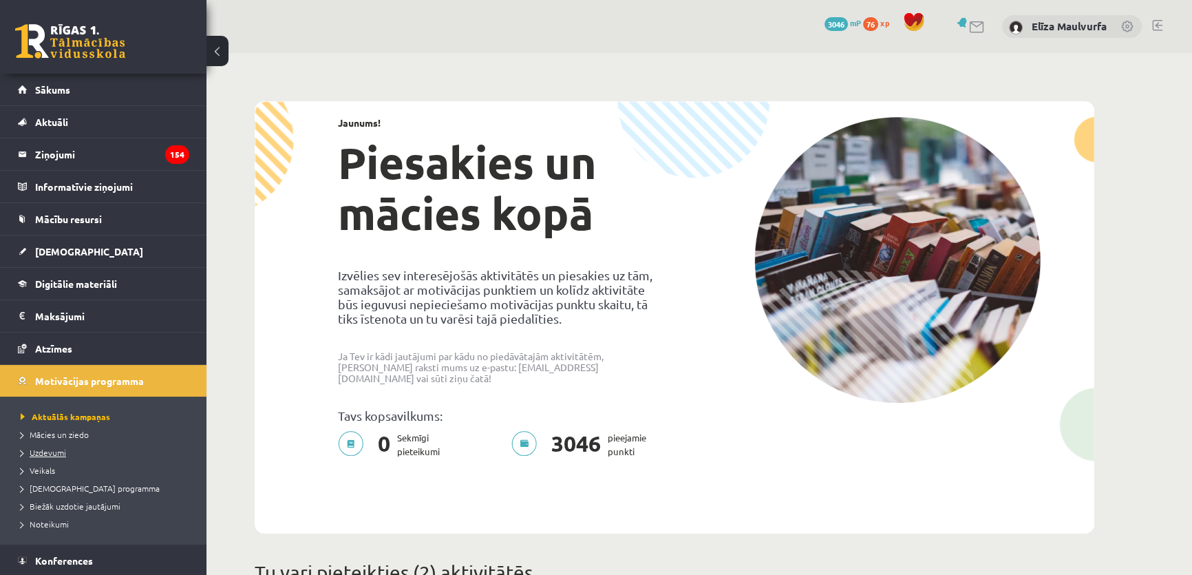
click at [63, 445] on li "Uzdevumi" at bounding box center [107, 452] width 172 height 18
click at [63, 446] on link "Uzdevumi" at bounding box center [107, 452] width 172 height 12
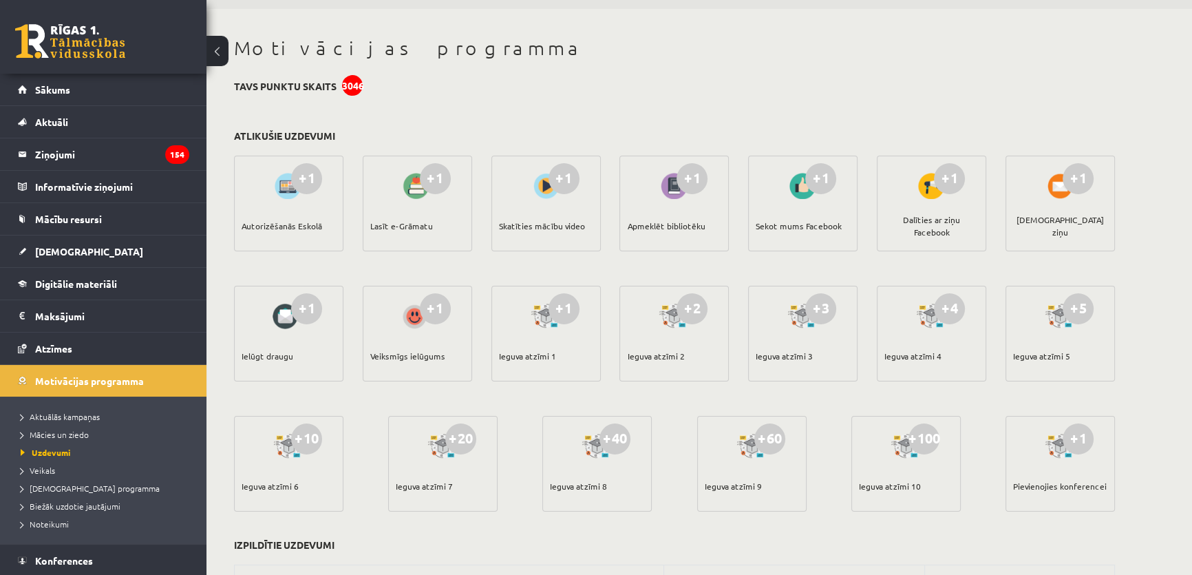
scroll to position [45, 0]
click at [96, 76] on link "Sākums" at bounding box center [103, 90] width 171 height 32
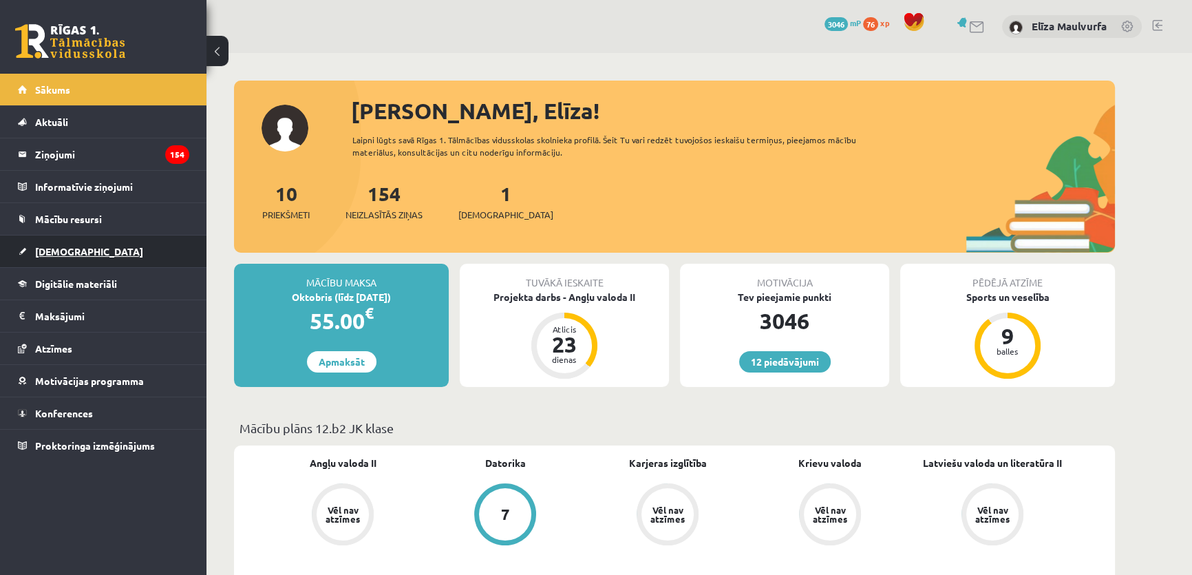
click at [63, 257] on link "[DEMOGRAPHIC_DATA]" at bounding box center [103, 251] width 171 height 32
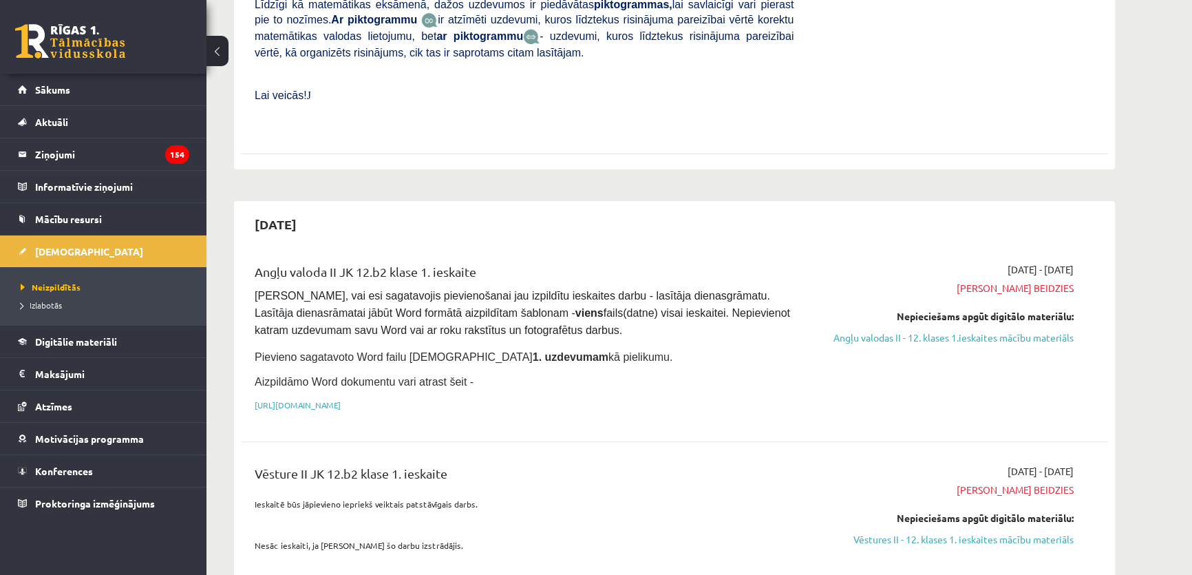
scroll to position [535, 0]
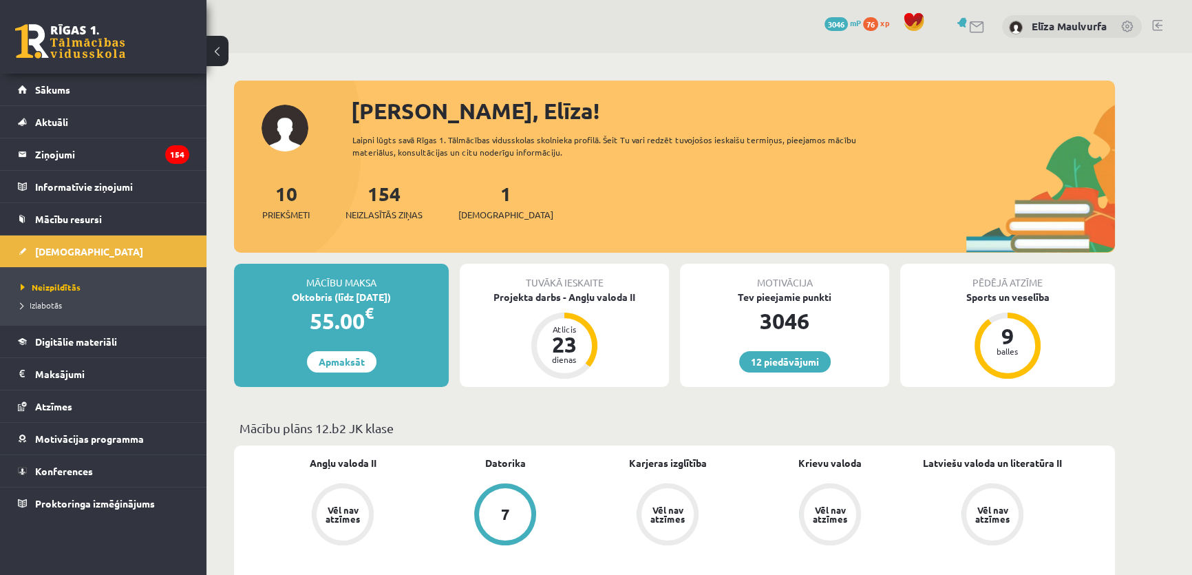
scroll to position [38, 0]
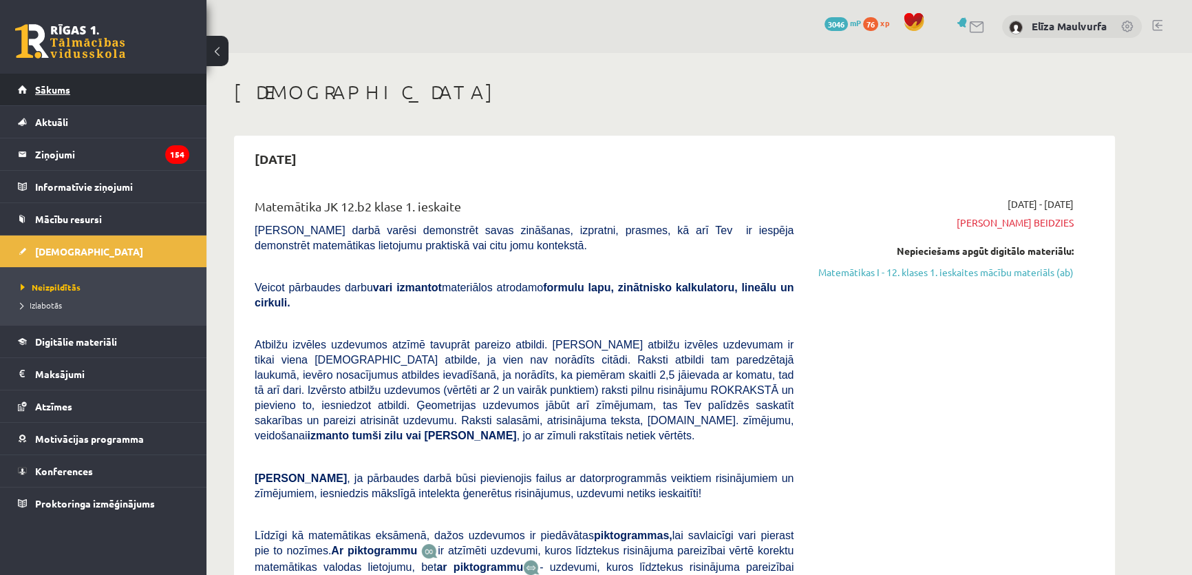
click at [28, 99] on link "Sākums" at bounding box center [103, 90] width 171 height 32
